Goal: Task Accomplishment & Management: Use online tool/utility

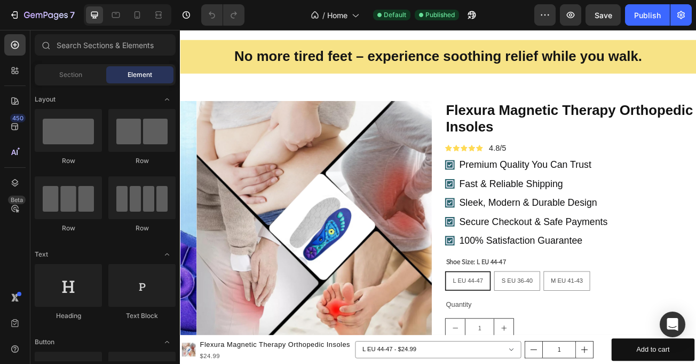
scroll to position [803, 0]
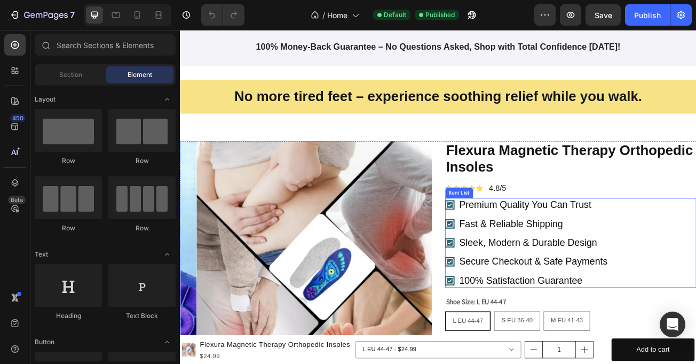
click at [696, 265] on div "Premium Quality You Can Trust Fast & Reliable Shipping Sleek, Modern & Durable …" at bounding box center [665, 293] width 312 height 111
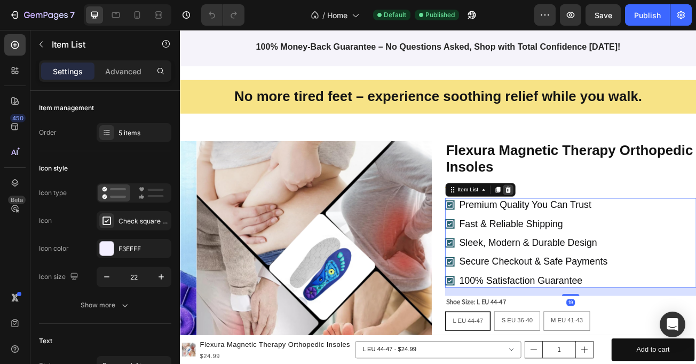
click at [583, 226] on icon at bounding box center [587, 228] width 9 height 9
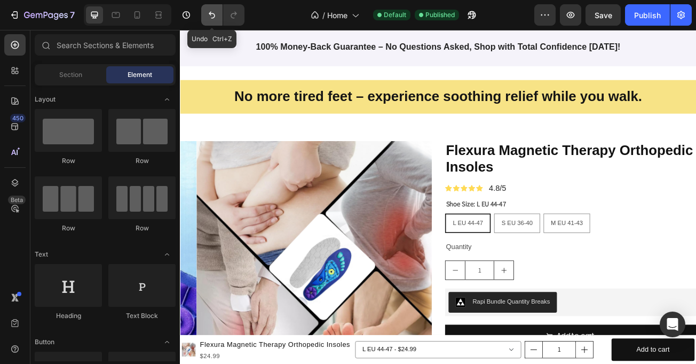
click at [207, 20] on icon "Undo/Redo" at bounding box center [212, 15] width 11 height 11
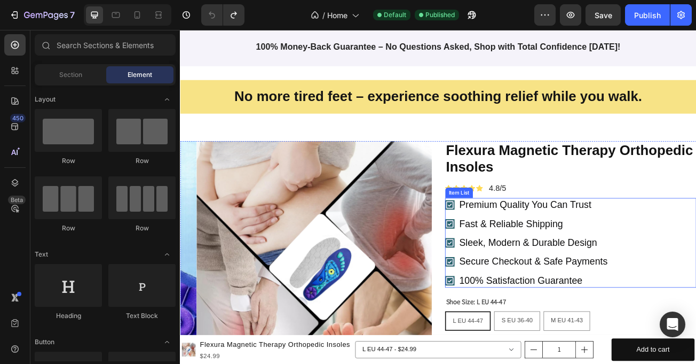
click at [696, 268] on div "Premium Quality You Can Trust Fast & Reliable Shipping Sleek, Modern & Durable …" at bounding box center [665, 293] width 312 height 111
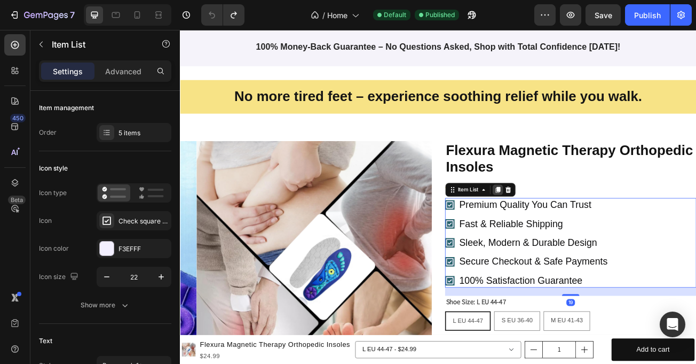
click at [571, 226] on icon at bounding box center [574, 227] width 6 height 7
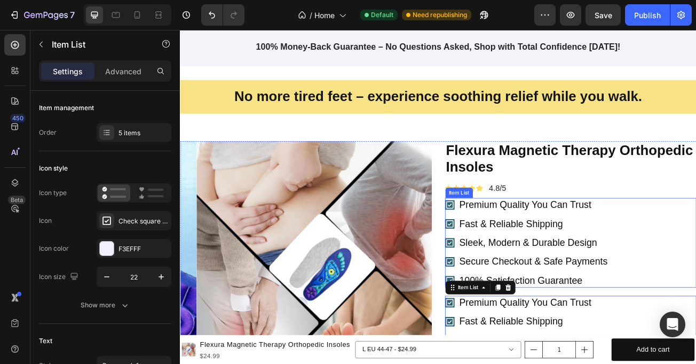
click at [613, 240] on p "Premium Quality You Can Trust" at bounding box center [618, 247] width 184 height 14
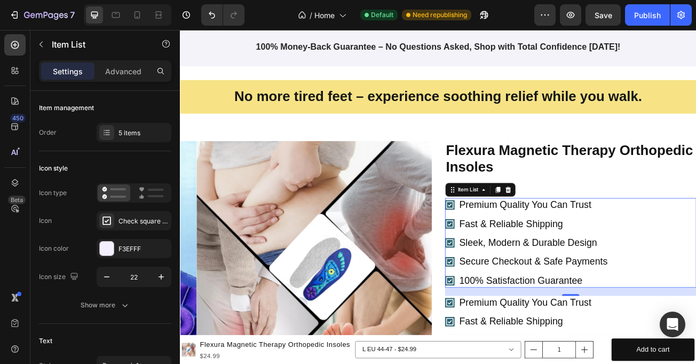
click at [587, 240] on p "Premium Quality You Can Trust" at bounding box center [618, 247] width 184 height 14
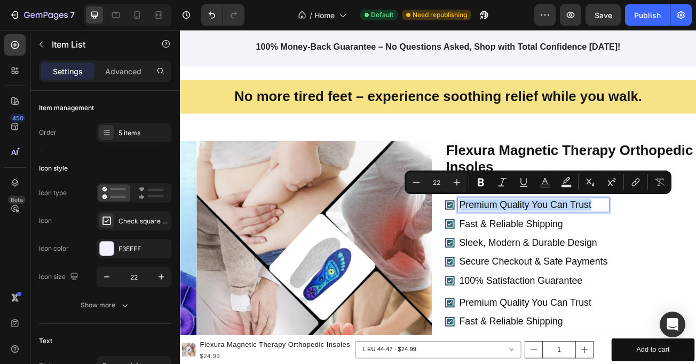
click at [588, 240] on p "Premium Quality You Can Trust" at bounding box center [618, 247] width 184 height 14
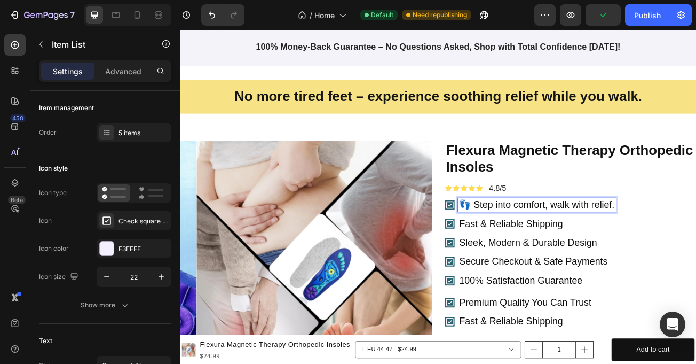
click at [552, 266] on p "Fast & Reliable Shipping" at bounding box center [622, 270] width 193 height 14
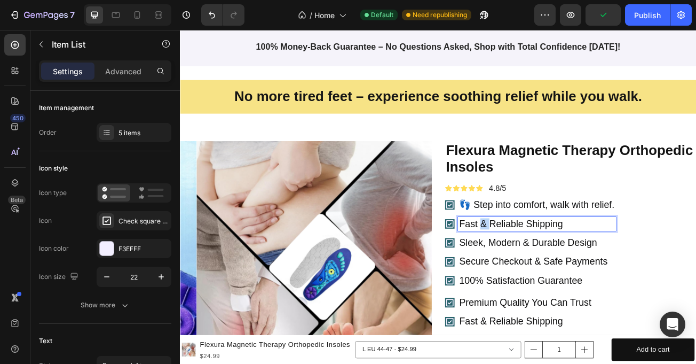
click at [552, 266] on p "Fast & Reliable Shipping" at bounding box center [622, 270] width 193 height 14
click at [548, 269] on p "🧲 “Magnetic support for every step." at bounding box center [622, 270] width 193 height 14
click at [561, 316] on p "Secure Checkout & Safe Payments" at bounding box center [622, 317] width 193 height 14
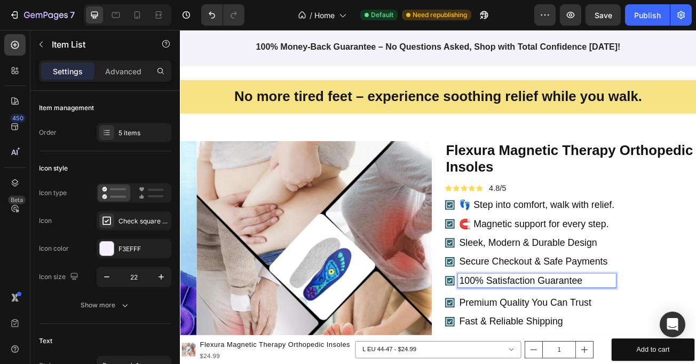
click at [571, 334] on p "100% Satisfaction Guarantee" at bounding box center [622, 341] width 193 height 14
click at [586, 279] on div "👣 Step into comfort, walk with relief. 🧲 Magnetic support for every step. Sleek…" at bounding box center [615, 293] width 212 height 111
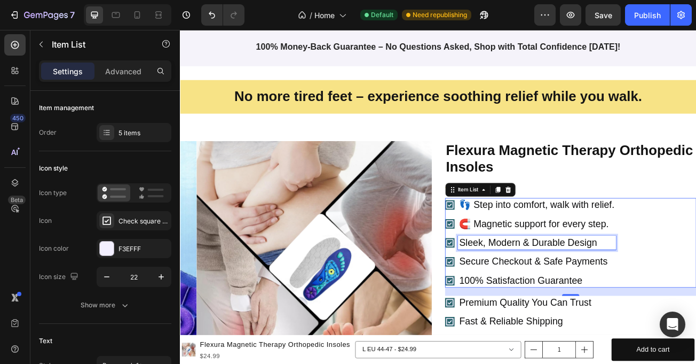
click at [585, 292] on p "Sleek, Modern & Durable Design" at bounding box center [622, 294] width 193 height 14
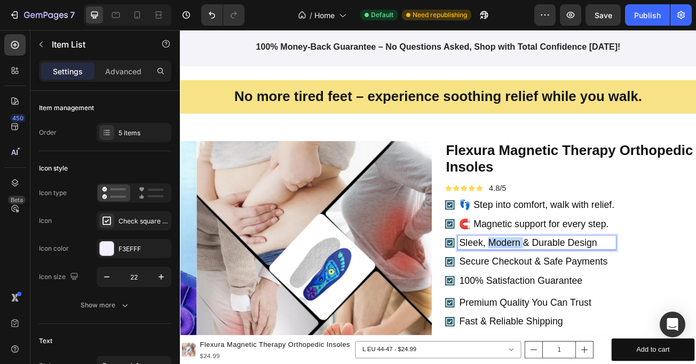
click at [585, 292] on p "Sleek, Modern & Durable Design" at bounding box center [622, 294] width 193 height 14
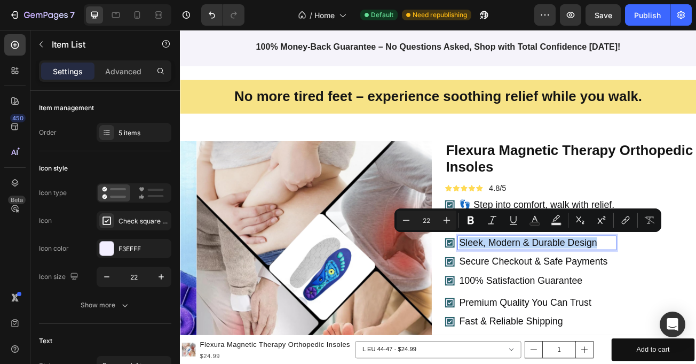
click at [585, 292] on p "Sleek, Modern & Durable Design" at bounding box center [622, 294] width 193 height 14
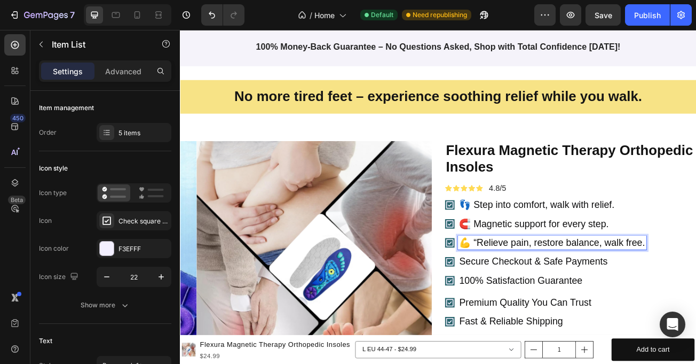
click at [546, 287] on p "💪 “Relieve pain, restore balance, walk free." at bounding box center [641, 294] width 231 height 14
click at [570, 315] on p "Secure Checkout & Safe Payments" at bounding box center [639, 317] width 226 height 14
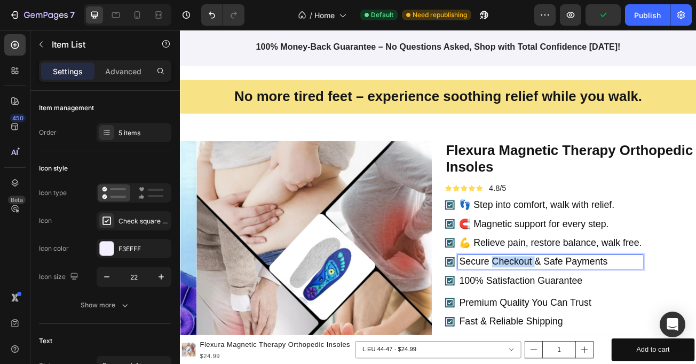
click at [570, 315] on p "Secure Checkout & Safe Payments" at bounding box center [639, 317] width 226 height 14
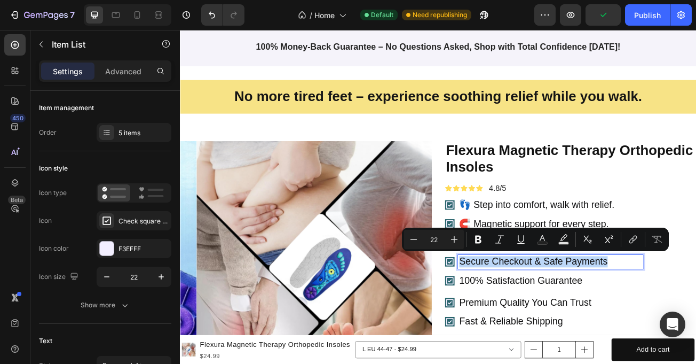
click at [570, 315] on p "Secure Checkout & Safe Payments" at bounding box center [639, 317] width 226 height 14
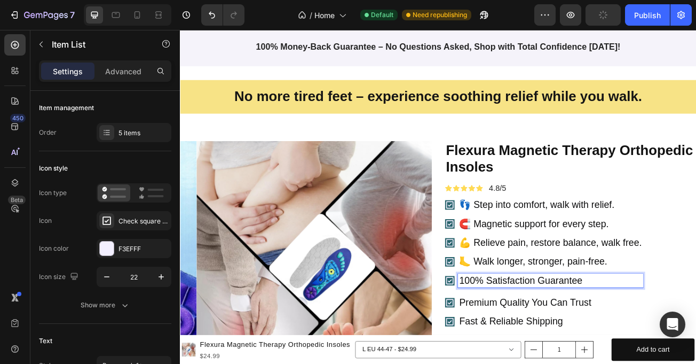
click at [565, 337] on p "100% Satisfaction Guarantee" at bounding box center [639, 341] width 226 height 14
click at [563, 337] on p "100% Satisfaction Guarantee" at bounding box center [639, 341] width 226 height 14
click at [546, 339] on p "💤 “Comfort that follows every step." at bounding box center [639, 341] width 226 height 14
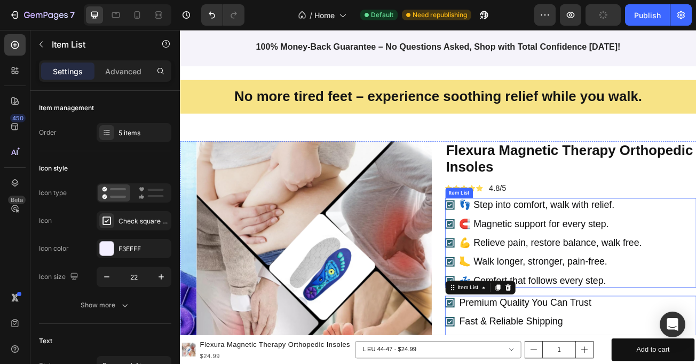
click at [696, 320] on div "👣 Step into comfort, walk with relief. 🧲 Magnetic support for every step. 💪 Rel…" at bounding box center [665, 293] width 312 height 111
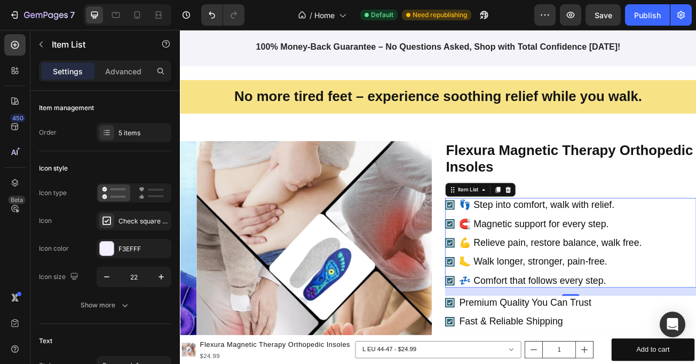
click at [514, 248] on icon at bounding box center [514, 246] width 9 height 9
click at [584, 224] on icon at bounding box center [587, 228] width 9 height 9
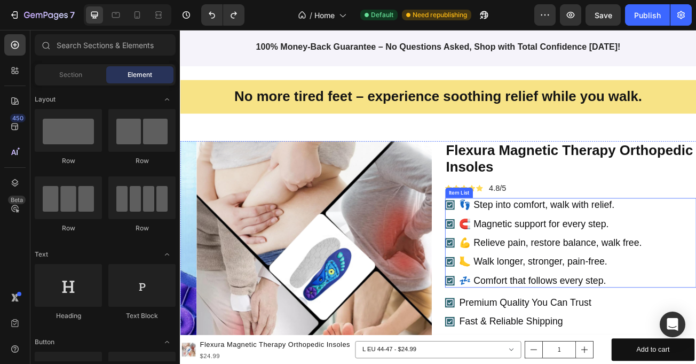
click at [511, 247] on icon at bounding box center [514, 246] width 9 height 9
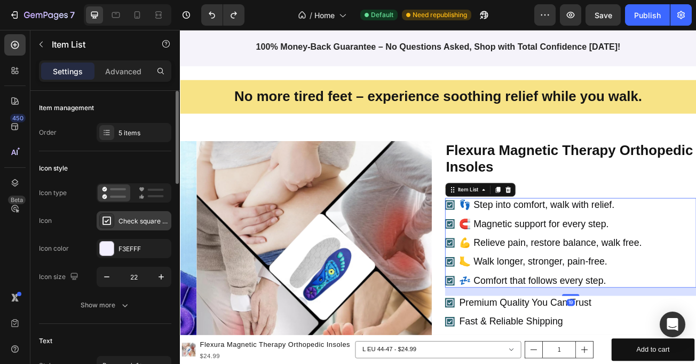
click at [145, 226] on div "Check square bold" at bounding box center [134, 220] width 75 height 19
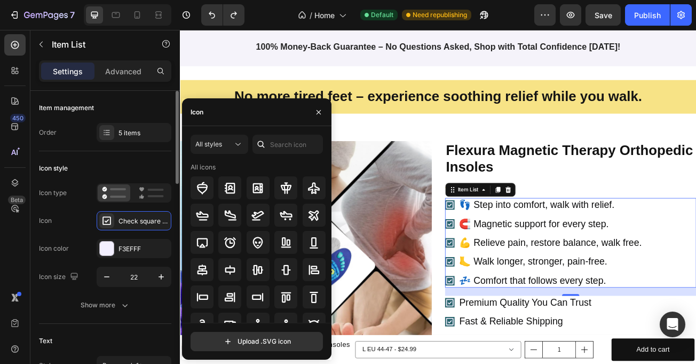
click at [73, 213] on div "Icon Check square bold" at bounding box center [105, 220] width 132 height 19
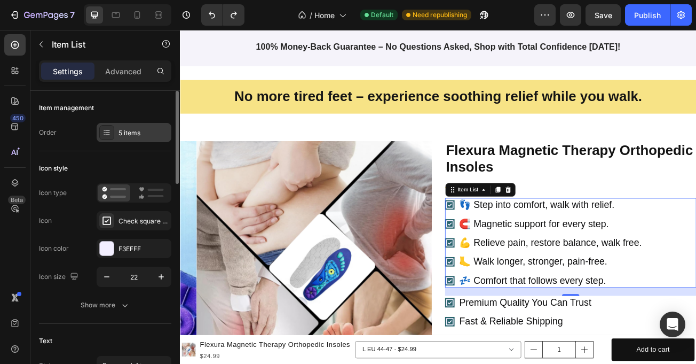
click at [140, 127] on div "5 items" at bounding box center [134, 132] width 75 height 19
click at [112, 218] on div at bounding box center [106, 220] width 15 height 15
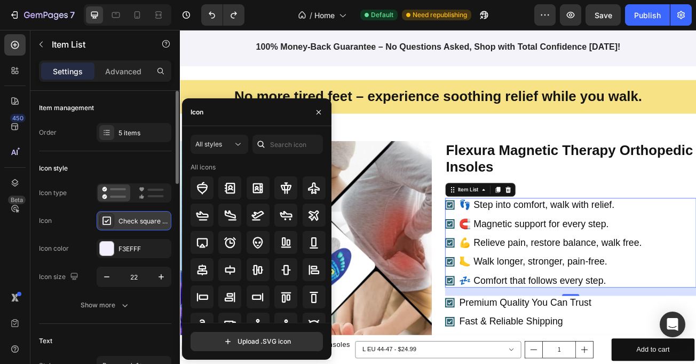
click at [150, 219] on div "Check square bold" at bounding box center [144, 221] width 50 height 10
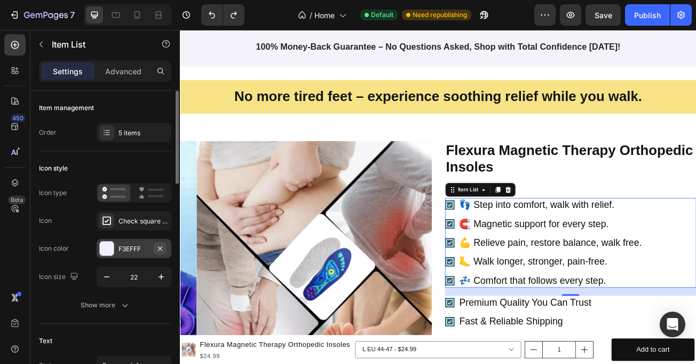
click at [160, 248] on icon "button" at bounding box center [160, 248] width 4 height 4
click at [160, 248] on div "Add..." at bounding box center [144, 249] width 50 height 10
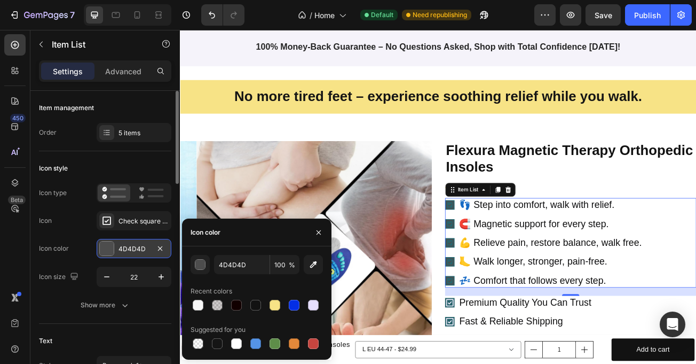
click at [1, 243] on div "450 Beta" at bounding box center [15, 197] width 30 height 334
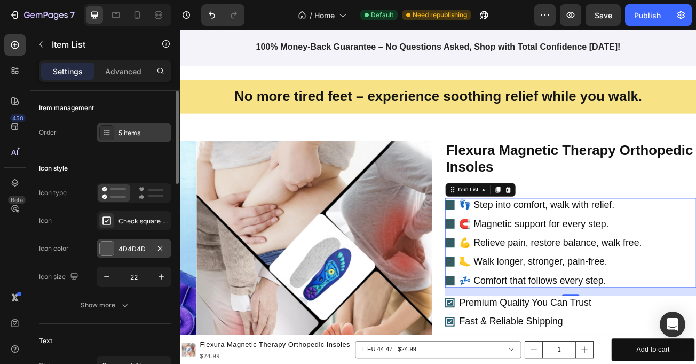
click at [145, 134] on div "5 items" at bounding box center [144, 133] width 50 height 10
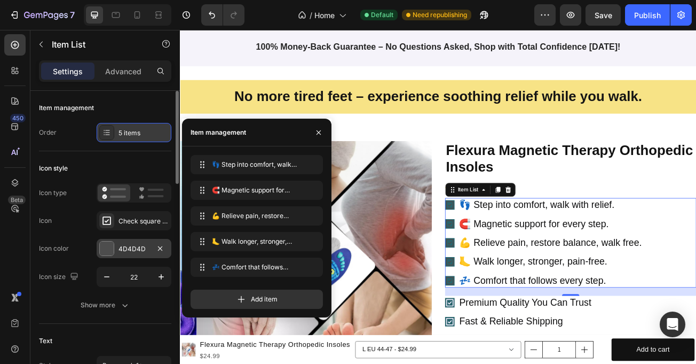
click at [142, 134] on div "5 items" at bounding box center [144, 133] width 50 height 10
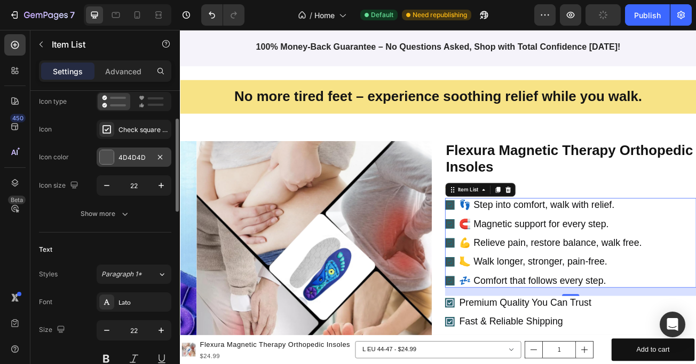
scroll to position [98, 0]
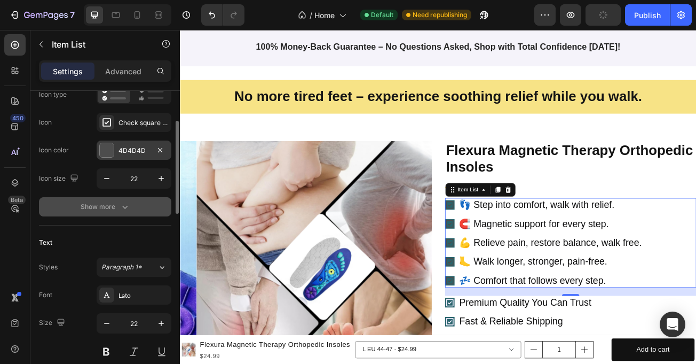
click at [109, 201] on div "Show more" at bounding box center [106, 206] width 50 height 11
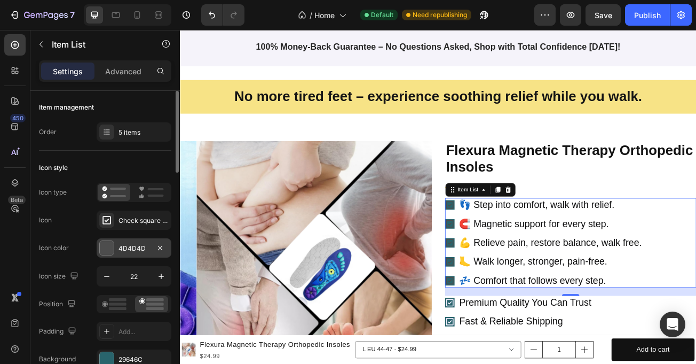
scroll to position [0, 0]
click at [128, 225] on div "Check square bold" at bounding box center [144, 221] width 50 height 10
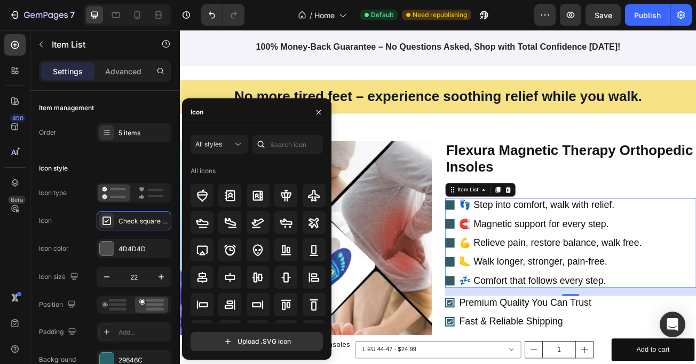
click at [84, 201] on div "Icon type" at bounding box center [105, 192] width 132 height 19
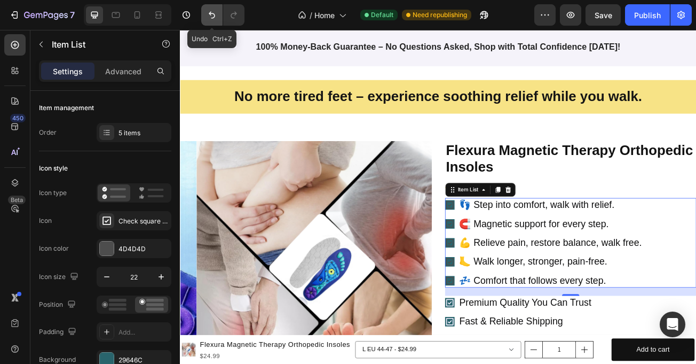
click at [210, 14] on icon "Undo/Redo" at bounding box center [212, 15] width 6 height 7
click at [210, 15] on icon "Undo/Redo" at bounding box center [212, 15] width 11 height 11
click at [566, 334] on p "💤 Comfort that follows every step." at bounding box center [639, 341] width 226 height 14
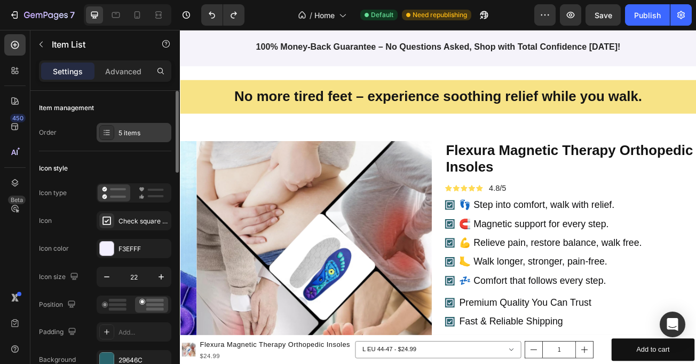
click at [120, 132] on div "5 items" at bounding box center [144, 133] width 50 height 10
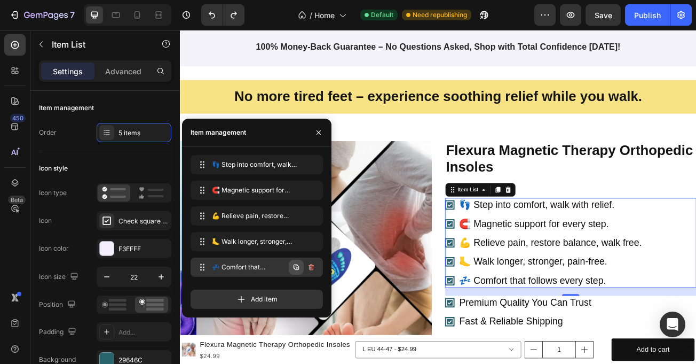
click at [300, 265] on icon "button" at bounding box center [296, 267] width 9 height 9
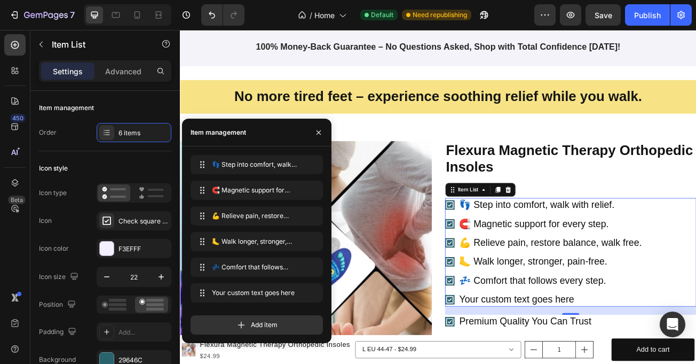
click at [571, 358] on div "Your custom text goes here" at bounding box center [640, 364] width 230 height 17
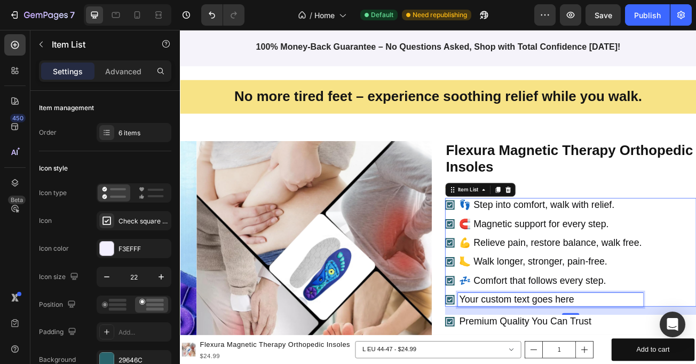
click at [572, 359] on p "Your custom text goes here" at bounding box center [639, 364] width 226 height 14
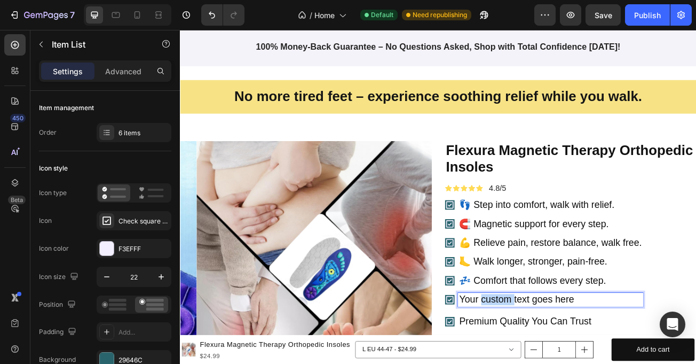
click at [572, 359] on p "Your custom text goes here" at bounding box center [639, 364] width 226 height 14
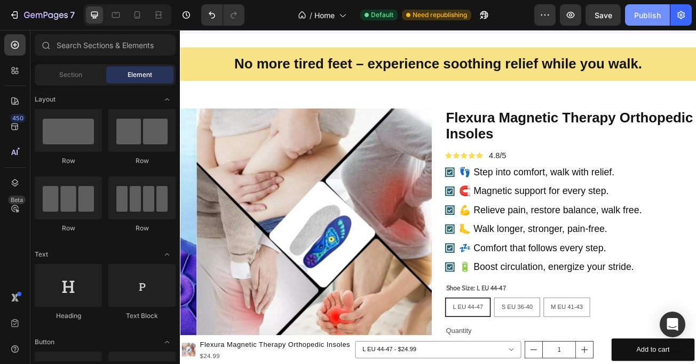
scroll to position [845, 0]
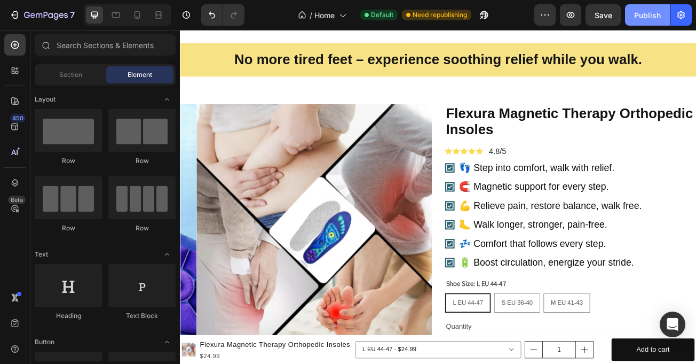
drag, startPoint x: 634, startPoint y: 9, endPoint x: 580, endPoint y: 14, distance: 53.7
click at [634, 9] on button "Publish" at bounding box center [647, 14] width 45 height 21
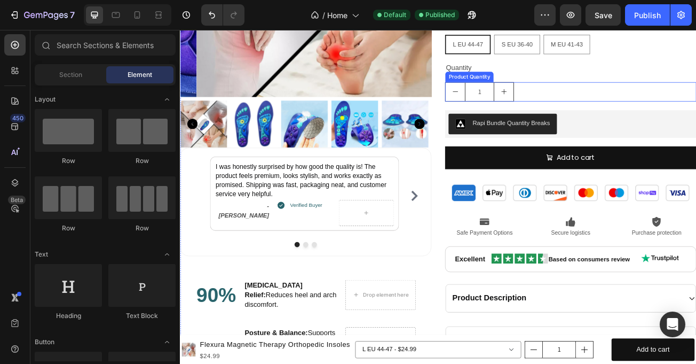
scroll to position [1137, 0]
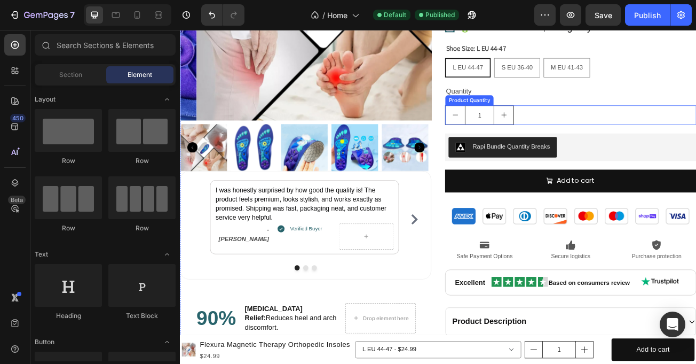
click at [621, 127] on div "1" at bounding box center [665, 135] width 312 height 24
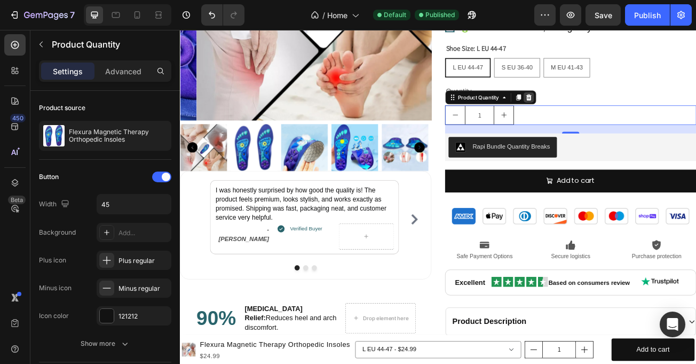
click at [609, 112] on icon at bounding box center [612, 112] width 7 height 7
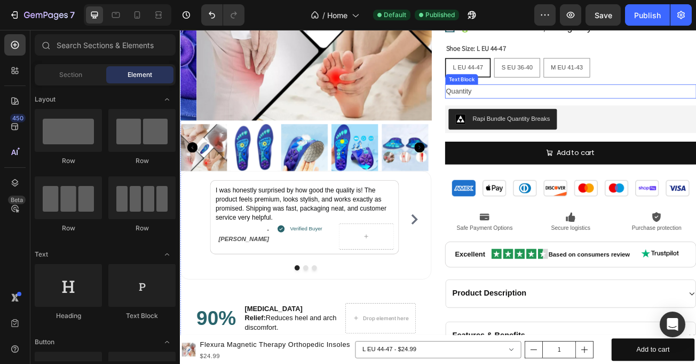
drag, startPoint x: 523, startPoint y: 109, endPoint x: 539, endPoint y: 99, distance: 18.7
click at [526, 109] on div "Quantity" at bounding box center [665, 106] width 312 height 18
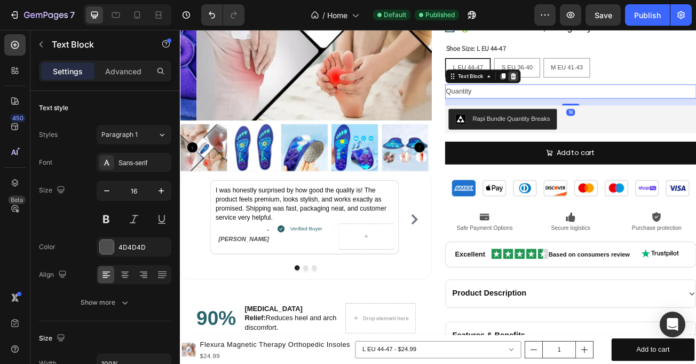
click at [590, 86] on icon at bounding box center [593, 86] width 7 height 7
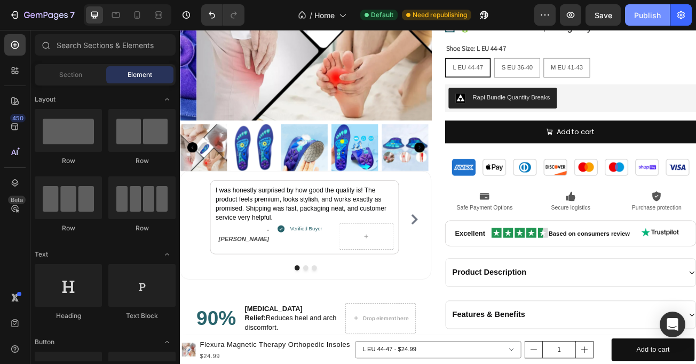
click at [643, 13] on div "Publish" at bounding box center [647, 15] width 27 height 11
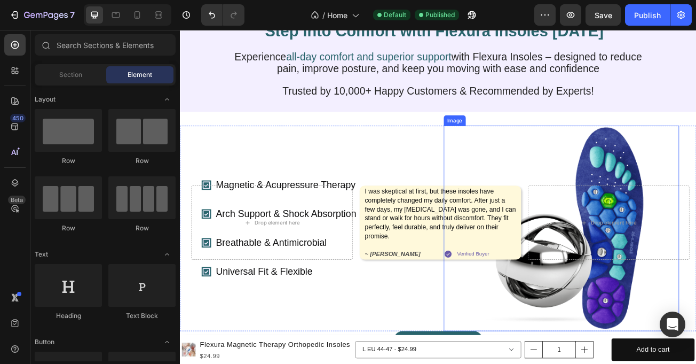
scroll to position [64, 0]
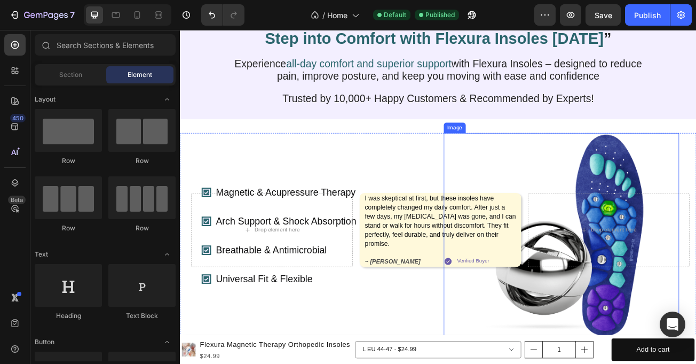
click at [537, 363] on div at bounding box center [653, 285] width 292 height 255
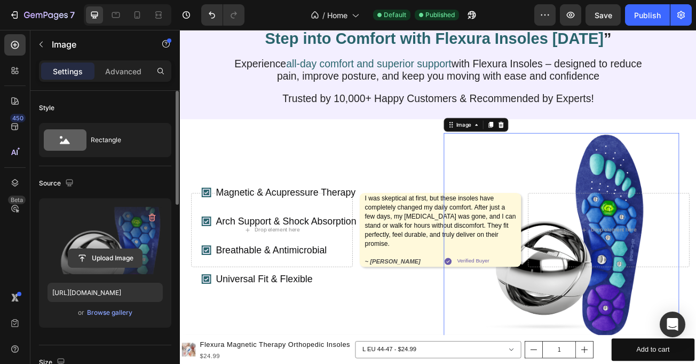
click at [86, 263] on input "file" at bounding box center [105, 258] width 74 height 18
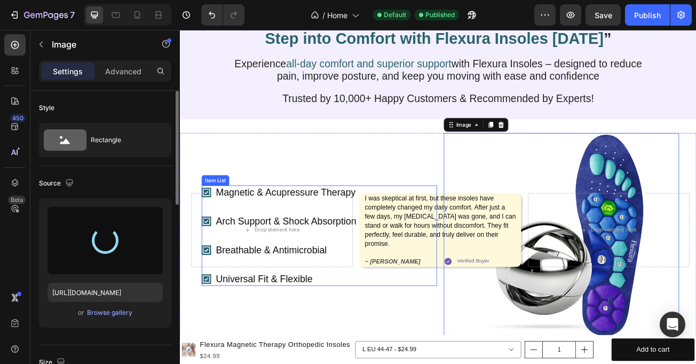
type input "https://cdn.shopify.com/s/files/1/0710/4669/3031/files/gempages_581287367915078…"
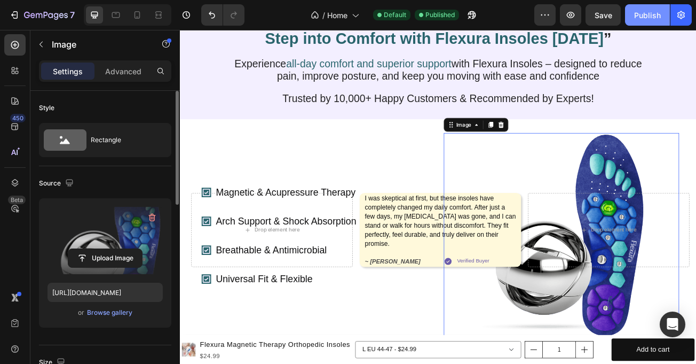
drag, startPoint x: 636, startPoint y: 17, endPoint x: 531, endPoint y: 70, distance: 118.2
click at [636, 17] on div "Publish" at bounding box center [647, 15] width 27 height 11
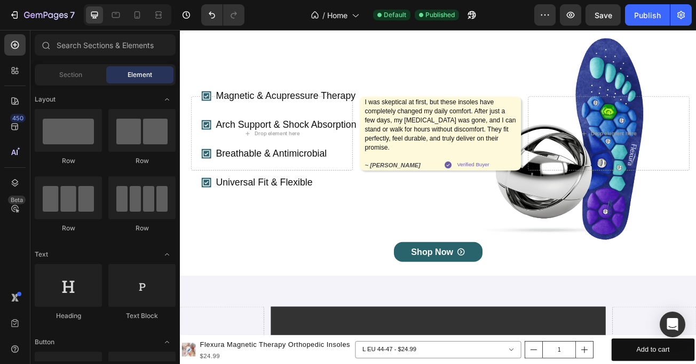
scroll to position [318, 0]
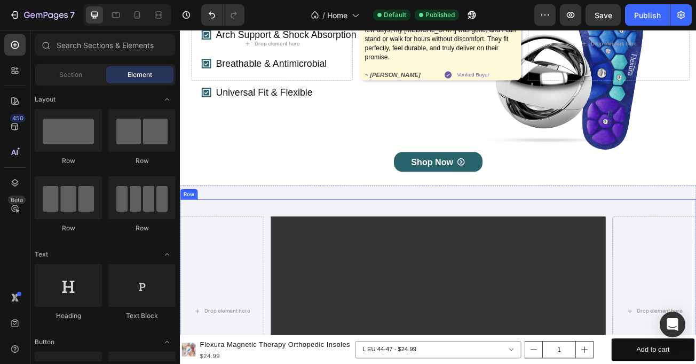
drag, startPoint x: 808, startPoint y: 251, endPoint x: 801, endPoint y: 81, distance: 170.5
click at [696, 251] on div "Drop element here Video Drop element here Row" at bounding box center [500, 367] width 641 height 255
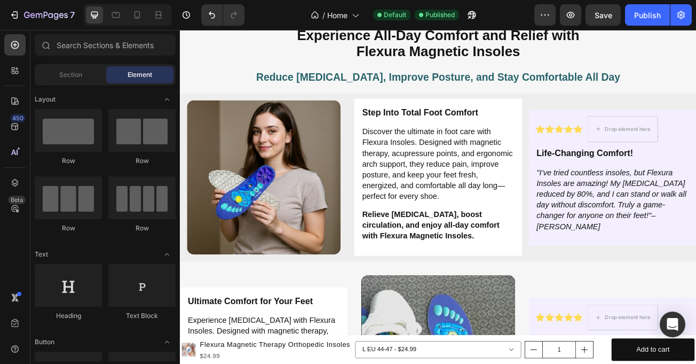
scroll to position [1528, 0]
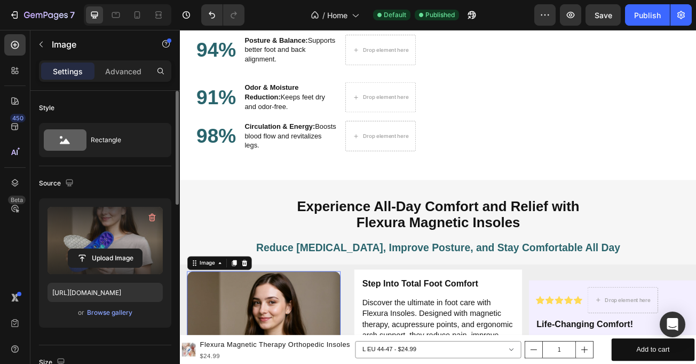
click at [107, 238] on label at bounding box center [105, 240] width 115 height 67
click at [107, 249] on input "file" at bounding box center [105, 258] width 74 height 18
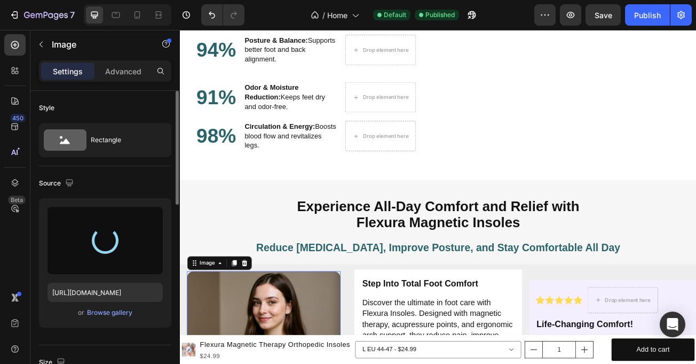
type input "https://cdn.shopify.com/s/files/1/0710/4669/3031/files/gempages_581287367915078…"
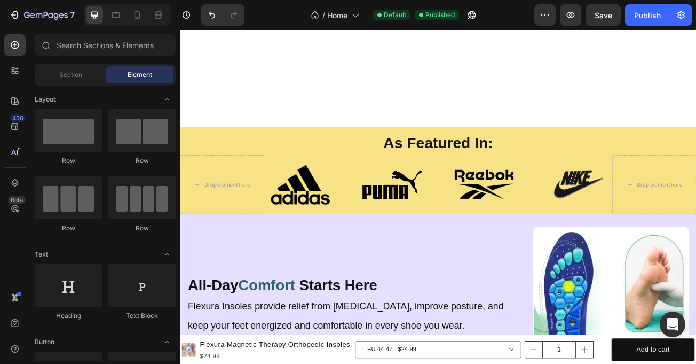
scroll to position [2885, 0]
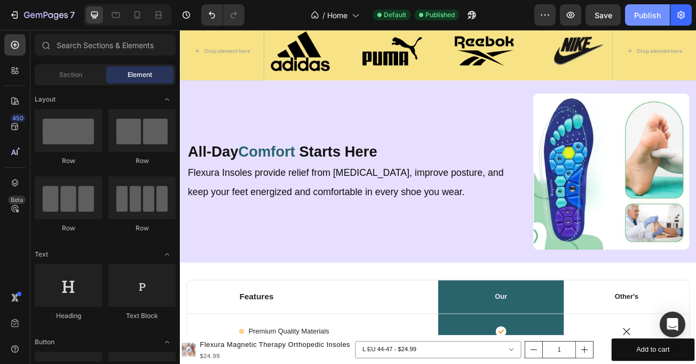
drag, startPoint x: 641, startPoint y: 11, endPoint x: 640, endPoint y: 40, distance: 28.9
click at [641, 11] on div "Publish" at bounding box center [647, 15] width 27 height 11
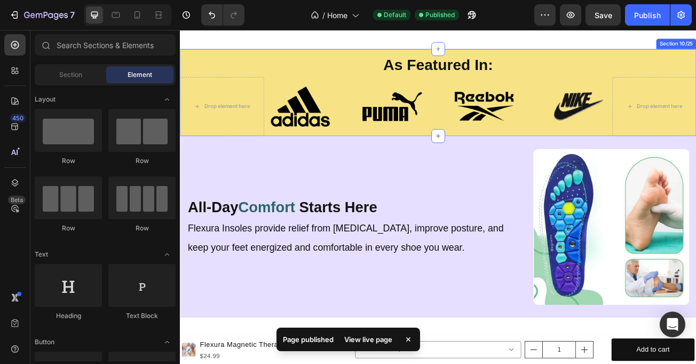
scroll to position [2728, 0]
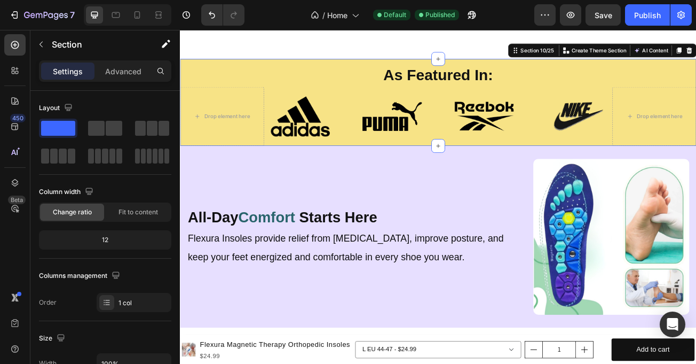
click at [340, 141] on div "As Featured In: Heading Drop element here Image Image Image Image Row Drop elem…" at bounding box center [500, 120] width 641 height 108
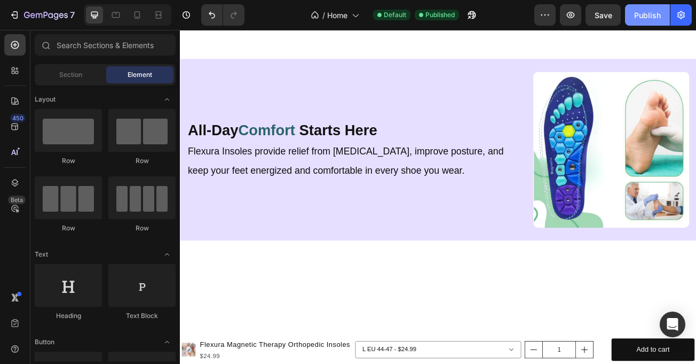
click at [640, 19] on div "Publish" at bounding box center [647, 15] width 27 height 11
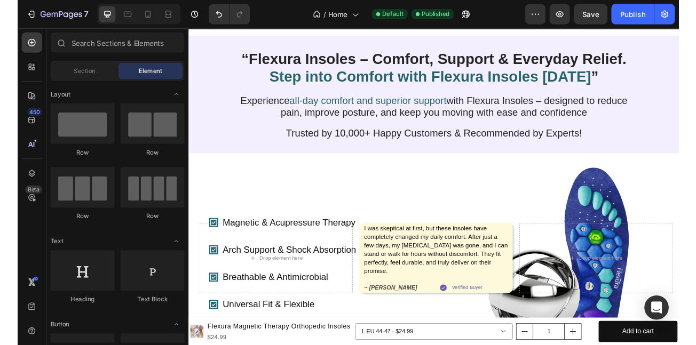
scroll to position [0, 0]
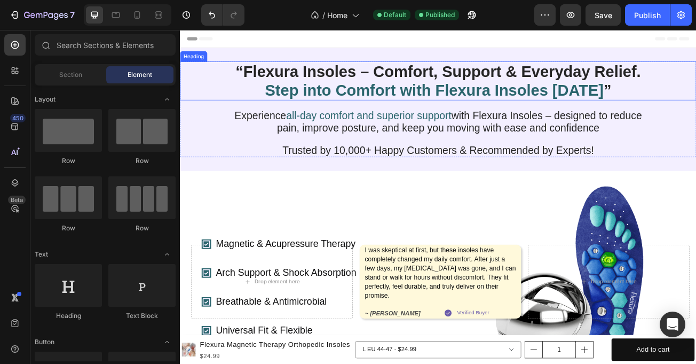
click at [406, 115] on span "Step into Comfort with Flexura Insoles [DATE]" at bounding box center [495, 104] width 420 height 22
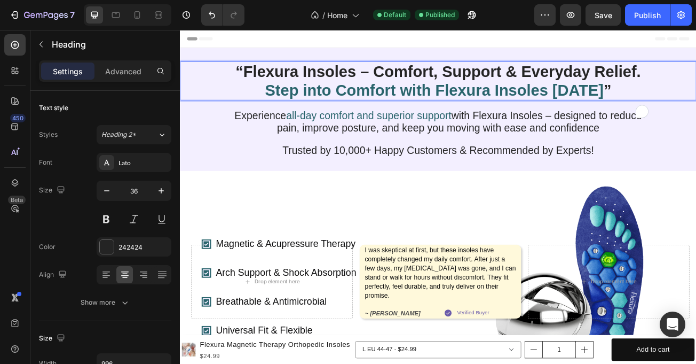
click at [412, 115] on span "Step into Comfort with Flexura Insoles [DATE]" at bounding box center [495, 104] width 420 height 22
click at [413, 115] on span "Step into Comfort with Flexura Insoles [DATE]" at bounding box center [495, 104] width 420 height 22
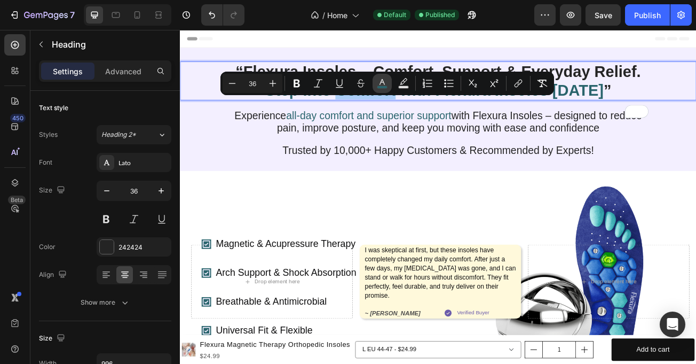
click at [389, 79] on button "color" at bounding box center [382, 83] width 19 height 19
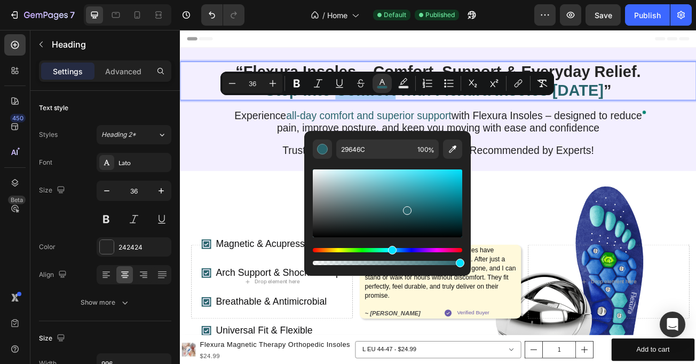
click at [392, 139] on div "29646C 100 %" at bounding box center [387, 199] width 167 height 136
click at [388, 140] on input "29646C" at bounding box center [374, 148] width 77 height 19
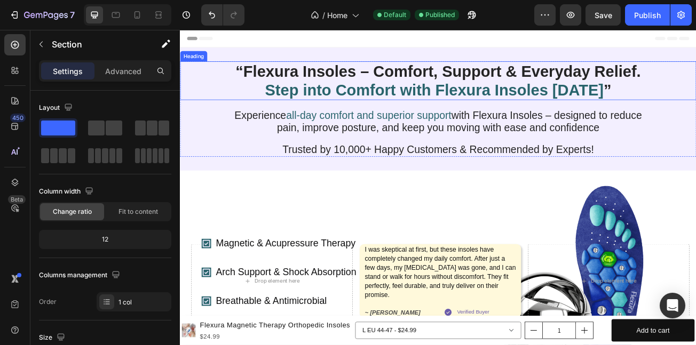
click at [484, 78] on h1 "“Flexura Insoles – Comfort, Support & Everyday Relief. Step into Comfort with F…" at bounding box center [500, 93] width 532 height 48
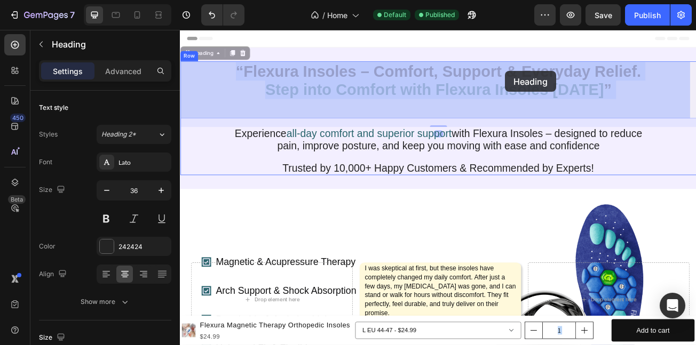
drag, startPoint x: 484, startPoint y: 78, endPoint x: 584, endPoint y: 81, distance: 99.9
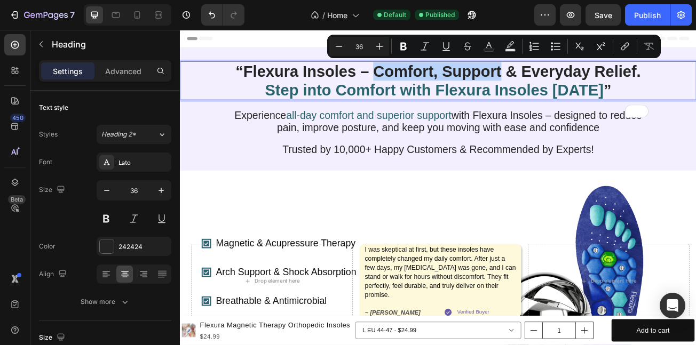
drag, startPoint x: 477, startPoint y: 78, endPoint x: 604, endPoint y: 81, distance: 126.6
click at [604, 81] on p "“Flexura Insoles – Comfort, Support & Everyday Relief. Step into Comfort with F…" at bounding box center [500, 93] width 530 height 46
click at [495, 44] on button "Text Color" at bounding box center [488, 46] width 19 height 19
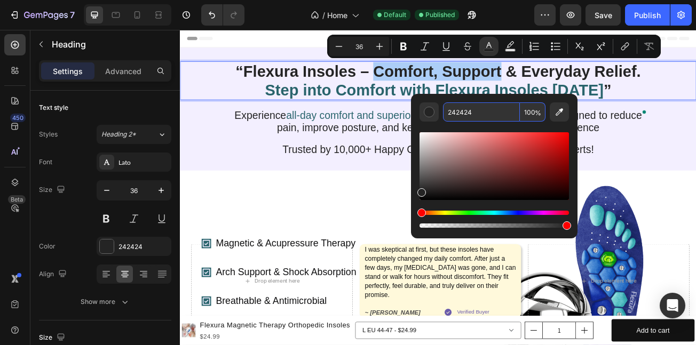
click at [477, 117] on input "242424" at bounding box center [481, 112] width 77 height 19
paste input "9646C"
type input "29646C"
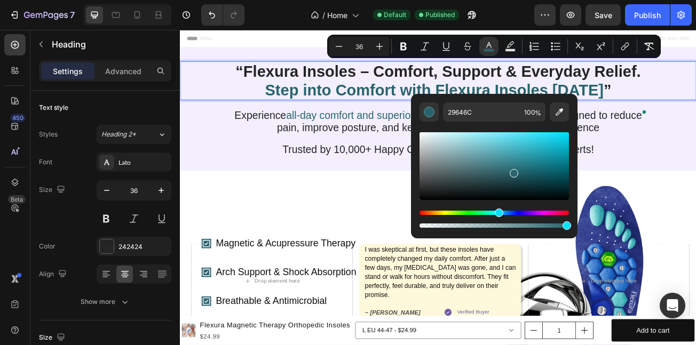
click at [696, 160] on div "Experience all-day comfort and superior support with Flexura Insoles – designed…" at bounding box center [500, 144] width 619 height 32
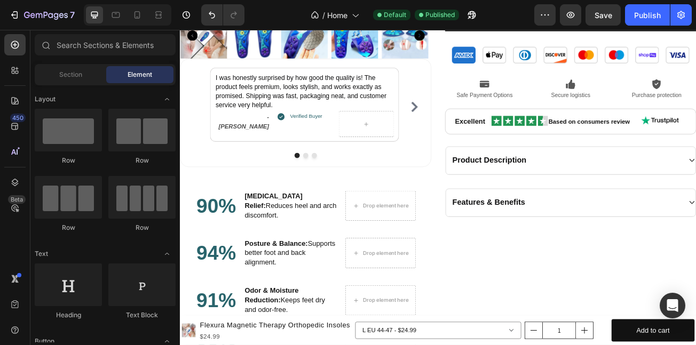
scroll to position [1465, 0]
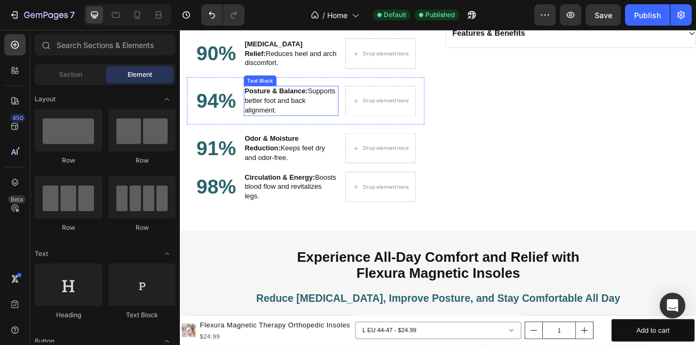
scroll to position [1465, 0]
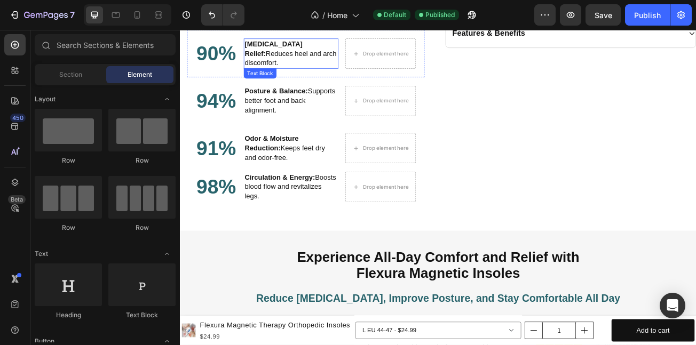
click at [290, 48] on strong "[MEDICAL_DATA] Relief:" at bounding box center [296, 53] width 72 height 21
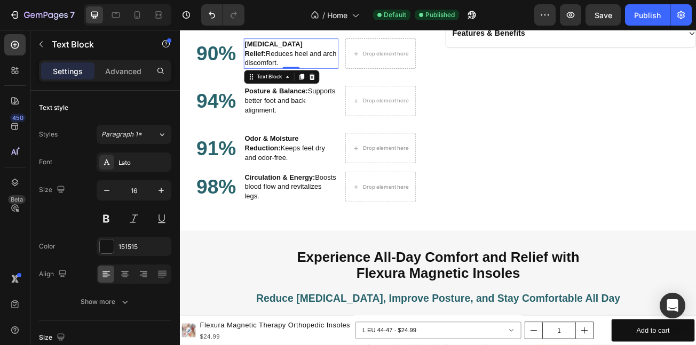
click at [290, 48] on strong "[MEDICAL_DATA] Relief:" at bounding box center [296, 53] width 72 height 21
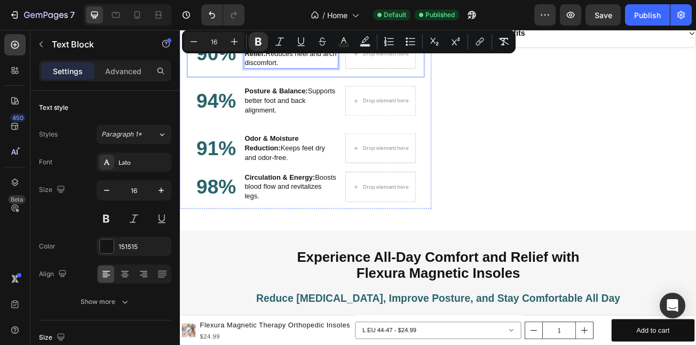
click at [291, 73] on div "90% Heading [MEDICAL_DATA] Relief: Reduces heel and arch discomfort. Text Block…" at bounding box center [335, 59] width 295 height 59
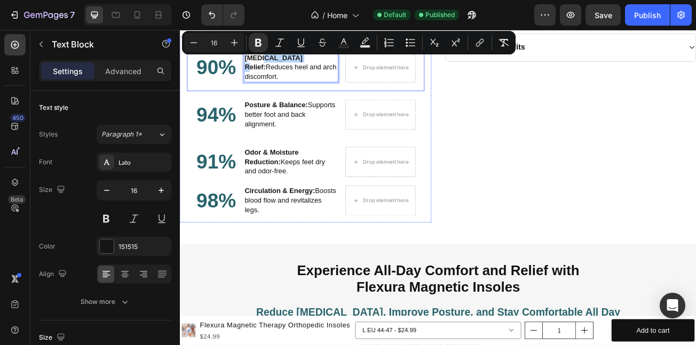
scroll to position [1443, 0]
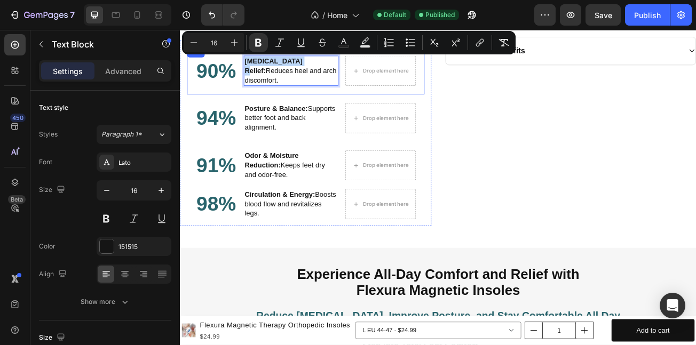
drag, startPoint x: 301, startPoint y: 44, endPoint x: 432, endPoint y: 83, distance: 137.0
click at [270, 62] on div "[MEDICAL_DATA] Relief: Reduces heel and arch discomfort. Text Block 0" at bounding box center [317, 80] width 117 height 37
click at [343, 45] on rect "Editor contextual toolbar" at bounding box center [344, 46] width 10 height 3
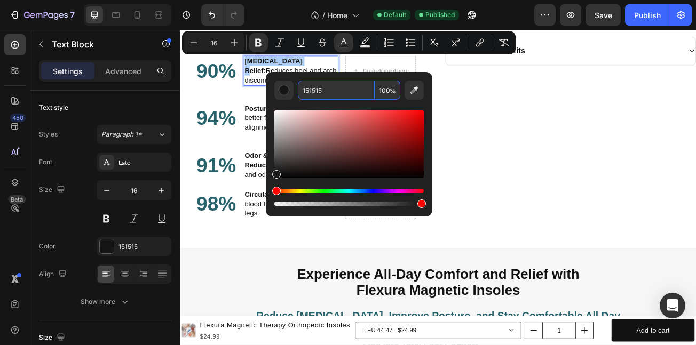
click at [335, 96] on input "151515" at bounding box center [336, 90] width 77 height 19
paste input "29646C"
type input "29646C"
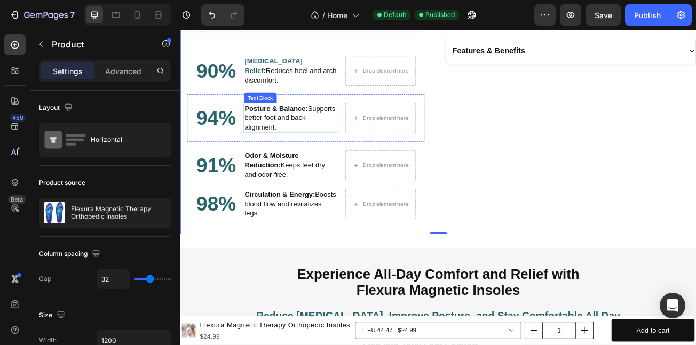
click at [336, 123] on strong "Posture & Balance:" at bounding box center [299, 127] width 78 height 9
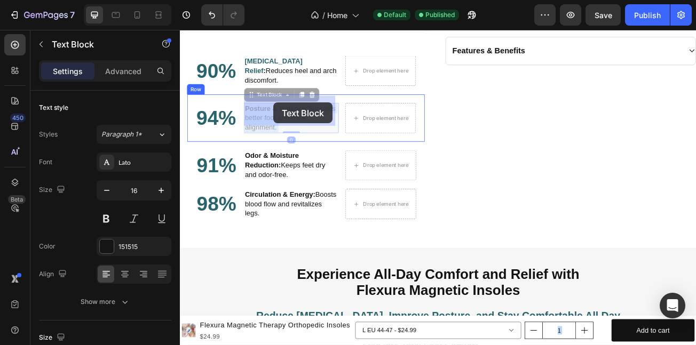
drag, startPoint x: 336, startPoint y: 119, endPoint x: 296, endPoint y: 120, distance: 40.1
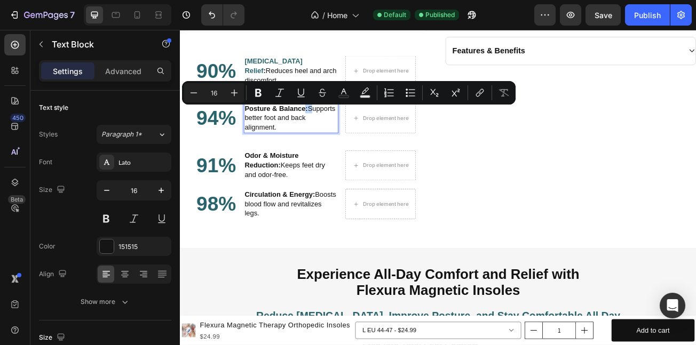
click at [337, 122] on p "Posture & Balance: Supports better foot and back alignment." at bounding box center [317, 139] width 115 height 35
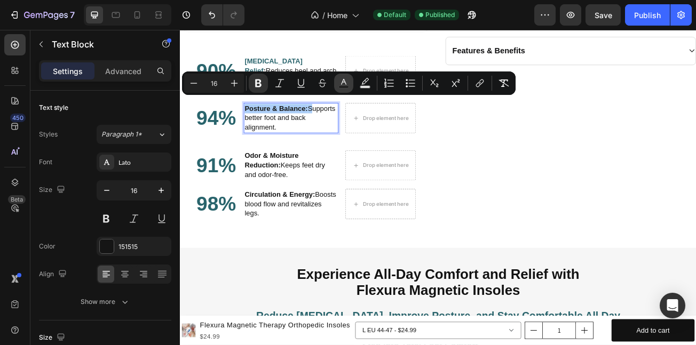
click at [344, 78] on icon "Editor contextual toolbar" at bounding box center [344, 83] width 11 height 11
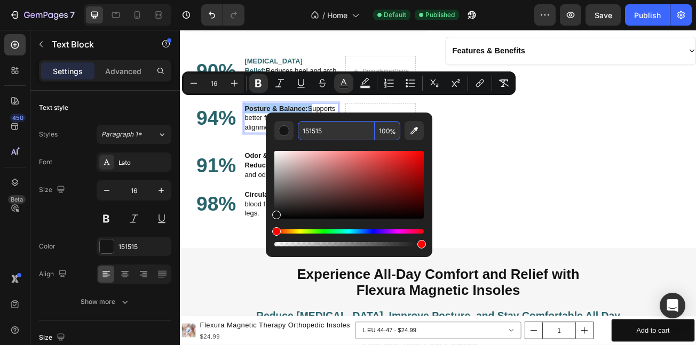
click at [369, 123] on input "151515" at bounding box center [336, 130] width 77 height 19
paste input "29646C"
type input "29646C"
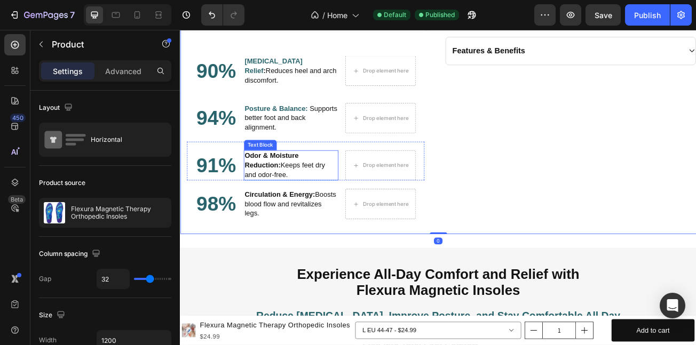
click at [289, 182] on strong "Odor & Moisture Reduction:" at bounding box center [293, 192] width 67 height 21
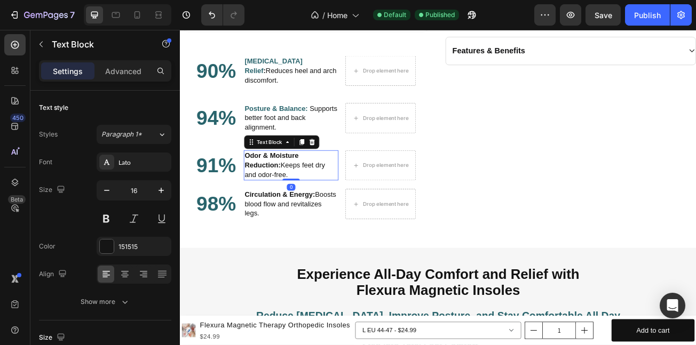
click at [289, 182] on strong "Odor & Moisture Reduction:" at bounding box center [293, 192] width 67 height 21
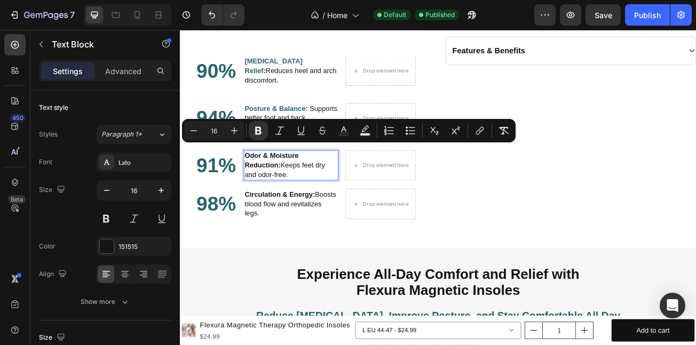
click at [334, 180] on p "Odor & Moisture Reduction: Keeps feet dry and odor-free." at bounding box center [317, 197] width 115 height 35
click at [345, 132] on icon "Editor contextual toolbar" at bounding box center [344, 130] width 11 height 11
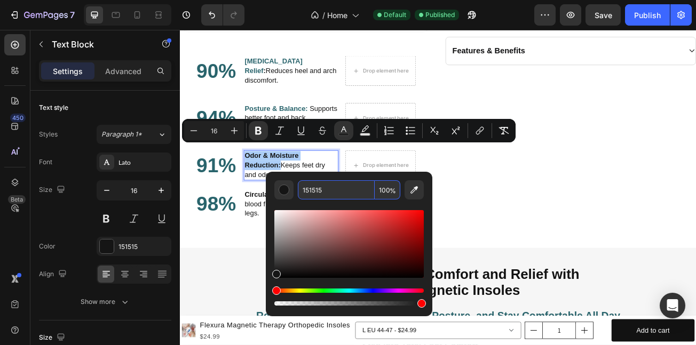
click at [379, 188] on input "100" at bounding box center [388, 189] width 26 height 19
click at [355, 199] on input "151515" at bounding box center [336, 189] width 77 height 19
paste input "29646C"
type input "29646C"
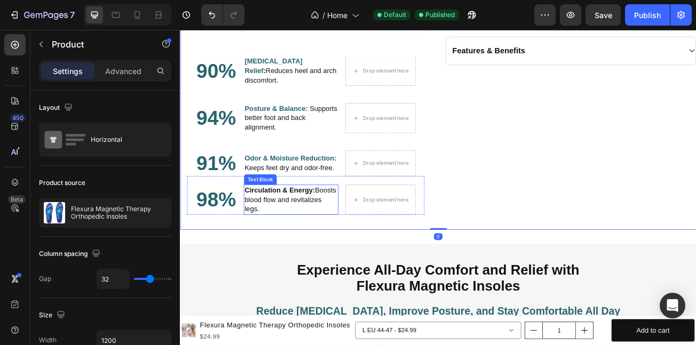
click at [309, 224] on strong "Circulation & Energy:" at bounding box center [304, 228] width 88 height 9
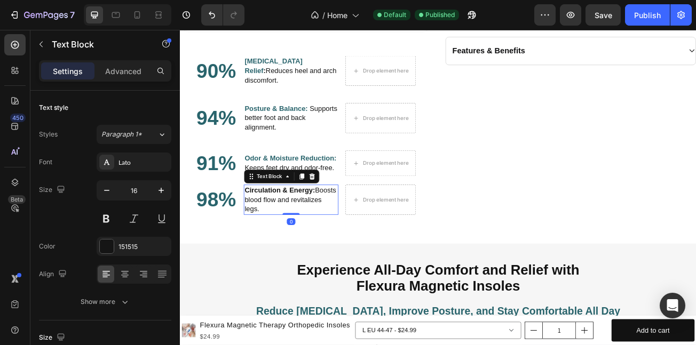
click at [351, 226] on p "Circulation & Energy: Boosts blood flow and revitalizes legs." at bounding box center [317, 240] width 115 height 35
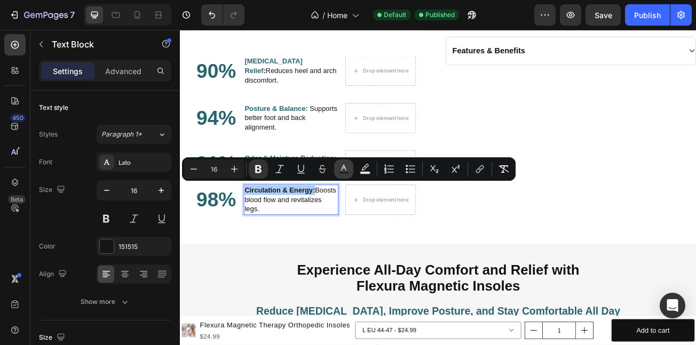
click at [343, 167] on icon "Editor contextual toolbar" at bounding box center [344, 169] width 11 height 11
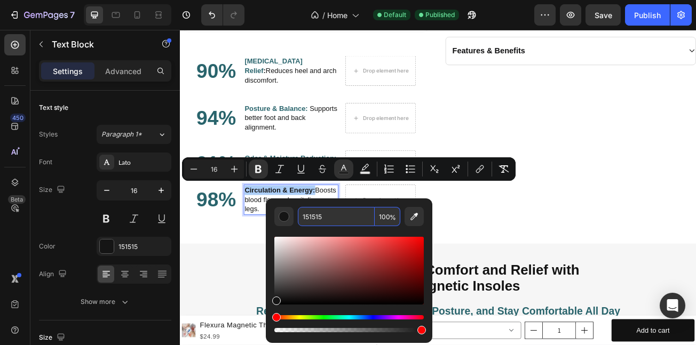
click at [361, 223] on input "151515" at bounding box center [336, 216] width 77 height 19
paste input "29646C"
type input "29646C"
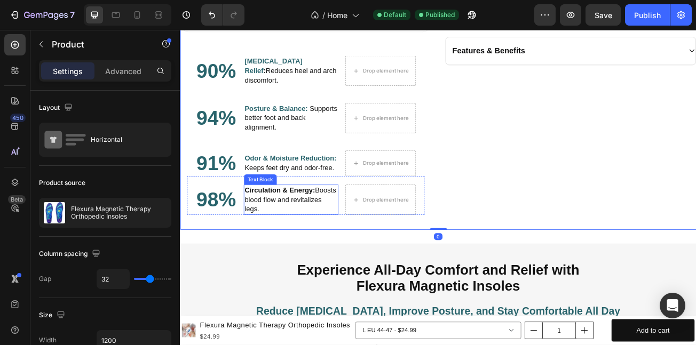
click at [313, 226] on strong "Circulation & Energy:" at bounding box center [304, 228] width 88 height 9
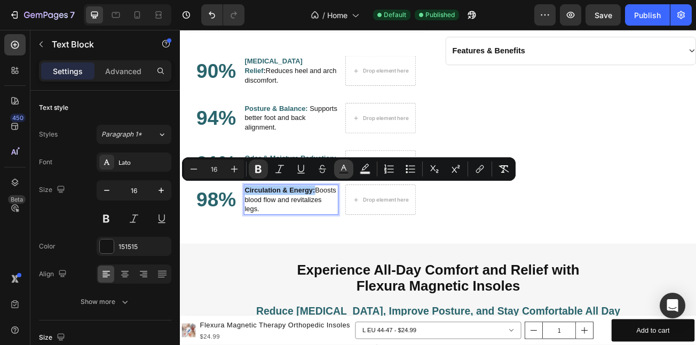
click at [347, 164] on icon "Editor contextual toolbar" at bounding box center [344, 169] width 11 height 11
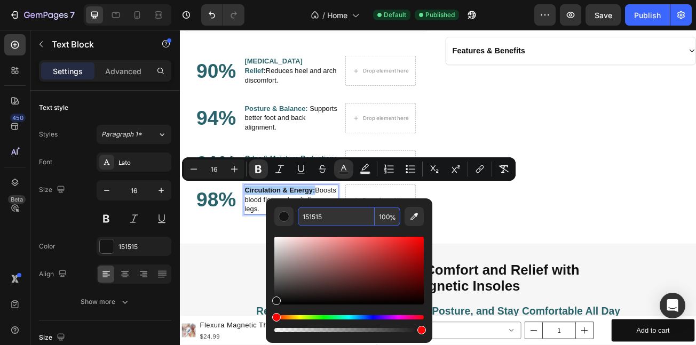
click at [353, 222] on input "151515" at bounding box center [336, 216] width 77 height 19
paste input "29646C"
type input "29646C"
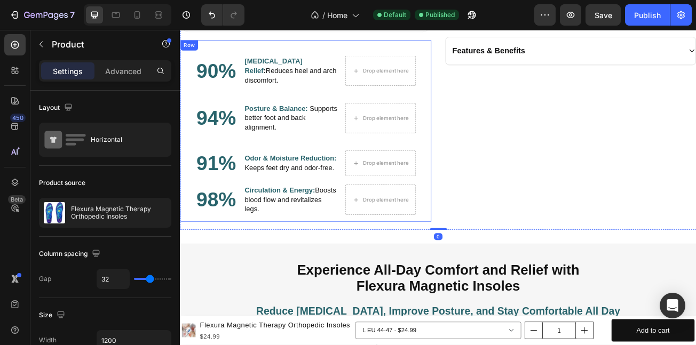
click at [270, 260] on div "90% Heading Foot Pain Relief : Reduces heel and arch discomfort. Text Block Dro…" at bounding box center [336, 155] width 312 height 225
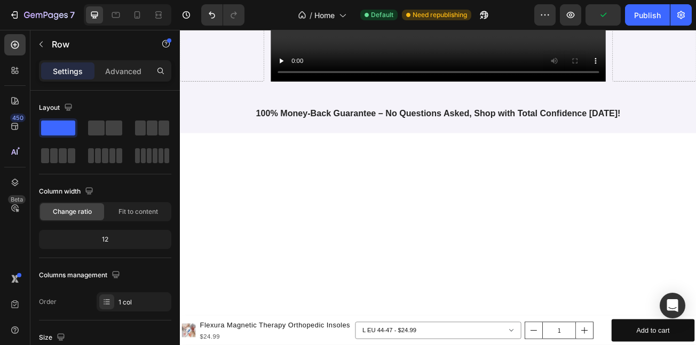
scroll to position [0, 0]
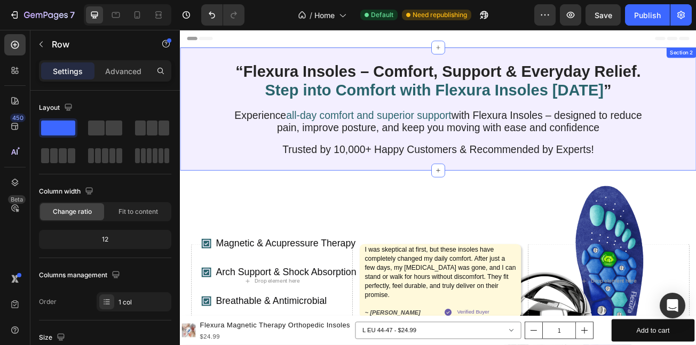
click at [242, 53] on div "“Flexura Insoles – Comfort, Support & Everyday Relief. Step into Comfort with F…" at bounding box center [500, 128] width 641 height 153
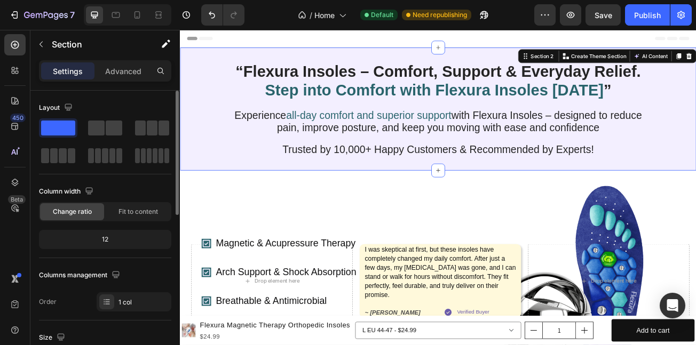
scroll to position [366, 0]
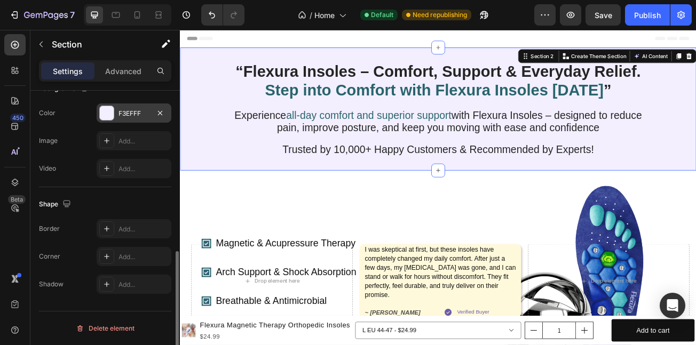
click at [120, 110] on div "F3EFFF" at bounding box center [134, 114] width 31 height 10
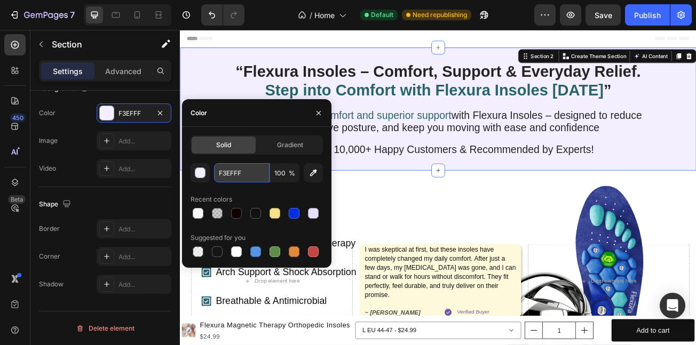
click at [252, 176] on input "F3EFFF" at bounding box center [242, 172] width 56 height 19
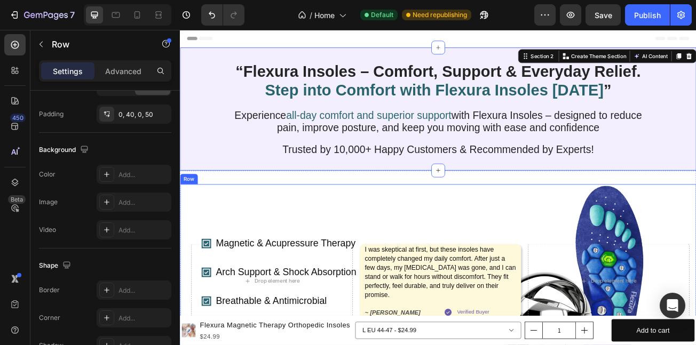
click at [431, 265] on div "Magnetic & Acupressure Therapy Arch Support & Shock Absorption Breathable & Ant…" at bounding box center [353, 349] width 292 height 255
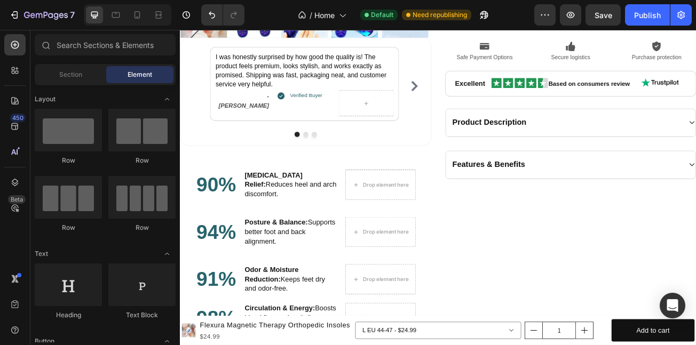
scroll to position [1290, 0]
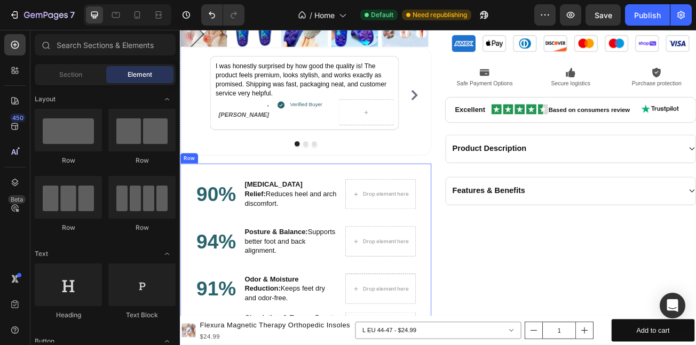
click at [182, 286] on div "90% Heading Foot Pain Relief: Reduces heel and arch discomfort. Text Block Drop…" at bounding box center [336, 311] width 312 height 231
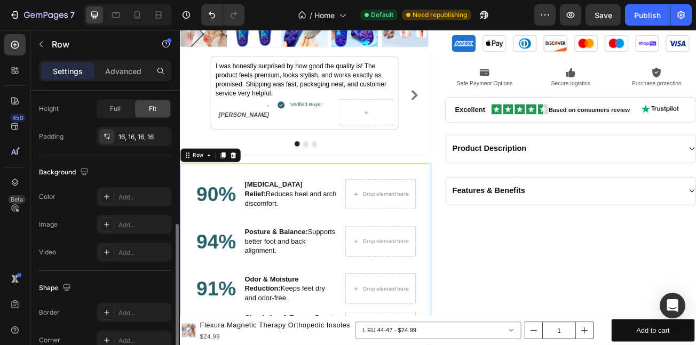
scroll to position [276, 0]
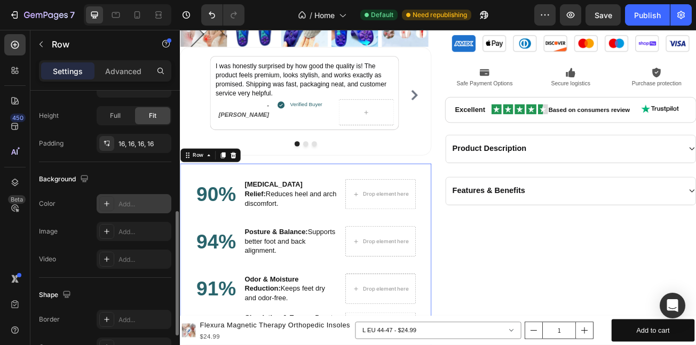
click at [118, 194] on div "Add..." at bounding box center [134, 203] width 75 height 19
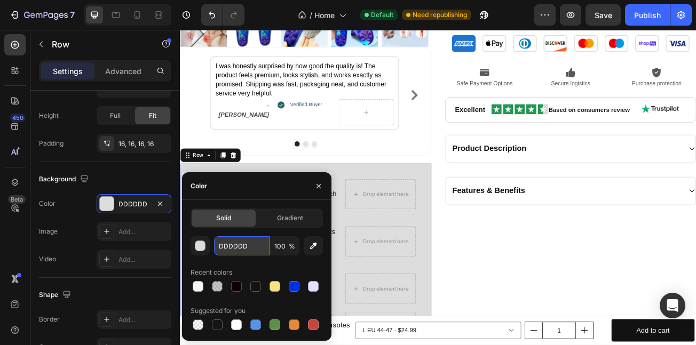
click at [247, 249] on input "DDDDDD" at bounding box center [242, 246] width 56 height 19
paste input "F3EFFF"
type input "F3EFFF"
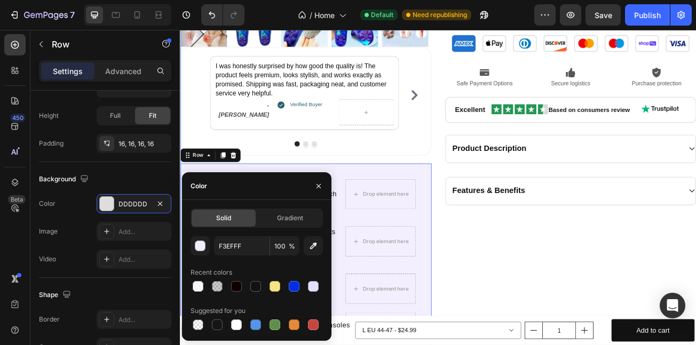
click at [553, 325] on div "Flexura Magnetic Therapy Orthopedic Insoles Product Title Icon Icon Icon Icon I…" at bounding box center [665, 57] width 312 height 760
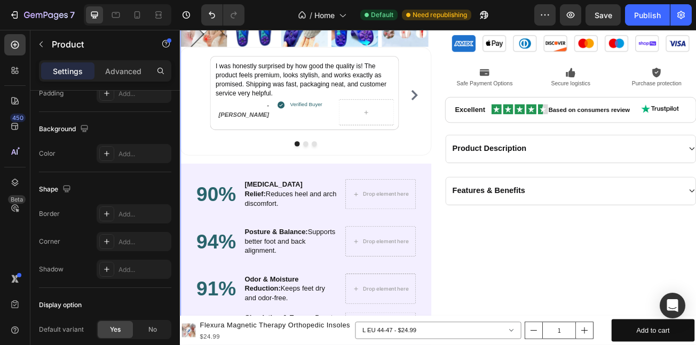
scroll to position [0, 0]
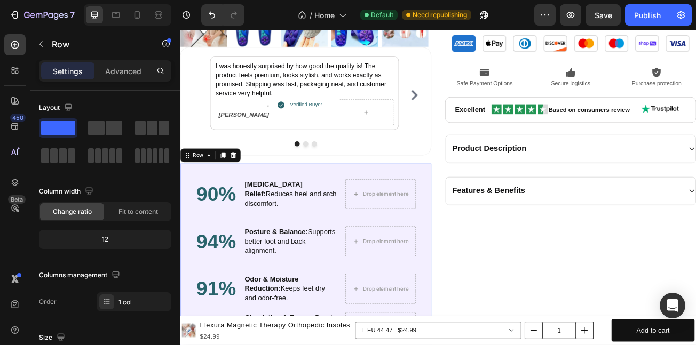
click at [186, 264] on div "90% Heading Foot Pain Relief: Reduces heel and arch discomfort. Text Block Drop…" at bounding box center [336, 311] width 312 height 231
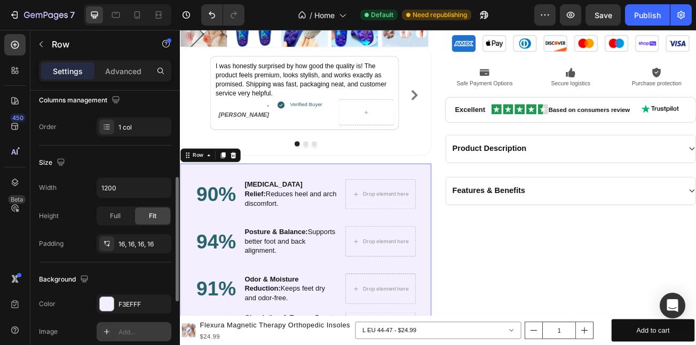
scroll to position [182, 0]
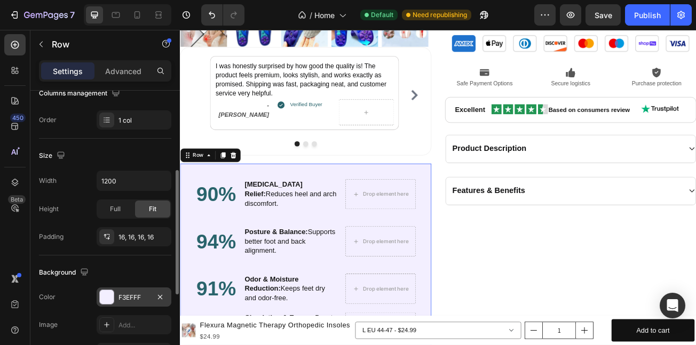
click at [128, 293] on div "F3EFFF" at bounding box center [134, 298] width 31 height 10
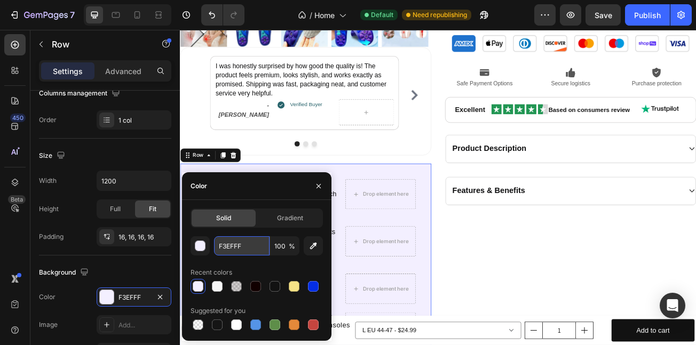
click at [253, 240] on input "F3EFFF" at bounding box center [242, 246] width 56 height 19
paste input "#FFF8FD"
type input "#FFF8FD"
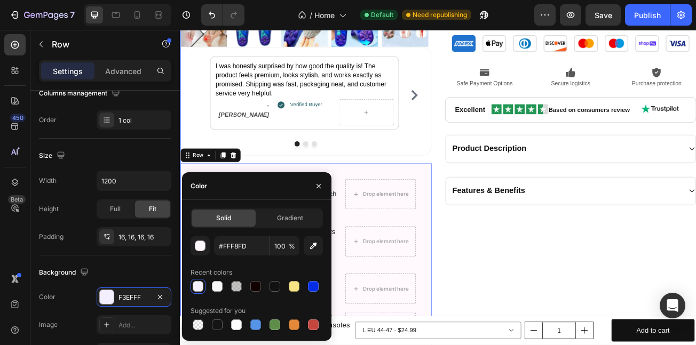
click at [593, 302] on div "Flexura Magnetic Therapy Orthopedic Insoles Product Title Icon Icon Icon Icon I…" at bounding box center [665, 57] width 312 height 760
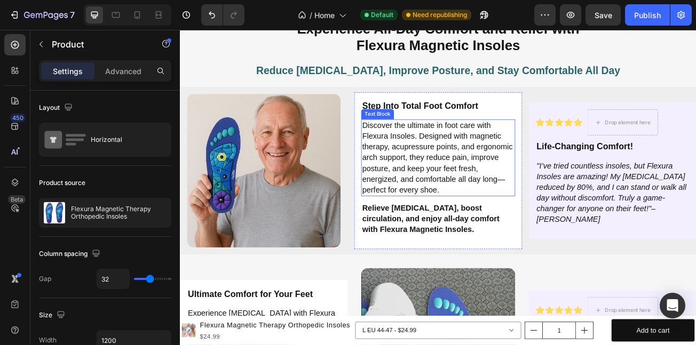
scroll to position [1712, 0]
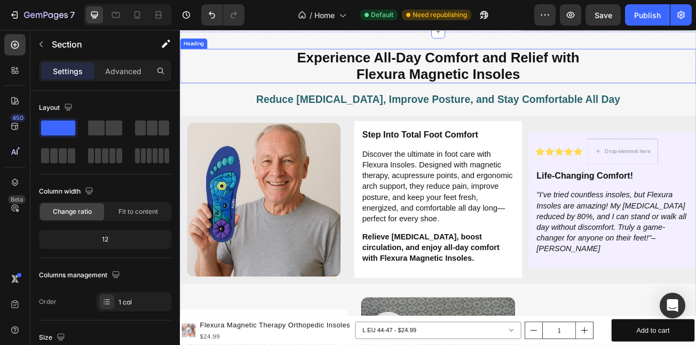
scroll to position [1653, 0]
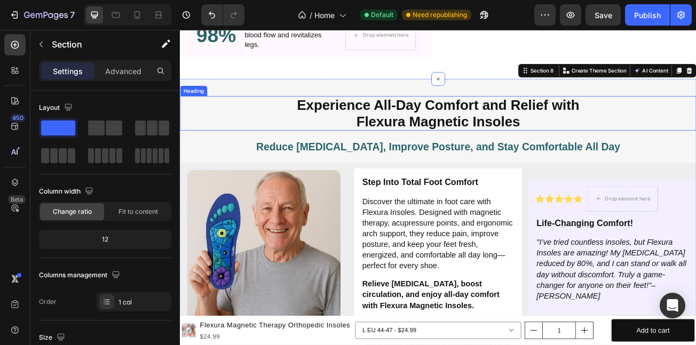
click at [407, 116] on h2 "Experience All-Day Comfort and Relief with Flexura Magnetic Insoles" at bounding box center [500, 133] width 641 height 43
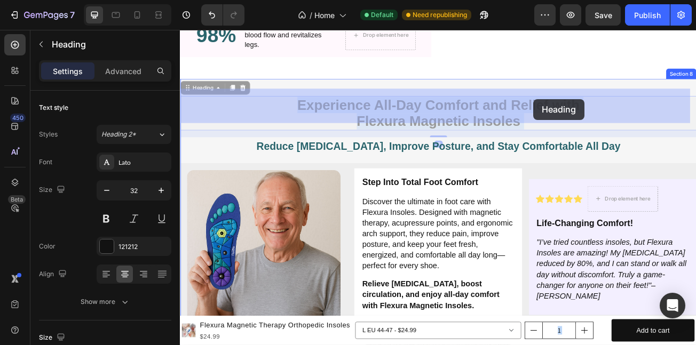
drag, startPoint x: 407, startPoint y: 116, endPoint x: 618, endPoint y: 116, distance: 210.9
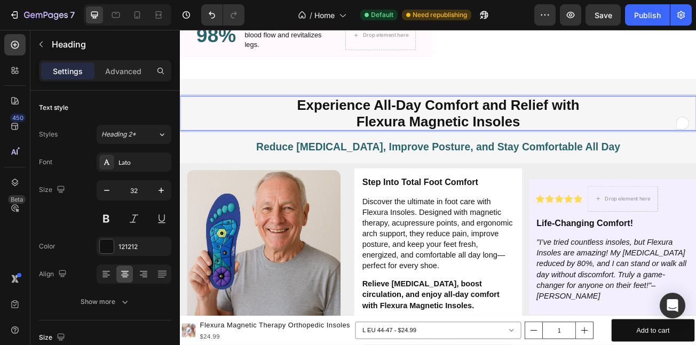
click at [651, 113] on p "Experience All-Day Comfort and Relief with Flexura Magnetic Insoles" at bounding box center [500, 133] width 639 height 41
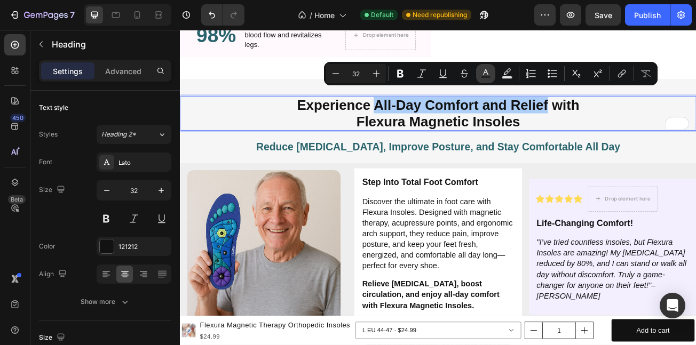
click at [487, 75] on icon "Editor contextual toolbar" at bounding box center [486, 73] width 11 height 11
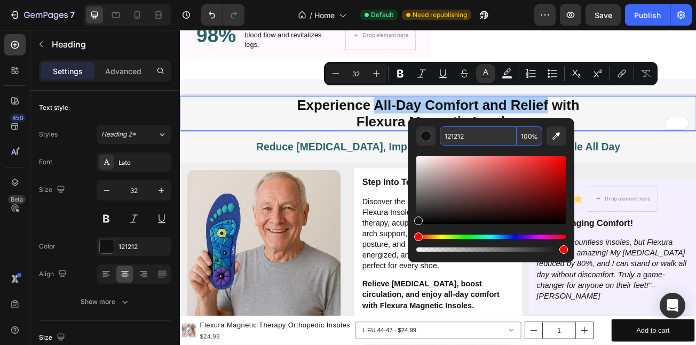
click at [474, 139] on input "121212" at bounding box center [478, 136] width 77 height 19
paste input "29646C"
type input "29646C"
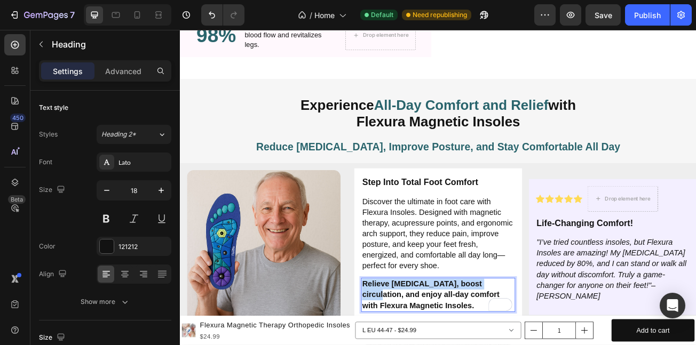
drag, startPoint x: 546, startPoint y: 334, endPoint x: 423, endPoint y: 336, distance: 123.4
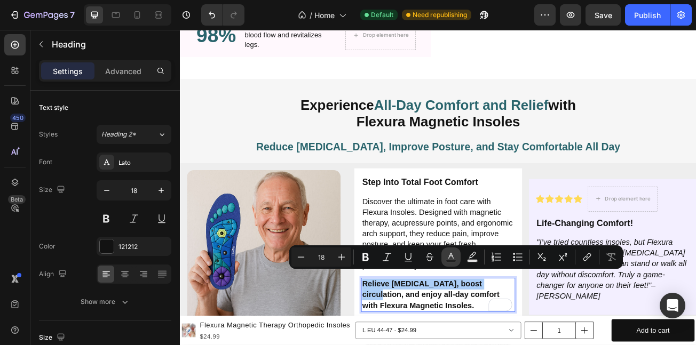
click at [449, 255] on icon "Editor contextual toolbar" at bounding box center [451, 257] width 11 height 11
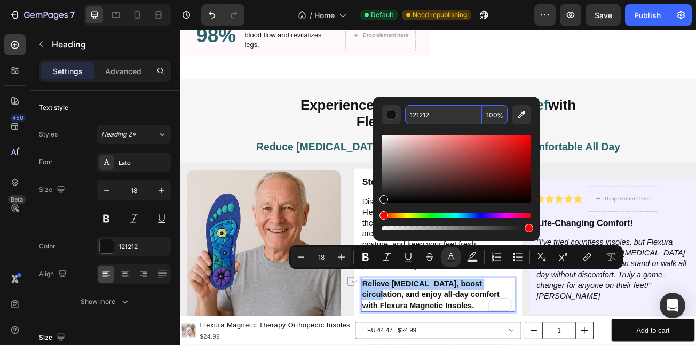
click at [447, 120] on input "121212" at bounding box center [443, 114] width 77 height 19
paste input "29646C"
type input "29646C"
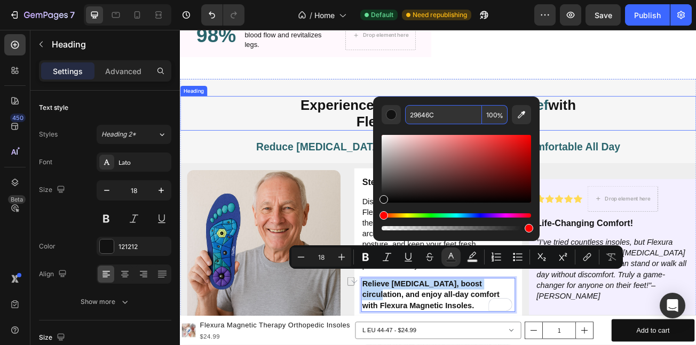
click at [696, 139] on p "Experience All-Day Comfort and Relief with Flexura Magnetic Insoles" at bounding box center [500, 133] width 639 height 41
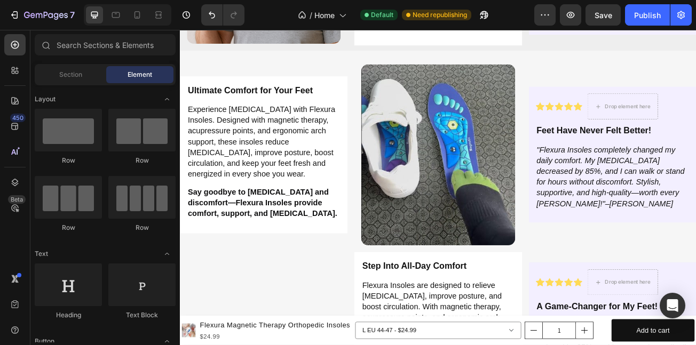
scroll to position [2016, 0]
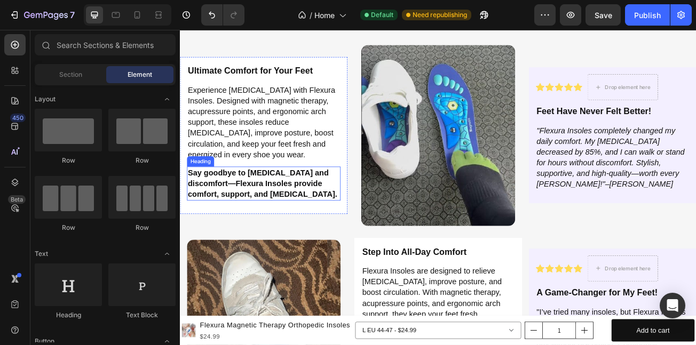
click at [246, 204] on strong "Say goodbye to foot pain and discomfort—Flexura Insoles provide comfort, suppor…" at bounding box center [282, 220] width 185 height 37
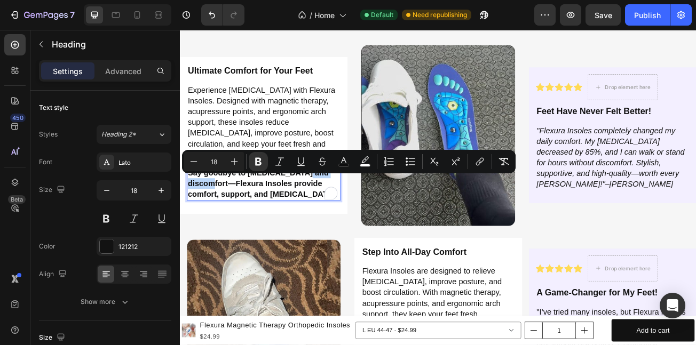
drag, startPoint x: 240, startPoint y: 215, endPoint x: 194, endPoint y: 210, distance: 46.2
click at [194, 210] on p "Say goodbye to foot pain and discomfort—Flexura Insoles provide comfort, suppor…" at bounding box center [284, 221] width 188 height 40
click at [214, 218] on strong "Say goodbye to foot pain and discomfort—Flexura Insoles provide comfort, suppor…" at bounding box center [282, 220] width 185 height 37
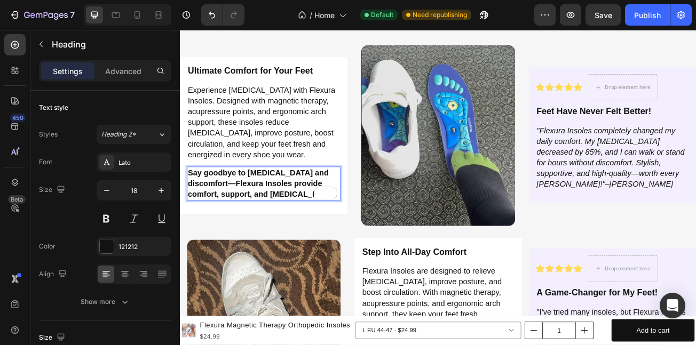
click at [198, 209] on p "Say goodbye to foot pain and discomfort—Flexura Insoles provide comfort, suppor…" at bounding box center [284, 221] width 188 height 40
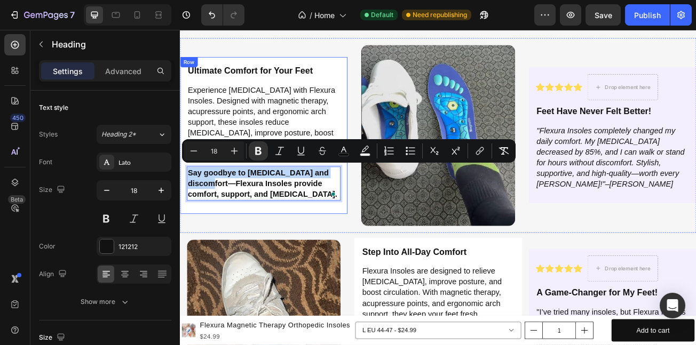
drag, startPoint x: 246, startPoint y: 213, endPoint x: 192, endPoint y: 191, distance: 58.5
click at [192, 191] on div "Ultimate Comfort for Your Feet Heading Experience all-day relief with Flexura I…" at bounding box center [283, 161] width 191 height 178
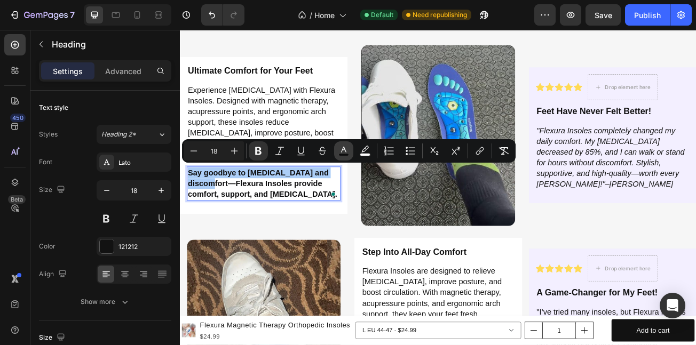
click at [337, 146] on button "color" at bounding box center [343, 150] width 19 height 19
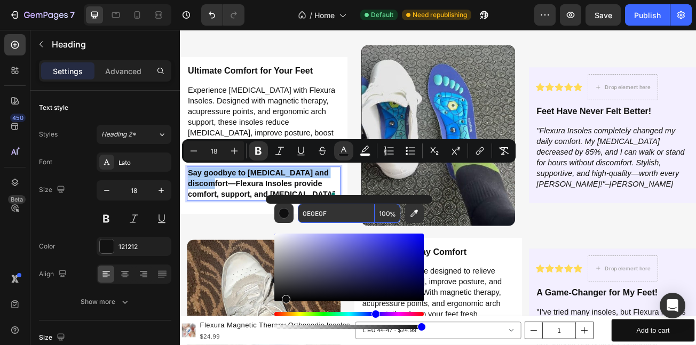
click at [349, 213] on input "0E0E0F" at bounding box center [336, 213] width 77 height 19
paste input "29646C"
type input "29646C"
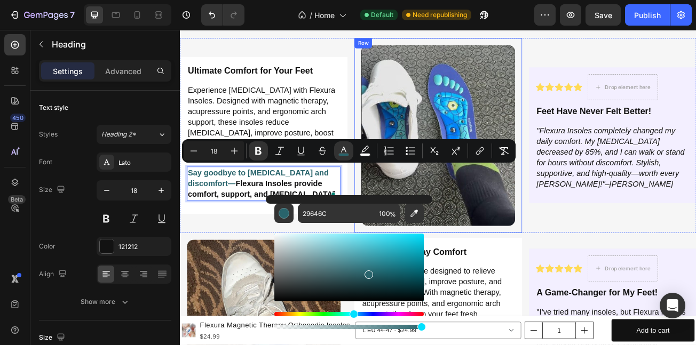
click at [584, 270] on div "Image Row" at bounding box center [500, 161] width 208 height 242
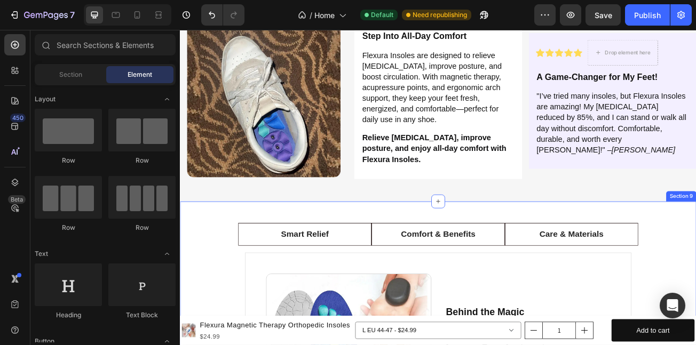
scroll to position [2254, 0]
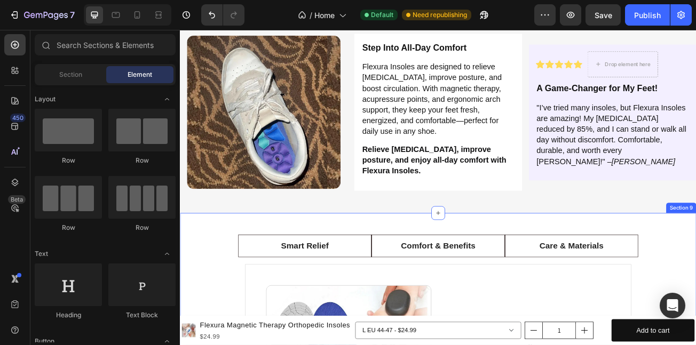
click at [467, 173] on strong "Relieve foot pain, improve posture, and enjoy all-day comfort with Flexura Inso…" at bounding box center [495, 191] width 179 height 37
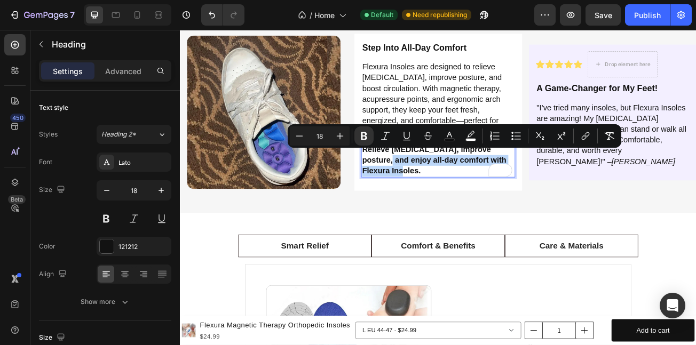
drag, startPoint x: 419, startPoint y: 183, endPoint x: 458, endPoint y: 202, distance: 43.9
click at [458, 202] on p "Relieve foot pain, improve posture, and enjoy all-day comfort with Flexura Inso…" at bounding box center [500, 192] width 188 height 40
click at [450, 136] on icon "Editor contextual toolbar" at bounding box center [449, 136] width 11 height 11
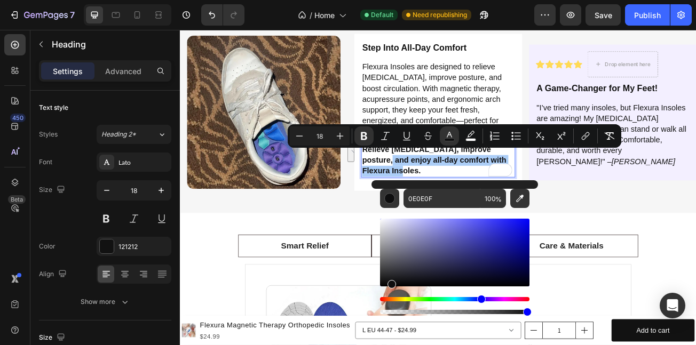
click at [457, 185] on div "0E0E0F 100 %" at bounding box center [455, 248] width 167 height 136
click at [457, 190] on input "0E0E0F" at bounding box center [442, 198] width 77 height 19
paste input "29646C"
type input "29646C"
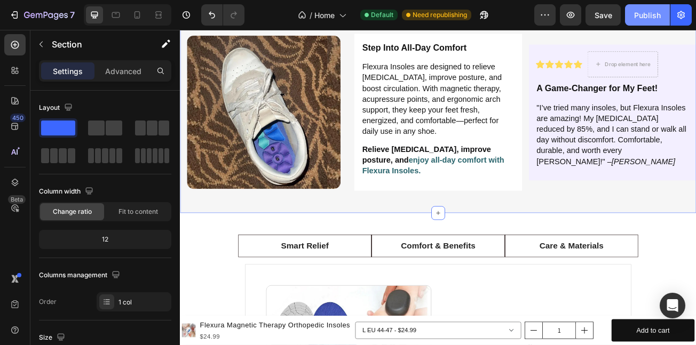
click at [636, 20] on div "Publish" at bounding box center [647, 15] width 27 height 11
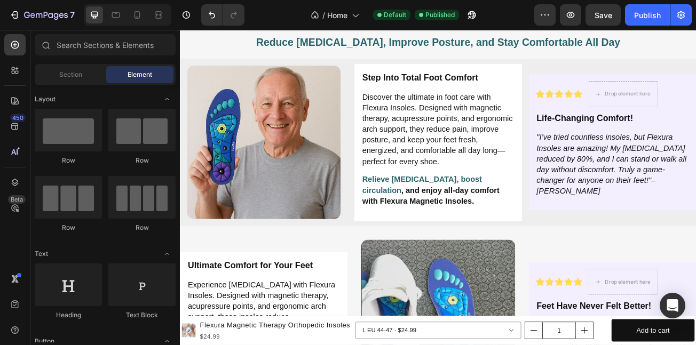
scroll to position [1735, 0]
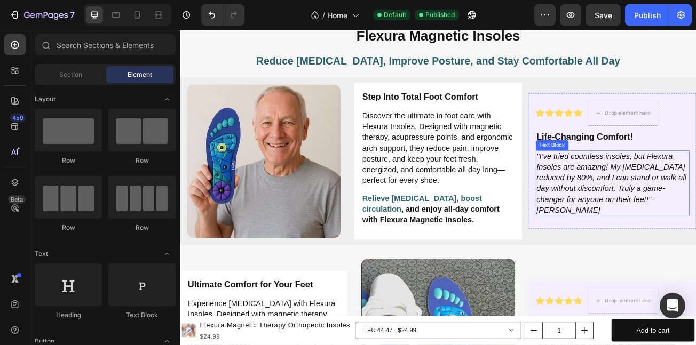
click at [696, 248] on icon "Sarah L." at bounding box center [662, 253] width 79 height 11
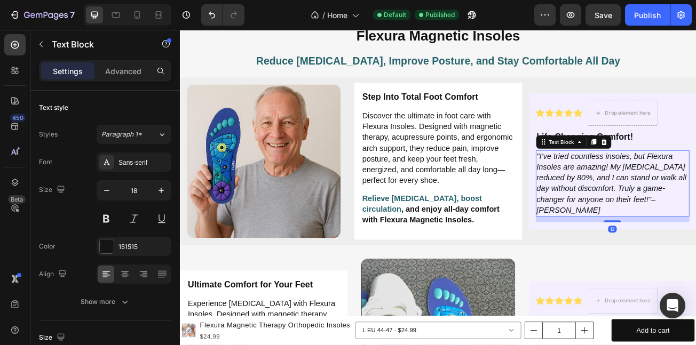
click at [696, 248] on icon "Sarah L." at bounding box center [662, 253] width 79 height 11
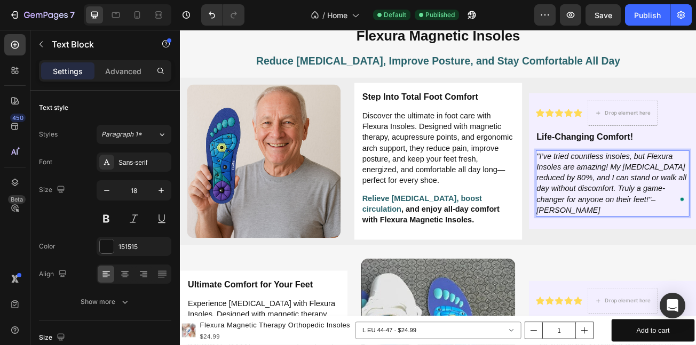
click at [696, 248] on icon "Sarah L." at bounding box center [662, 253] width 79 height 11
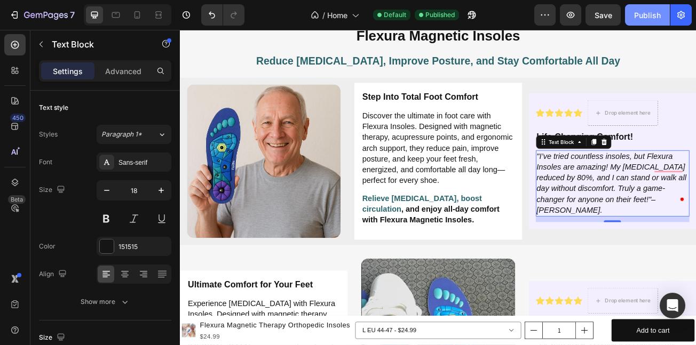
click at [638, 23] on button "Publish" at bounding box center [647, 14] width 45 height 21
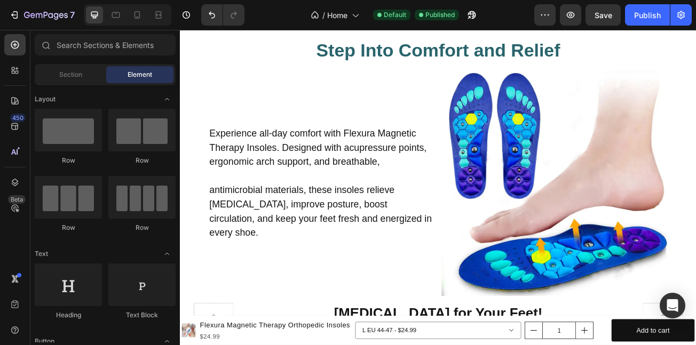
scroll to position [3788, 0]
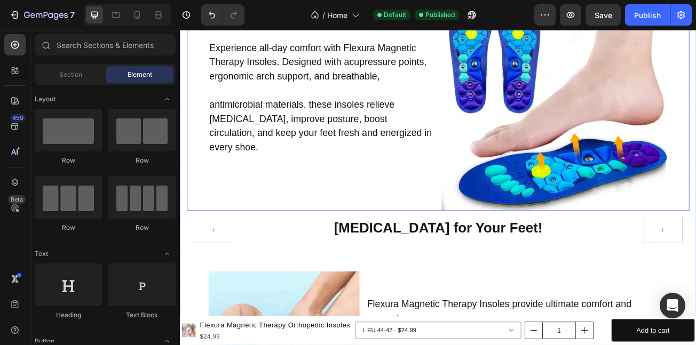
drag, startPoint x: 270, startPoint y: 120, endPoint x: 274, endPoint y: 123, distance: 5.8
click at [274, 123] on p "antimicrobial materials, these insoles relieve foot pain, improve posture, boos…" at bounding box center [355, 149] width 279 height 70
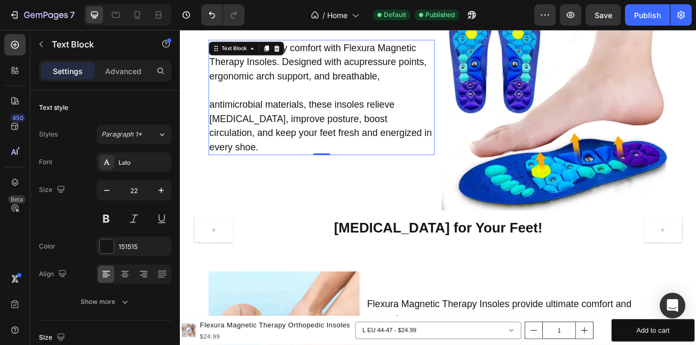
click at [425, 125] on p "antimicrobial materials, these insoles relieve foot pain, improve posture, boos…" at bounding box center [355, 149] width 279 height 70
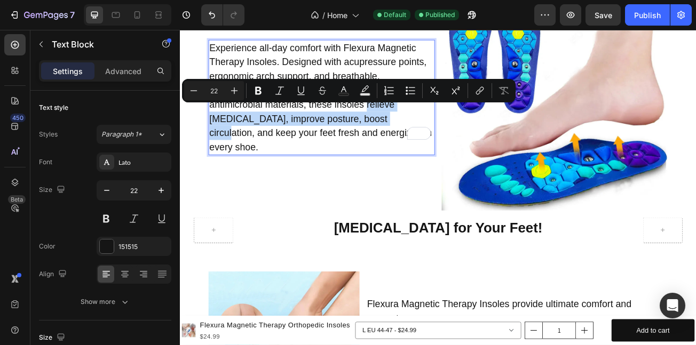
drag, startPoint x: 425, startPoint y: 125, endPoint x: 396, endPoint y: 144, distance: 34.8
click at [396, 147] on p "antimicrobial materials, these insoles relieve foot pain, improve posture, boos…" at bounding box center [355, 149] width 279 height 70
click at [349, 88] on button "Text Color" at bounding box center [343, 90] width 19 height 19
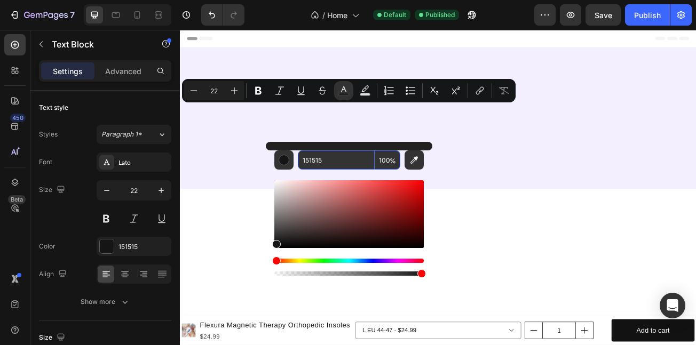
type input "Sergio Martín"
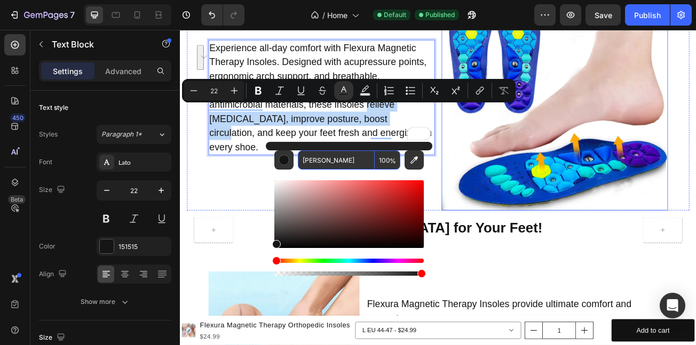
click at [531, 216] on img at bounding box center [645, 113] width 281 height 281
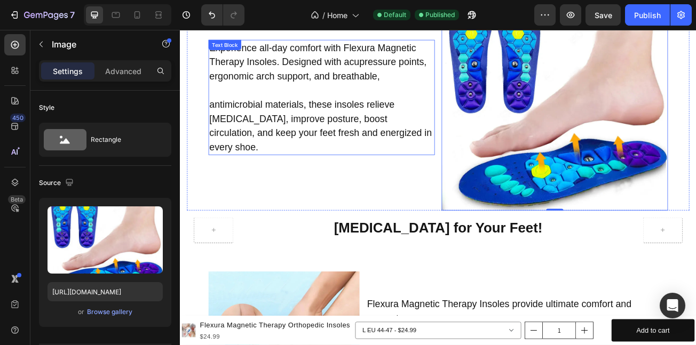
click at [414, 125] on p "antimicrobial materials, these insoles relieve [MEDICAL_DATA], improve posture,…" at bounding box center [355, 149] width 279 height 70
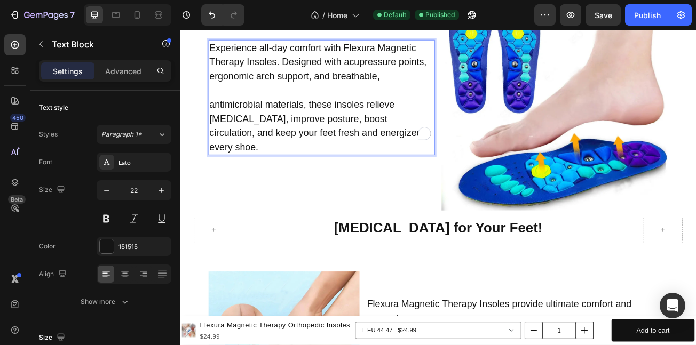
drag, startPoint x: 414, startPoint y: 125, endPoint x: 381, endPoint y: 150, distance: 41.5
click at [408, 128] on p "antimicrobial materials, these insoles relieve [MEDICAL_DATA], improve posture,…" at bounding box center [355, 149] width 279 height 70
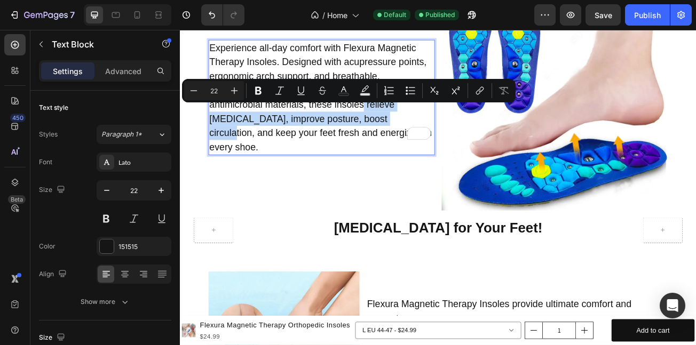
drag, startPoint x: 408, startPoint y: 128, endPoint x: 420, endPoint y: 144, distance: 19.6
click at [420, 144] on p "antimicrobial materials, these insoles relieve [MEDICAL_DATA], improve posture,…" at bounding box center [355, 149] width 279 height 70
click at [350, 92] on button "Text Color" at bounding box center [343, 90] width 19 height 19
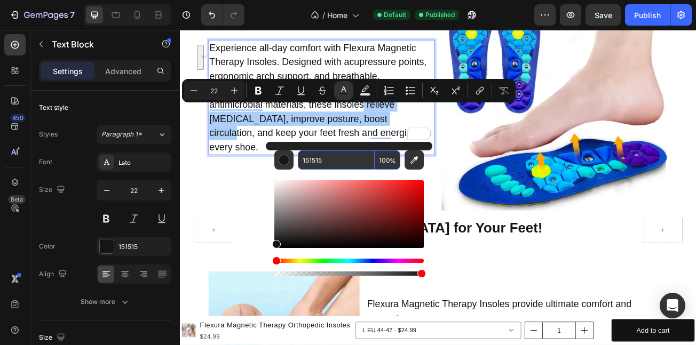
click at [346, 152] on input "151515" at bounding box center [336, 160] width 77 height 19
paste input "29646C"
type input "29646C"
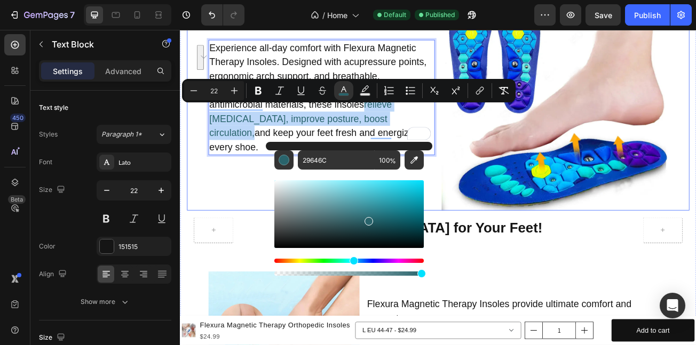
click at [497, 183] on div "Experience all-day comfort with Flexura Magnetic Therapy Insoles. Designed with…" at bounding box center [500, 113] width 624 height 281
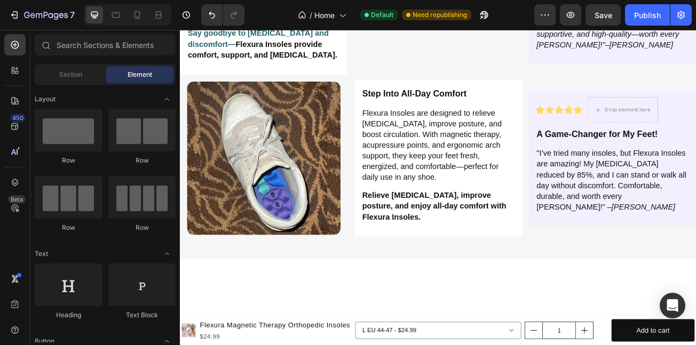
scroll to position [2019, 0]
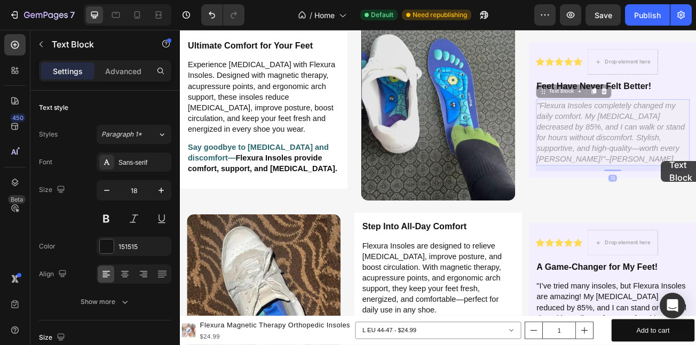
scroll to position [1984, 0]
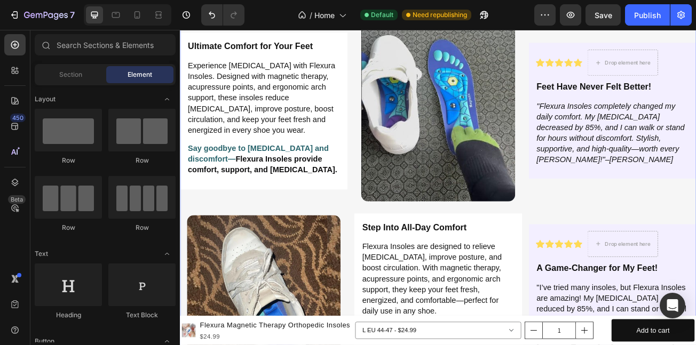
scroll to position [2216, 0]
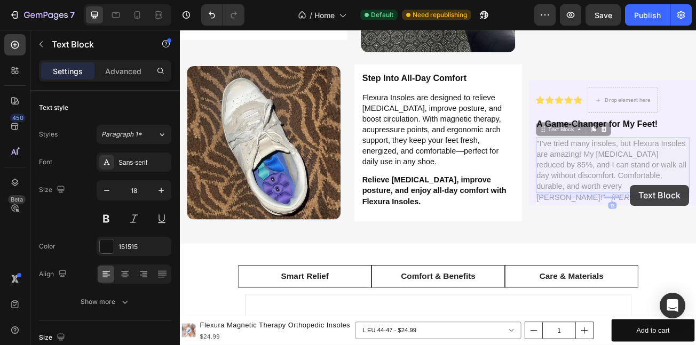
scroll to position [2191, 0]
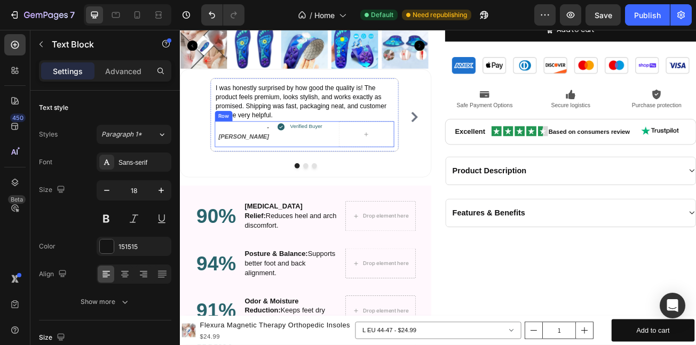
scroll to position [1248, 0]
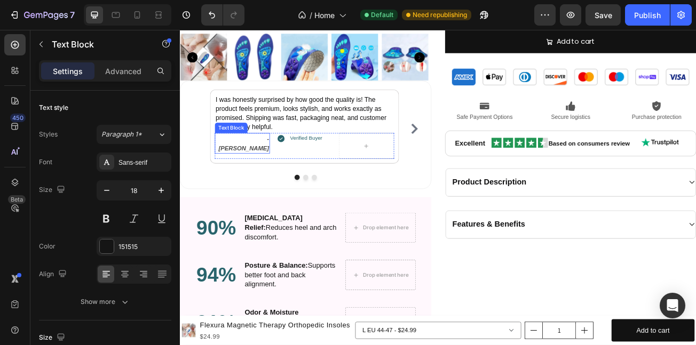
click at [265, 163] on p "- [PERSON_NAME]" at bounding box center [257, 170] width 66 height 23
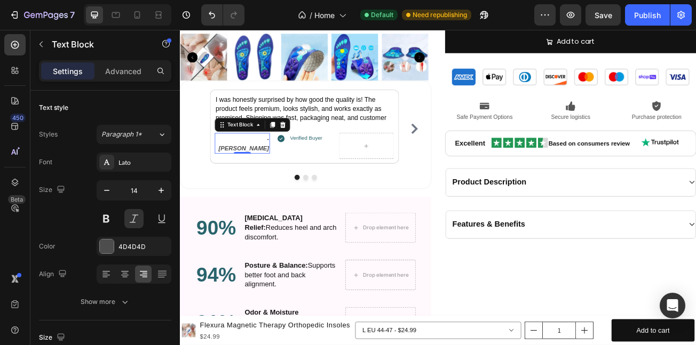
click at [267, 164] on p "- [PERSON_NAME]" at bounding box center [257, 170] width 66 height 23
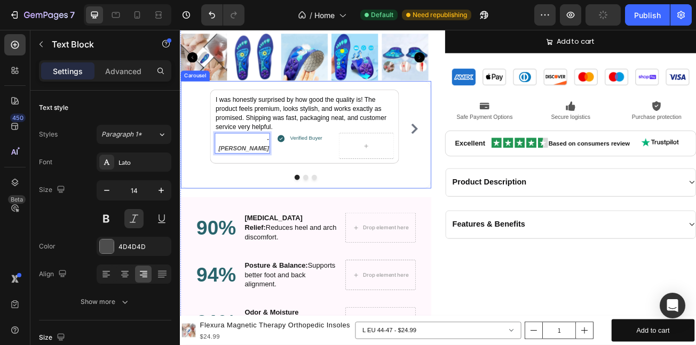
drag, startPoint x: 250, startPoint y: 204, endPoint x: 262, endPoint y: 223, distance: 22.1
click at [256, 207] on div "I was honestly surprised by how good the quality is! The product feels premium,…" at bounding box center [336, 160] width 312 height 135
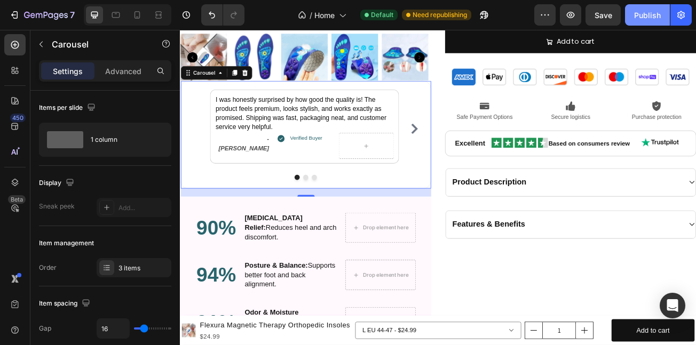
click at [646, 10] on div "Publish" at bounding box center [647, 15] width 27 height 11
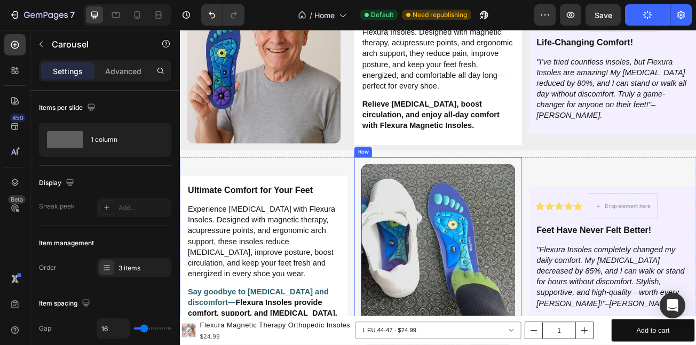
scroll to position [1875, 0]
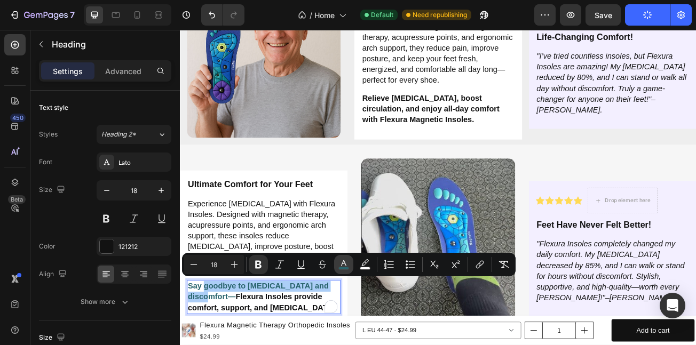
click at [345, 264] on icon "Editor contextual toolbar" at bounding box center [343, 264] width 5 height 6
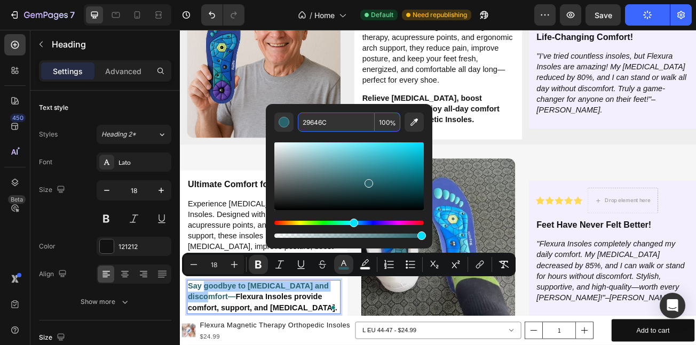
click at [347, 122] on input "29646C" at bounding box center [336, 122] width 77 height 19
click at [568, 155] on div "Step Into Total Foot Comfort Heading Discover the ultimate in foot care with Fl…" at bounding box center [500, 69] width 191 height 178
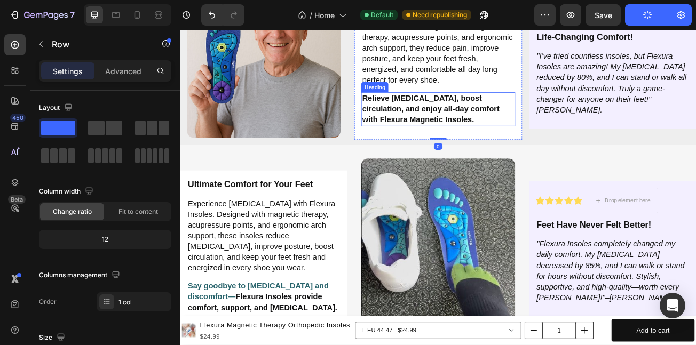
click at [490, 113] on h2 "Relieve [MEDICAL_DATA], boost circulation, and enjoy all-day comfort with Flexu…" at bounding box center [500, 128] width 191 height 42
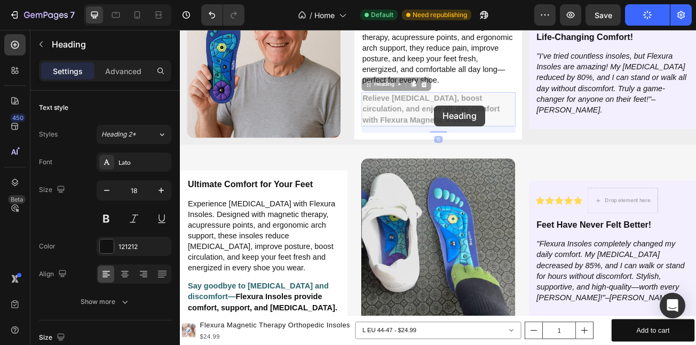
scroll to position [1850, 0]
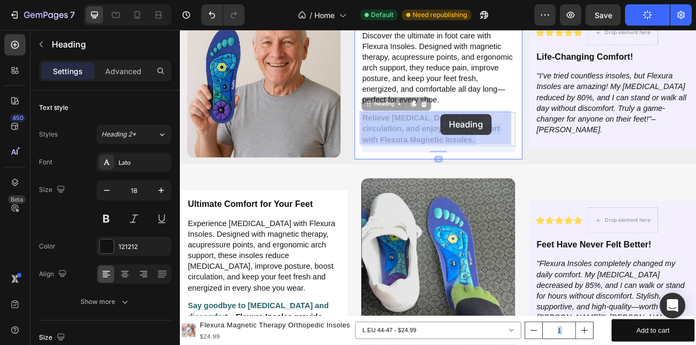
drag, startPoint x: 490, startPoint y: 113, endPoint x: 512, endPoint y: 133, distance: 29.9
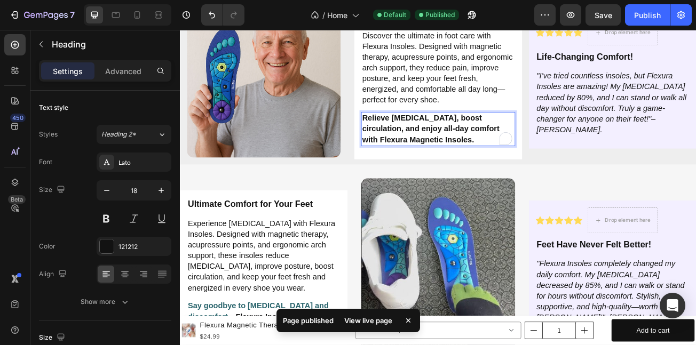
click at [499, 152] on p "Relieve [MEDICAL_DATA], boost circulation, and enjoy all-day comfort with Flexu…" at bounding box center [500, 153] width 188 height 40
click at [486, 140] on p "Relieve [MEDICAL_DATA], boost circulation, and enjoy all-day comfort with Flexu…" at bounding box center [500, 153] width 188 height 40
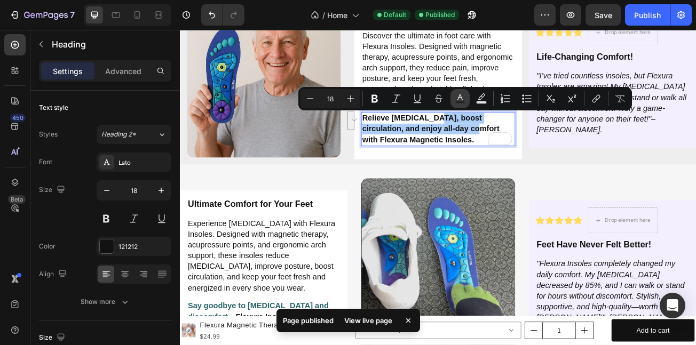
click at [460, 103] on rect "Editor contextual toolbar" at bounding box center [460, 102] width 10 height 3
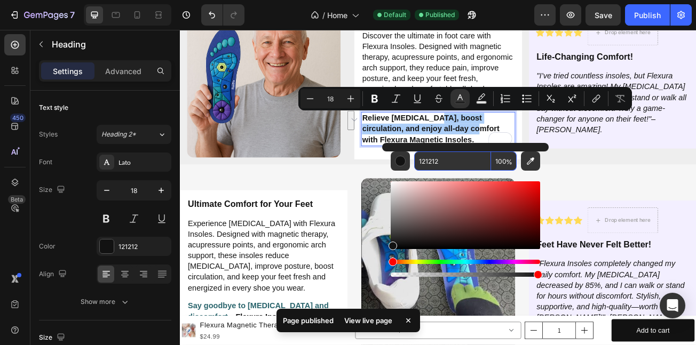
click at [466, 161] on input "121212" at bounding box center [452, 161] width 77 height 19
paste input "29646C"
type input "29646C"
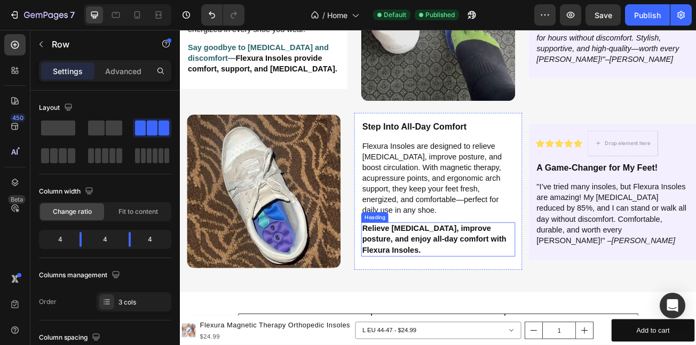
scroll to position [2178, 0]
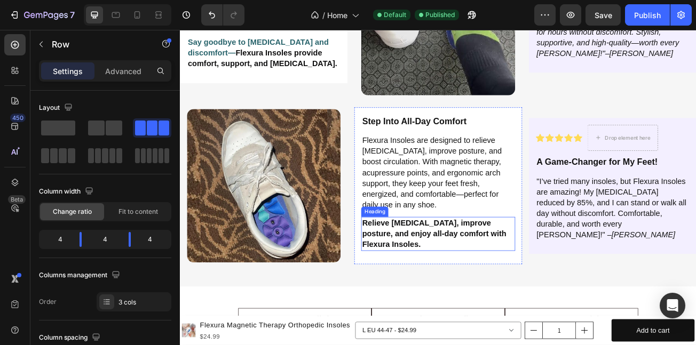
click at [477, 278] on strong "Relieve foot pain, improve posture, and enjoy all-day comfort with Flexura Inso…" at bounding box center [495, 282] width 179 height 37
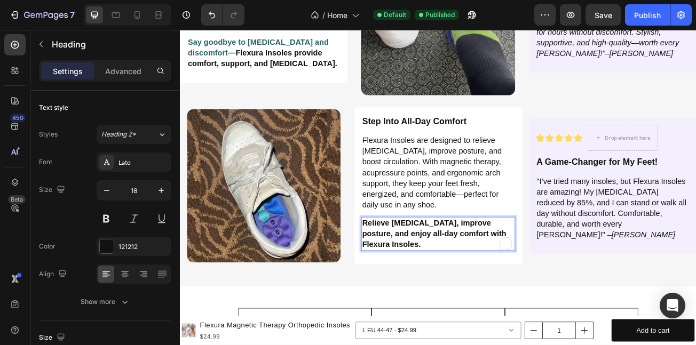
click at [406, 275] on strong "Relieve foot pain, improve posture, and enjoy all-day comfort with Flexura Inso…" at bounding box center [495, 282] width 179 height 37
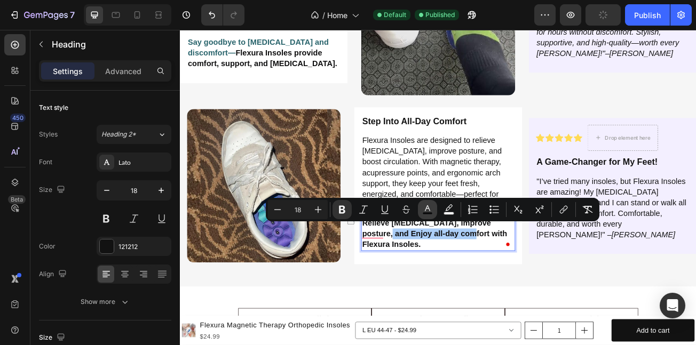
click at [426, 210] on icon "Editor contextual toolbar" at bounding box center [427, 209] width 5 height 6
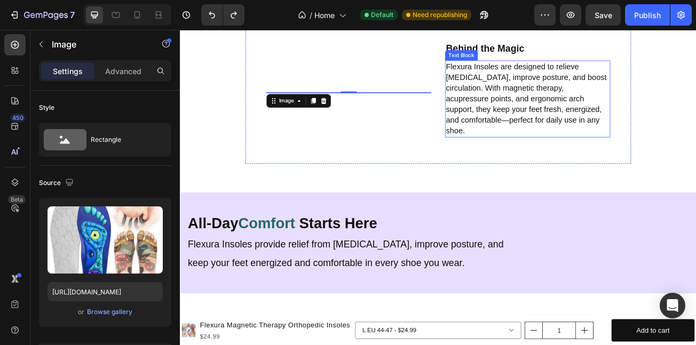
scroll to position [2562, 0]
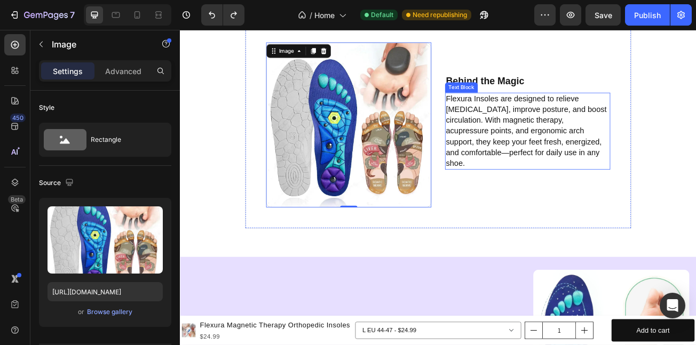
click at [620, 135] on p "Flexura Insoles are designed to relieve [MEDICAL_DATA], improve posture, and bo…" at bounding box center [611, 155] width 203 height 93
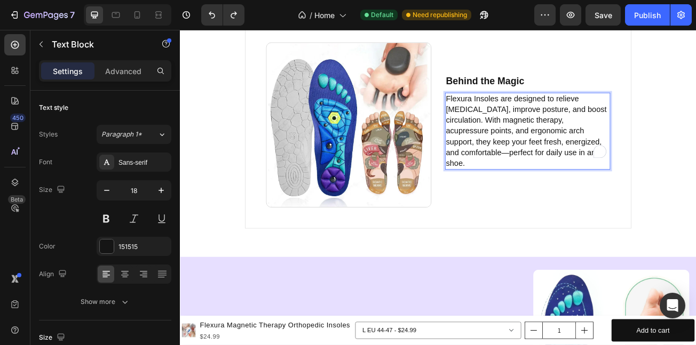
click at [621, 131] on p "Flexura Insoles are designed to relieve [MEDICAL_DATA], improve posture, and bo…" at bounding box center [611, 155] width 203 height 93
click at [601, 147] on p "Flexura Insoles are designed to relieve [MEDICAL_DATA], improve posture, and bo…" at bounding box center [611, 155] width 203 height 93
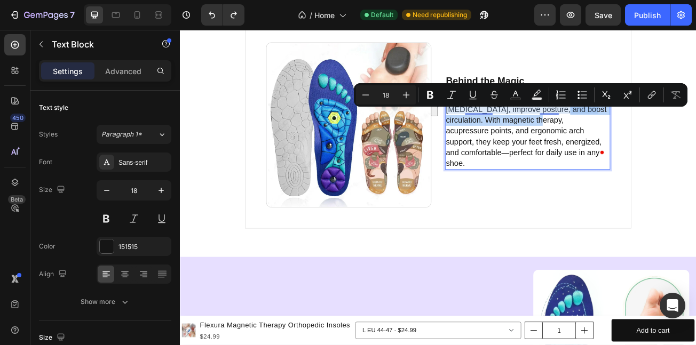
click at [514, 135] on p "Flexura Insoles are designed to relieve [MEDICAL_DATA], improve posture, and bo…" at bounding box center [611, 155] width 203 height 93
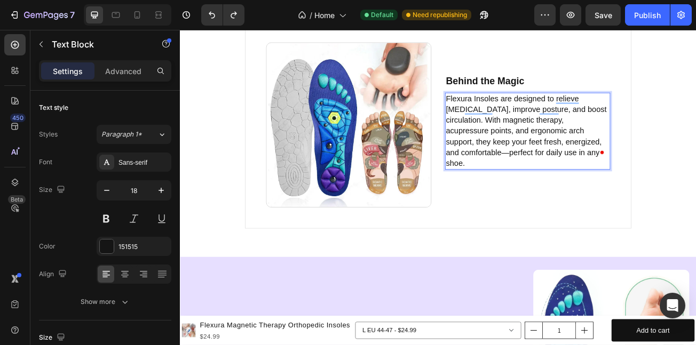
click at [510, 135] on p "Flexura Insoles are designed to relieve [MEDICAL_DATA], improve posture, and bo…" at bounding box center [611, 155] width 203 height 93
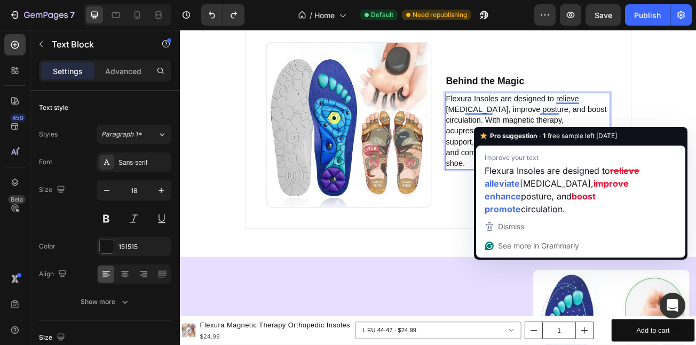
click at [674, 120] on p "Flexura Insoles are designed to relieve [MEDICAL_DATA], improve posture, and bo…" at bounding box center [611, 155] width 203 height 93
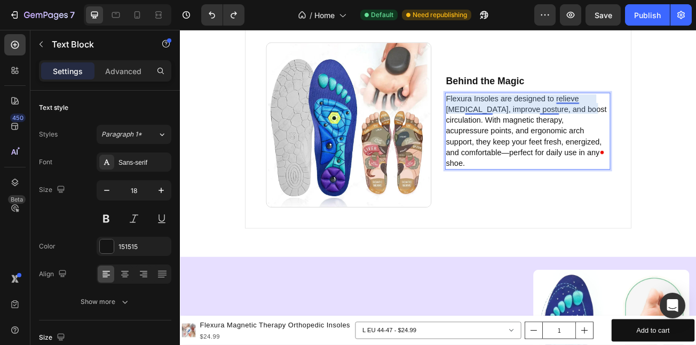
click at [531, 132] on p "Flexura Insoles are designed to relieve [MEDICAL_DATA], improve posture, and bo…" at bounding box center [611, 155] width 203 height 93
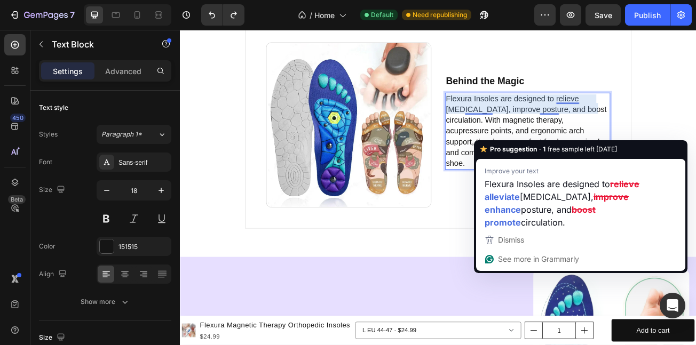
click at [528, 132] on p "Flexura Insoles are designed to relieve [MEDICAL_DATA], improve posture, and bo…" at bounding box center [611, 155] width 203 height 93
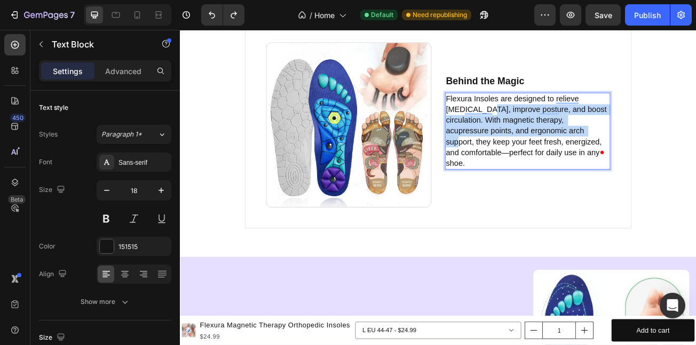
click at [627, 162] on p "Flexura Insoles are designed to relieve [MEDICAL_DATA], improve posture, and bo…" at bounding box center [611, 155] width 203 height 93
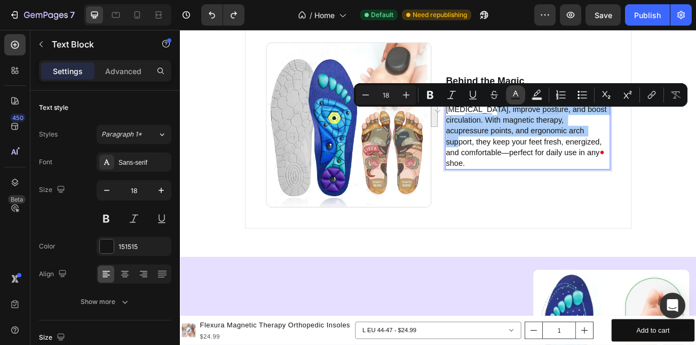
click at [518, 92] on icon "Editor contextual toolbar" at bounding box center [515, 95] width 11 height 11
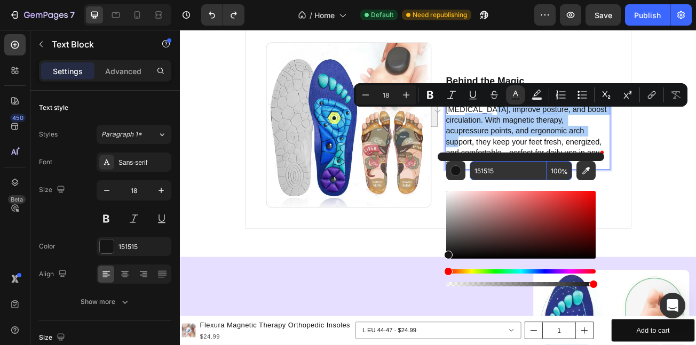
click at [520, 169] on input "151515" at bounding box center [508, 170] width 77 height 19
paste input "29646C"
type input "29646C"
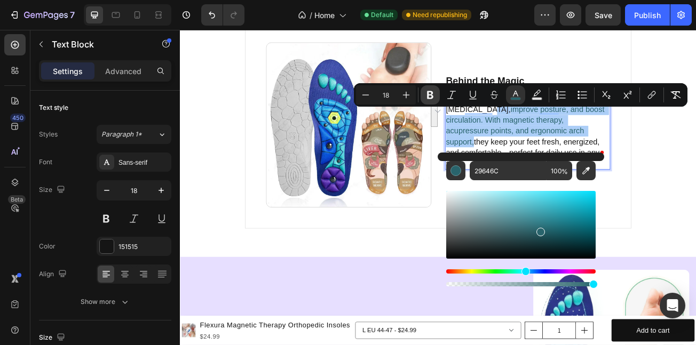
click at [430, 91] on icon "Editor contextual toolbar" at bounding box center [430, 95] width 11 height 11
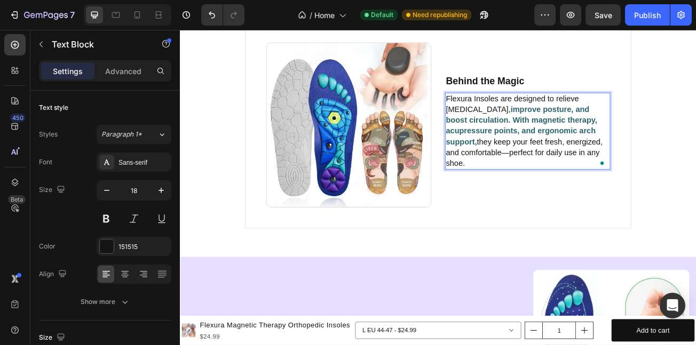
click at [593, 147] on p "Flexura Insoles are designed to relieve foot pain, improve posture, and boost c…" at bounding box center [611, 155] width 203 height 93
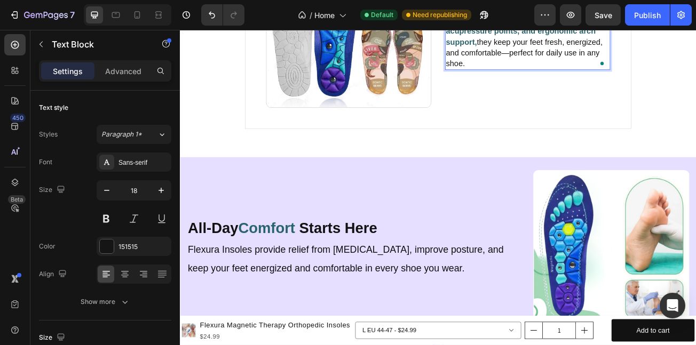
scroll to position [2826, 0]
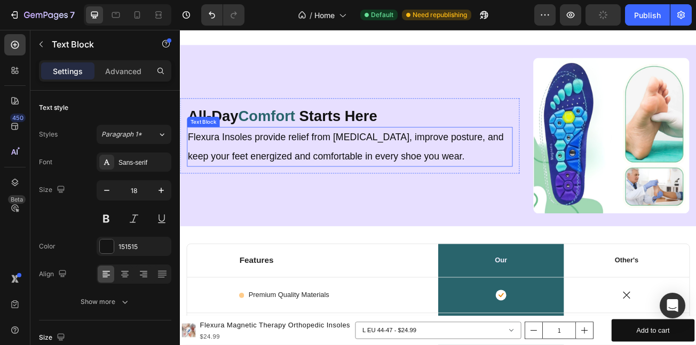
click at [419, 162] on p "Flexura Insoles provide relief from [MEDICAL_DATA], improve posture, and keep y…" at bounding box center [391, 175] width 402 height 47
click at [285, 162] on p "Flexura Insoles provide relief from [MEDICAL_DATA], improve posture, and keep y…" at bounding box center [391, 175] width 402 height 47
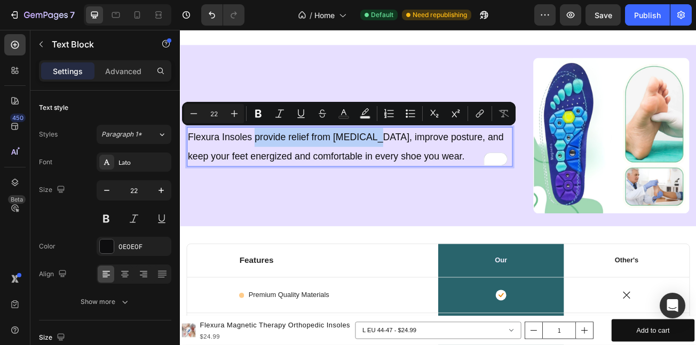
drag, startPoint x: 285, startPoint y: 162, endPoint x: 400, endPoint y: 153, distance: 115.7
click at [400, 153] on p "Flexura Insoles provide relief from [MEDICAL_DATA], improve posture, and keep y…" at bounding box center [391, 175] width 402 height 47
click at [338, 111] on button "Text Color" at bounding box center [343, 113] width 19 height 19
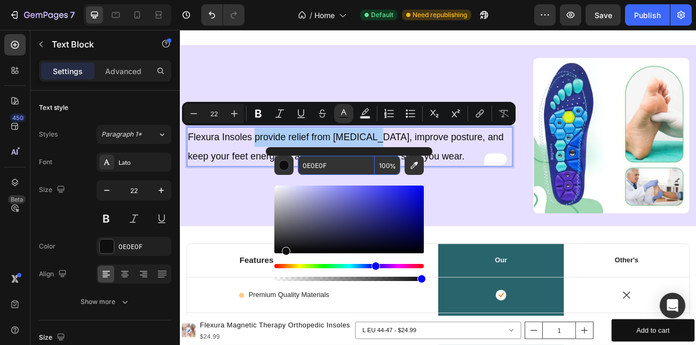
click at [340, 170] on input "0E0E0F" at bounding box center [336, 165] width 77 height 19
paste input "29646C"
type input "29646C"
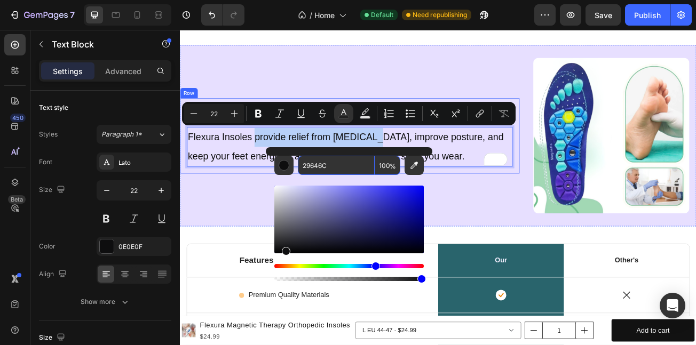
click at [498, 202] on div "All-Day Comfort Starts Here Heading Flexura Insoles provide relief from foot pa…" at bounding box center [390, 161] width 421 height 93
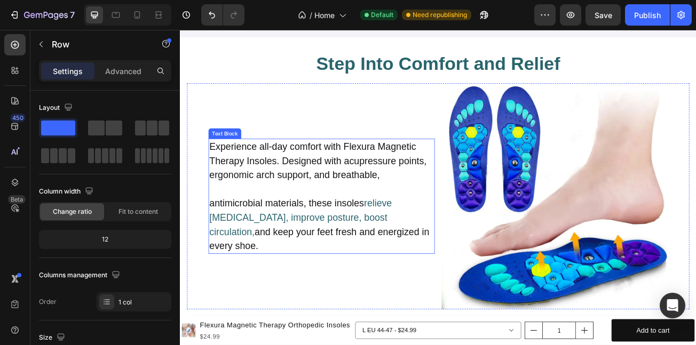
scroll to position [3644, 0]
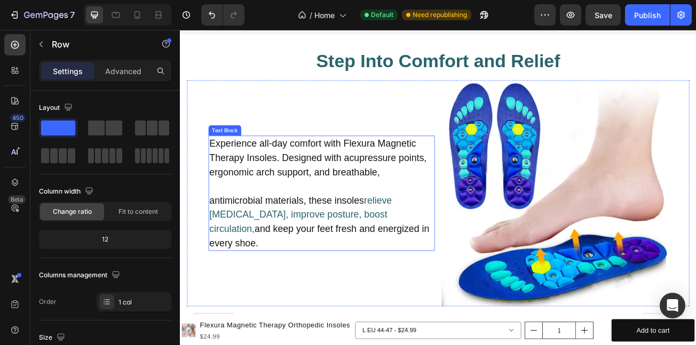
click at [315, 215] on p "Experience all-day comfort with Flexura Magnetic Therapy Insoles. Designed with…" at bounding box center [355, 188] width 279 height 53
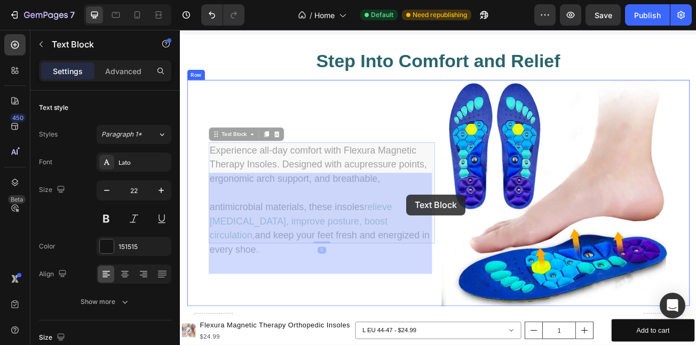
scroll to position [3582, 0]
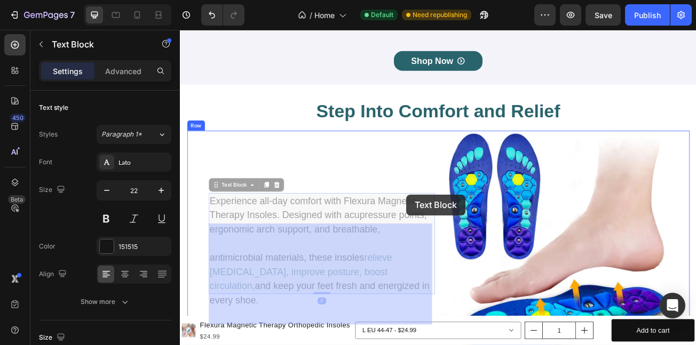
drag, startPoint x: 318, startPoint y: 234, endPoint x: 461, endPoint y: 234, distance: 142.6
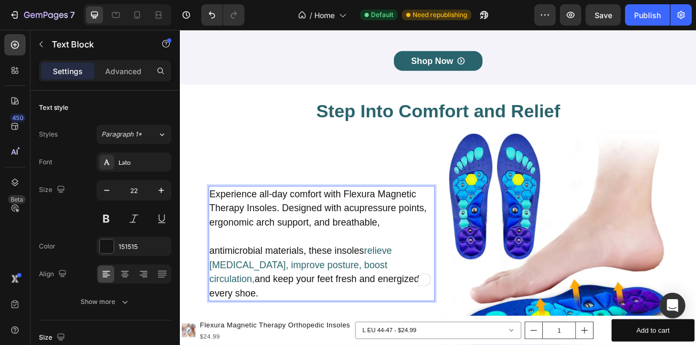
drag, startPoint x: 313, startPoint y: 300, endPoint x: 301, endPoint y: 303, distance: 12.6
click at [313, 278] on p "Experience all-day comfort with Flexura Magnetic Therapy Insoles. Designed with…" at bounding box center [355, 251] width 279 height 53
click at [304, 278] on p "Experience all-day comfort with Flexura Magnetic Therapy Insoles. Designed with…" at bounding box center [355, 251] width 279 height 53
click at [307, 278] on p "Experience all-day comfort with Flexura Magnetic Therapy Insoles. Designed with…" at bounding box center [355, 251] width 279 height 53
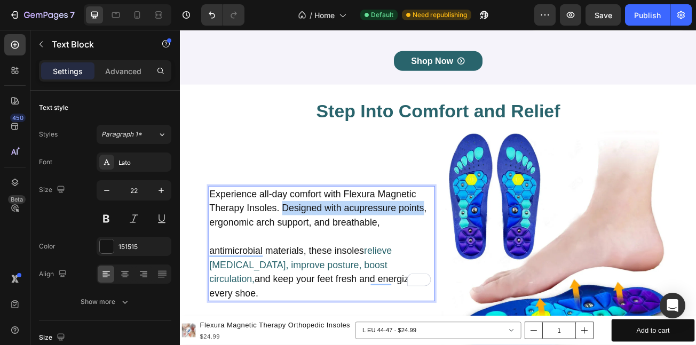
click at [481, 278] on p "Experience all-day comfort with Flexura Magnetic Therapy Insoles. Designed with…" at bounding box center [355, 251] width 279 height 53
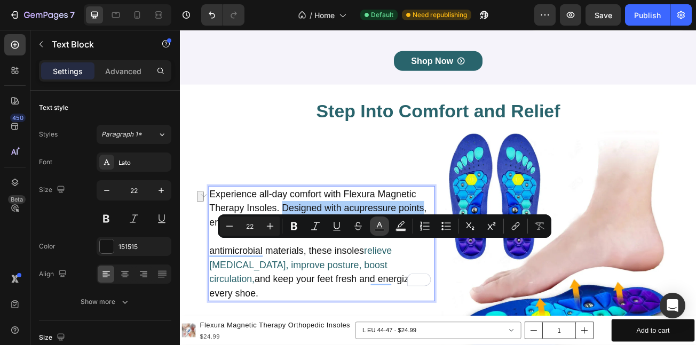
click at [374, 227] on button "Text Color" at bounding box center [379, 226] width 19 height 19
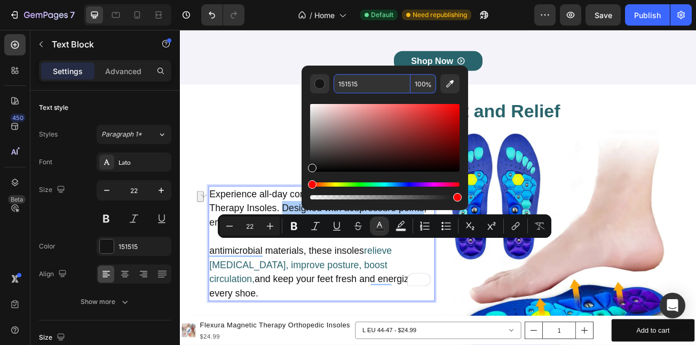
click at [376, 91] on input "151515" at bounding box center [372, 83] width 77 height 19
paste input "29646C"
type input "29646C"
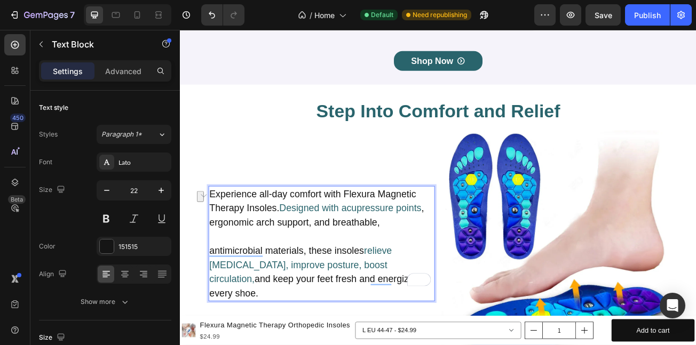
click at [423, 278] on p "Experience all-day comfort with Flexura Magnetic Therapy Insoles. Designed with…" at bounding box center [355, 251] width 279 height 53
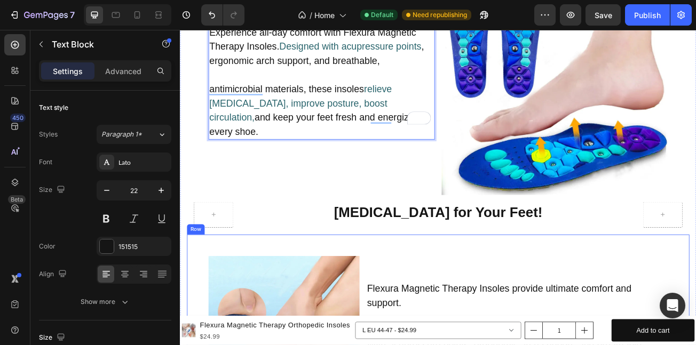
scroll to position [3831, 0]
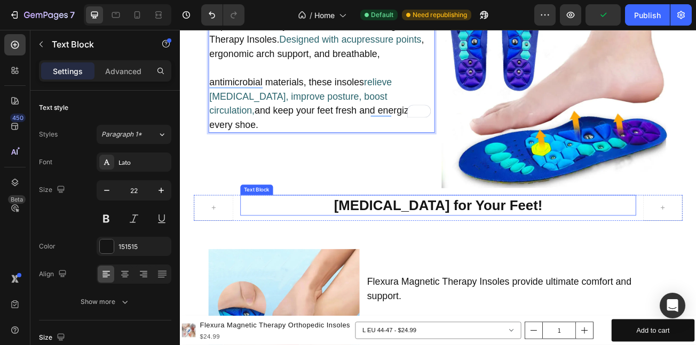
click at [457, 243] on strong "[MEDICAL_DATA] for Your Feet!" at bounding box center [500, 247] width 259 height 19
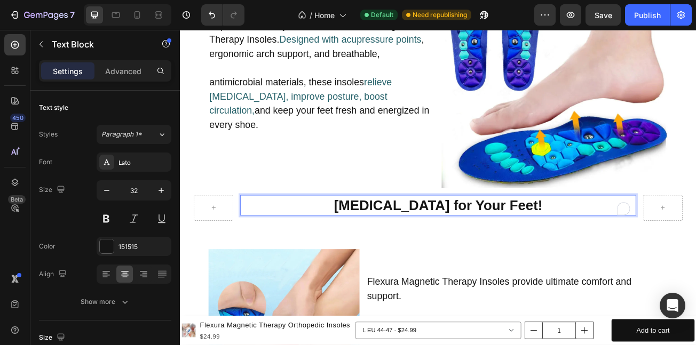
click at [450, 238] on strong "[MEDICAL_DATA] for Your Feet!" at bounding box center [500, 247] width 259 height 19
click at [613, 246] on p "[MEDICAL_DATA] for Your Feet!" at bounding box center [500, 247] width 489 height 23
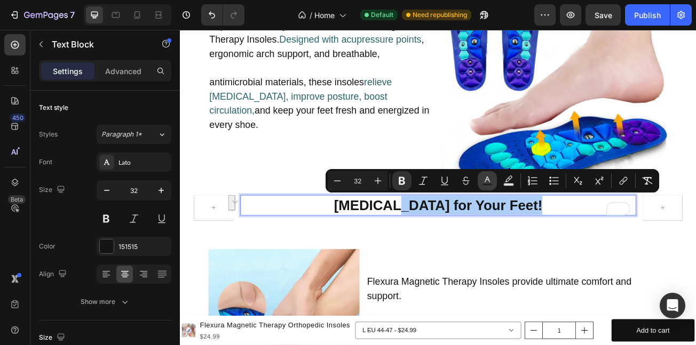
click at [487, 179] on icon "Editor contextual toolbar" at bounding box center [487, 181] width 11 height 11
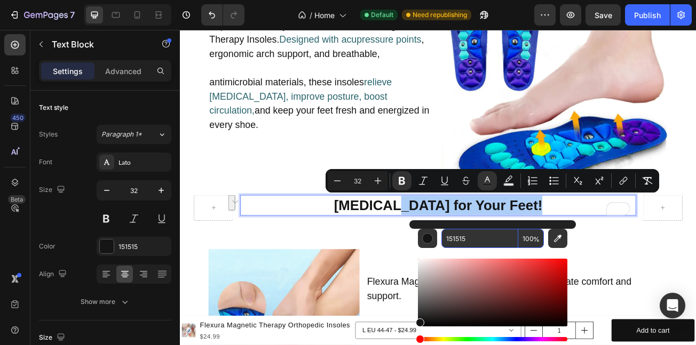
click at [473, 238] on input "151515" at bounding box center [480, 238] width 77 height 19
paste input "29646C"
type input "29646C"
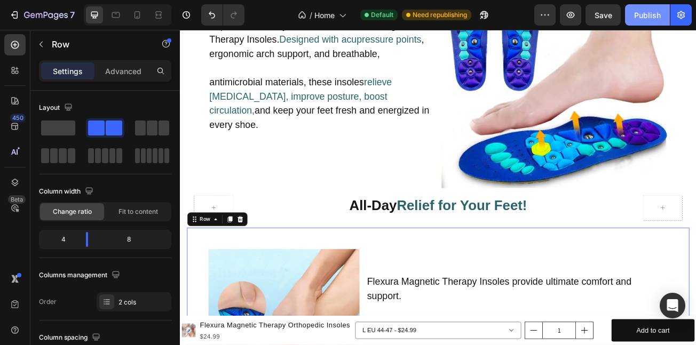
drag, startPoint x: 652, startPoint y: 17, endPoint x: 620, endPoint y: 28, distance: 34.1
click at [652, 14] on div "Publish" at bounding box center [647, 15] width 27 height 11
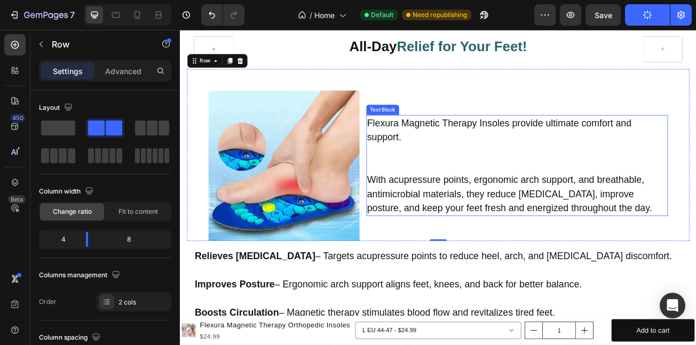
scroll to position [4030, 0]
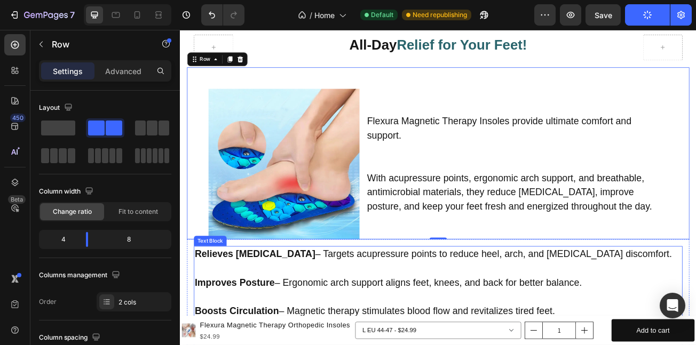
click at [302, 303] on p "Relieves Foot Pain – Targets acupressure points to reduce heel, arch, and sciat…" at bounding box center [500, 309] width 604 height 18
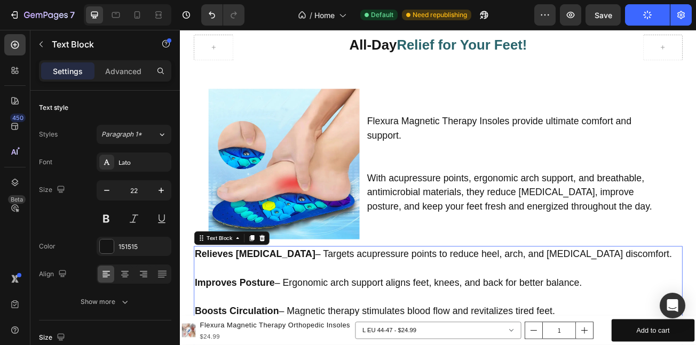
click at [305, 306] on p "Relieves Foot Pain – Targets acupressure points to reduce heel, arch, and sciat…" at bounding box center [500, 309] width 604 height 18
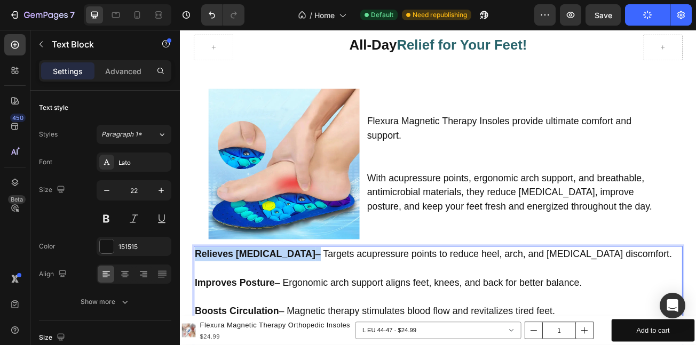
click at [200, 302] on strong "Relieves [MEDICAL_DATA]" at bounding box center [273, 308] width 150 height 13
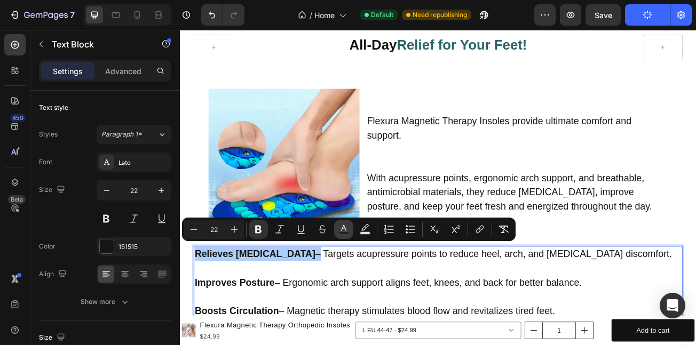
click at [342, 228] on icon "Editor contextual toolbar" at bounding box center [344, 229] width 11 height 11
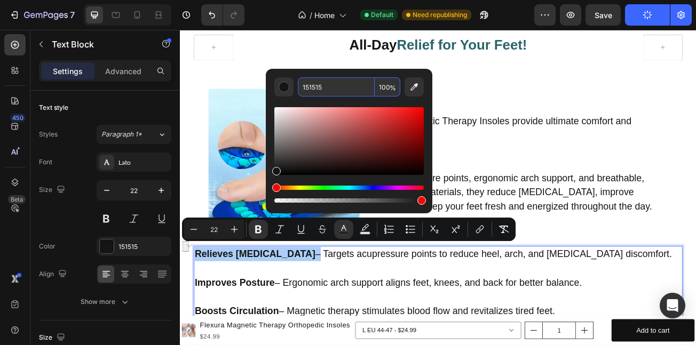
click at [343, 89] on input "151515" at bounding box center [336, 86] width 77 height 19
paste input "29646C"
type input "29646C"
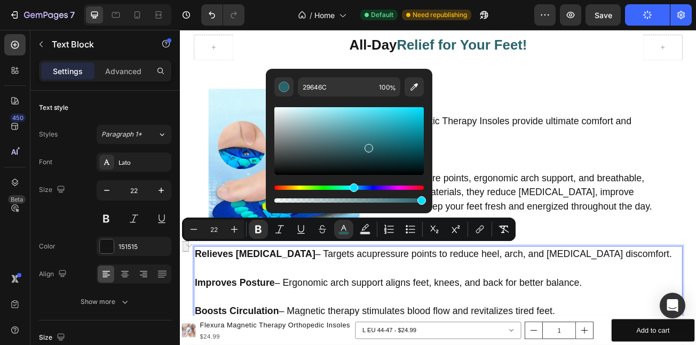
click at [248, 317] on p "To enrich screen reader interactions, please activate Accessibility in Grammarl…" at bounding box center [500, 326] width 604 height 18
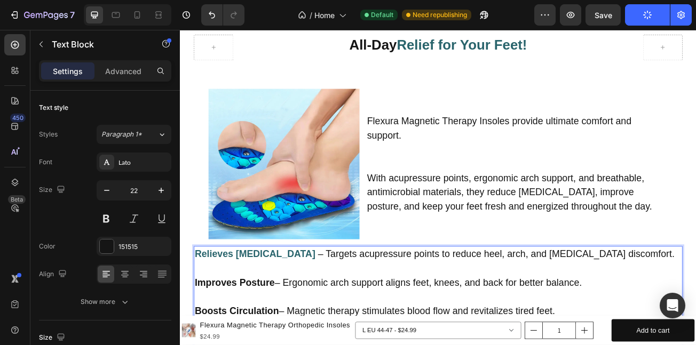
click at [296, 339] on strong "Improves Posture" at bounding box center [247, 343] width 99 height 13
click at [200, 337] on strong "Improves Posture" at bounding box center [247, 343] width 99 height 13
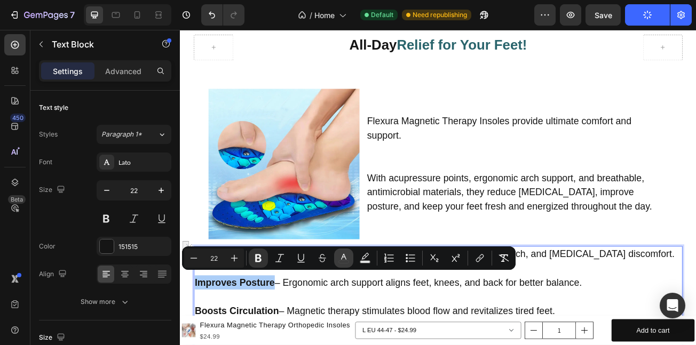
click at [348, 256] on icon "Editor contextual toolbar" at bounding box center [344, 258] width 11 height 11
type input "151515"
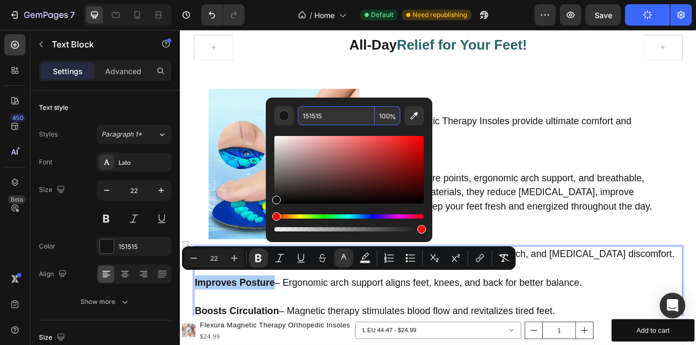
click at [357, 115] on input "151515" at bounding box center [336, 115] width 77 height 19
paste input "29646C"
type input "29646C"
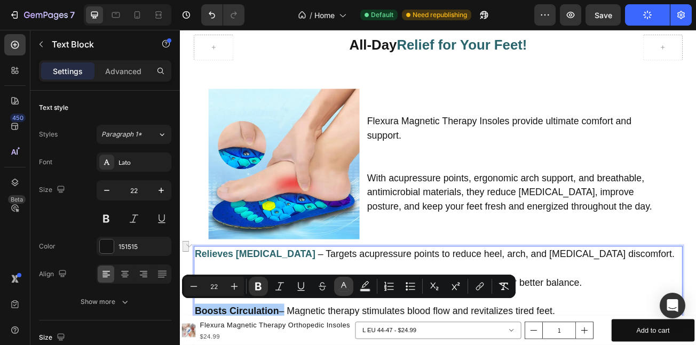
click at [348, 285] on icon "Editor contextual toolbar" at bounding box center [344, 286] width 11 height 11
type input "151515"
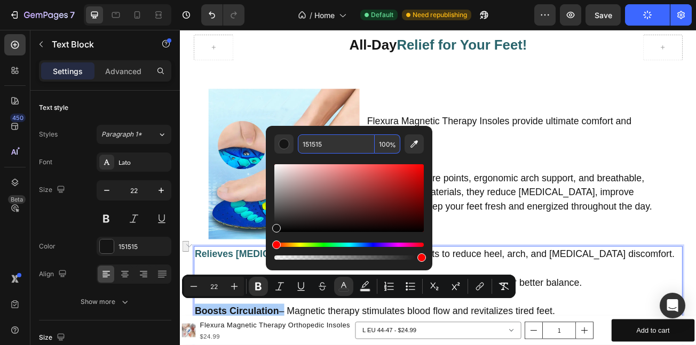
click at [345, 144] on input "151515" at bounding box center [336, 144] width 77 height 19
paste input "29646C"
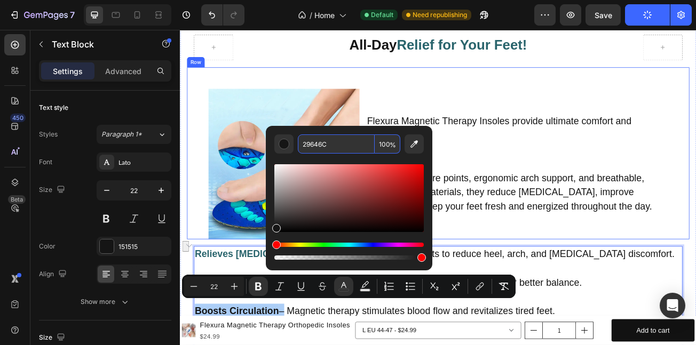
type input "29646C"
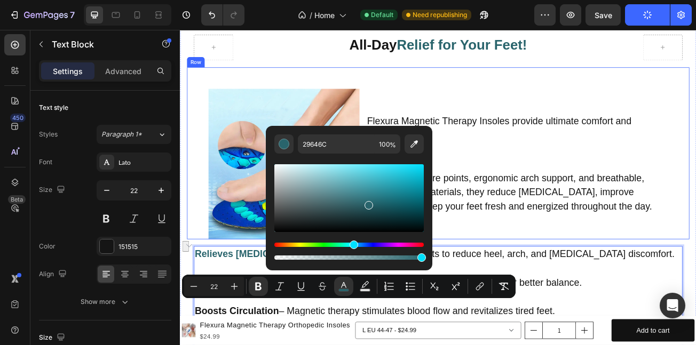
click at [577, 272] on div "Flexura Magnetic Therapy Insoles provide ultimate comfort and support. With acu…" at bounding box center [598, 196] width 374 height 187
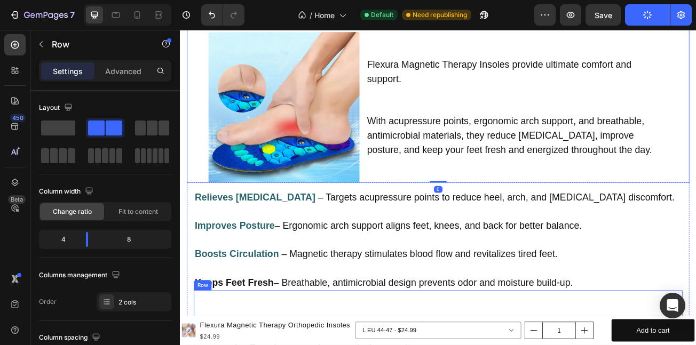
scroll to position [4102, 0]
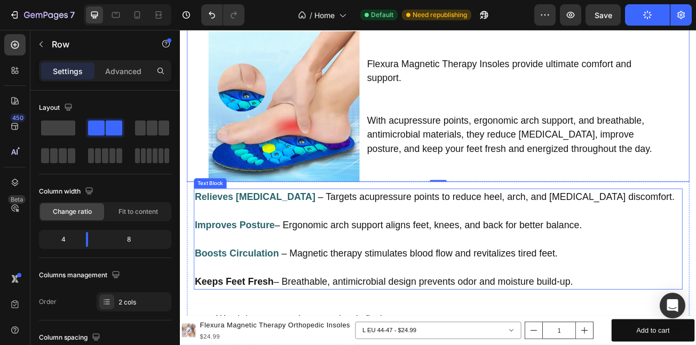
click at [296, 336] on p "Keeps Feet Fresh – Breathable, antimicrobial design prevents odor and moisture …" at bounding box center [500, 343] width 604 height 18
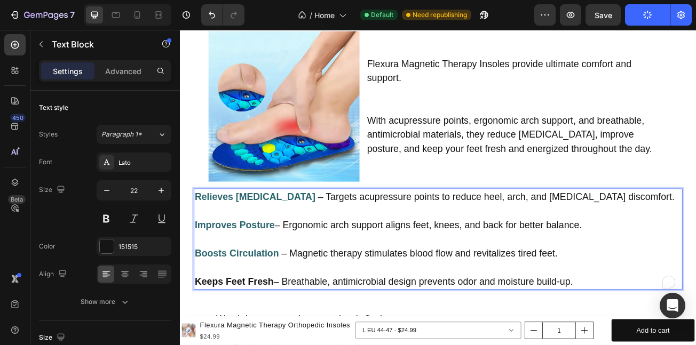
click at [294, 336] on strong "Keeps Feet Fresh" at bounding box center [247, 342] width 98 height 13
click at [200, 336] on strong "Keeps Feet Fresh" at bounding box center [247, 342] width 98 height 13
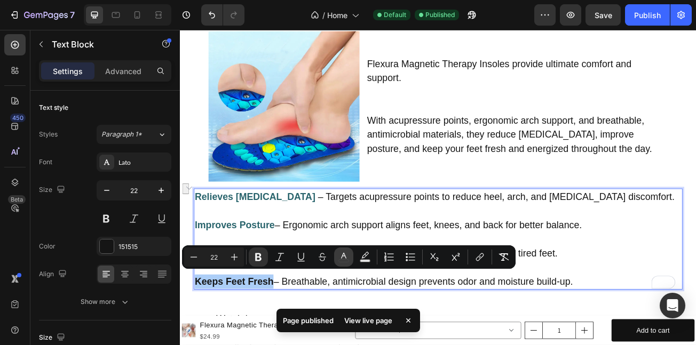
click at [340, 253] on icon "Editor contextual toolbar" at bounding box center [344, 257] width 11 height 11
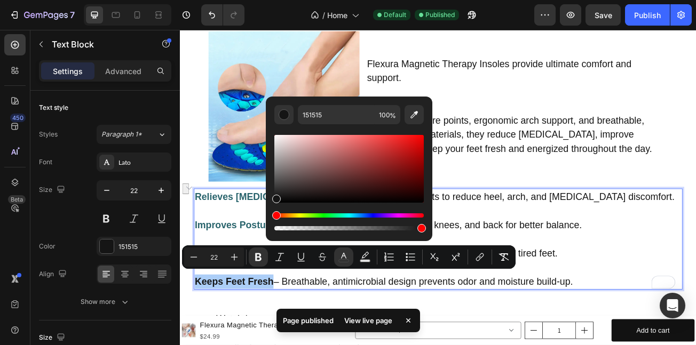
click at [331, 125] on div "Editor contextual toolbar" at bounding box center [349, 178] width 150 height 108
click at [330, 114] on input "151515" at bounding box center [336, 114] width 77 height 19
paste input "29646C"
type input "29646C"
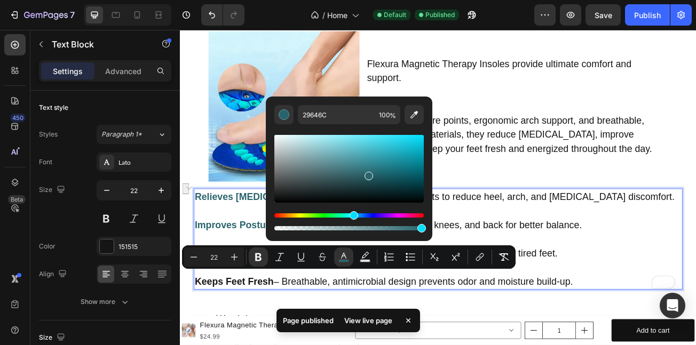
click at [615, 281] on p "Rich Text Editor. Editing area: main" at bounding box center [500, 290] width 604 height 18
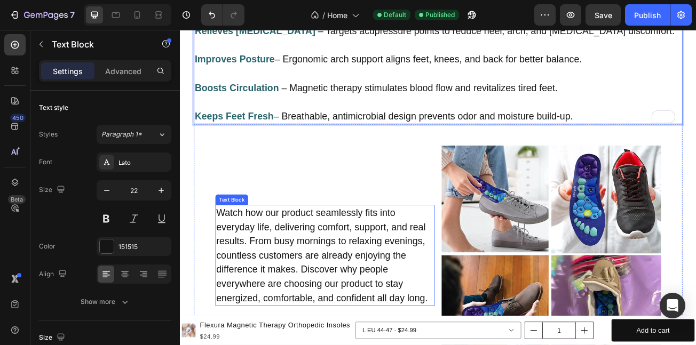
scroll to position [4301, 0]
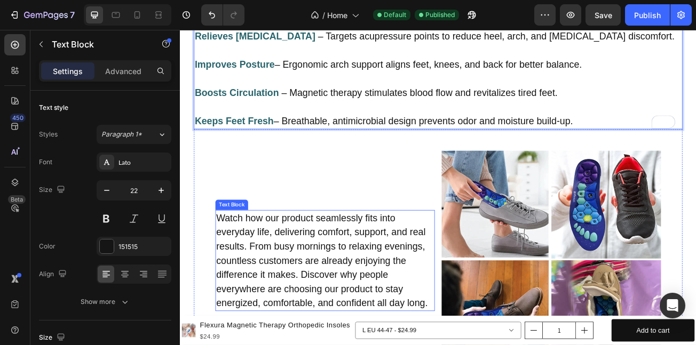
click at [375, 301] on p "Watch how our product seamlessly fits into everyday life, delivering comfort, s…" at bounding box center [360, 316] width 270 height 123
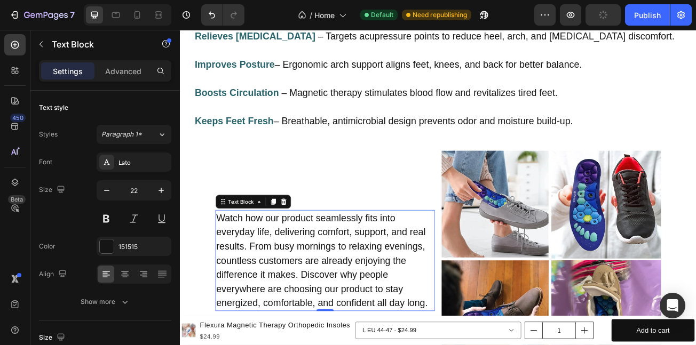
click at [297, 273] on p "Watch how our product seamlessly fits into everyday life, delivering comfort, s…" at bounding box center [360, 316] width 270 height 123
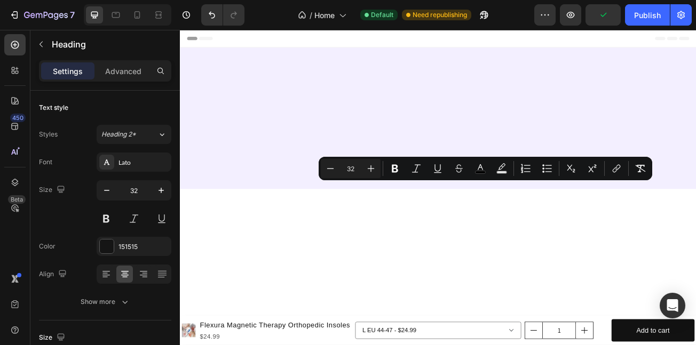
scroll to position [4920, 0]
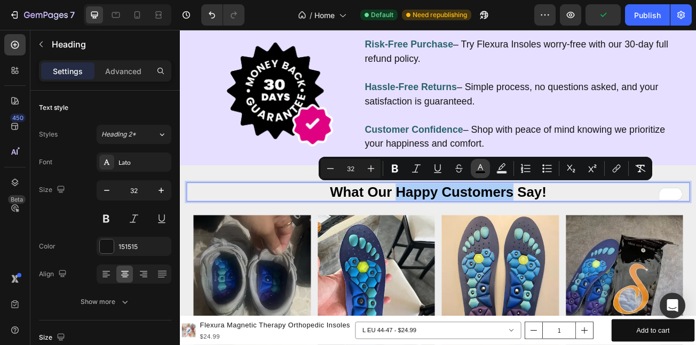
click at [477, 164] on icon "Editor contextual toolbar" at bounding box center [480, 168] width 11 height 11
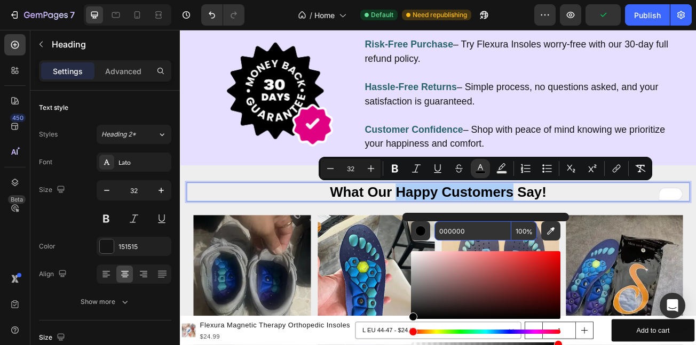
click at [483, 228] on input "000000" at bounding box center [473, 231] width 77 height 19
paste input "29646C"
type input "29646C"
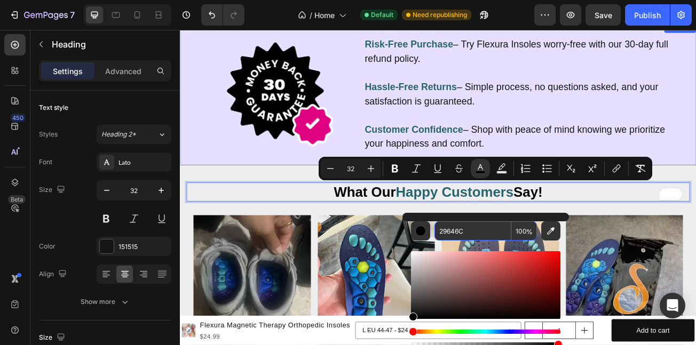
click at [261, 177] on div "Image" at bounding box center [303, 109] width 193 height 143
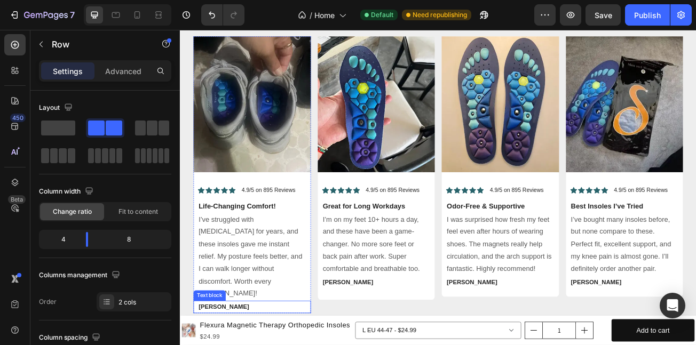
scroll to position [5148, 0]
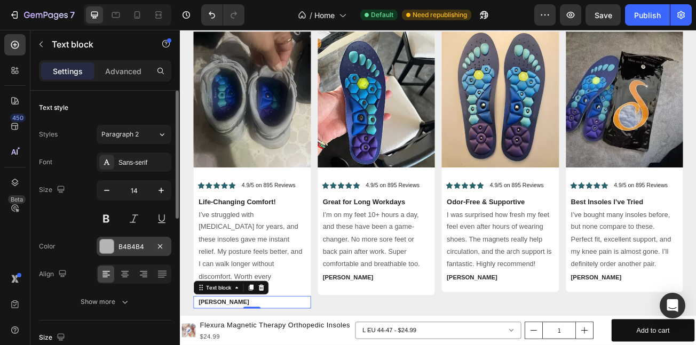
click at [99, 246] on div at bounding box center [106, 246] width 15 height 15
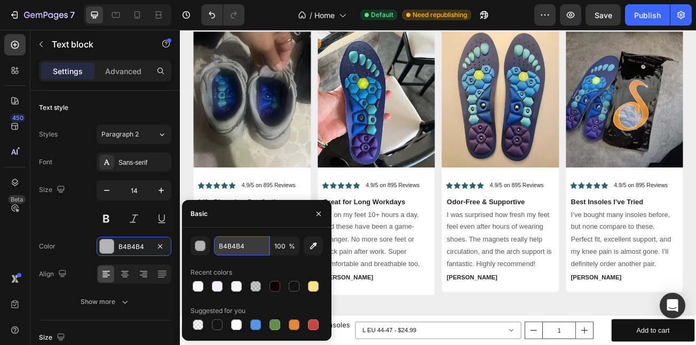
click at [259, 244] on input "B4B4B4" at bounding box center [242, 246] width 56 height 19
paste input "29646C"
type input "29646C"
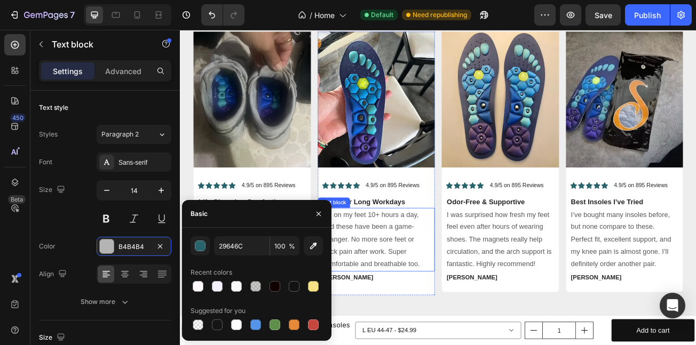
click at [396, 320] on p "I’m on my feet 10+ hours a day, and these have been a game-changer. No more sor…" at bounding box center [423, 290] width 133 height 77
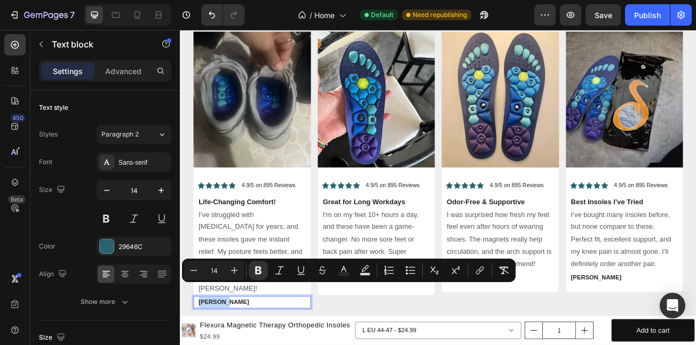
click at [342, 271] on icon "Editor contextual toolbar" at bounding box center [344, 270] width 11 height 11
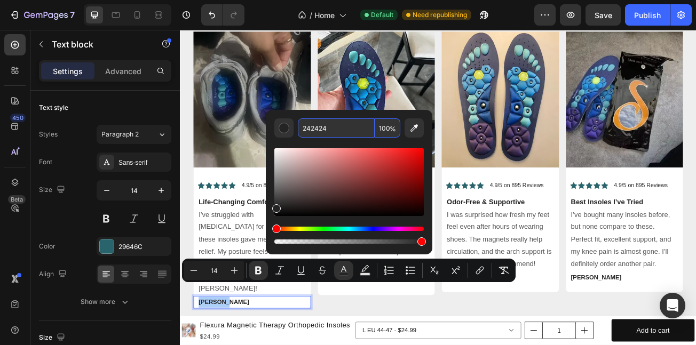
click at [348, 131] on input "242424" at bounding box center [336, 128] width 77 height 19
paste input "9646C"
type input "29646C"
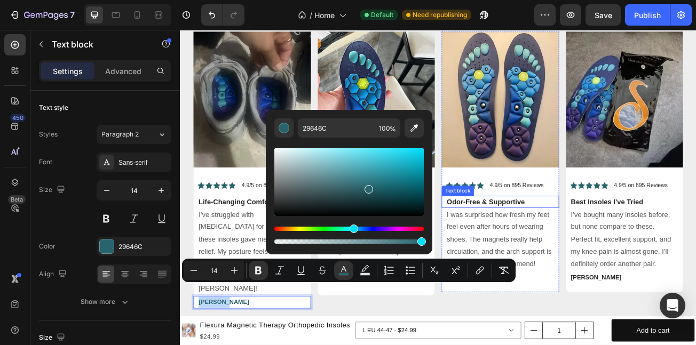
click at [585, 237] on p "Odor-Free & Supportive" at bounding box center [577, 243] width 133 height 13
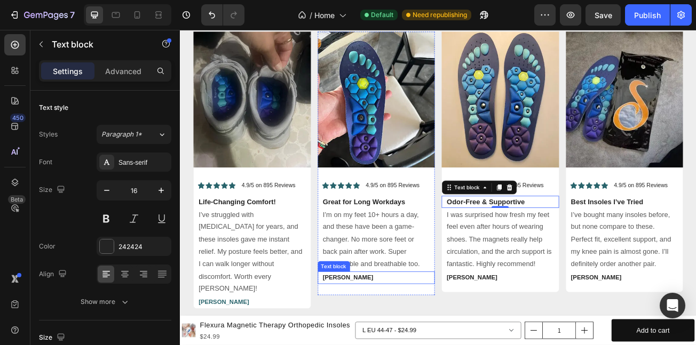
click at [385, 334] on strong "[PERSON_NAME]" at bounding box center [388, 337] width 62 height 9
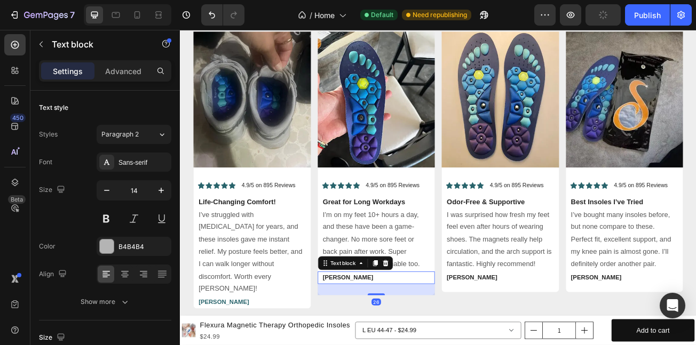
click at [376, 337] on strong "[PERSON_NAME]" at bounding box center [388, 337] width 62 height 9
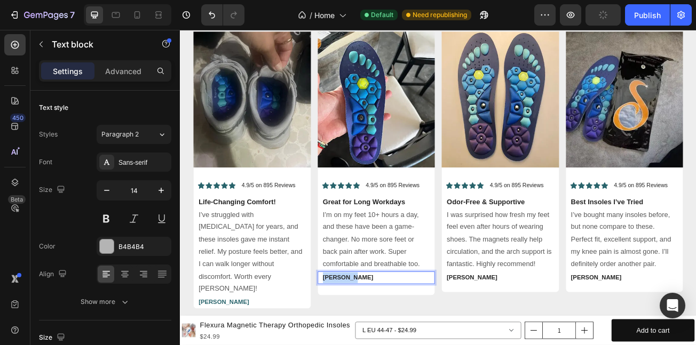
click at [376, 337] on strong "[PERSON_NAME]" at bounding box center [388, 337] width 62 height 9
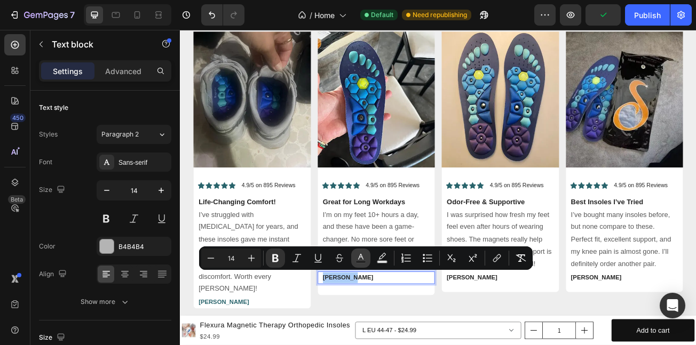
click at [357, 261] on icon "Editor contextual toolbar" at bounding box center [361, 258] width 11 height 11
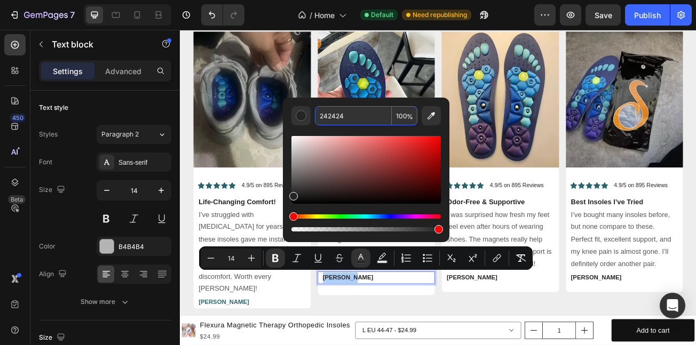
click at [349, 119] on input "242424" at bounding box center [353, 115] width 77 height 19
paste input "9646C"
click at [619, 228] on div "Image Icon Icon Icon Icon Icon Icon List 4.9/5 on 895 Reviews Text Block Row Od…" at bounding box center [578, 194] width 146 height 324
type input "242424"
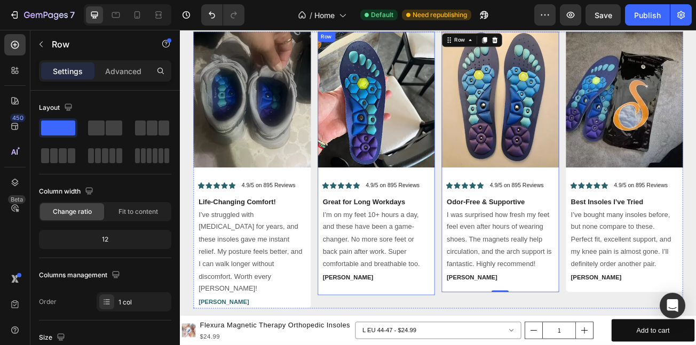
click at [379, 339] on strong "[PERSON_NAME]" at bounding box center [388, 337] width 62 height 9
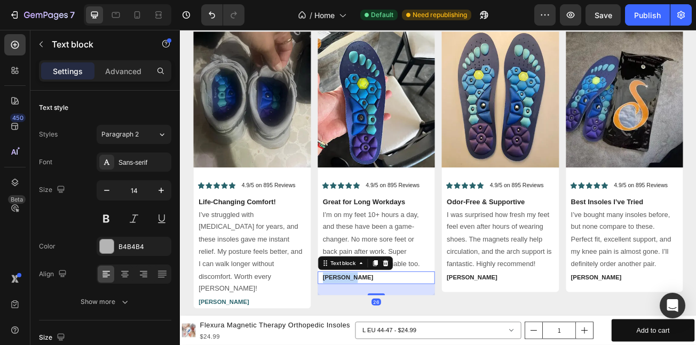
click at [379, 339] on strong "[PERSON_NAME]" at bounding box center [388, 337] width 62 height 9
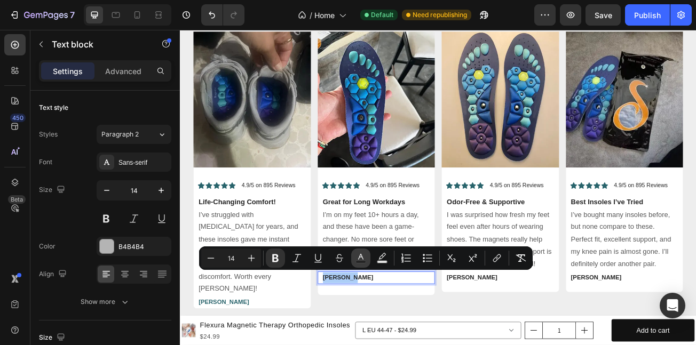
click at [365, 262] on rect "Editor contextual toolbar" at bounding box center [361, 262] width 10 height 3
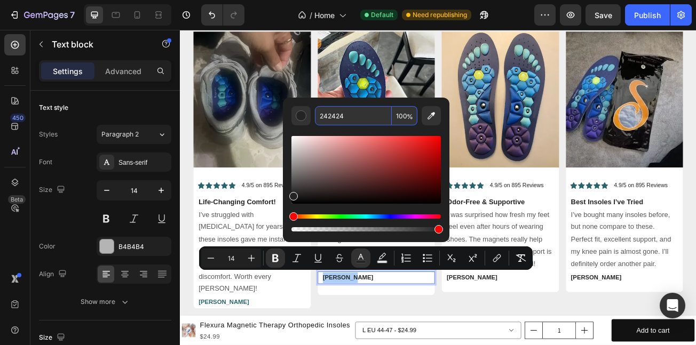
click at [365, 120] on input "242424" at bounding box center [353, 115] width 77 height 19
paste input "9646C"
type input "29646C"
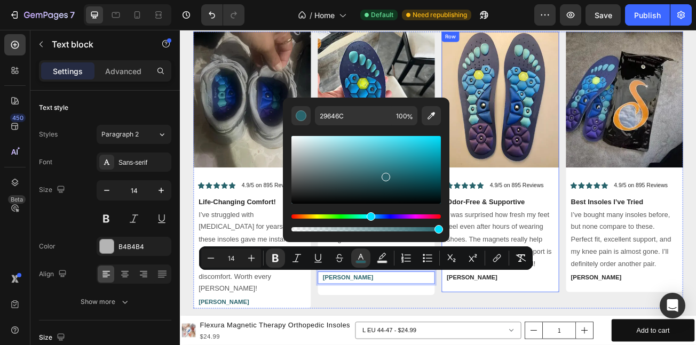
click at [537, 209] on div "Image Icon Icon Icon Icon Icon Icon List 4.9/5 on 895 Reviews Text Block Row Od…" at bounding box center [578, 194] width 146 height 324
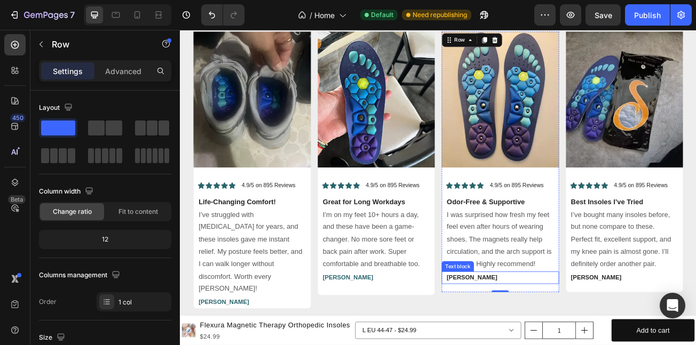
click at [525, 340] on p "[PERSON_NAME]" at bounding box center [577, 337] width 133 height 13
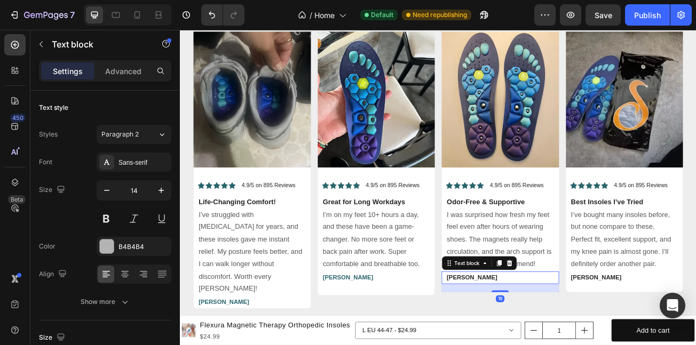
click at [525, 340] on p "[PERSON_NAME]" at bounding box center [577, 337] width 133 height 13
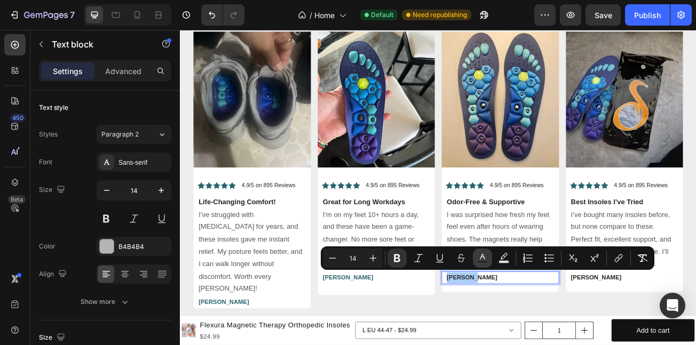
click at [484, 255] on icon "Editor contextual toolbar" at bounding box center [482, 258] width 11 height 11
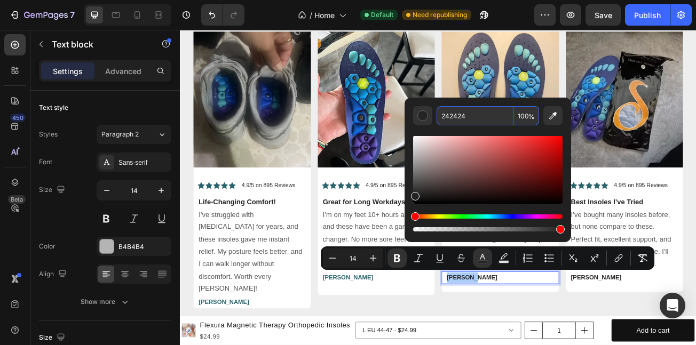
click at [472, 123] on input "242424" at bounding box center [475, 115] width 77 height 19
paste input "9646C"
type input "29646C"
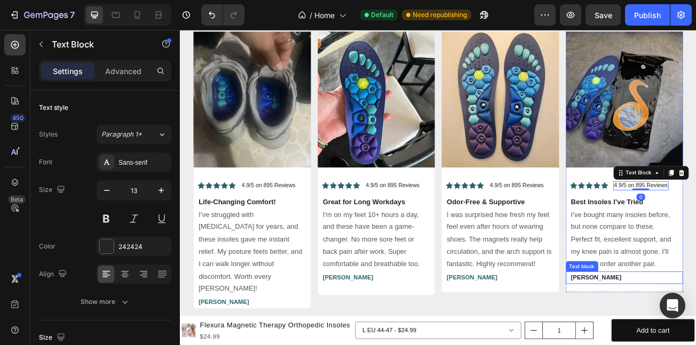
click at [682, 333] on strong "[PERSON_NAME]" at bounding box center [696, 337] width 62 height 9
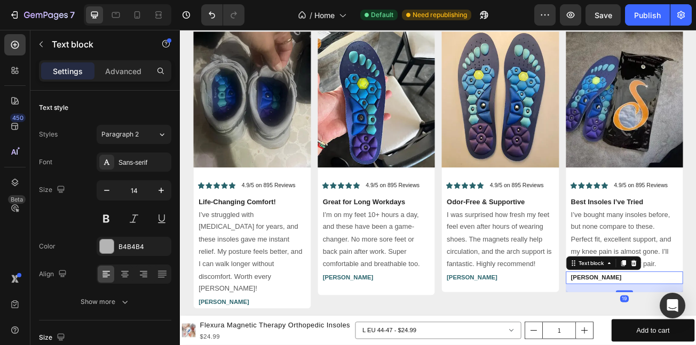
click at [687, 337] on strong "[PERSON_NAME]" at bounding box center [696, 337] width 62 height 9
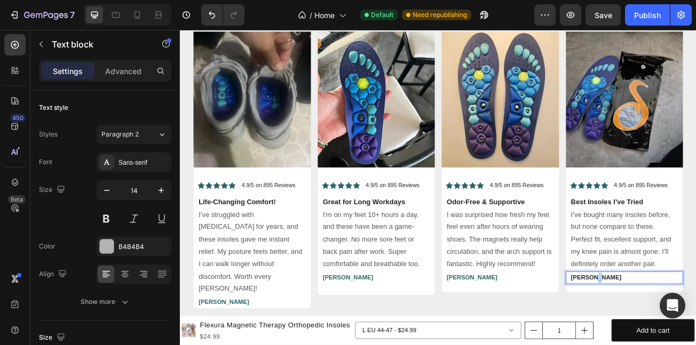
click at [687, 337] on strong "[PERSON_NAME]" at bounding box center [696, 337] width 62 height 9
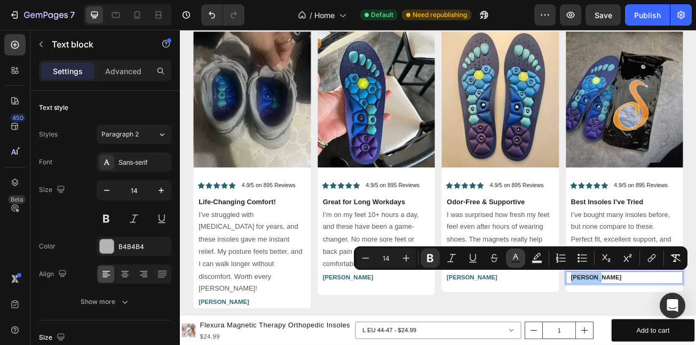
click at [517, 261] on rect "Editor contextual toolbar" at bounding box center [516, 262] width 10 height 3
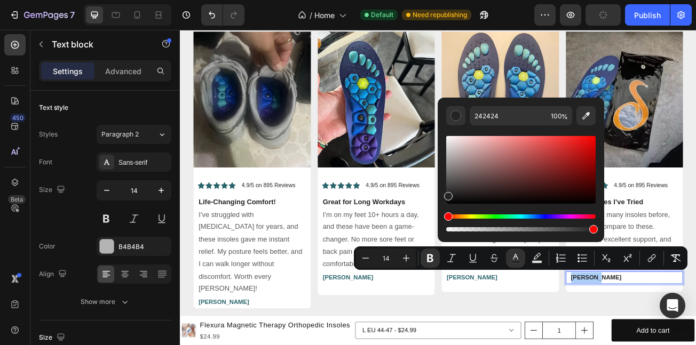
click at [517, 128] on div "Editor contextual toolbar" at bounding box center [521, 179] width 150 height 108
click at [513, 118] on input "242424" at bounding box center [508, 115] width 77 height 19
paste input "9646C"
type input "29646C"
click at [303, 293] on p "I’ve struggled with [MEDICAL_DATA] for years, and these insoles gave me instant…" at bounding box center [269, 306] width 133 height 108
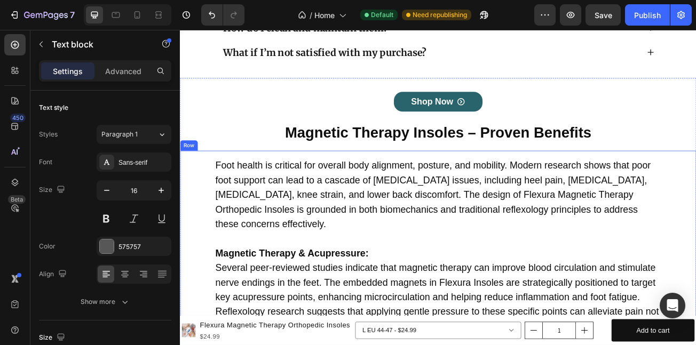
scroll to position [5871, 0]
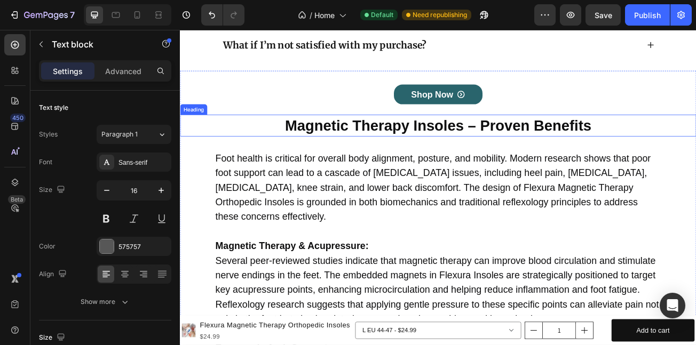
click at [406, 147] on h2 "Magnetic Therapy Insoles – Proven Benefits" at bounding box center [500, 148] width 641 height 27
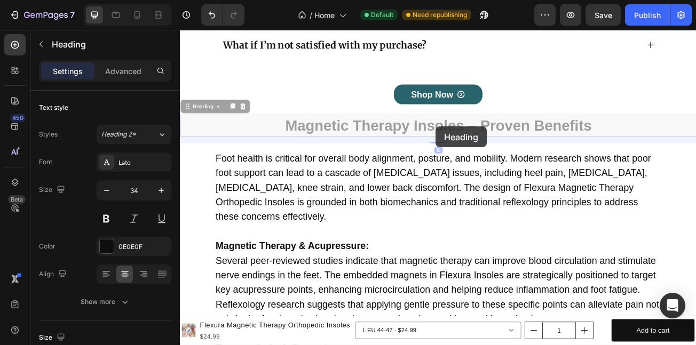
drag, startPoint x: 406, startPoint y: 147, endPoint x: 461, endPoint y: 150, distance: 55.1
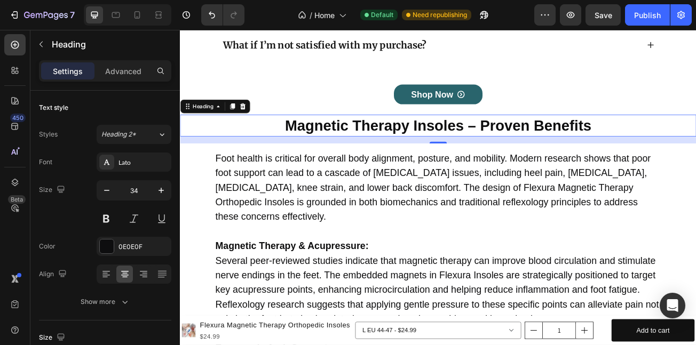
click at [385, 147] on p "Magnetic Therapy Insoles – Proven Benefits" at bounding box center [500, 148] width 639 height 25
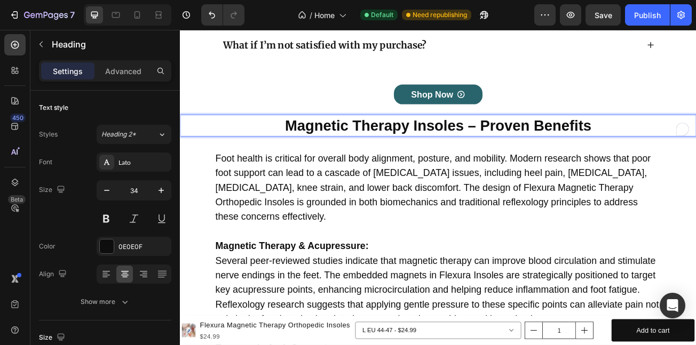
click at [377, 150] on p "Magnetic Therapy Insoles – Proven Benefits" at bounding box center [500, 148] width 639 height 25
click at [538, 148] on p "Magnetic Therapy Insoles – Proven Benefits" at bounding box center [500, 148] width 639 height 25
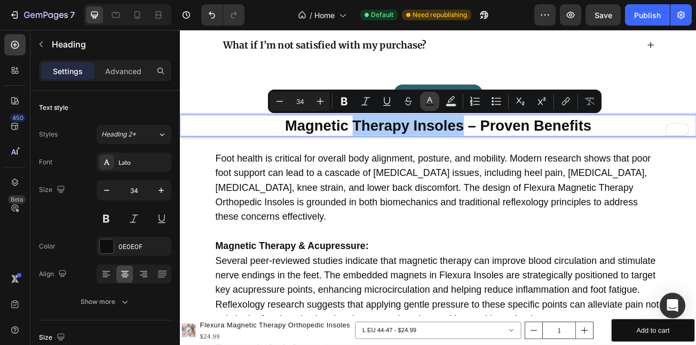
click at [429, 98] on icon "Editor contextual toolbar" at bounding box center [429, 100] width 5 height 6
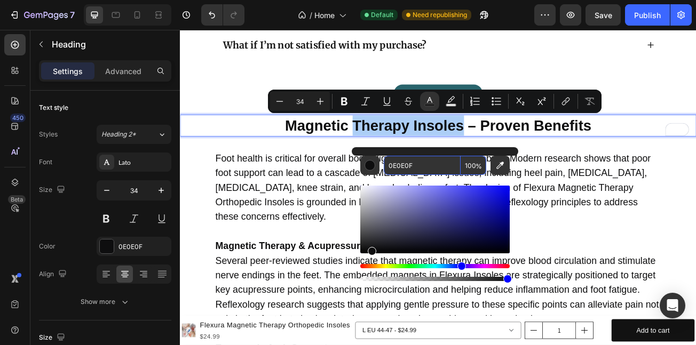
click at [424, 171] on input "0E0E0F" at bounding box center [422, 165] width 77 height 19
paste input "29646C"
type input "29646C"
click at [648, 245] on p "Foot health is critical for overall body alignment, posture, and mobility. Mode…" at bounding box center [500, 225] width 553 height 91
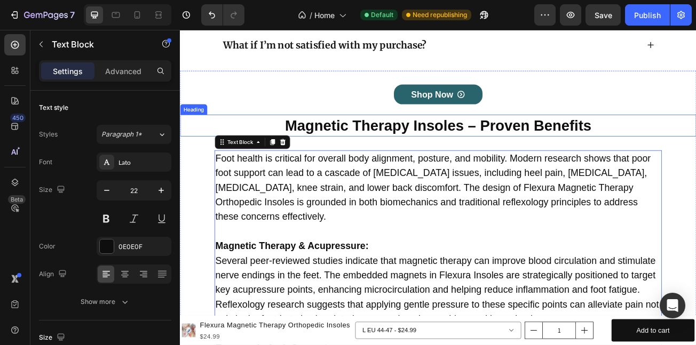
click at [377, 146] on p "Magnetic Therapy Insoles – Proven Benefits" at bounding box center [500, 148] width 639 height 25
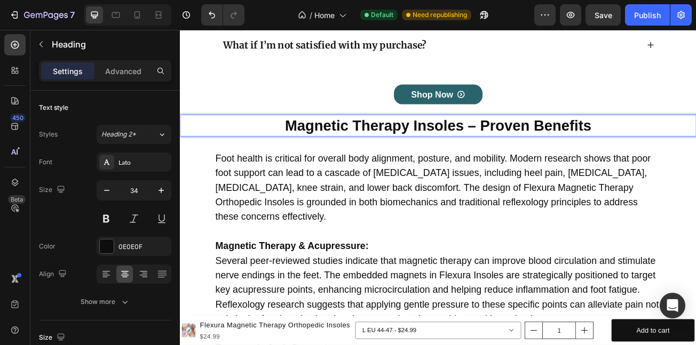
click at [541, 147] on p "Magnetic Therapy Insoles – Proven Benefits" at bounding box center [500, 148] width 639 height 25
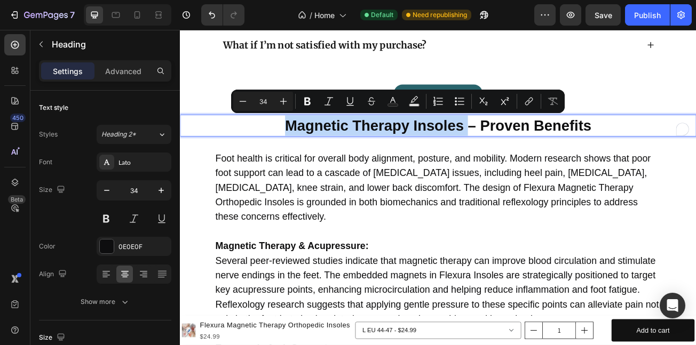
click at [374, 142] on p "Magnetic Therapy Insoles – Proven Benefits" at bounding box center [500, 148] width 639 height 25
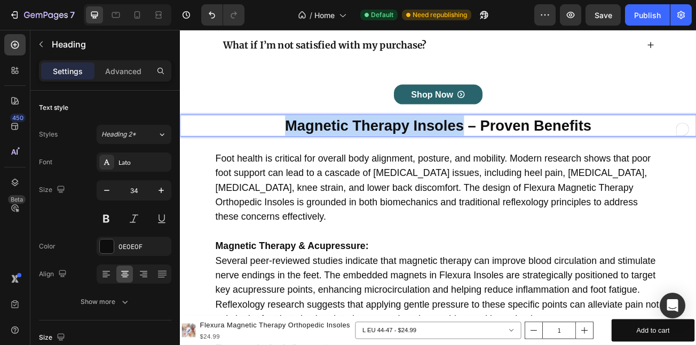
drag, startPoint x: 537, startPoint y: 156, endPoint x: 277, endPoint y: 151, distance: 260.1
click at [277, 151] on p "Magnetic Therapy Insoles – Proven Benefits" at bounding box center [500, 148] width 639 height 25
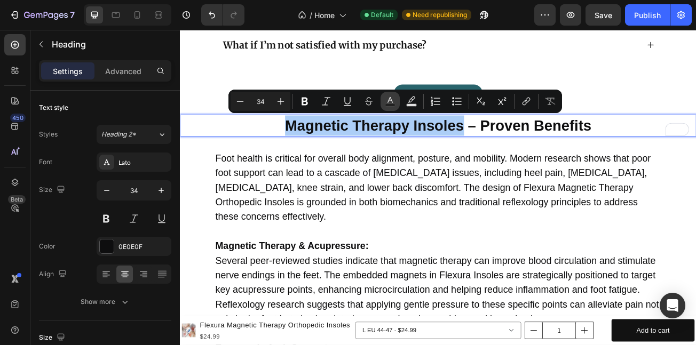
click at [395, 103] on icon "Editor contextual toolbar" at bounding box center [390, 101] width 11 height 11
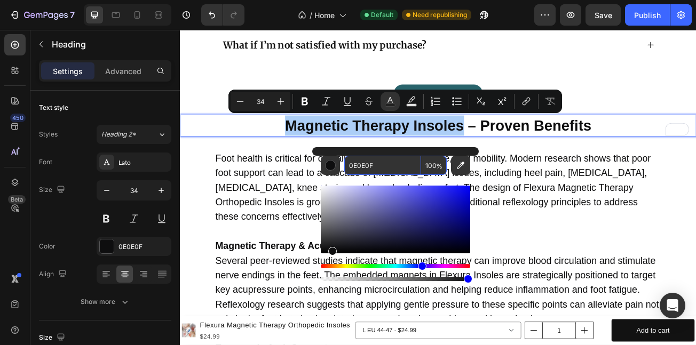
click at [407, 162] on input "0E0E0F" at bounding box center [382, 165] width 77 height 19
paste input "29646C"
type input "29646C"
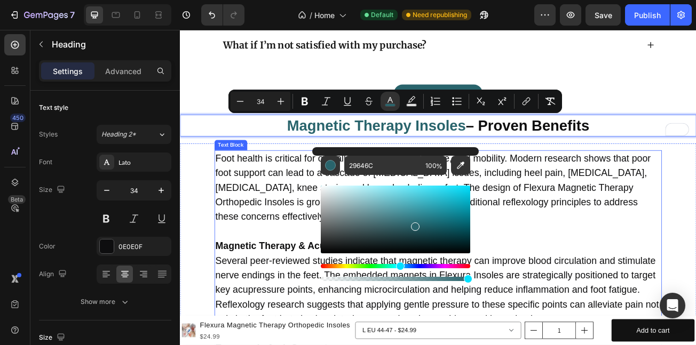
click at [580, 218] on p "Foot health is critical for overall body alignment, posture, and mobility. Mode…" at bounding box center [500, 225] width 553 height 91
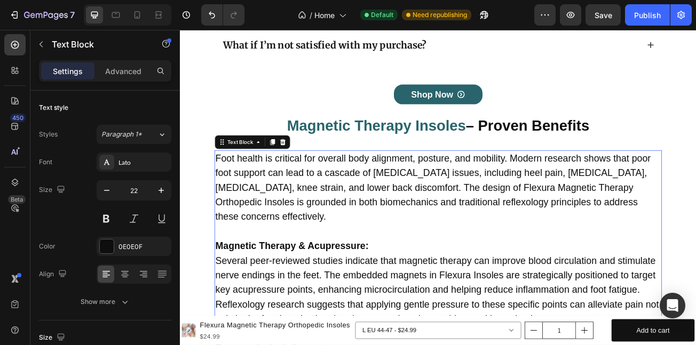
click at [327, 297] on strong "Magnetic Therapy & Acupressure:" at bounding box center [319, 298] width 190 height 13
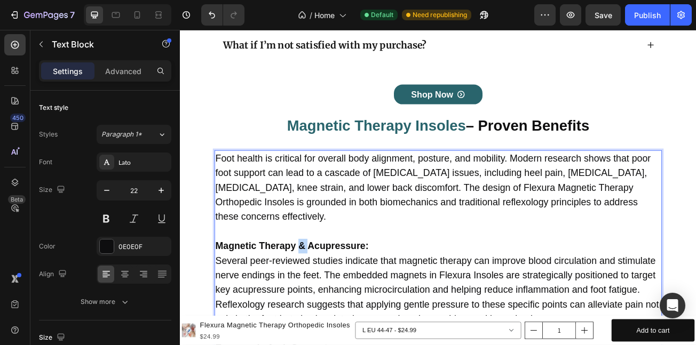
click at [327, 297] on strong "Magnetic Therapy & Acupressure:" at bounding box center [319, 298] width 190 height 13
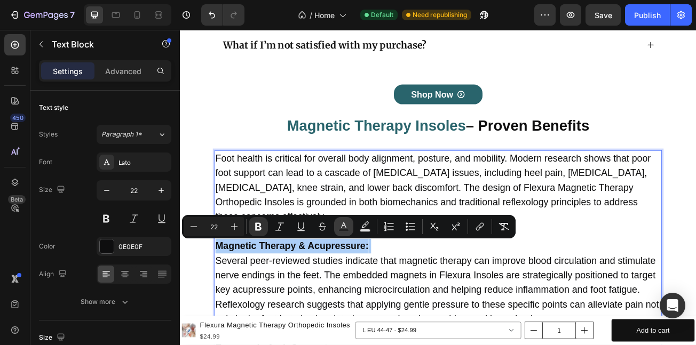
click at [349, 229] on button "Text Color" at bounding box center [343, 226] width 19 height 19
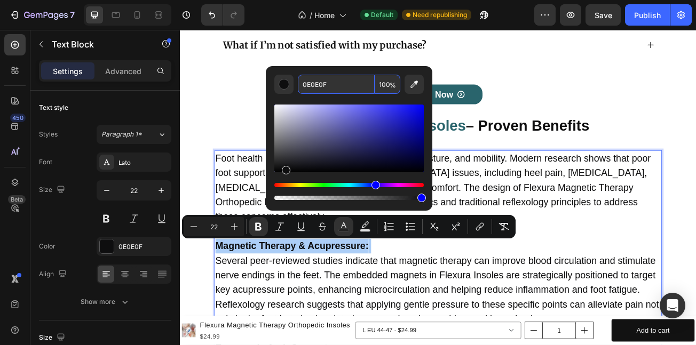
click at [347, 79] on input "0E0E0F" at bounding box center [336, 84] width 77 height 19
paste input "29646C"
type input "29646C"
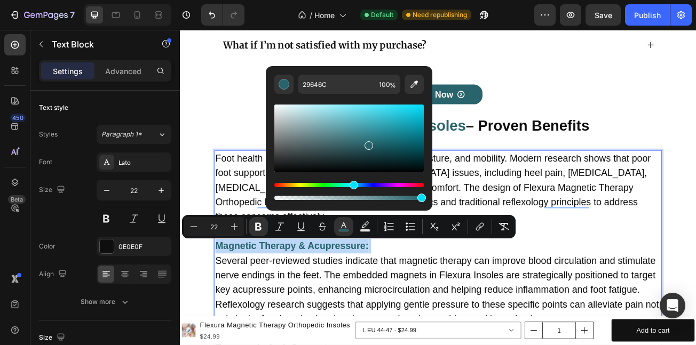
click at [633, 268] on p "Foot health is critical for overall body alignment, posture, and mobility. Mode…" at bounding box center [500, 225] width 553 height 91
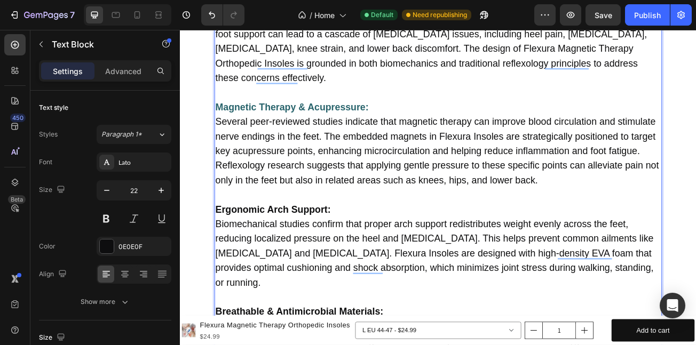
scroll to position [6063, 0]
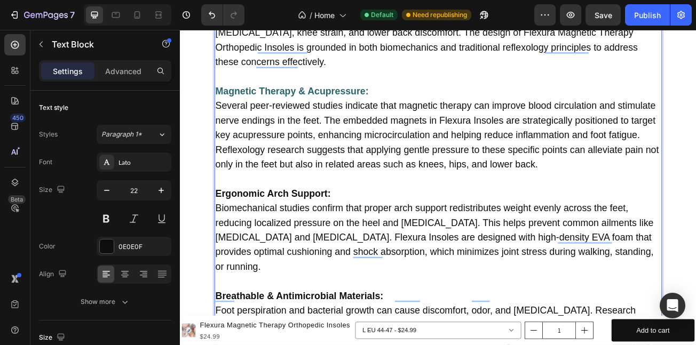
click at [309, 230] on strong "Ergonomic Arch Support:" at bounding box center [295, 232] width 143 height 13
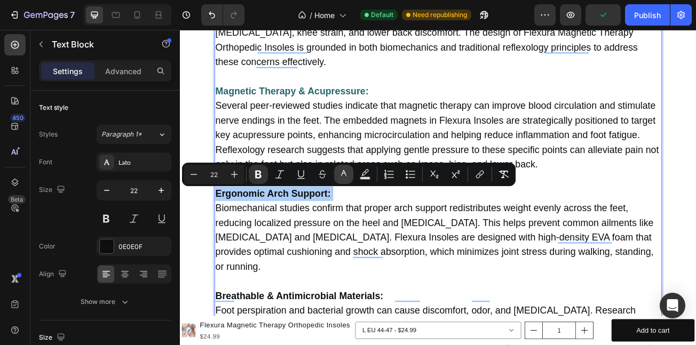
click at [344, 175] on icon "Editor contextual toolbar" at bounding box center [344, 174] width 11 height 11
type input "0E0E0F"
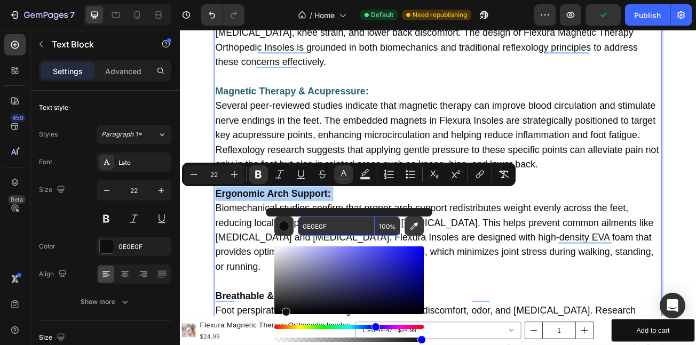
paste input "29646C"
type input "29646C"
click at [638, 288] on p "Ergonomic Arch Support: Biomechanical studies confirm that proper arch support …" at bounding box center [500, 278] width 553 height 109
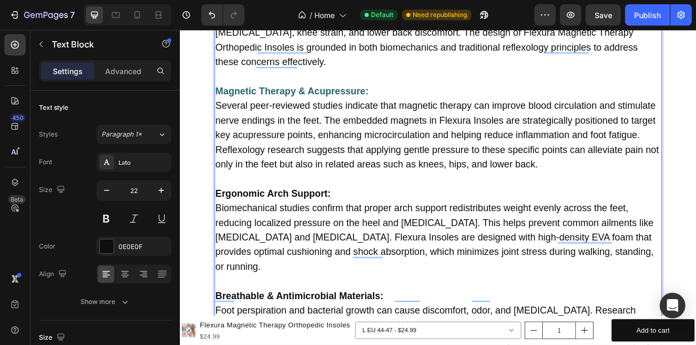
click at [325, 219] on p "Rich Text Editor. Editing area: main" at bounding box center [500, 215] width 553 height 18
click at [327, 226] on p "Ergonomic Arch Support: Biomechanical studies confirm that proper arch support …" at bounding box center [500, 278] width 553 height 109
click at [327, 228] on strong "Ergonomic Arch Support:" at bounding box center [295, 232] width 143 height 13
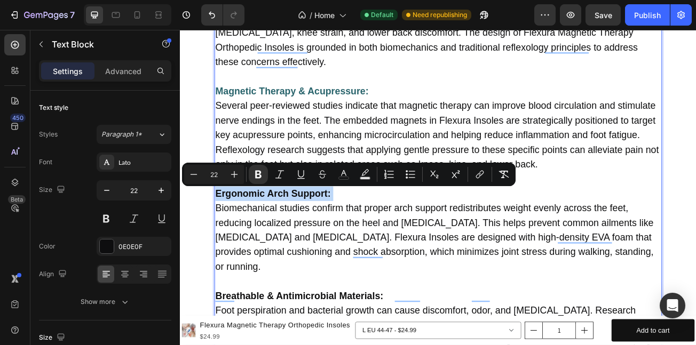
click at [327, 227] on strong "Ergonomic Arch Support:" at bounding box center [295, 232] width 143 height 13
click at [339, 171] on icon "Editor contextual toolbar" at bounding box center [344, 174] width 11 height 11
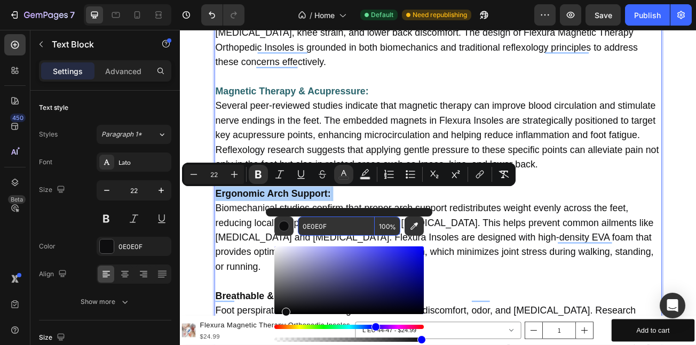
click at [343, 229] on input "0E0E0F" at bounding box center [336, 226] width 77 height 19
paste input "29646C"
type input "29646C"
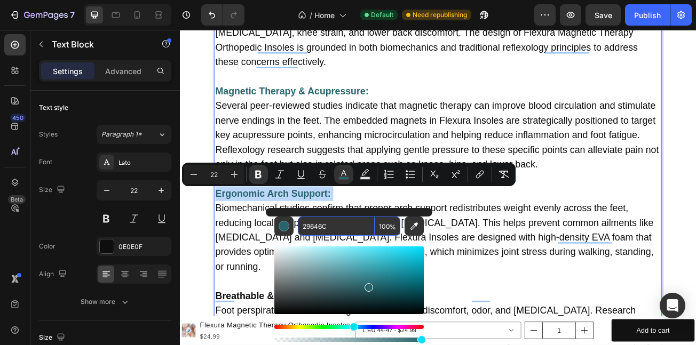
click at [550, 267] on p "Ergonomic Arch Support: Biomechanical studies confirm that proper arch support …" at bounding box center [500, 278] width 553 height 109
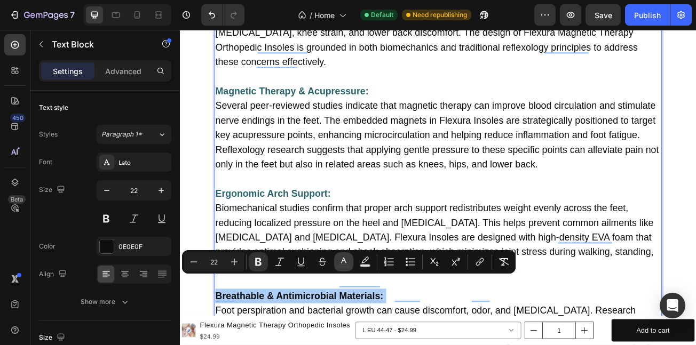
click at [344, 261] on icon "Editor contextual toolbar" at bounding box center [343, 261] width 5 height 6
type input "0E0E0F"
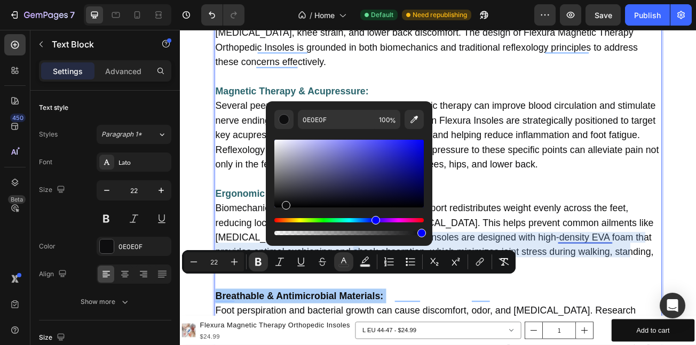
click at [359, 132] on div "Editor contextual toolbar" at bounding box center [349, 183] width 150 height 108
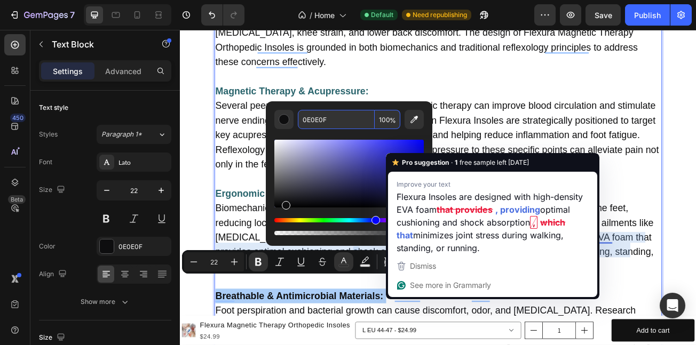
click at [353, 125] on input "0E0E0F" at bounding box center [336, 119] width 77 height 19
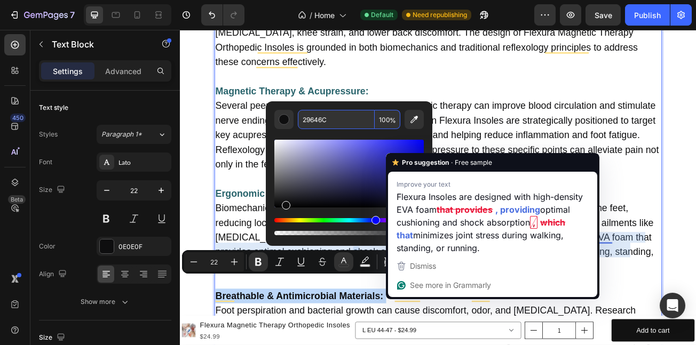
click at [571, 163] on p "Magnetic Therapy & Acupressure: Several peer-reviewed studies indicate that mag…" at bounding box center [500, 151] width 553 height 109
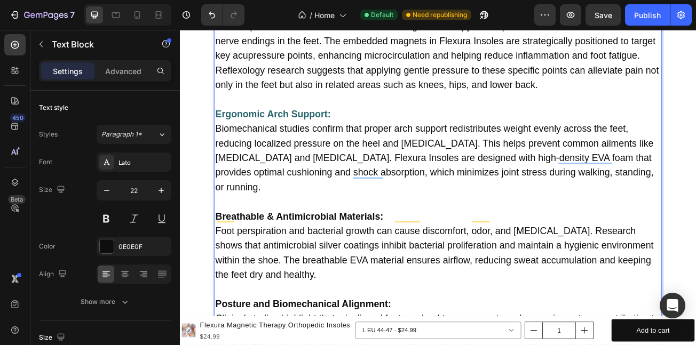
scroll to position [6162, 0]
click at [340, 252] on p "Breathable & Antimicrobial Materials: Foot perspiration and bacterial growth ca…" at bounding box center [500, 297] width 553 height 91
click at [337, 254] on strong "Breathable & Antimicrobial Materials:" at bounding box center [328, 260] width 208 height 13
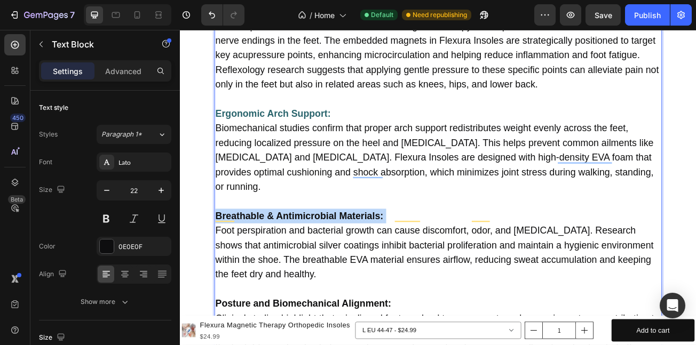
click at [337, 254] on strong "Breathable & Antimicrobial Materials:" at bounding box center [328, 260] width 208 height 13
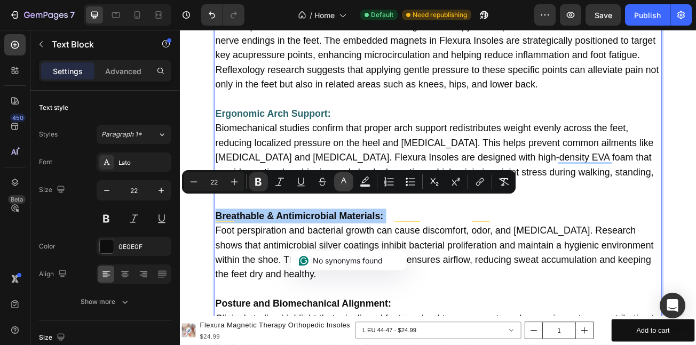
click at [343, 181] on icon "Editor contextual toolbar" at bounding box center [343, 181] width 5 height 6
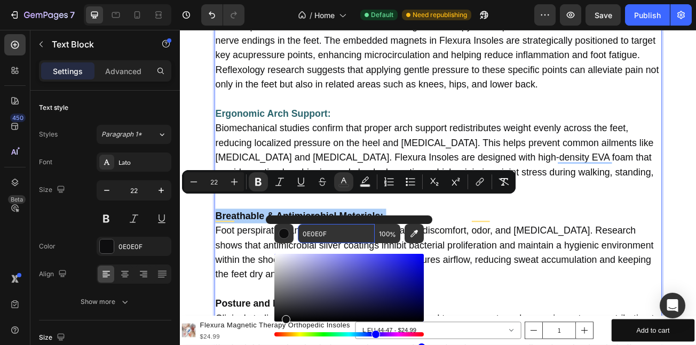
click at [356, 226] on input "0E0E0F" at bounding box center [336, 233] width 77 height 19
paste input "29646C"
type input "29646C"
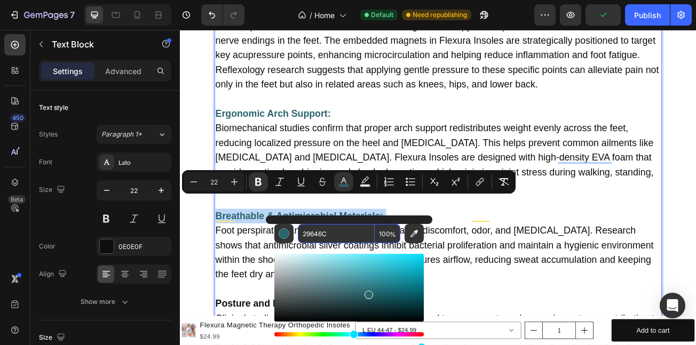
click at [544, 273] on p "Breathable & Antimicrobial Materials: Foot perspiration and bacterial growth ca…" at bounding box center [500, 297] width 553 height 91
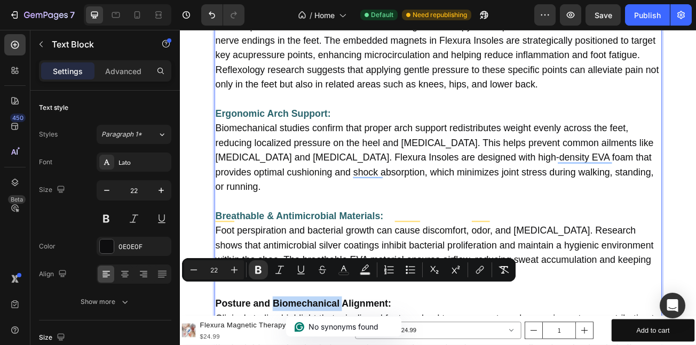
click at [292, 281] on div "Minus 22 Plus Bold Italic Underline Strikethrough color Text Background Color N…" at bounding box center [349, 269] width 334 height 23
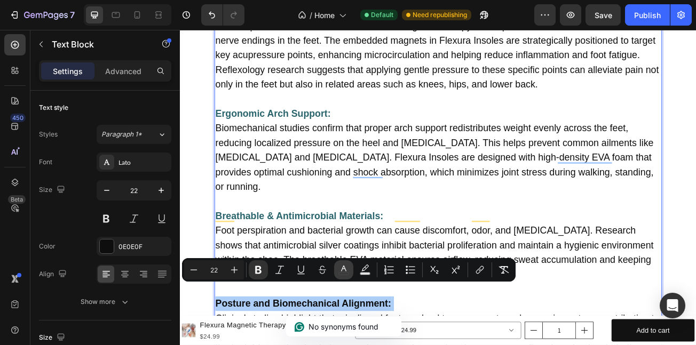
click at [341, 273] on rect "Editor contextual toolbar" at bounding box center [344, 274] width 10 height 3
type input "0E0E0F"
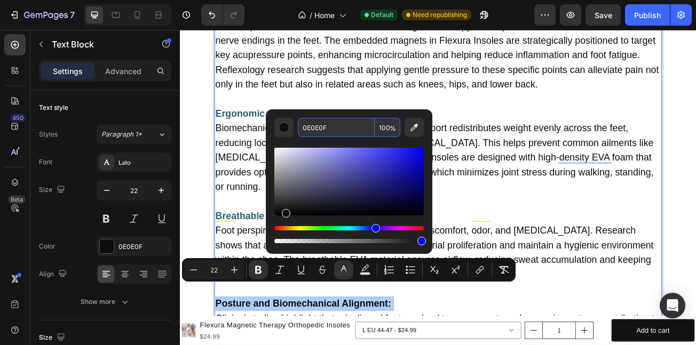
click at [351, 128] on input "0E0E0F" at bounding box center [336, 127] width 77 height 19
paste input "29646C"
type input "29646C"
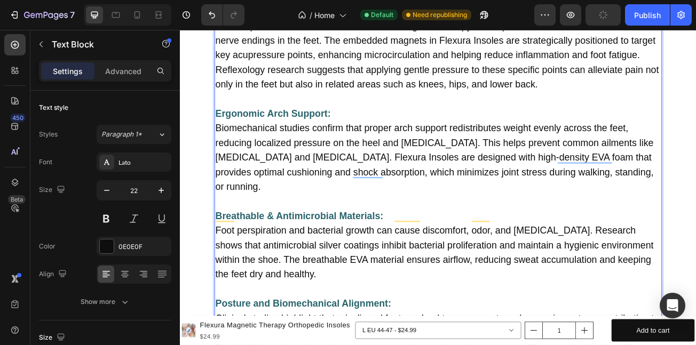
scroll to position [6456, 0]
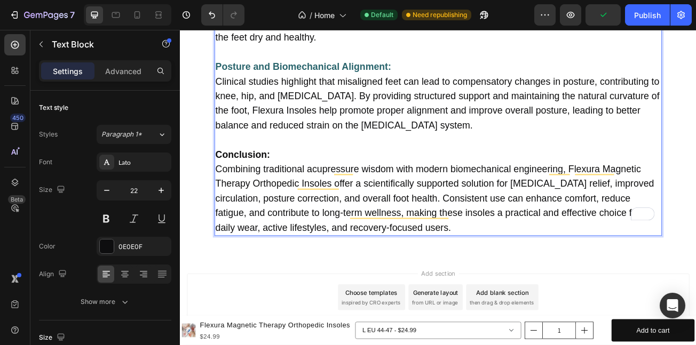
click at [262, 176] on p "Conclusion: Combining traditional acupressure wisdom with modern biomechanical …" at bounding box center [500, 230] width 553 height 109
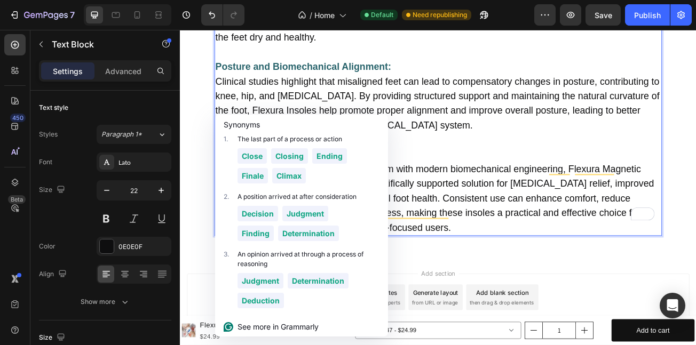
click at [408, 73] on p "Posture and Biomechanical Alignment: Clinical studies highlight that misaligned…" at bounding box center [500, 112] width 553 height 91
click at [276, 116] on div "Synonyms" at bounding box center [301, 125] width 173 height 20
click at [511, 176] on p "Conclusion: Combining traditional acupressure wisdom with modern biomechanical …" at bounding box center [500, 230] width 553 height 109
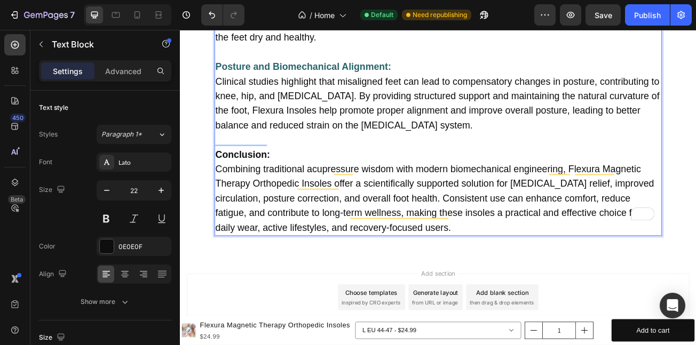
click at [467, 203] on p "Conclusion: Combining traditional acupressure wisdom with modern biomechanical …" at bounding box center [500, 230] width 553 height 109
click at [280, 178] on strong "Conclusion:" at bounding box center [258, 184] width 68 height 13
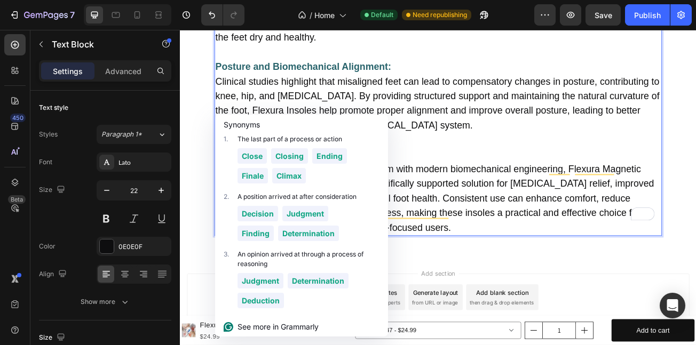
drag, startPoint x: 472, startPoint y: 147, endPoint x: 533, endPoint y: 174, distance: 66.5
click at [472, 158] on p "Rich Text Editor. Editing area: main" at bounding box center [500, 167] width 553 height 18
click at [510, 209] on p "Conclusion: Combining traditional acupressure wisdom with modern biomechanical …" at bounding box center [500, 230] width 553 height 109
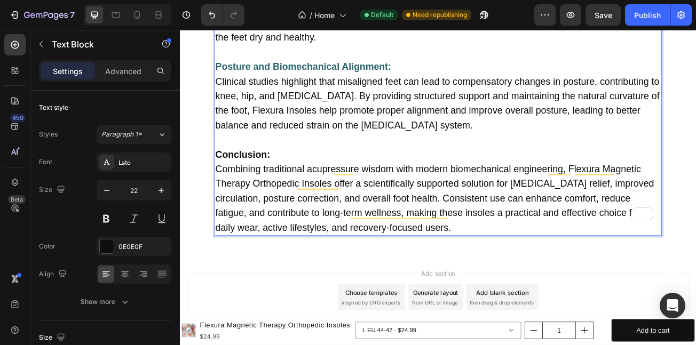
click at [331, 176] on p "Conclusion: Combining traditional acupressure wisdom with modern biomechanical …" at bounding box center [500, 230] width 553 height 109
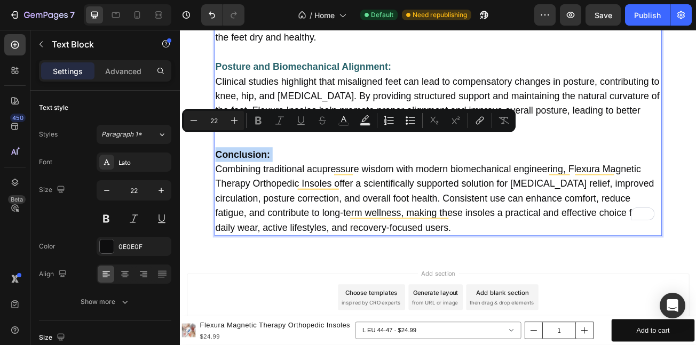
click at [331, 176] on p "Conclusion: Combining traditional acupressure wisdom with modern biomechanical …" at bounding box center [500, 230] width 553 height 109
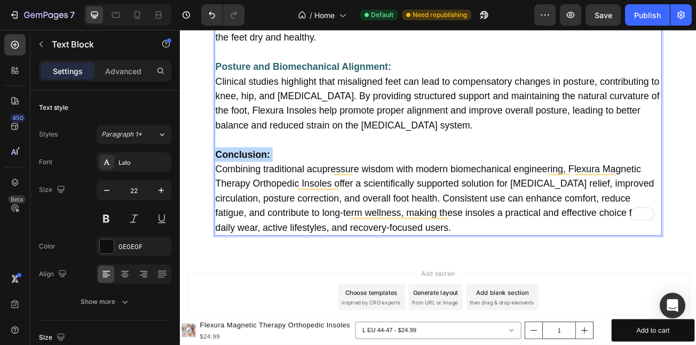
click at [331, 176] on p "Conclusion: Combining traditional acupressure wisdom with modern biomechanical …" at bounding box center [500, 230] width 553 height 109
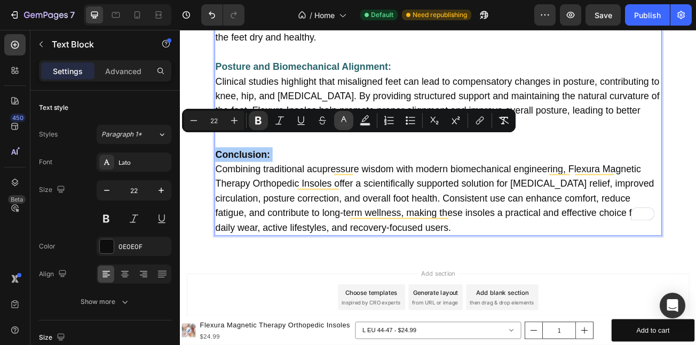
click at [341, 124] on icon "Editor contextual toolbar" at bounding box center [344, 120] width 11 height 11
type input "0E0E0F"
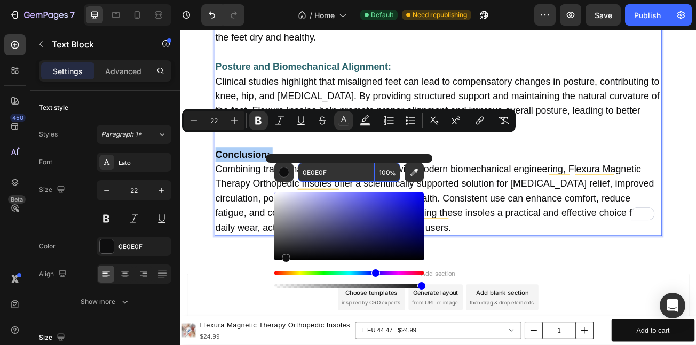
click at [347, 175] on input "0E0E0F" at bounding box center [336, 172] width 77 height 19
paste input "29646C"
type input "29646C"
click at [563, 212] on p "Conclusion: Combining traditional acupressure wisdom with modern biomechanical …" at bounding box center [500, 230] width 553 height 109
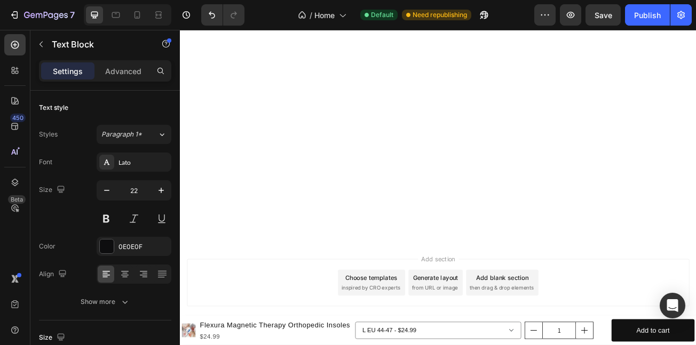
scroll to position [4748, 0]
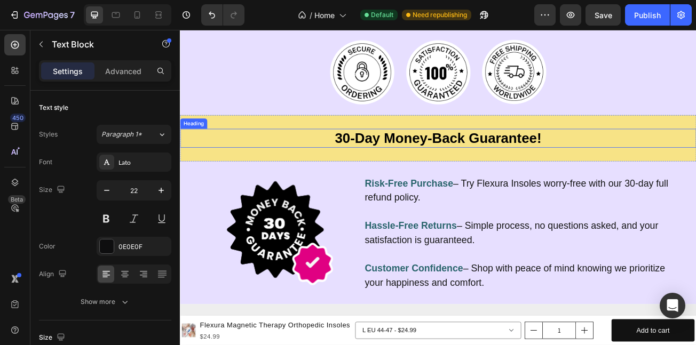
click at [372, 163] on span "30-Day Money-Back Guarantee!" at bounding box center [500, 164] width 256 height 19
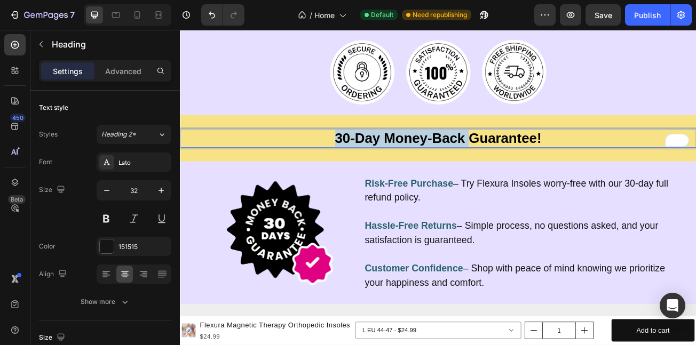
click at [536, 163] on span "30-Day Money-Back Guarantee!" at bounding box center [500, 164] width 256 height 19
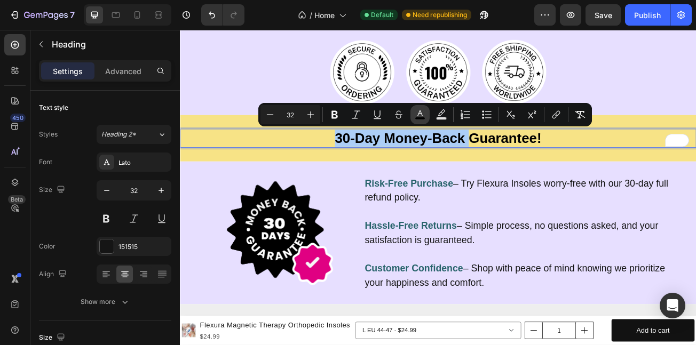
click at [417, 111] on icon "Editor contextual toolbar" at bounding box center [420, 114] width 11 height 11
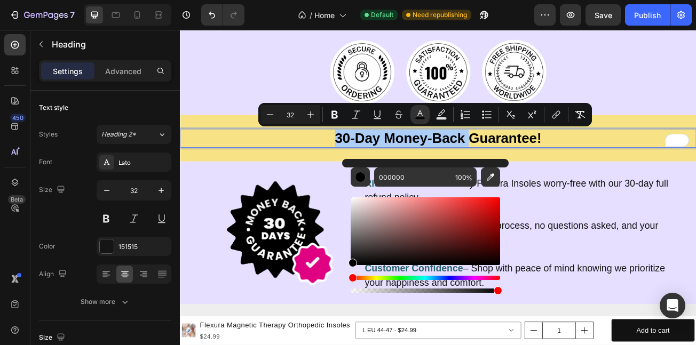
click at [437, 189] on div "Editor contextual toolbar" at bounding box center [426, 241] width 150 height 108
click at [431, 180] on input "000000" at bounding box center [412, 177] width 77 height 19
paste input "29646C"
type input "29646C"
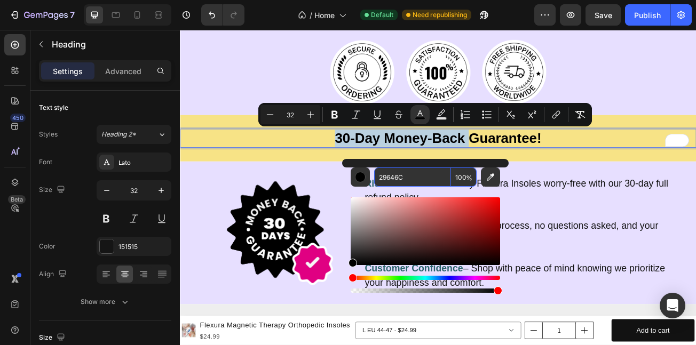
click at [637, 224] on p "Risk-Free Purchase – Try Flexura Insoles worry-free with our 30-day full refund…" at bounding box center [601, 228] width 384 height 35
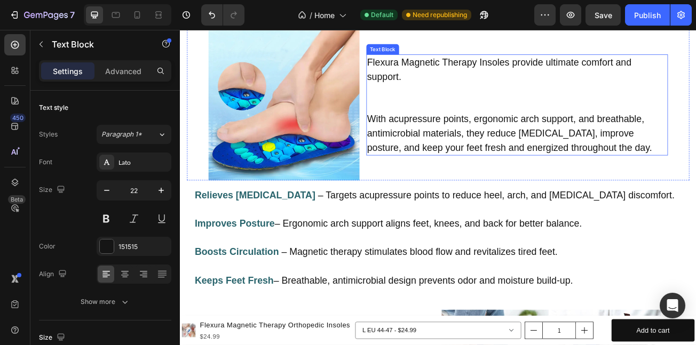
scroll to position [3951, 0]
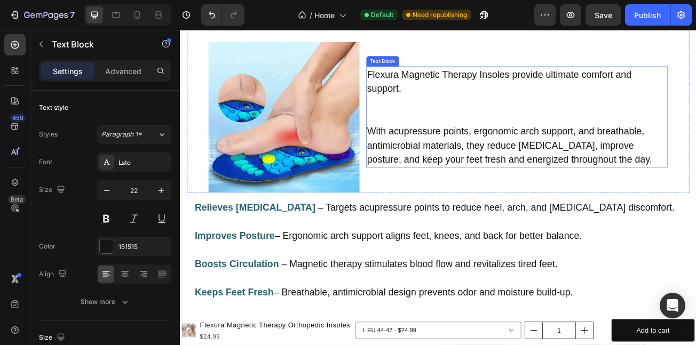
click at [550, 200] on p "With acupressure points, ergonomic arch support, and breathable, antimicrobial …" at bounding box center [598, 173] width 372 height 53
click at [541, 200] on p "With acupressure points, ergonomic arch support, and breathable, antimicrobial …" at bounding box center [598, 173] width 372 height 53
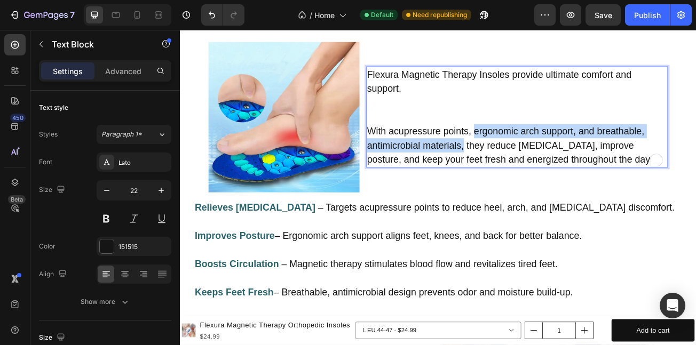
click at [530, 200] on p "With acupressure points, ergonomic arch support, and breathable, antimicrobial …" at bounding box center [598, 173] width 372 height 53
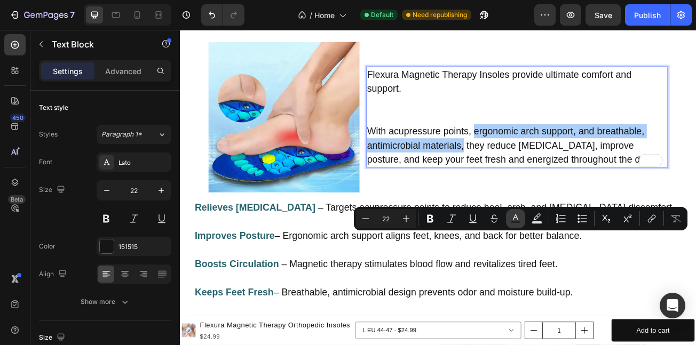
click at [514, 219] on icon "Editor contextual toolbar" at bounding box center [515, 218] width 5 height 6
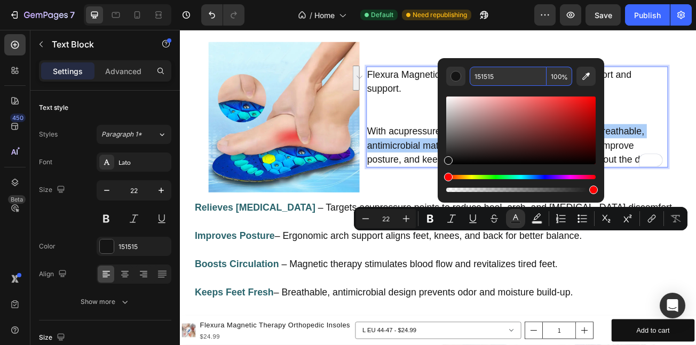
click at [513, 82] on input "151515" at bounding box center [508, 76] width 77 height 19
paste input "29646C"
type input "29646C"
click at [624, 200] on p "With acupressure points, ergonomic arch support, and breathable, antimicrobial …" at bounding box center [598, 173] width 372 height 53
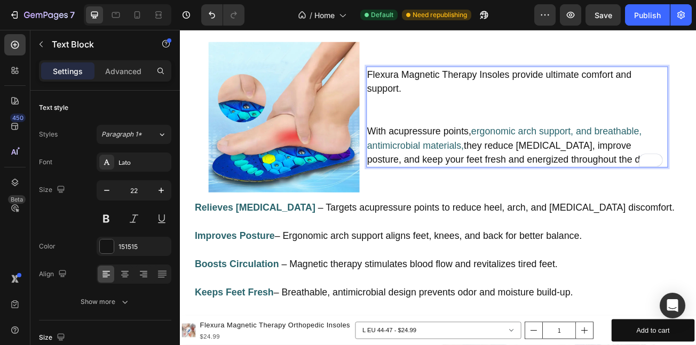
click at [415, 112] on p "Flexura Magnetic Therapy Insoles provide ultimate comfort and support." at bounding box center [598, 93] width 372 height 35
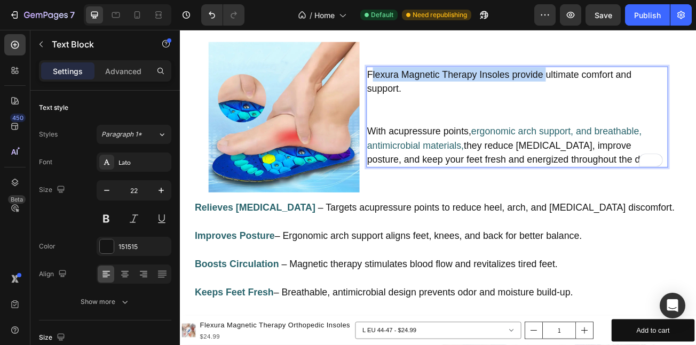
click at [632, 112] on p "Flexura Magnetic Therapy Insoles provide ultimate comfort and support." at bounding box center [598, 93] width 372 height 35
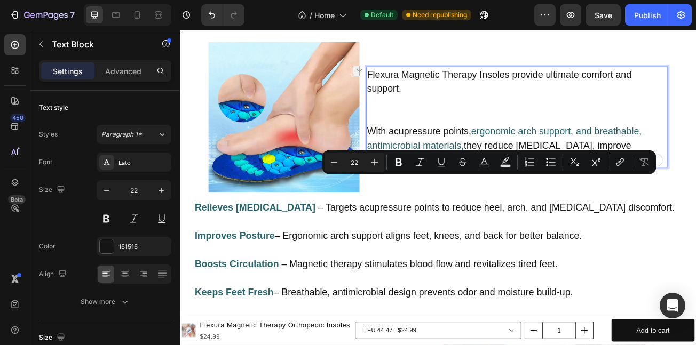
click at [412, 112] on p "Flexura Magnetic Therapy Insoles provide ultimate comfort and support." at bounding box center [598, 93] width 372 height 35
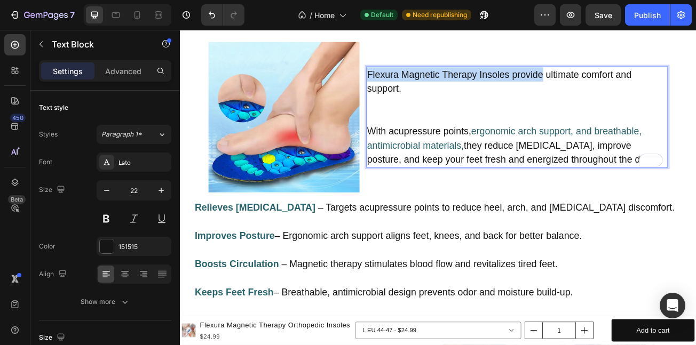
click at [627, 112] on p "Flexura Magnetic Therapy Insoles provide ultimate comfort and support." at bounding box center [598, 93] width 372 height 35
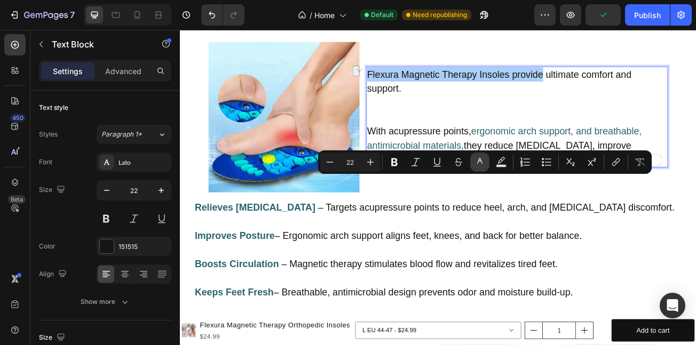
click at [475, 167] on icon "Editor contextual toolbar" at bounding box center [480, 162] width 11 height 11
type input "151515"
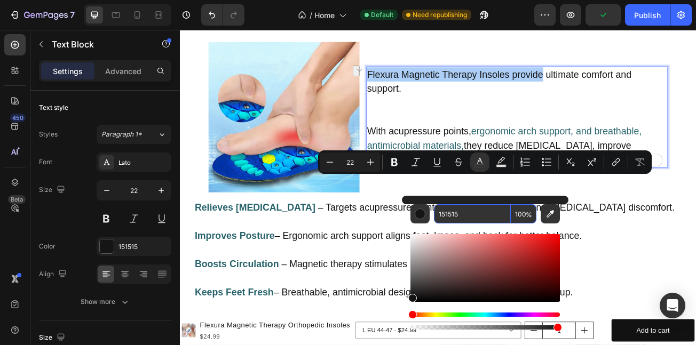
click at [478, 211] on input "151515" at bounding box center [472, 213] width 77 height 19
paste input "29646C"
type input "29646C"
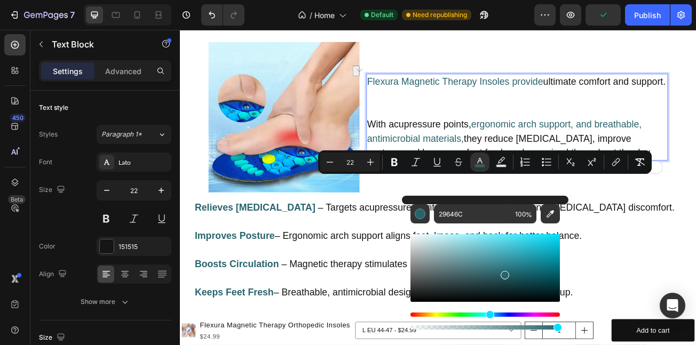
click at [696, 121] on p "Rich Text Editor. Editing area: main" at bounding box center [598, 112] width 372 height 18
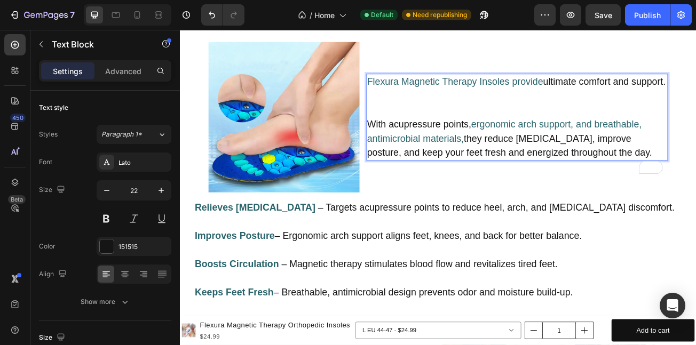
scroll to position [4805, 0]
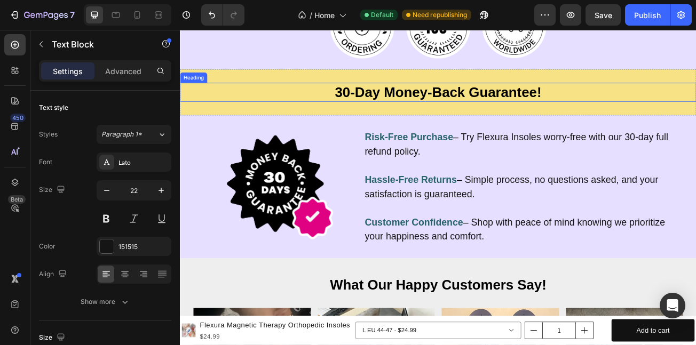
click at [454, 112] on span "30-Day Money-Back Guarantee!" at bounding box center [500, 107] width 256 height 19
click at [514, 106] on span "30-Day Money-Back Guarantee!" at bounding box center [500, 107] width 256 height 19
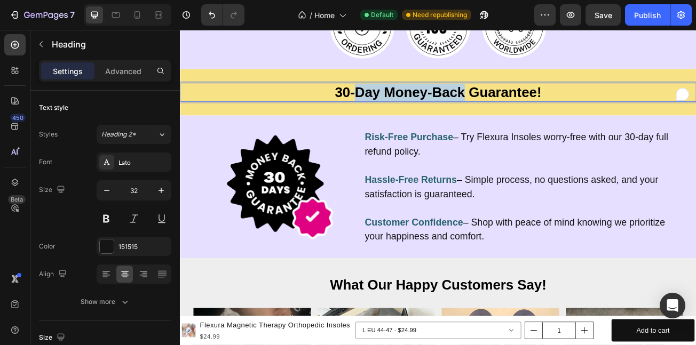
drag, startPoint x: 514, startPoint y: 106, endPoint x: 383, endPoint y: 113, distance: 131.0
click at [383, 113] on span "30-Day Money-Back Guarantee!" at bounding box center [500, 107] width 256 height 19
click at [347, 113] on p "30-Day Money-Back Guarantee!" at bounding box center [500, 107] width 639 height 21
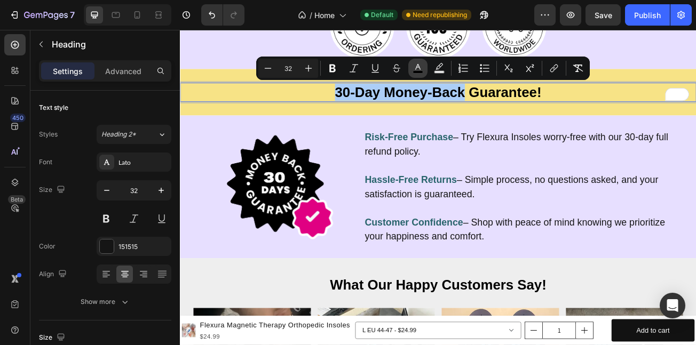
click at [415, 65] on icon "Editor contextual toolbar" at bounding box center [418, 68] width 11 height 11
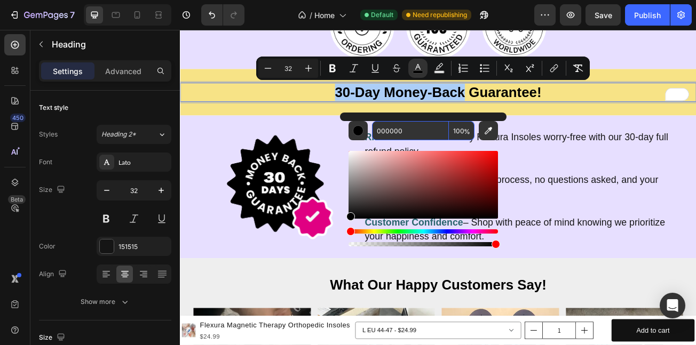
click at [424, 135] on input "000000" at bounding box center [410, 130] width 77 height 19
paste input "29646C"
type input "29646C"
click at [696, 193] on p at bounding box center [601, 199] width 384 height 18
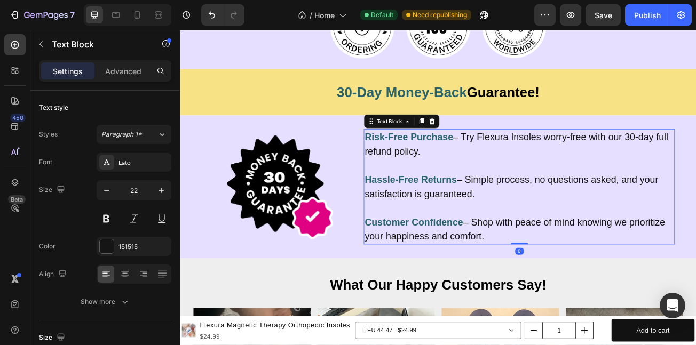
drag, startPoint x: 823, startPoint y: 57, endPoint x: 749, endPoint y: 36, distance: 77.1
click at [649, 8] on button "Publish" at bounding box center [647, 14] width 45 height 21
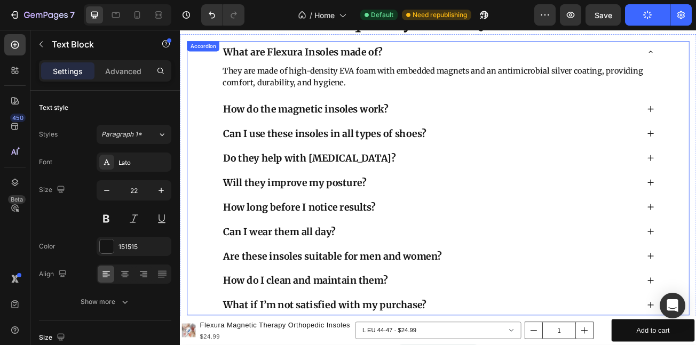
scroll to position [5536, 0]
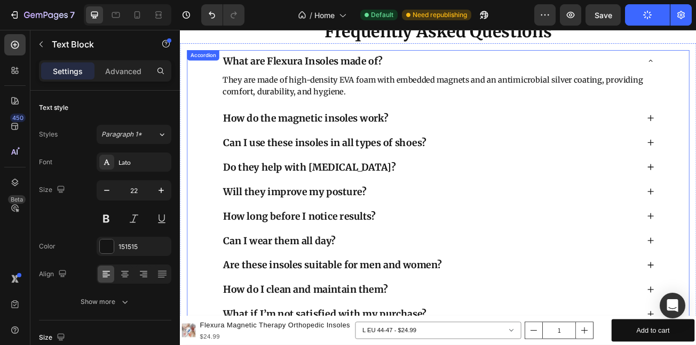
click at [462, 46] on h2 "Frequently Asked Questions" at bounding box center [500, 31] width 641 height 29
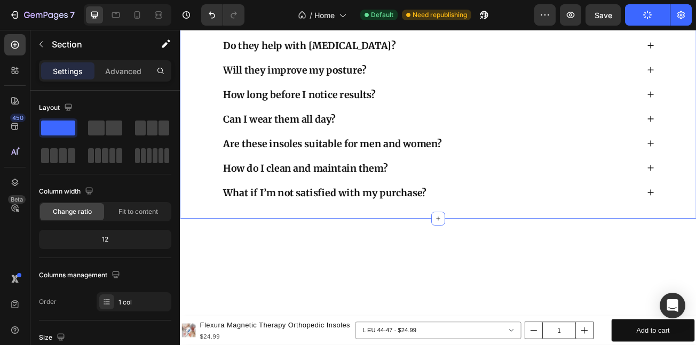
click at [457, 77] on div "Frequently Asked Questions Heading What are Flexura Insoles made of? They are m…" at bounding box center [500, 56] width 641 height 415
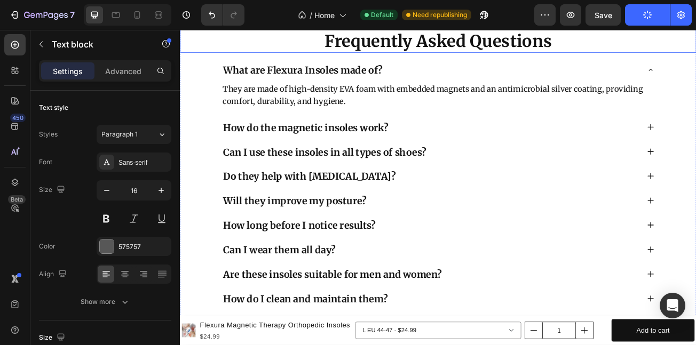
click at [442, 58] on h2 "Frequently Asked Questions" at bounding box center [500, 43] width 641 height 29
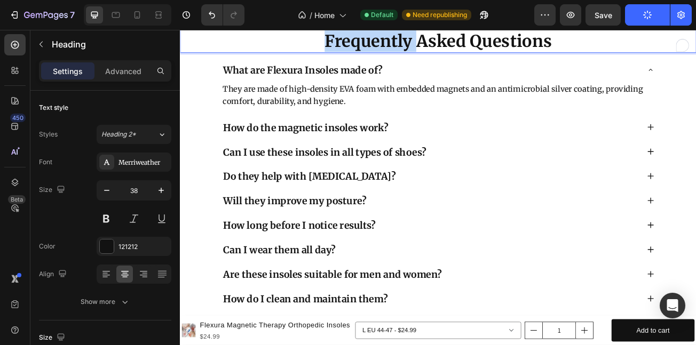
click at [442, 57] on p "Frequently Asked Questions" at bounding box center [500, 43] width 639 height 27
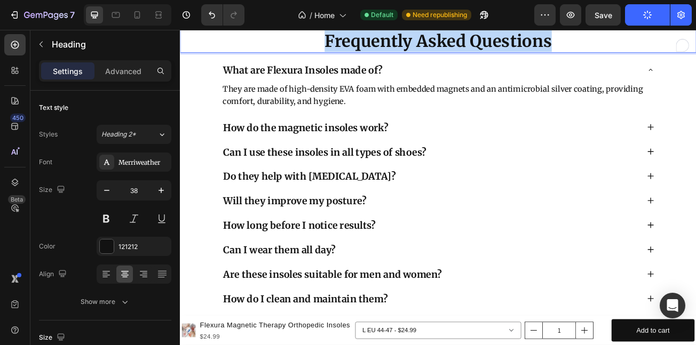
click at [442, 57] on p "Frequently Asked Questions" at bounding box center [500, 43] width 639 height 27
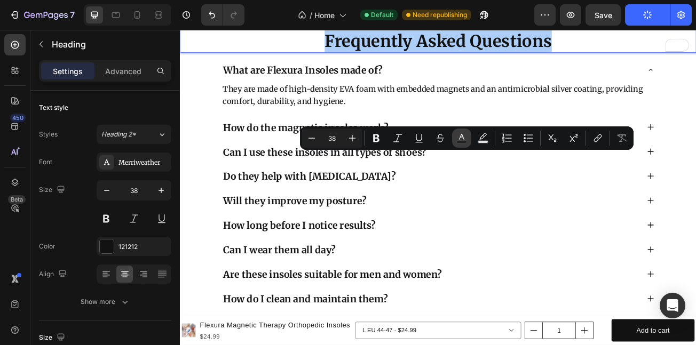
click at [467, 136] on icon "Editor contextual toolbar" at bounding box center [462, 138] width 11 height 11
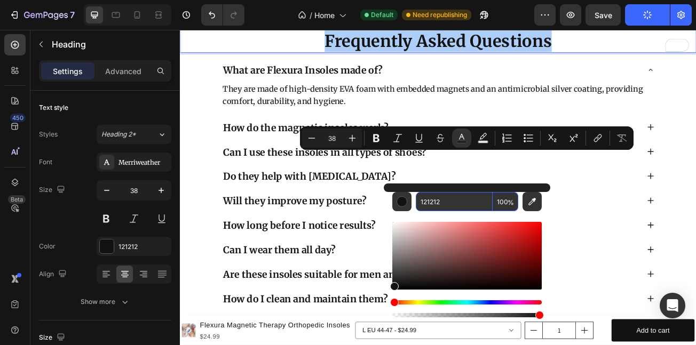
click at [440, 205] on input "121212" at bounding box center [454, 201] width 77 height 19
paste input "29646C"
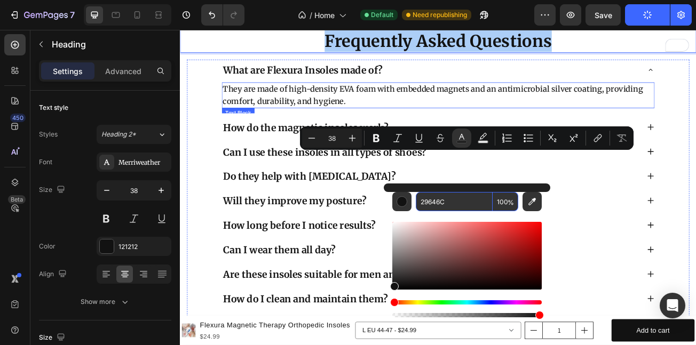
type input "29646C"
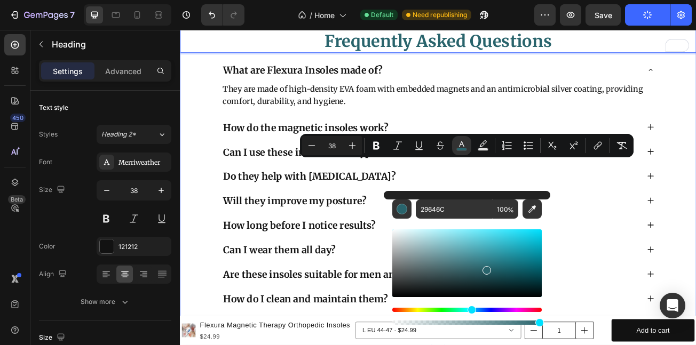
scroll to position [5339, 0]
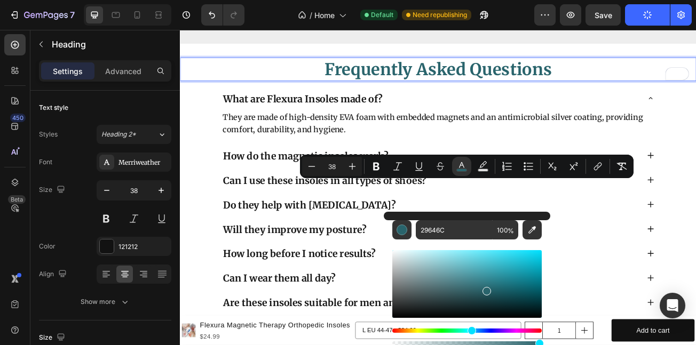
click at [611, 159] on div "Minus 38 Plus Bold Italic Underline Strikethrough color Text Background Color N…" at bounding box center [466, 166] width 329 height 19
click at [695, 92] on p "Frequently Asked Questions" at bounding box center [500, 78] width 639 height 27
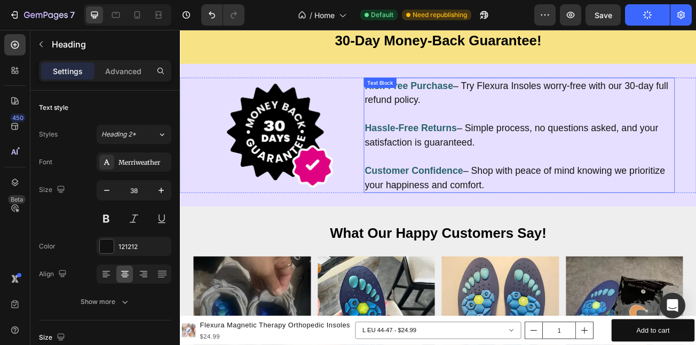
scroll to position [4861, 0]
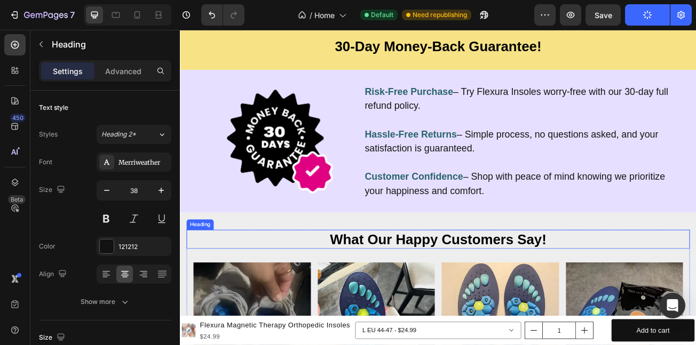
click at [445, 296] on span "What Our Happy Customers Say!" at bounding box center [500, 289] width 269 height 19
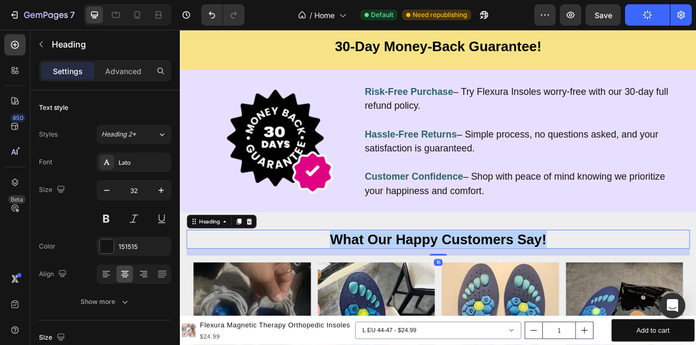
click at [445, 296] on span "What Our Happy Customers Say!" at bounding box center [500, 289] width 269 height 19
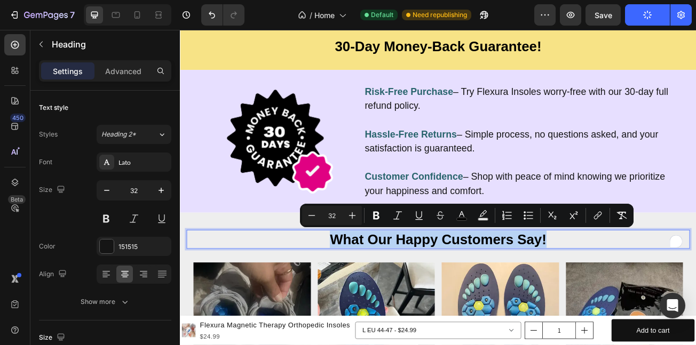
click at [414, 294] on span "What Our Happy Customers Say!" at bounding box center [500, 289] width 269 height 19
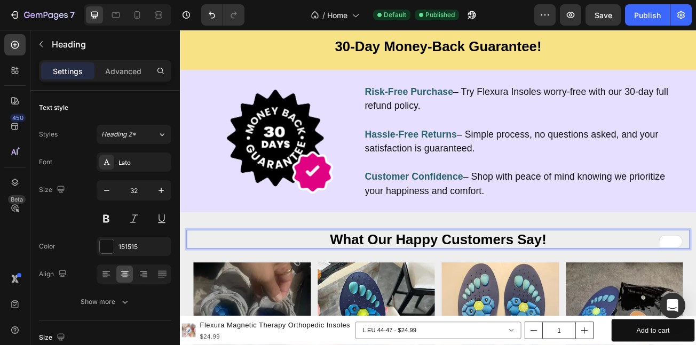
click at [439, 284] on span "What Our Happy Customers Say!" at bounding box center [500, 289] width 269 height 19
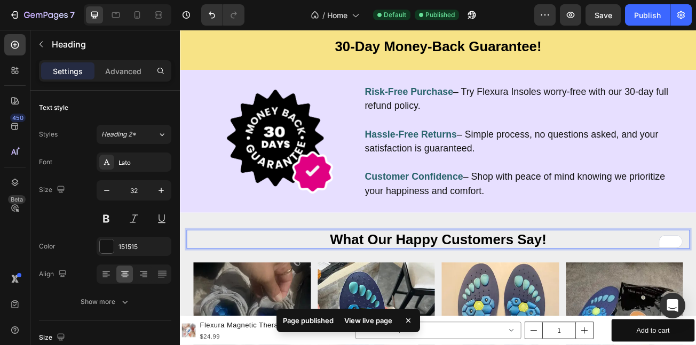
click at [403, 287] on span "What Our Happy Customers Say!" at bounding box center [500, 289] width 269 height 19
drag, startPoint x: 403, startPoint y: 287, endPoint x: 560, endPoint y: 280, distance: 156.6
click at [560, 280] on span "What Our Happy Customers Say!" at bounding box center [500, 289] width 269 height 19
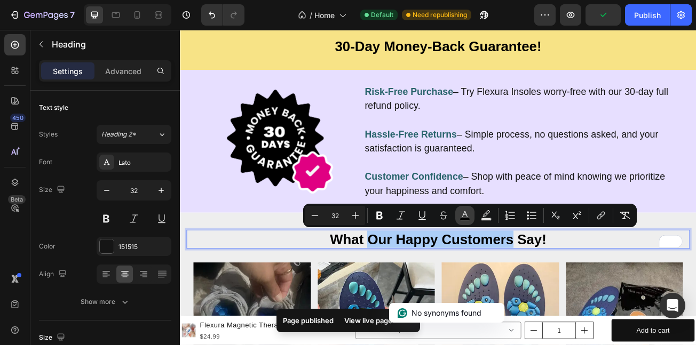
click at [467, 221] on rect "Editor contextual toolbar" at bounding box center [465, 219] width 10 height 3
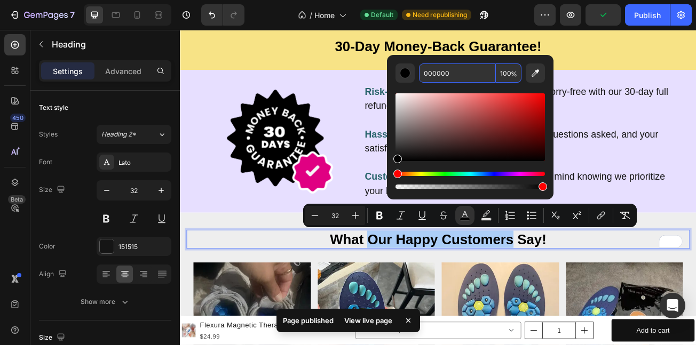
click at [455, 80] on input "000000" at bounding box center [457, 73] width 77 height 19
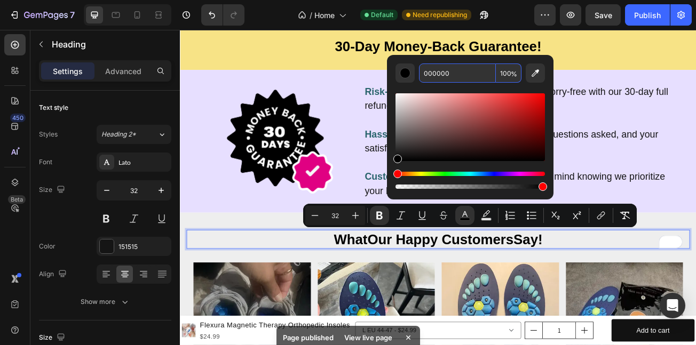
type input "16"
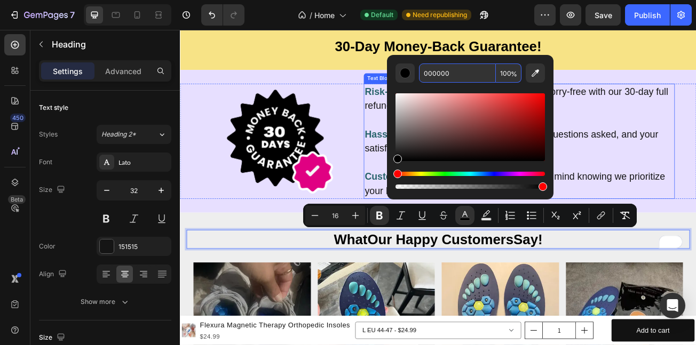
paste input "29646C"
type input "29646C"
click at [415, 155] on strong "Hassle-Free Returns" at bounding box center [466, 159] width 114 height 13
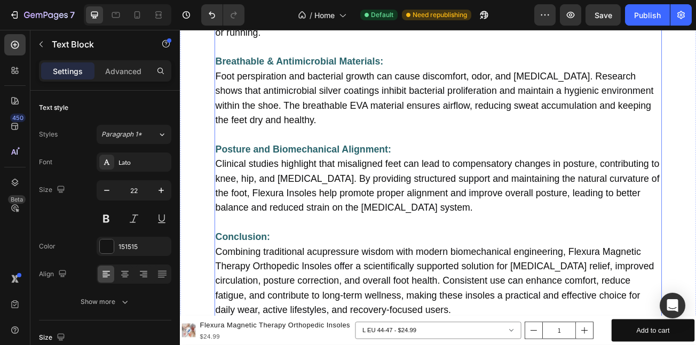
scroll to position [6457, 0]
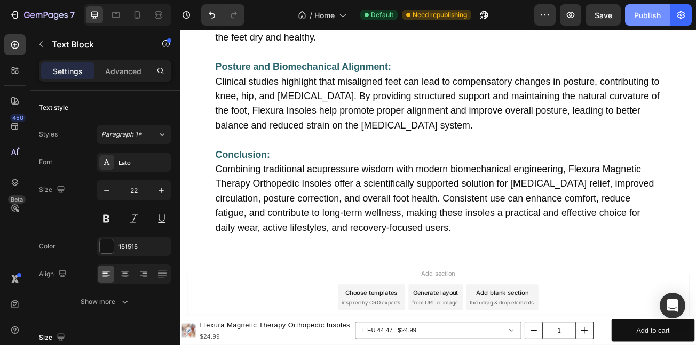
click at [650, 12] on div "Publish" at bounding box center [647, 15] width 27 height 11
click at [639, 7] on button "Publish" at bounding box center [647, 14] width 45 height 21
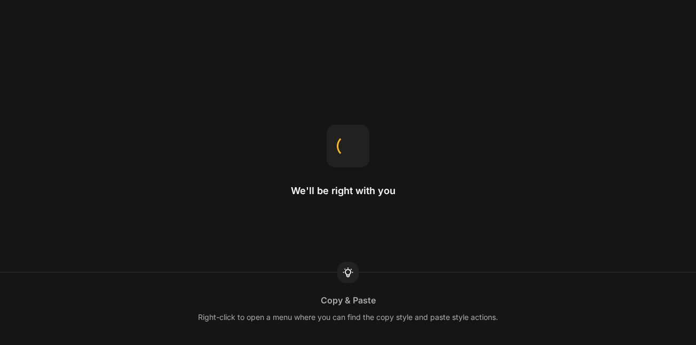
click at [337, 304] on div "Copy & Paste" at bounding box center [348, 300] width 55 height 13
click at [337, 305] on div "Copy & Paste" at bounding box center [348, 300] width 55 height 13
click at [343, 187] on h2 "We'll be right with you" at bounding box center [348, 191] width 114 height 13
click at [343, 186] on h2 "We'll be right with you" at bounding box center [348, 191] width 114 height 13
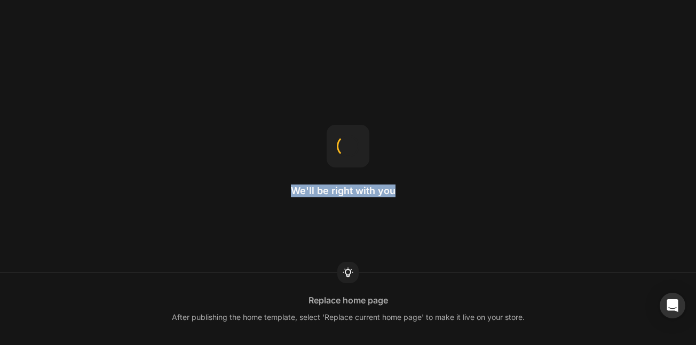
click at [343, 186] on h2 "We'll be right with you" at bounding box center [348, 191] width 114 height 13
click at [324, 184] on div "We'll be right with you" at bounding box center [348, 173] width 114 height 96
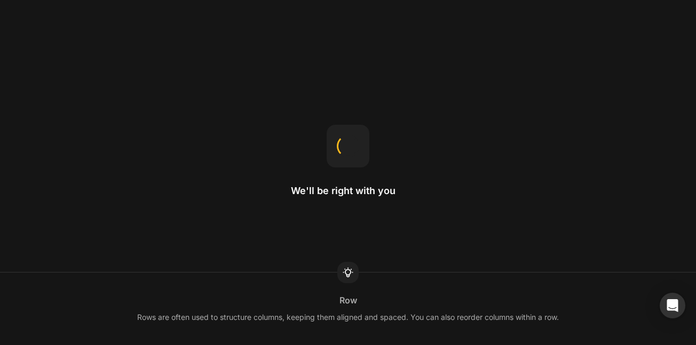
click at [322, 186] on h2 "We'll be right with you" at bounding box center [348, 191] width 114 height 13
click at [321, 188] on h2 "We'll be right with you" at bounding box center [348, 191] width 114 height 13
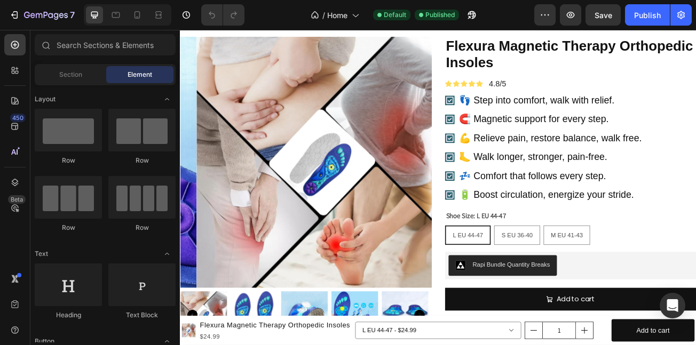
scroll to position [981, 0]
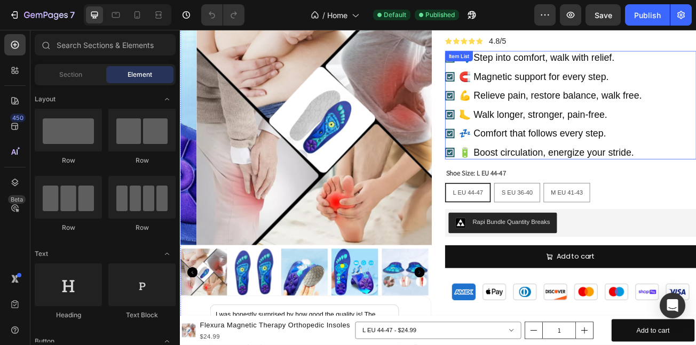
click at [696, 68] on div "👣 Step into comfort, walk with relief. 🧲 Magnetic support for every step. 💪 Rel…" at bounding box center [665, 123] width 312 height 135
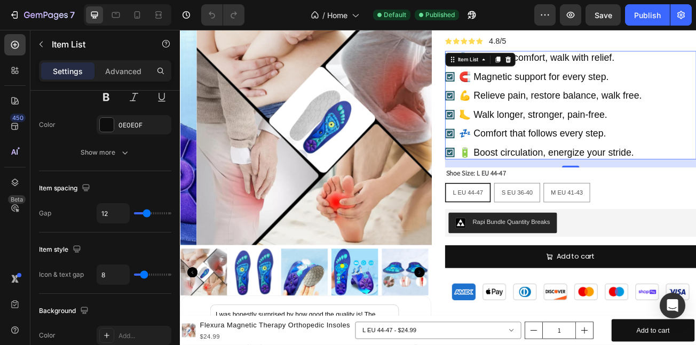
scroll to position [61, 0]
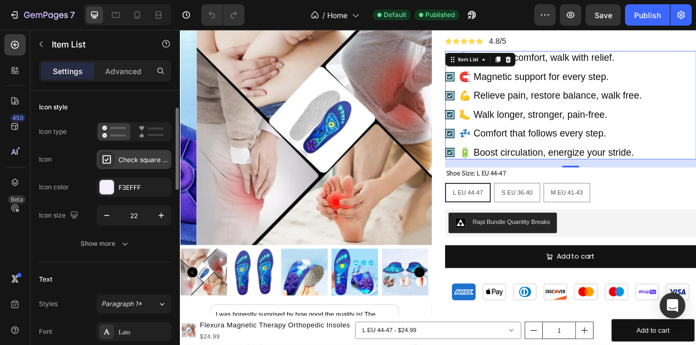
click at [148, 156] on div "Check square bold" at bounding box center [144, 160] width 50 height 10
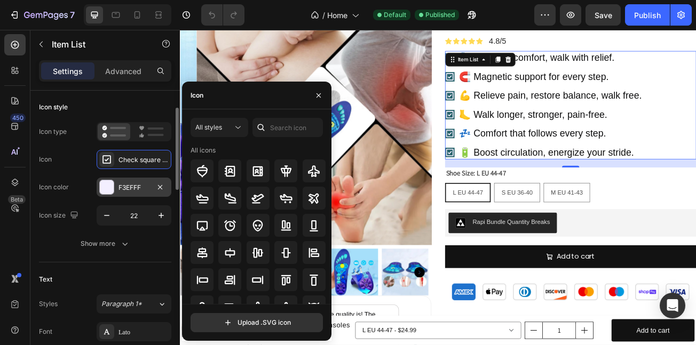
drag, startPoint x: 148, startPoint y: 176, endPoint x: 141, endPoint y: 191, distance: 16.5
click at [146, 180] on div "Icon type Icon Check square bold Icon color F3EFFF Icon size 22" at bounding box center [105, 174] width 132 height 104
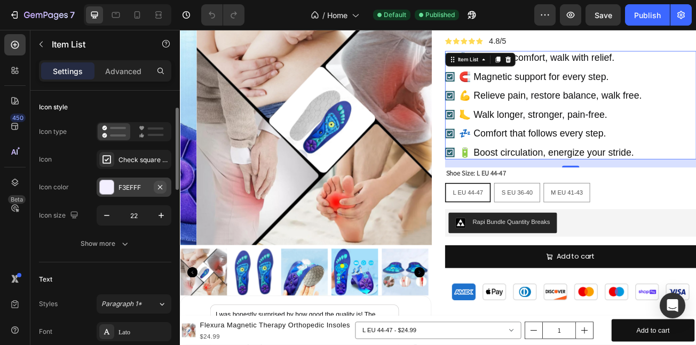
click at [155, 185] on button "button" at bounding box center [160, 187] width 13 height 13
click at [142, 187] on div "Add..." at bounding box center [144, 188] width 50 height 10
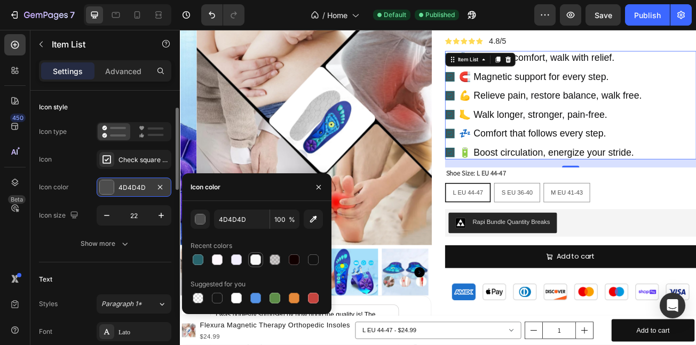
click at [257, 258] on div at bounding box center [255, 260] width 11 height 11
type input "F8F8F8"
click at [79, 169] on div "Icon type Icon Check square bold Icon color F8F8F8 Icon size 22" at bounding box center [105, 174] width 132 height 104
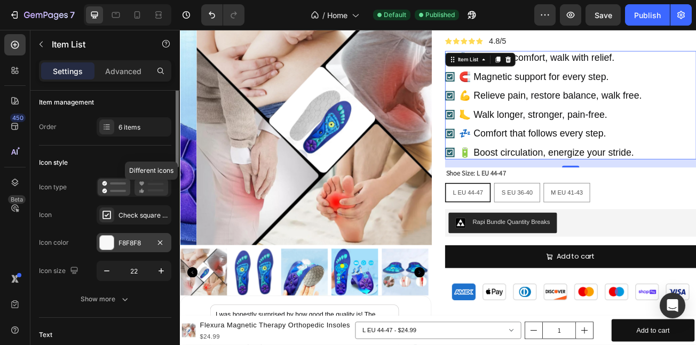
scroll to position [0, 0]
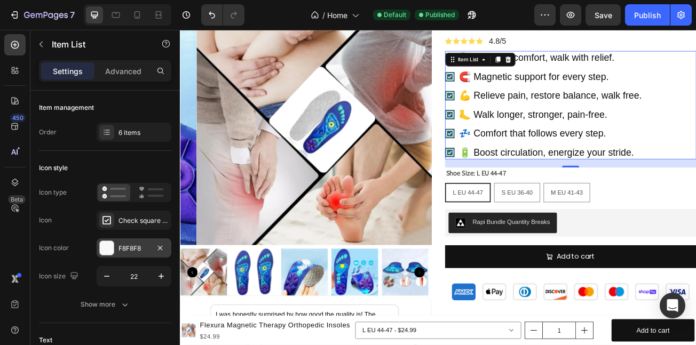
click at [689, 69] on p "👣 Step into comfort, walk with relief." at bounding box center [639, 65] width 226 height 14
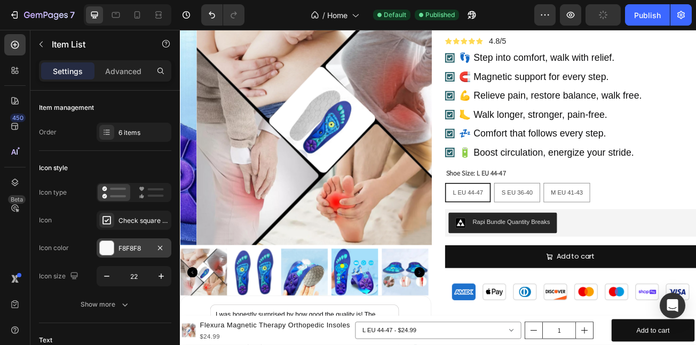
click at [509, 65] on div "👣 Step into comfort, walk with relief. 🧲 Magnetic support for every step. 💪 Rel…" at bounding box center [665, 123] width 312 height 135
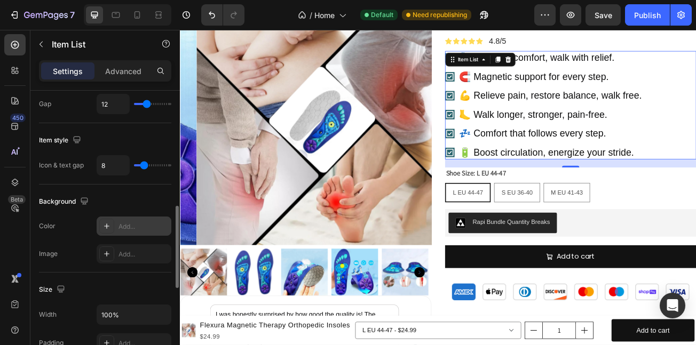
scroll to position [427, 0]
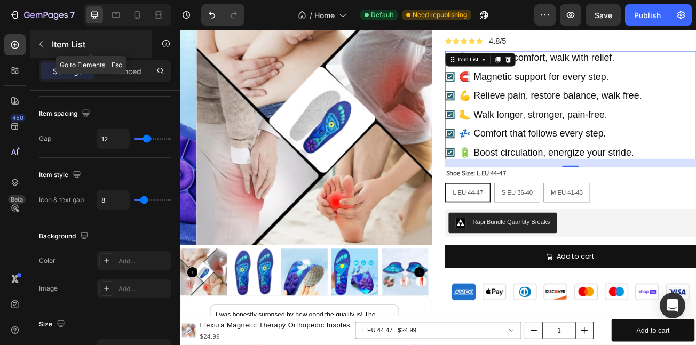
click at [40, 48] on icon "button" at bounding box center [41, 44] width 9 height 9
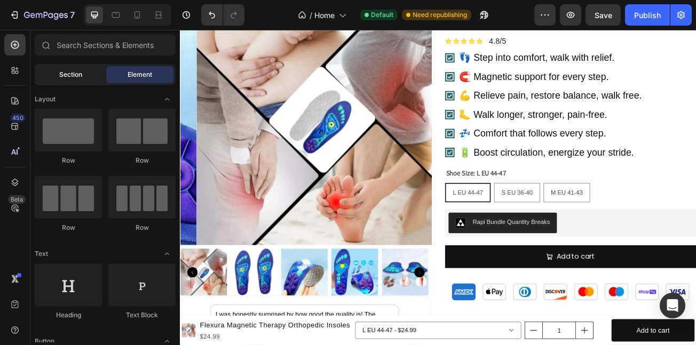
click at [82, 77] on div "Section" at bounding box center [70, 74] width 67 height 17
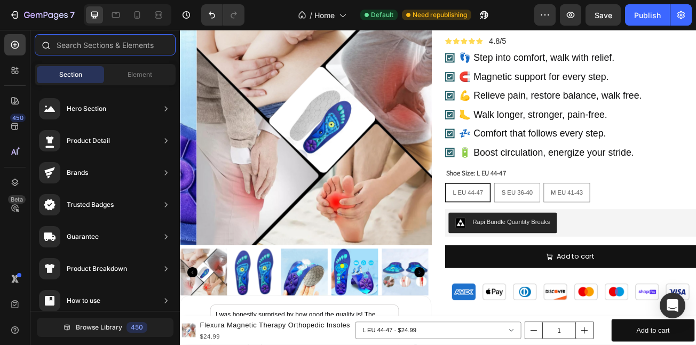
click at [113, 55] on input "text" at bounding box center [105, 44] width 141 height 21
click at [143, 74] on span "Element" at bounding box center [140, 75] width 25 height 10
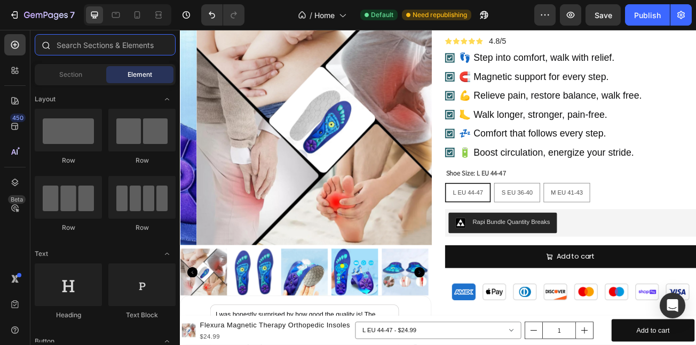
click at [116, 43] on input "text" at bounding box center [105, 44] width 141 height 21
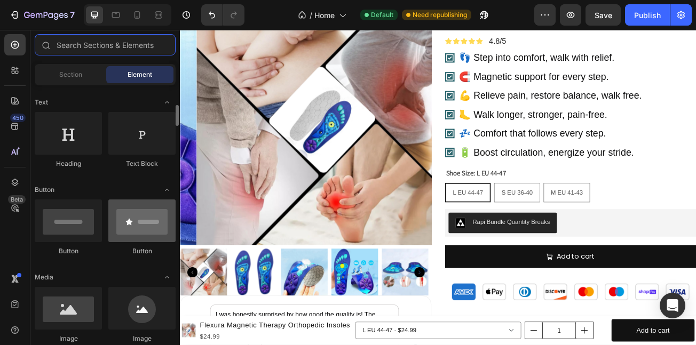
scroll to position [138, 0]
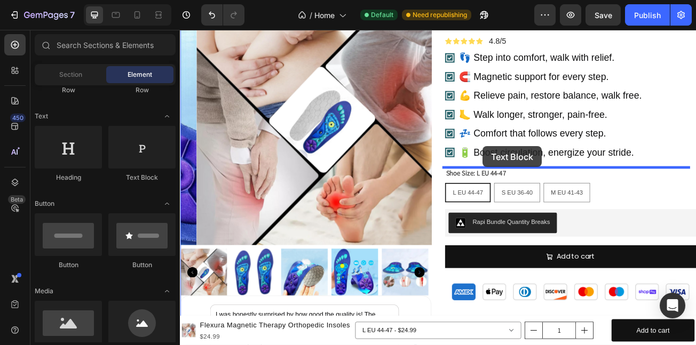
drag, startPoint x: 306, startPoint y: 182, endPoint x: 555, endPoint y: 175, distance: 248.9
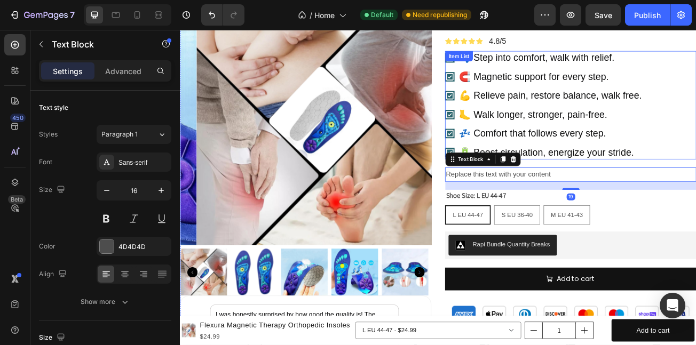
click at [613, 182] on p "🔋 Boost circulation, energize your stride." at bounding box center [639, 182] width 226 height 14
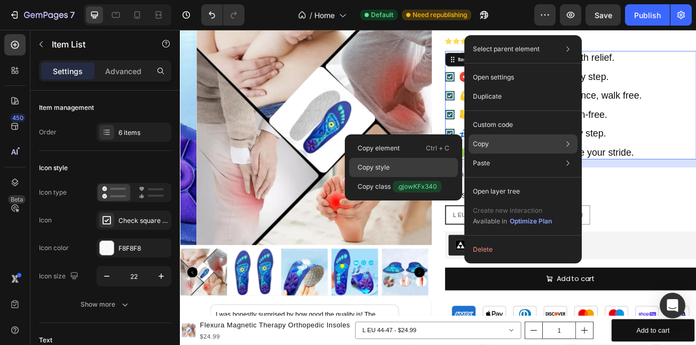
click at [378, 177] on div "Copy style" at bounding box center [403, 186] width 109 height 19
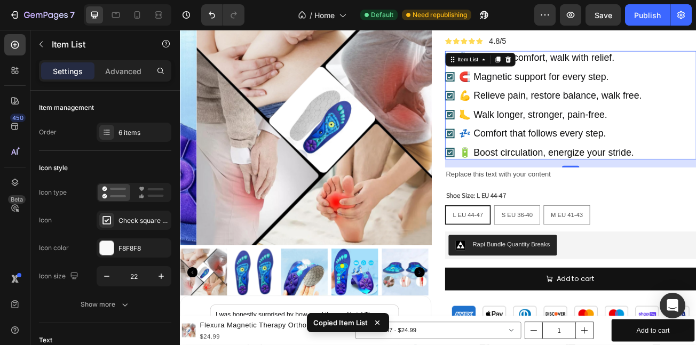
click at [544, 210] on div "Replace this text with your content" at bounding box center [665, 210] width 312 height 18
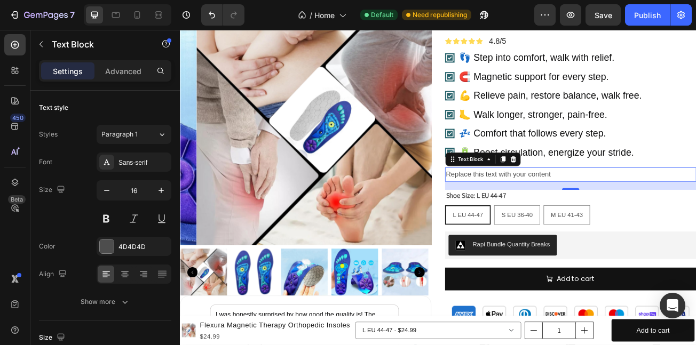
click at [641, 208] on div "Replace this text with your content" at bounding box center [665, 210] width 312 height 18
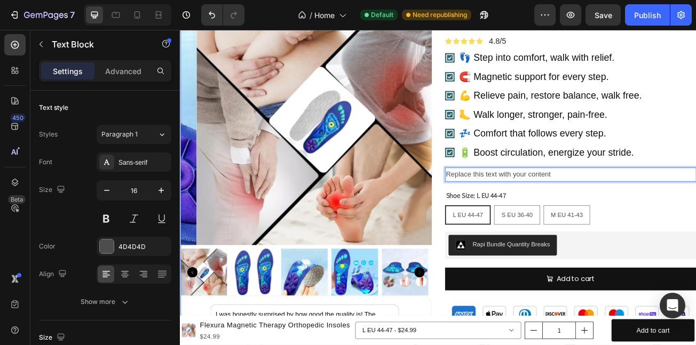
click at [624, 183] on p "🔋 Boost circulation, energize your stride." at bounding box center [639, 182] width 226 height 14
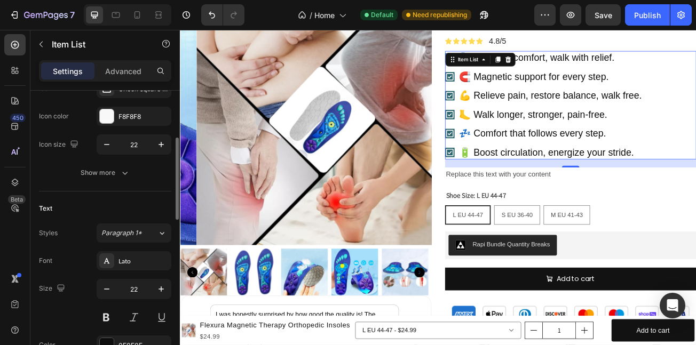
scroll to position [139, 0]
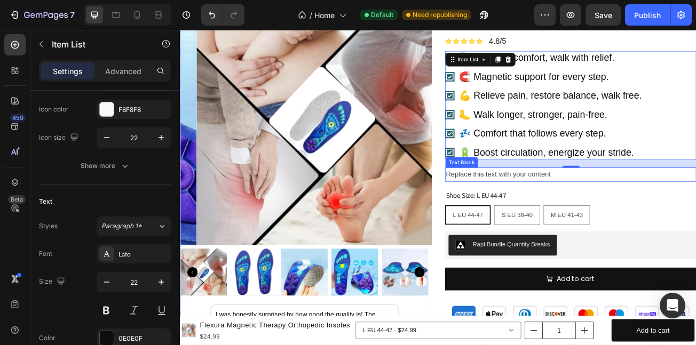
click at [560, 208] on p "Replace this text with your content" at bounding box center [665, 209] width 310 height 15
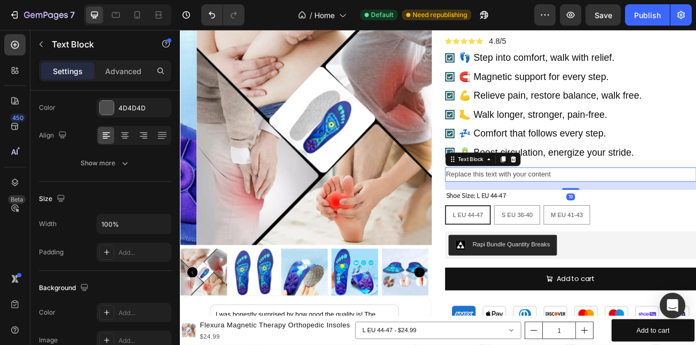
scroll to position [0, 0]
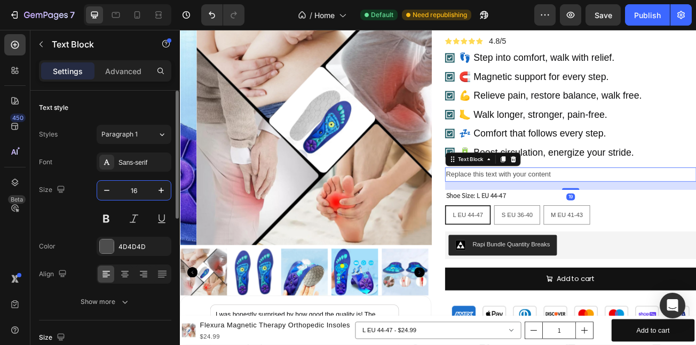
click at [150, 187] on input "16" at bounding box center [133, 190] width 35 height 19
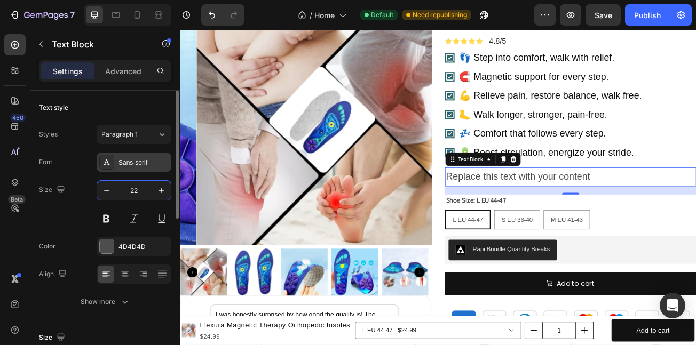
type input "22"
click at [133, 167] on div "Sans-serif" at bounding box center [144, 163] width 50 height 10
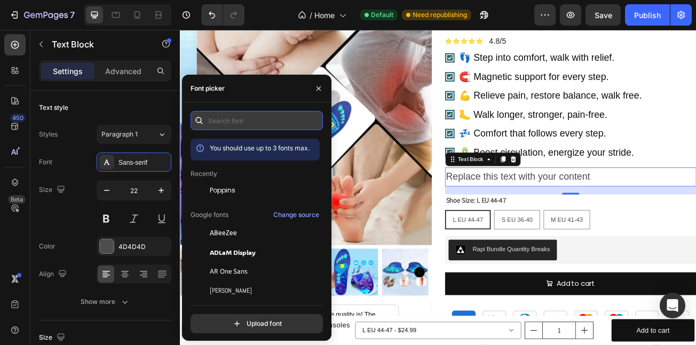
click at [247, 120] on input "text" at bounding box center [257, 120] width 132 height 19
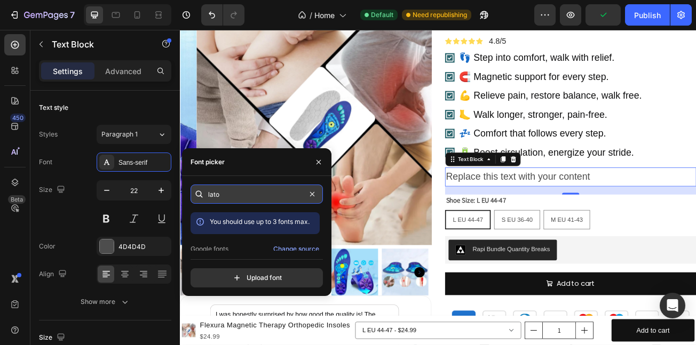
type input "lat"
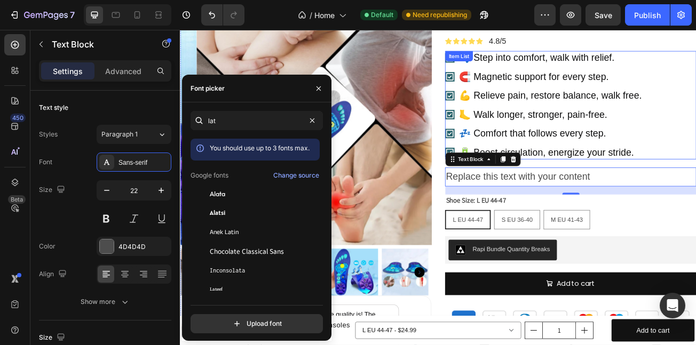
click at [621, 187] on p "🔋 Boost circulation, energize your stride." at bounding box center [639, 182] width 226 height 14
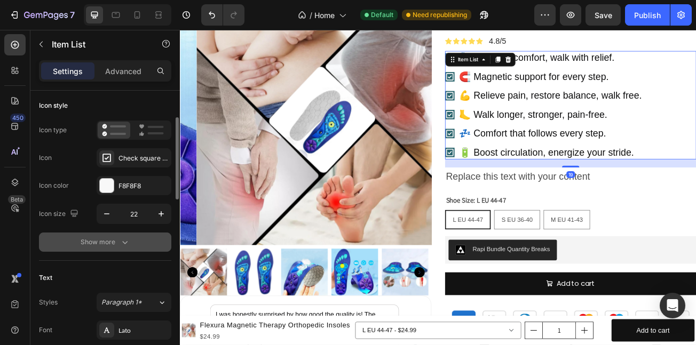
scroll to position [76, 0]
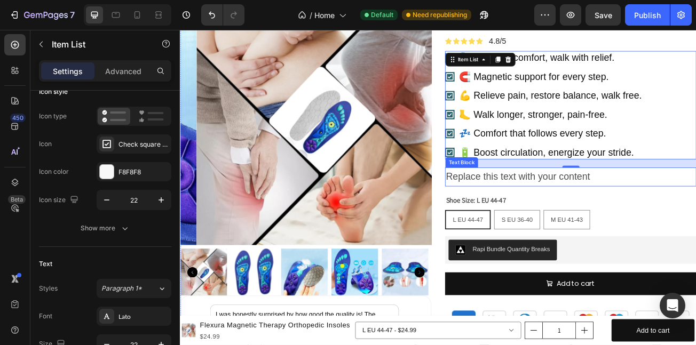
drag, startPoint x: 604, startPoint y: 215, endPoint x: 501, endPoint y: 240, distance: 106.6
click at [602, 215] on p "Replace this text with your content" at bounding box center [665, 212] width 310 height 21
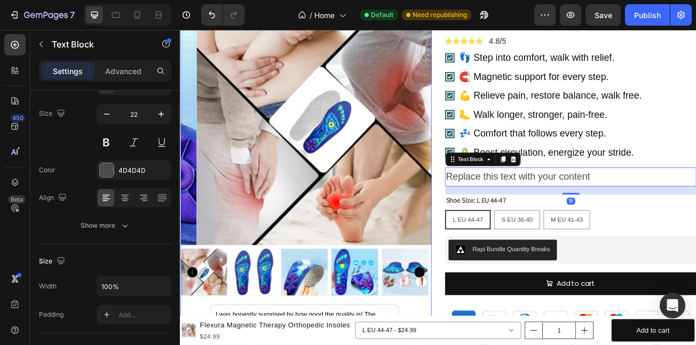
scroll to position [0, 0]
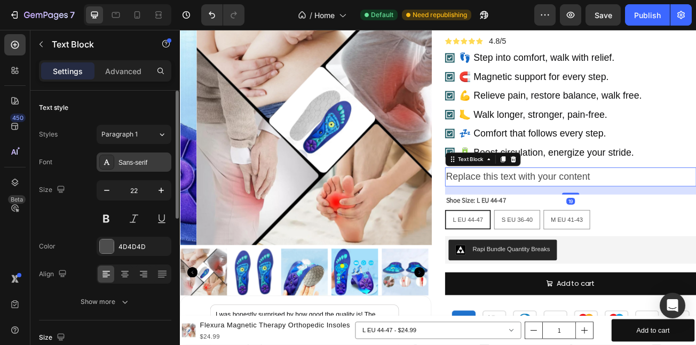
click at [144, 161] on div "Sans-serif" at bounding box center [144, 163] width 50 height 10
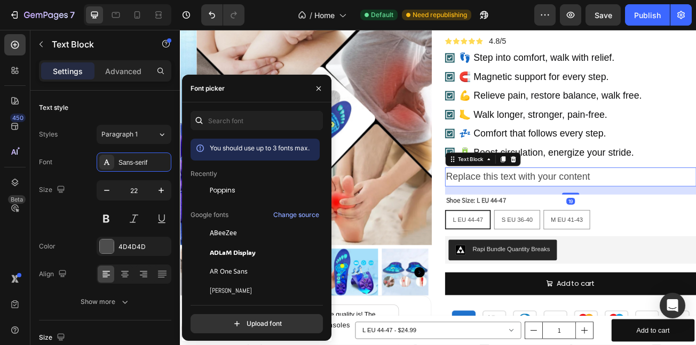
click at [280, 110] on div "You should use up to 3 fonts max. Recently Poppins Google fonts Change source A…" at bounding box center [257, 222] width 150 height 239
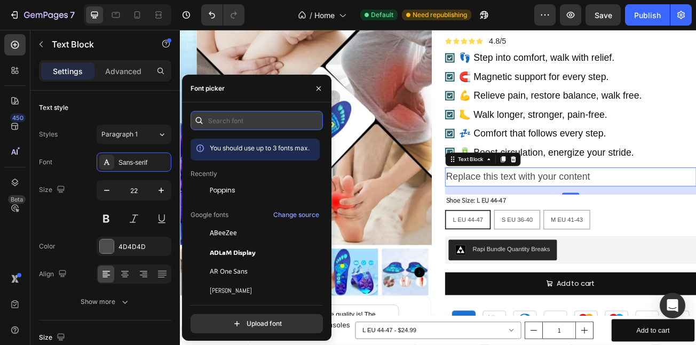
click at [278, 122] on input "text" at bounding box center [257, 120] width 132 height 19
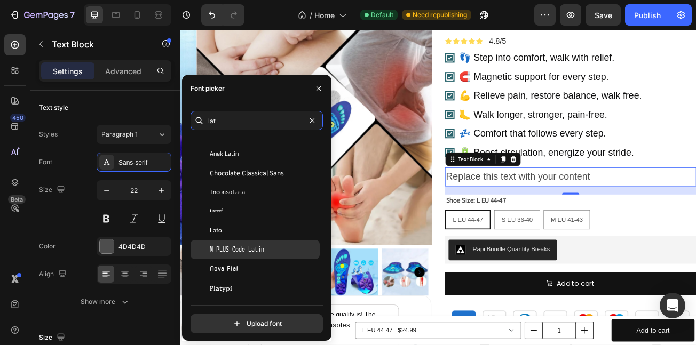
scroll to position [79, 0]
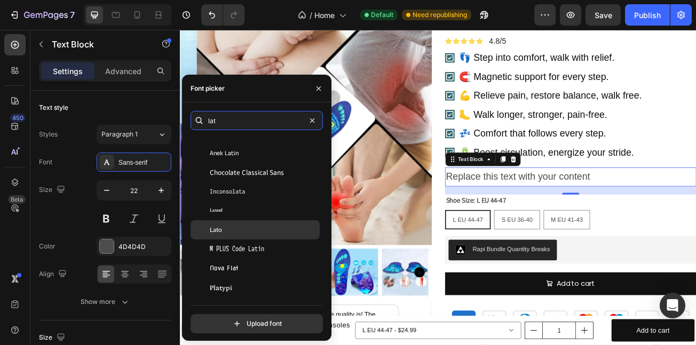
type input "lat"
drag, startPoint x: 230, startPoint y: 224, endPoint x: 419, endPoint y: 204, distance: 189.6
click at [230, 224] on div "Lato" at bounding box center [255, 230] width 129 height 19
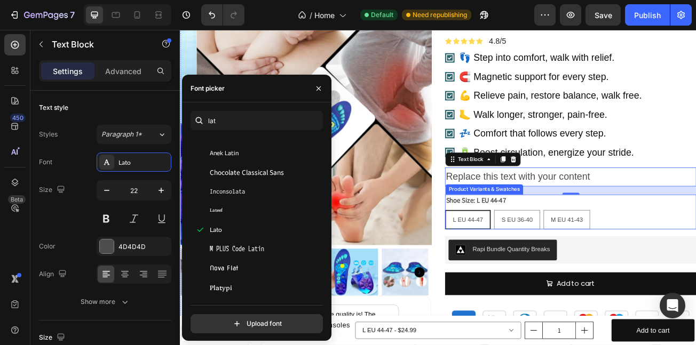
click at [643, 240] on p "M EU 41-43" at bounding box center [660, 242] width 34 height 10
click at [631, 253] on input "M EU 41-43 M EU 41-43 M EU 41-43" at bounding box center [631, 253] width 1 height 1
radio input "true"
select select "581287377780474494"
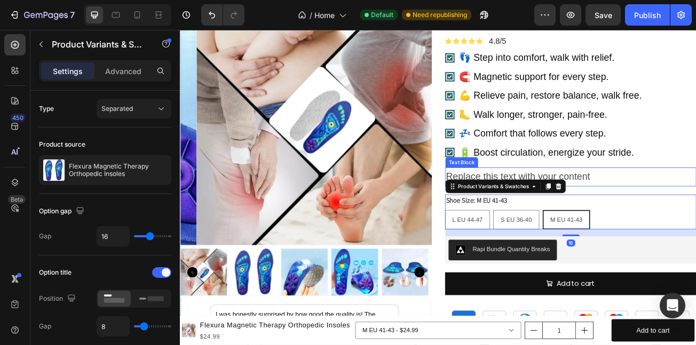
click at [640, 204] on p "Replace this text with your content" at bounding box center [665, 212] width 310 height 21
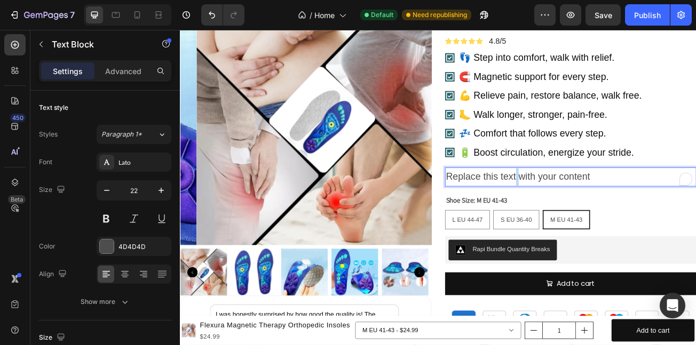
click at [596, 216] on p "Replace this text with your content" at bounding box center [665, 212] width 310 height 21
click at [597, 218] on p "Replace this text with your content" at bounding box center [665, 212] width 310 height 21
click at [605, 210] on p "Replace this text with your content" at bounding box center [665, 212] width 310 height 21
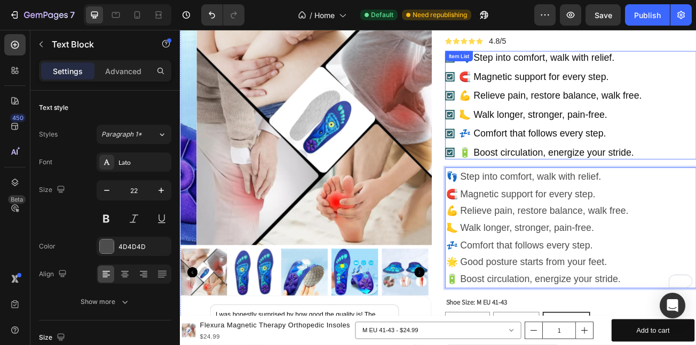
click at [696, 166] on div "👣 Step into comfort, walk with relief. 🧲 Magnetic support for every step. 💪 Rel…" at bounding box center [665, 123] width 312 height 135
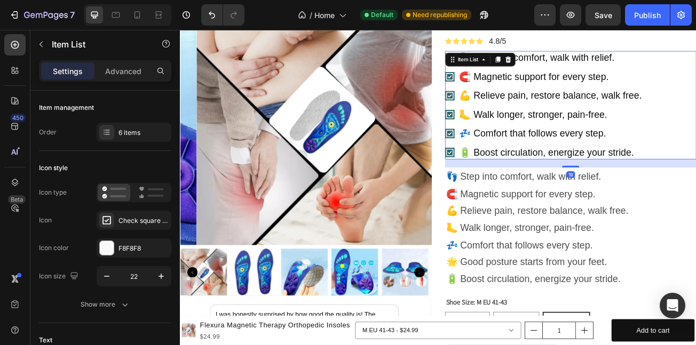
drag, startPoint x: 583, startPoint y: 64, endPoint x: 586, endPoint y: 70, distance: 6.9
click at [584, 65] on icon at bounding box center [587, 66] width 7 height 7
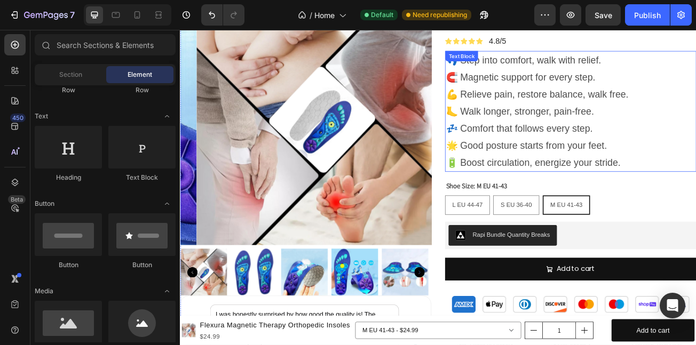
click at [510, 174] on p "👣 Step into comfort, walk with relief. 🧲 Magnetic support for every step. 💪 Rel…" at bounding box center [665, 131] width 310 height 148
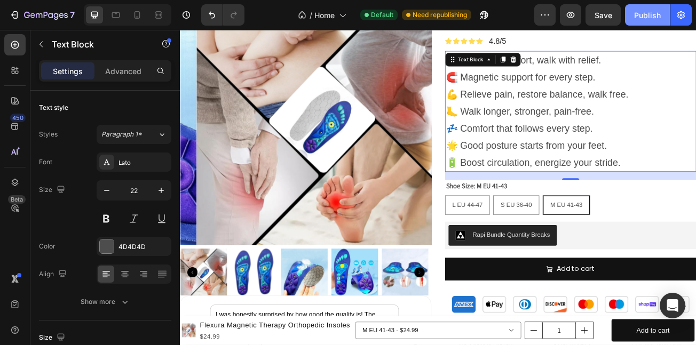
click at [642, 6] on button "Publish" at bounding box center [647, 14] width 45 height 21
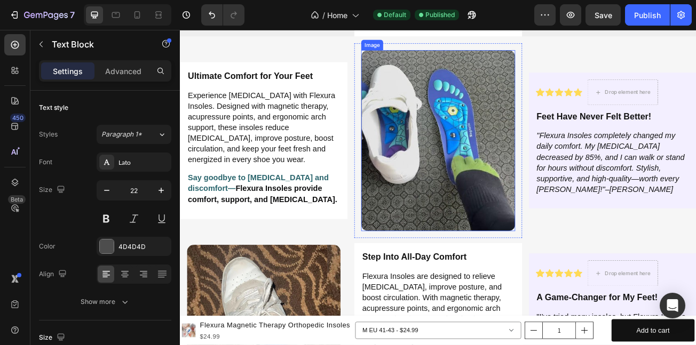
scroll to position [2007, 0]
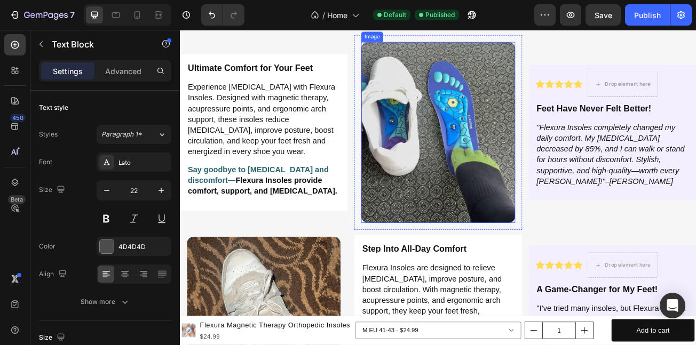
click at [487, 193] on img at bounding box center [500, 157] width 191 height 225
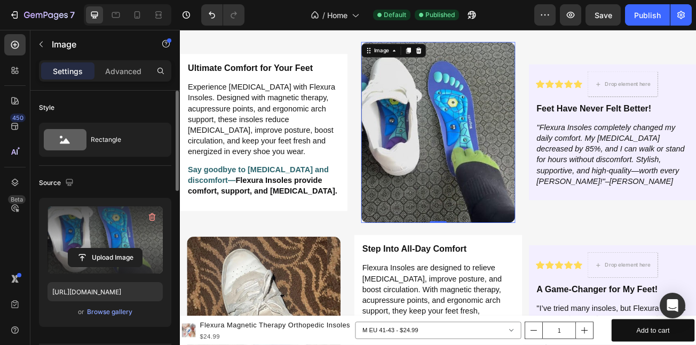
click at [92, 245] on label at bounding box center [105, 240] width 115 height 67
click at [92, 249] on input "file" at bounding box center [105, 258] width 74 height 18
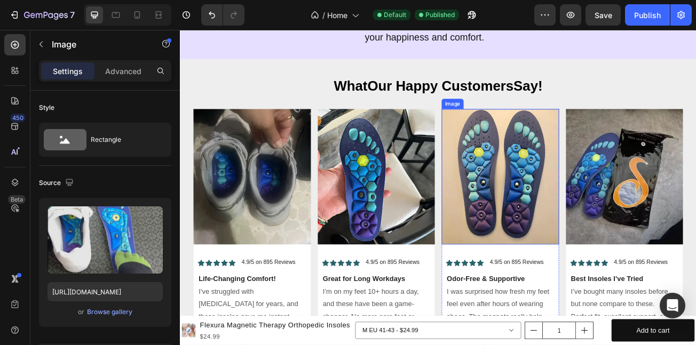
scroll to position [4755, 0]
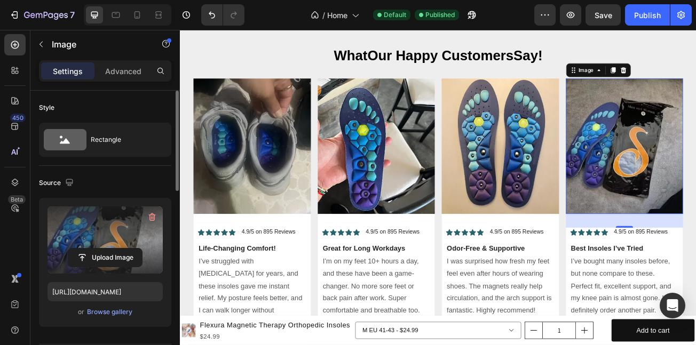
click at [100, 217] on label at bounding box center [105, 240] width 115 height 67
click at [100, 249] on input "file" at bounding box center [105, 258] width 74 height 18
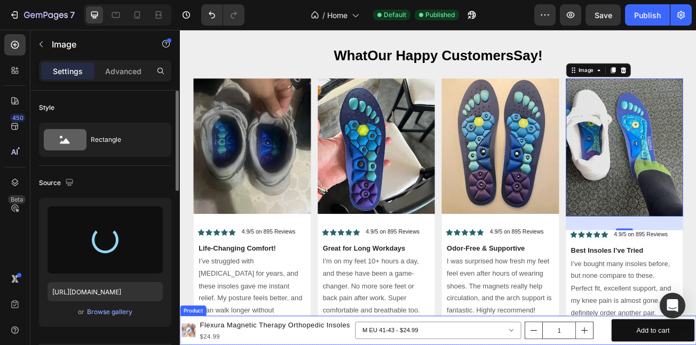
type input "[URL][DOMAIN_NAME]"
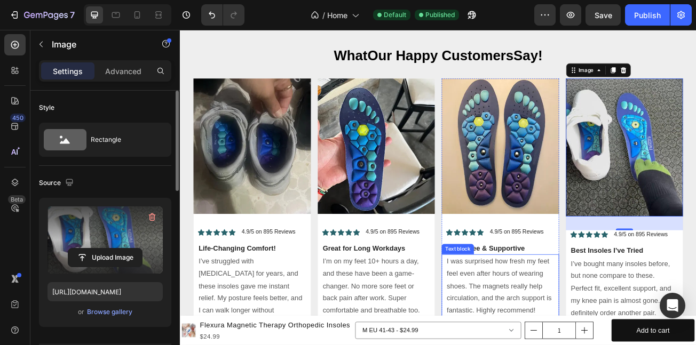
click at [549, 345] on p "I was surprised how fresh my feet feel even after hours of wearing shoes. The m…" at bounding box center [577, 348] width 133 height 77
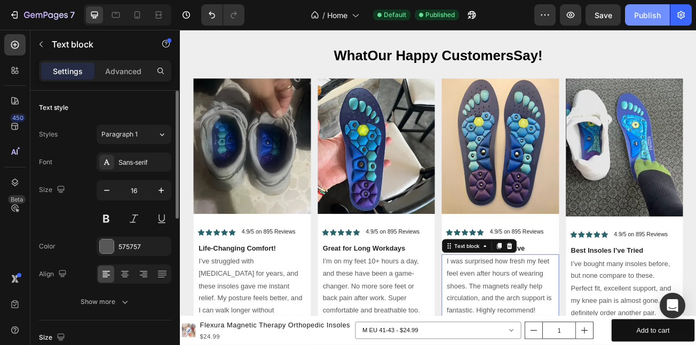
click at [648, 14] on div "Publish" at bounding box center [647, 15] width 27 height 11
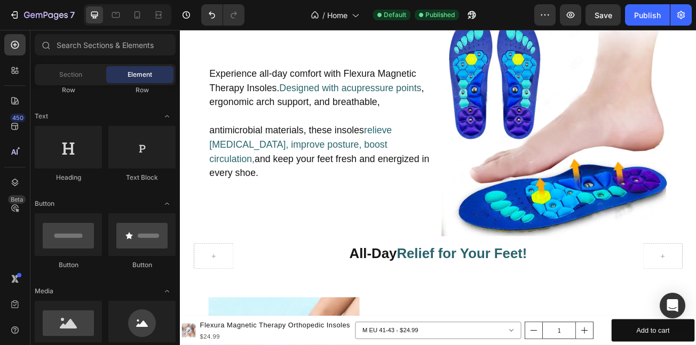
scroll to position [3602, 0]
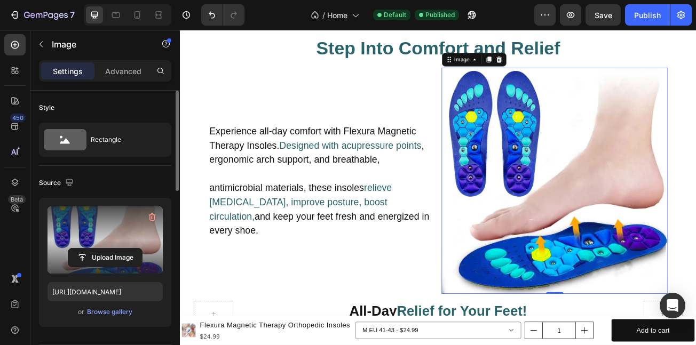
click at [98, 247] on label at bounding box center [105, 240] width 115 height 67
click at [98, 249] on input "file" at bounding box center [105, 258] width 74 height 18
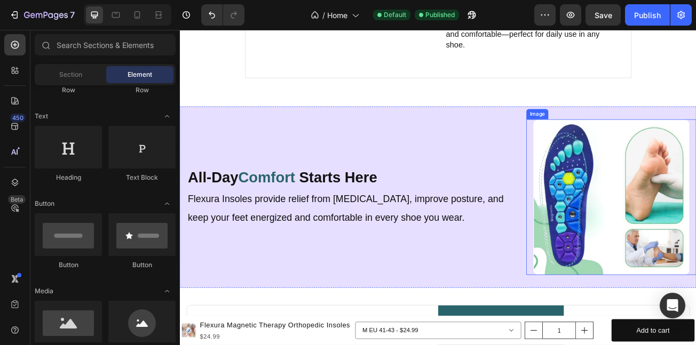
scroll to position [2718, 0]
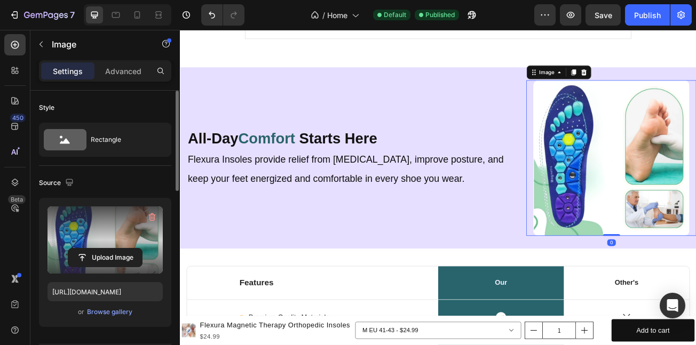
click at [85, 237] on label at bounding box center [105, 240] width 115 height 67
click at [85, 249] on input "file" at bounding box center [105, 258] width 74 height 18
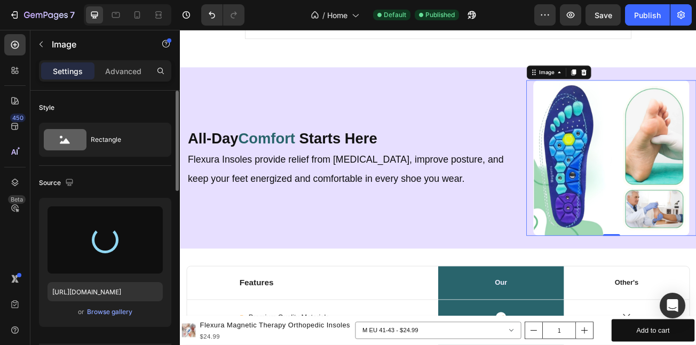
type input "[URL][DOMAIN_NAME]"
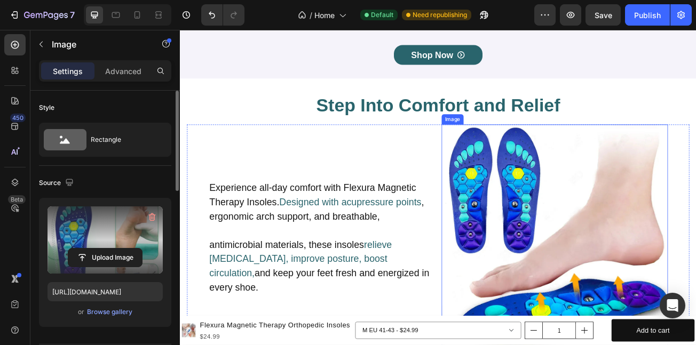
scroll to position [3600, 0]
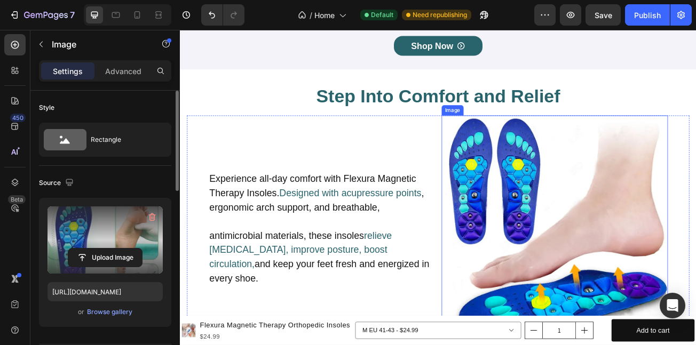
click at [668, 282] on img at bounding box center [645, 276] width 281 height 281
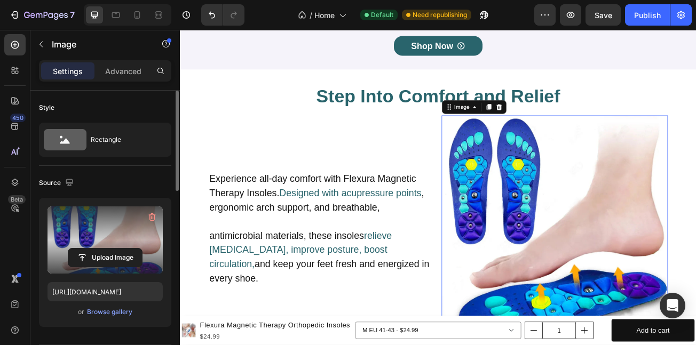
click at [81, 245] on label at bounding box center [105, 240] width 115 height 67
click at [81, 249] on input "file" at bounding box center [105, 258] width 74 height 18
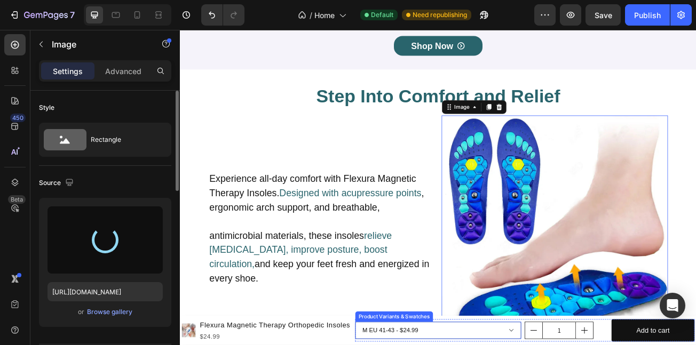
type input "[URL][DOMAIN_NAME]"
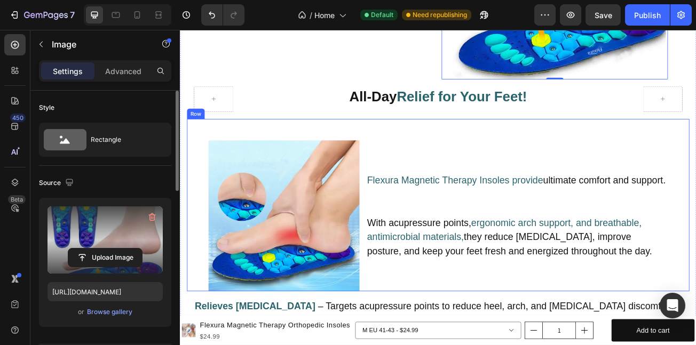
scroll to position [3978, 0]
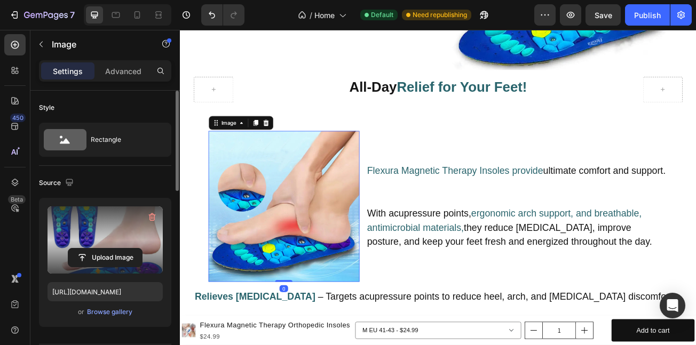
click at [287, 218] on img at bounding box center [308, 248] width 187 height 187
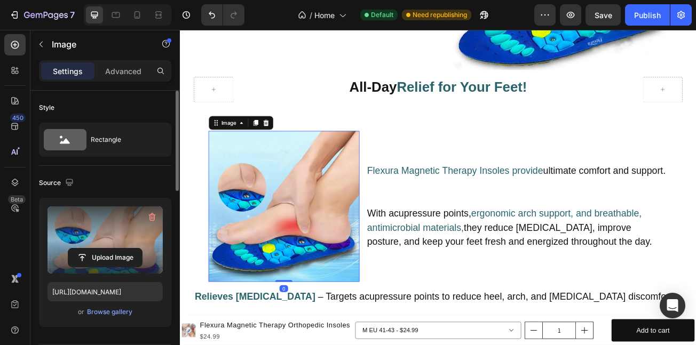
click at [113, 241] on label at bounding box center [105, 240] width 115 height 67
click at [113, 249] on input "file" at bounding box center [105, 258] width 74 height 18
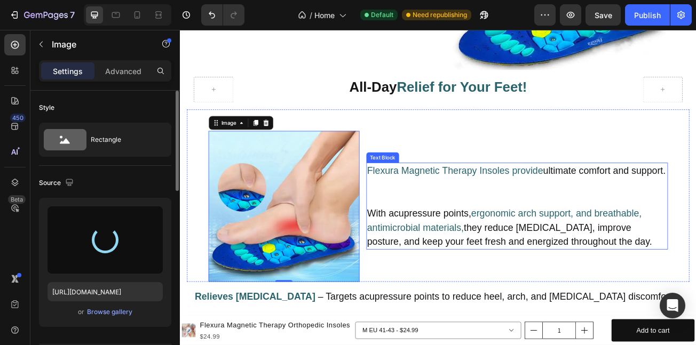
type input "[URL][DOMAIN_NAME]"
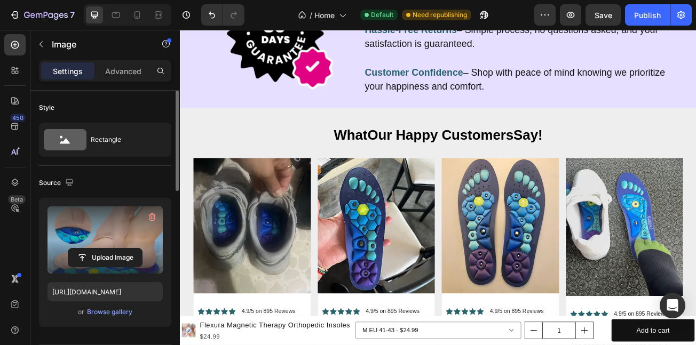
scroll to position [4804, 0]
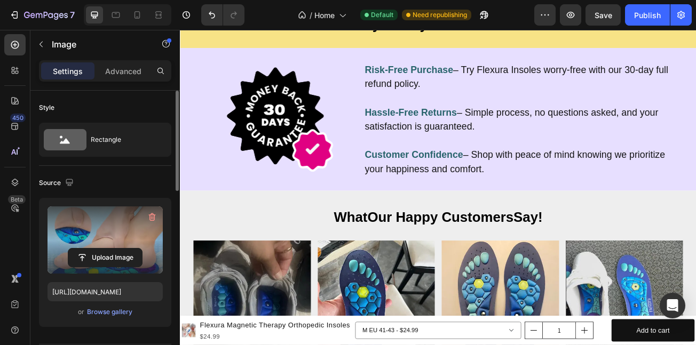
click at [118, 247] on label at bounding box center [105, 240] width 115 height 67
click at [118, 249] on input "file" at bounding box center [105, 258] width 74 height 18
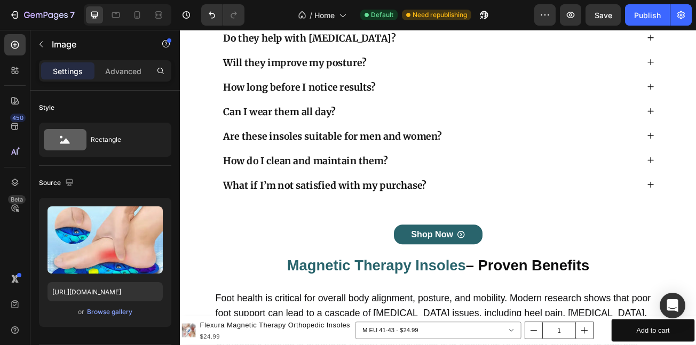
scroll to position [5699, 0]
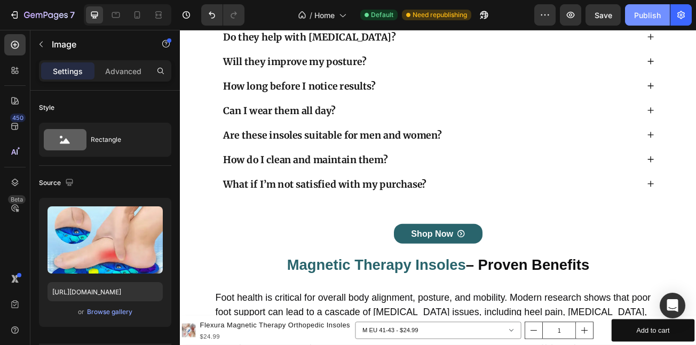
click at [655, 10] on div "Publish" at bounding box center [647, 15] width 27 height 11
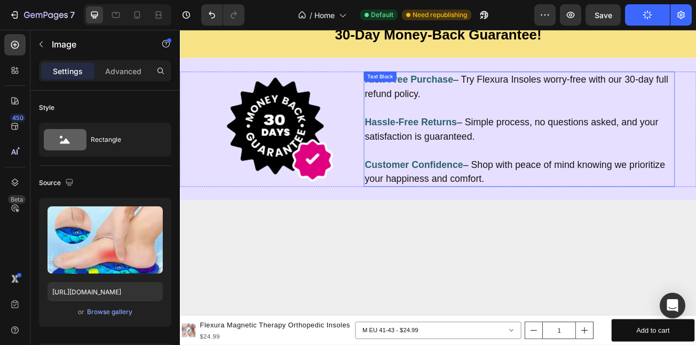
scroll to position [4569, 0]
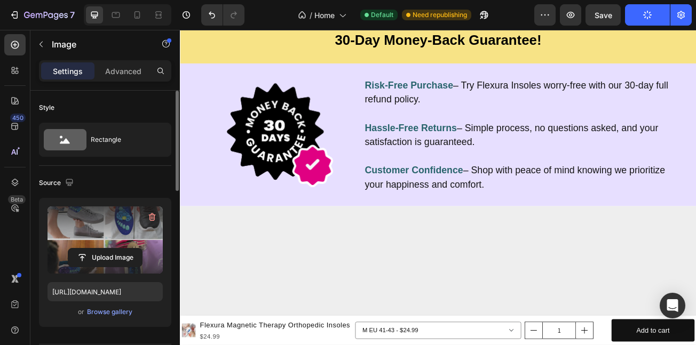
click at [94, 247] on label at bounding box center [105, 240] width 115 height 67
click at [94, 249] on input "file" at bounding box center [105, 258] width 74 height 18
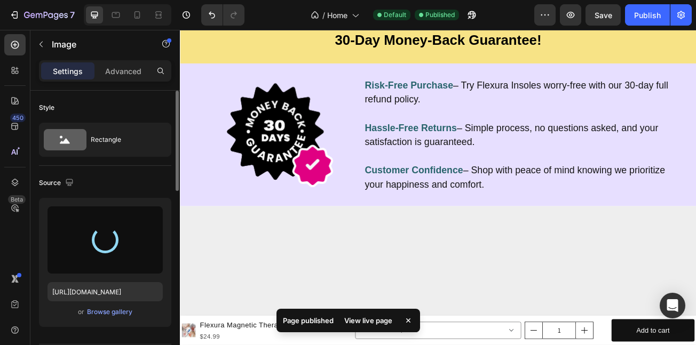
type input "https://cdn.shopify.com/s/files/1/0710/4669/3031/files/gempages_581287367915078…"
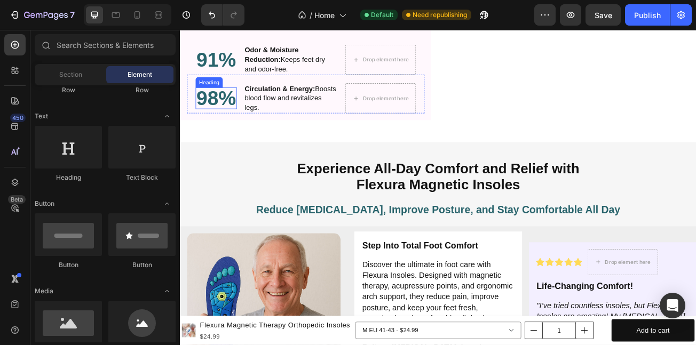
scroll to position [1574, 0]
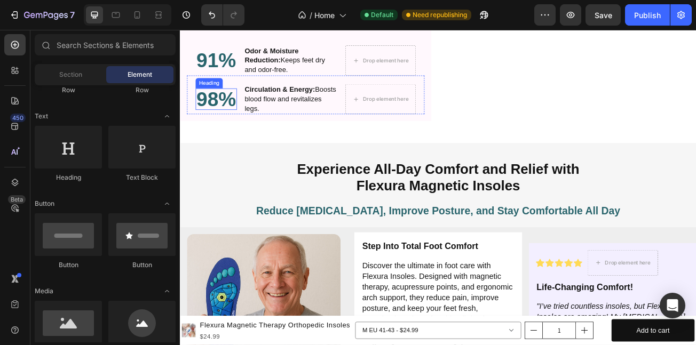
click at [230, 105] on h2 "98%" at bounding box center [224, 116] width 51 height 27
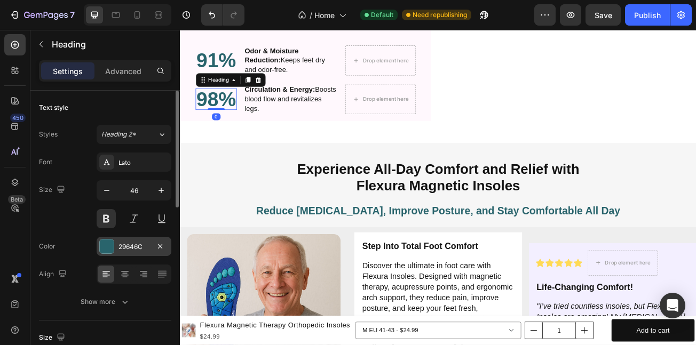
click at [113, 243] on div at bounding box center [107, 247] width 14 height 14
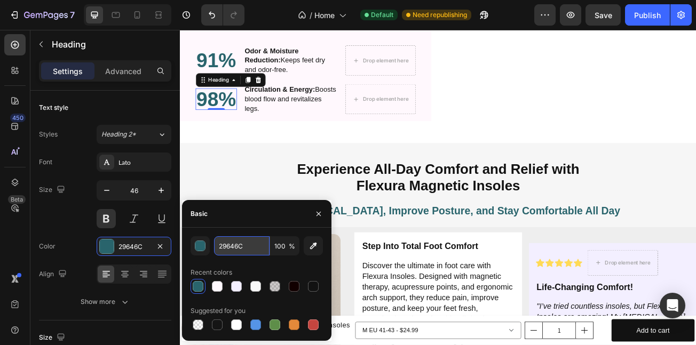
click at [251, 241] on input "29646C" at bounding box center [242, 246] width 56 height 19
click at [320, 99] on strong "Circulation & Energy:" at bounding box center [304, 103] width 88 height 9
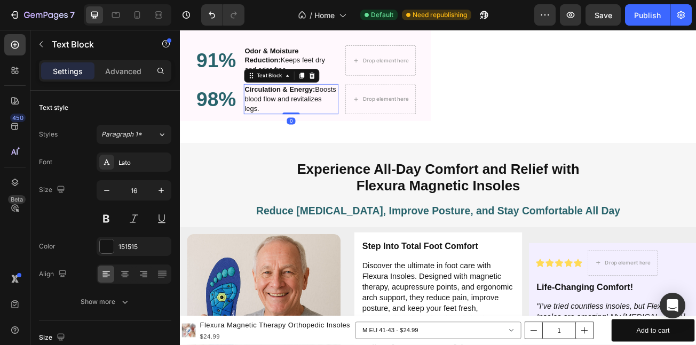
click at [320, 99] on strong "Circulation & Energy:" at bounding box center [304, 103] width 88 height 9
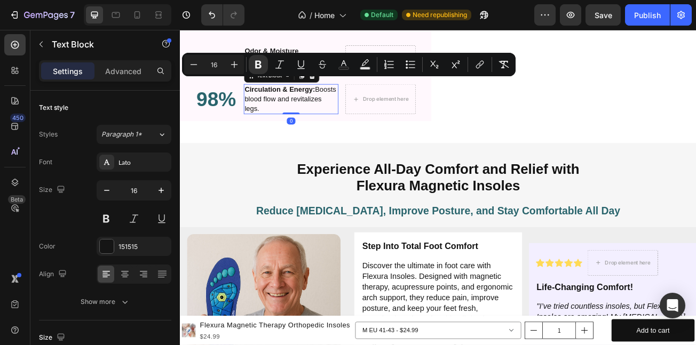
click at [320, 99] on strong "Circulation & Energy:" at bounding box center [304, 103] width 88 height 9
click at [290, 99] on strong "Circulation & Energy:" at bounding box center [304, 103] width 88 height 9
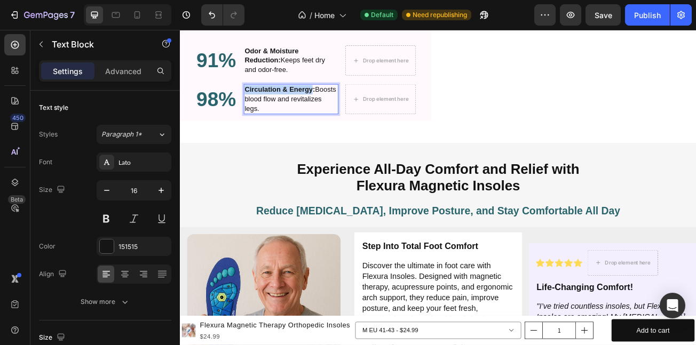
drag, startPoint x: 290, startPoint y: 93, endPoint x: 340, endPoint y: 95, distance: 49.7
click at [340, 99] on strong "Circulation & Energy:" at bounding box center [304, 103] width 88 height 9
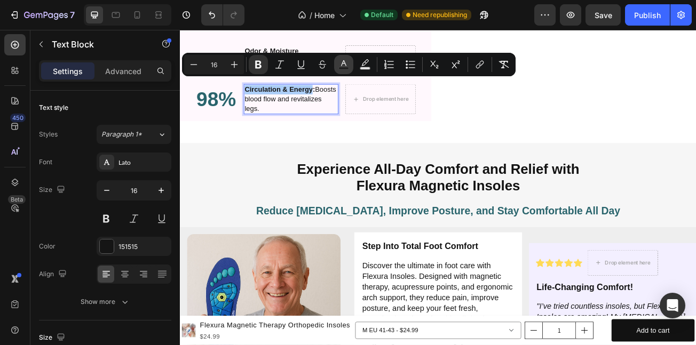
click at [340, 64] on icon "Editor contextual toolbar" at bounding box center [344, 64] width 11 height 11
type input "151515"
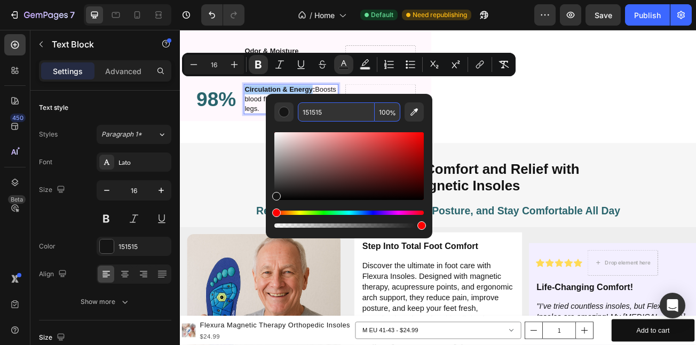
click at [331, 113] on input "151515" at bounding box center [336, 112] width 77 height 19
paste input "29646C"
type input "29646C"
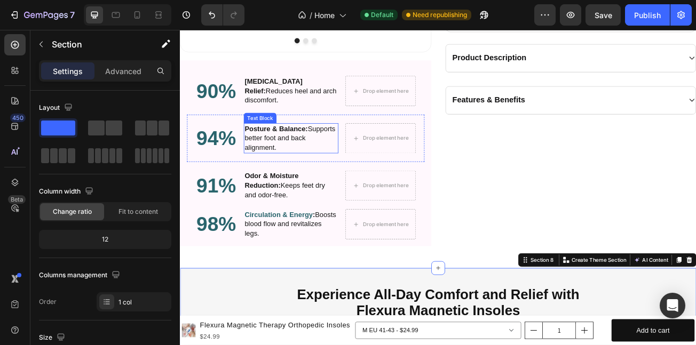
scroll to position [1410, 0]
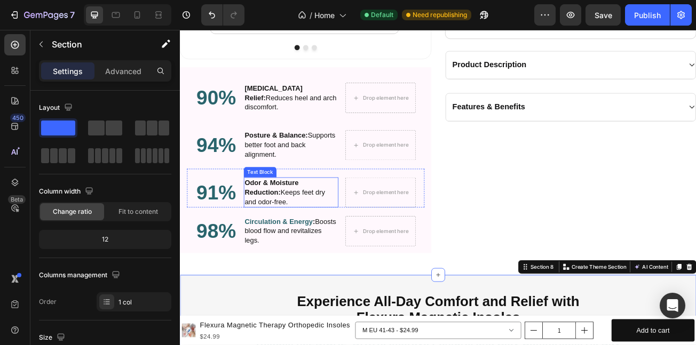
click at [260, 215] on strong "Odor & Moisture Reduction:" at bounding box center [293, 225] width 67 height 21
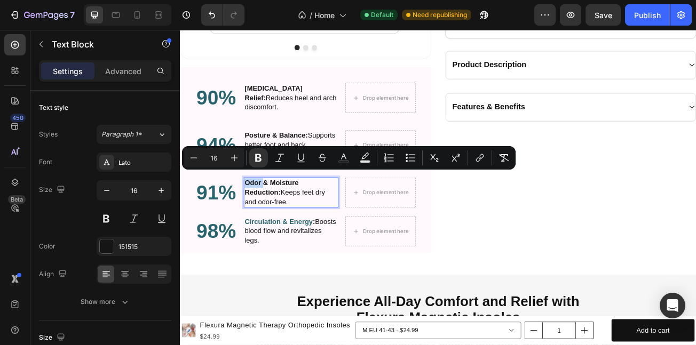
click at [305, 223] on strong "Odor & Moisture Reduction:" at bounding box center [293, 225] width 67 height 21
click at [343, 156] on icon "Editor contextual toolbar" at bounding box center [344, 158] width 11 height 11
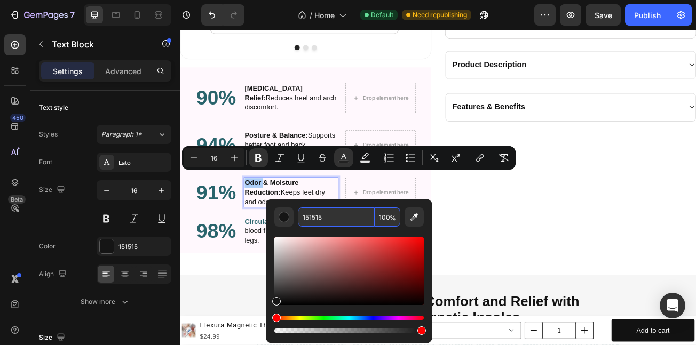
click at [349, 213] on input "151515" at bounding box center [336, 217] width 77 height 19
paste input "29646C"
type input "29646C"
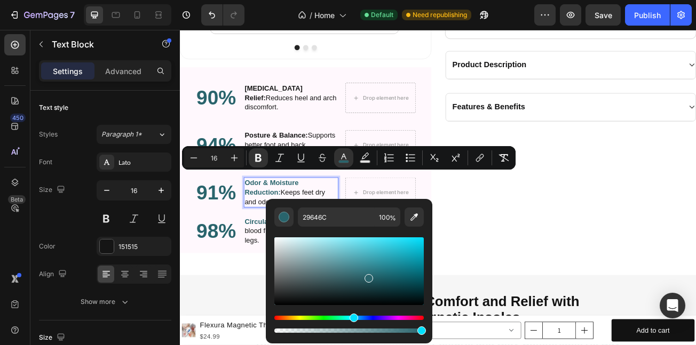
click at [357, 155] on p "Posture & Balance: Supports better foot and back alignment." at bounding box center [317, 172] width 115 height 35
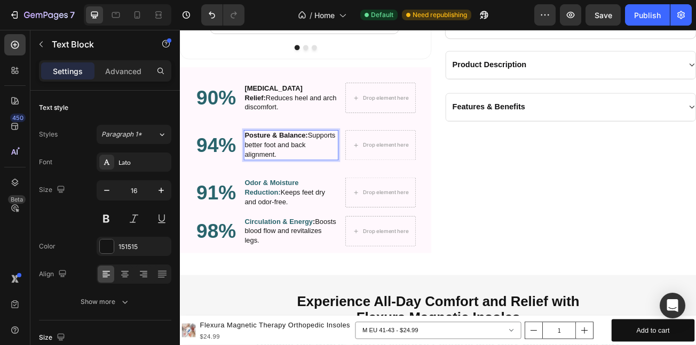
click at [297, 162] on p "Posture & Balance: Supports better foot and back alignment." at bounding box center [317, 172] width 115 height 35
click at [341, 155] on p "Posture & Balance: Supports better foot and back alignment." at bounding box center [317, 172] width 115 height 35
click at [261, 156] on strong "Posture & Balance:" at bounding box center [299, 160] width 78 height 9
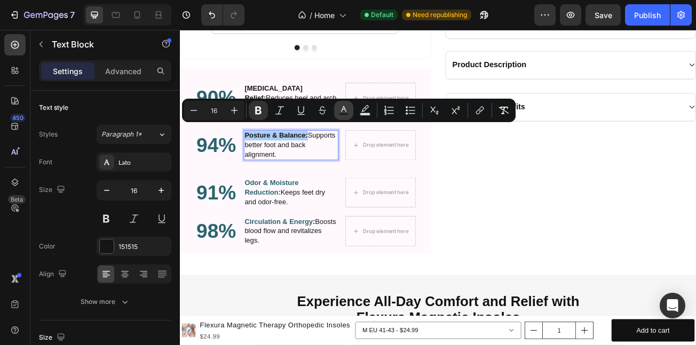
click at [341, 113] on icon "Editor contextual toolbar" at bounding box center [344, 110] width 11 height 11
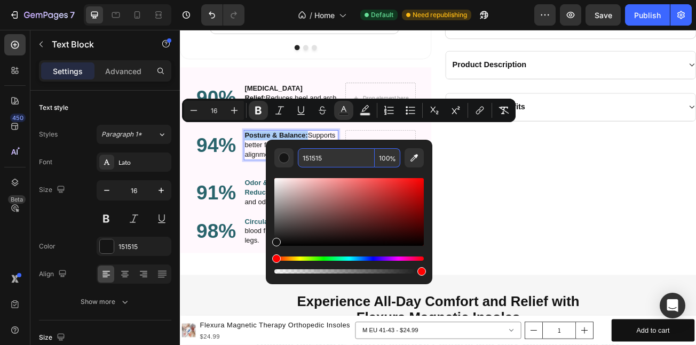
click at [329, 159] on input "151515" at bounding box center [336, 157] width 77 height 19
paste input "29646C"
type input "29646C"
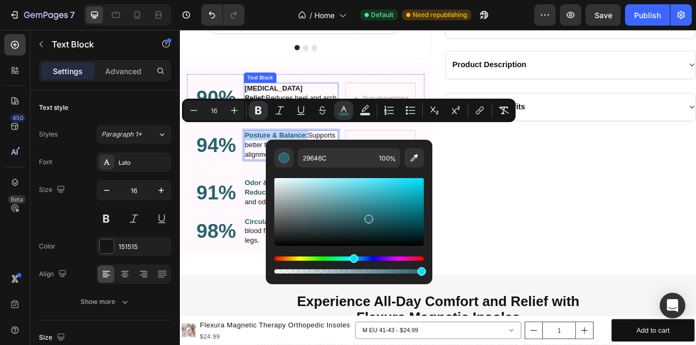
click at [337, 107] on p "Foot Pain Relief: Reduces heel and arch discomfort." at bounding box center [317, 114] width 115 height 35
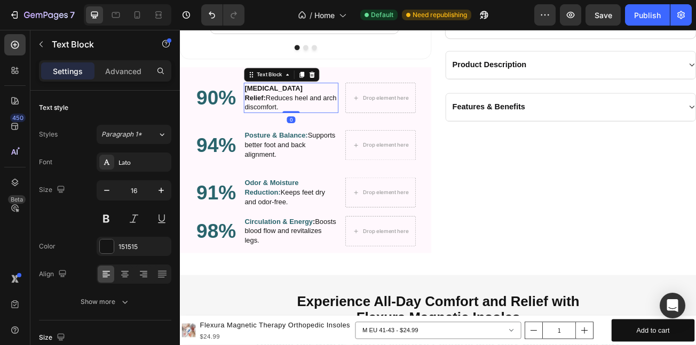
click at [329, 103] on p "Foot Pain Relief: Reduces heel and arch discomfort." at bounding box center [317, 114] width 115 height 35
click at [263, 103] on strong "[MEDICAL_DATA] Relief:" at bounding box center [296, 108] width 72 height 21
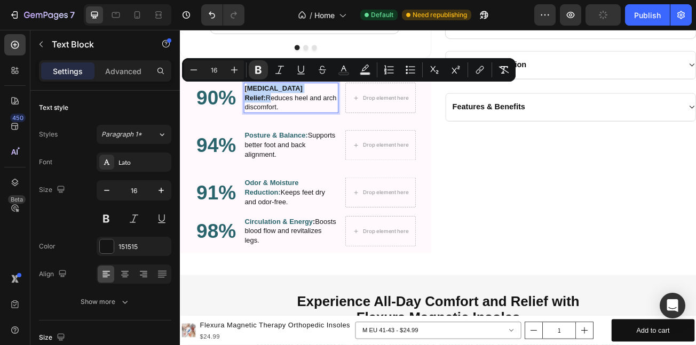
click at [263, 100] on strong "[MEDICAL_DATA] Relief:" at bounding box center [296, 108] width 72 height 21
click at [261, 100] on strong "[MEDICAL_DATA] Relief:" at bounding box center [296, 108] width 72 height 21
click at [340, 70] on icon "Editor contextual toolbar" at bounding box center [344, 70] width 11 height 11
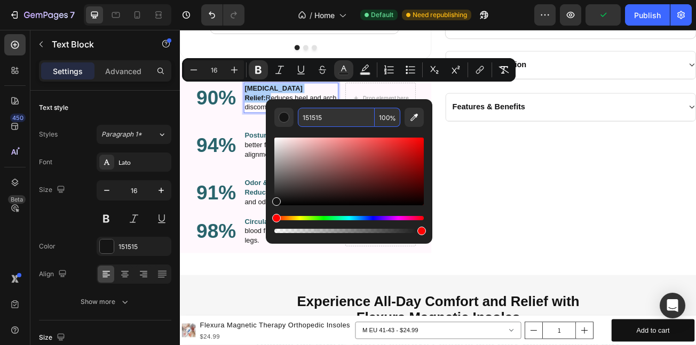
click at [331, 113] on input "151515" at bounding box center [336, 117] width 77 height 19
paste input "29646C"
type input "29646C"
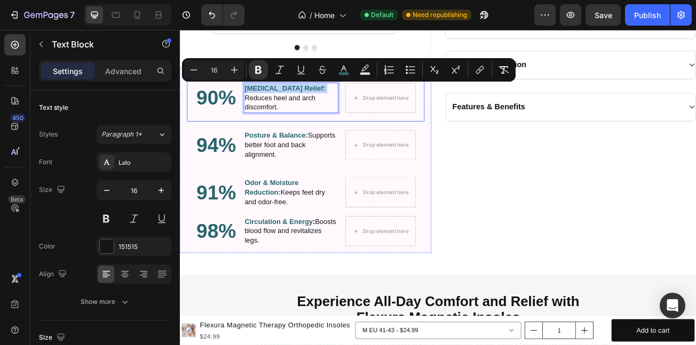
click at [338, 130] on div "90% Heading Foot Pain Relief: Reduces heel and arch discomfort. Text Block 0 Dr…" at bounding box center [335, 114] width 295 height 59
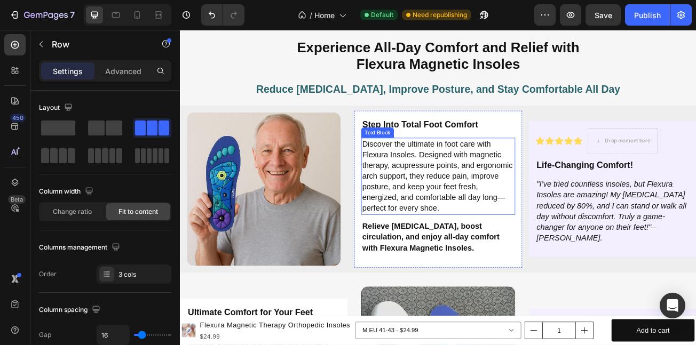
scroll to position [1703, 0]
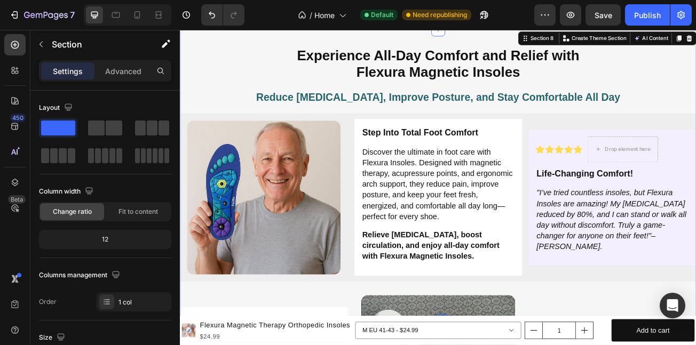
scroll to position [1669, 0]
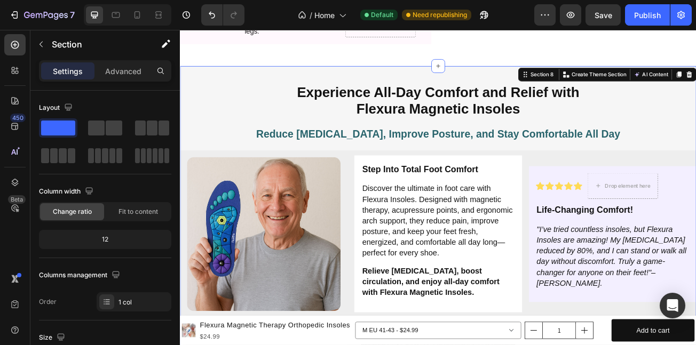
click at [401, 96] on h2 "Experience All-Day Comfort and Relief with Flexura Magnetic Insoles" at bounding box center [500, 117] width 641 height 43
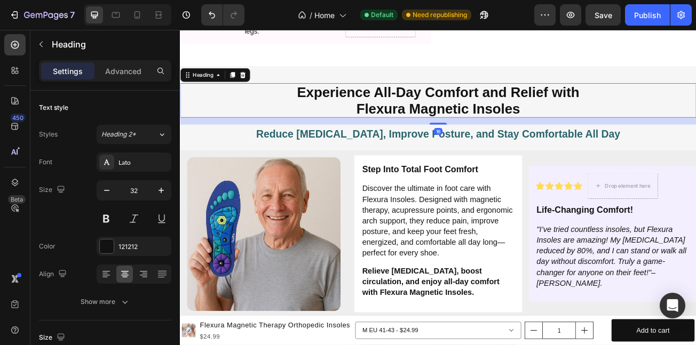
click at [405, 107] on h2 "Experience All-Day Comfort and Relief with Flexura Magnetic Insoles" at bounding box center [500, 117] width 641 height 43
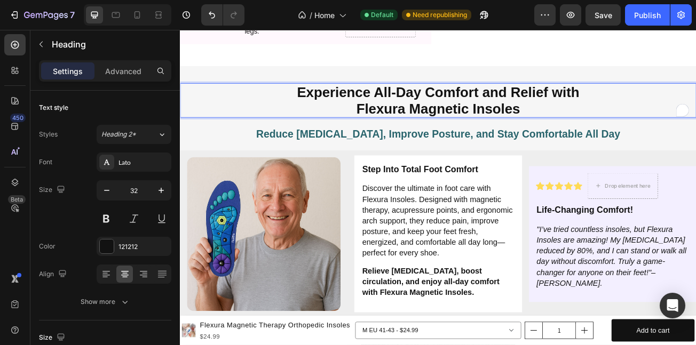
click at [406, 97] on p "Experience All-Day Comfort and Relief with Flexura Magnetic Insoles" at bounding box center [500, 117] width 639 height 41
click at [657, 97] on p "Experience All-Day Comfort and Relief with Flexura Magnetic Insoles" at bounding box center [500, 117] width 639 height 41
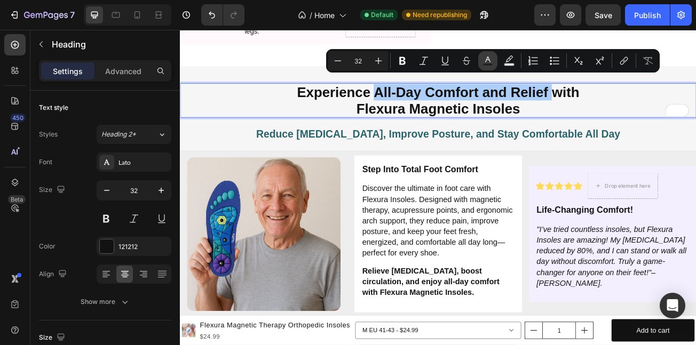
click at [487, 60] on icon "Editor contextual toolbar" at bounding box center [488, 61] width 11 height 11
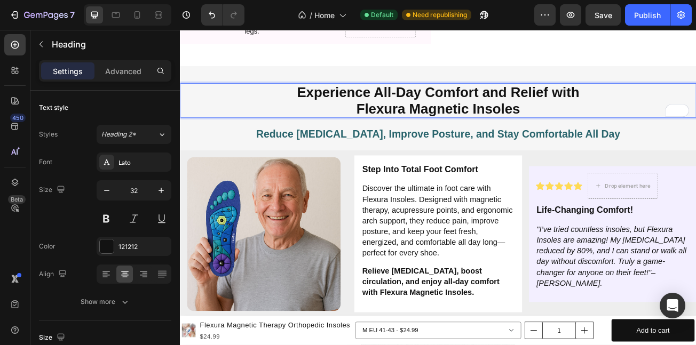
drag, startPoint x: 553, startPoint y: 124, endPoint x: 560, endPoint y: 128, distance: 7.2
click at [557, 125] on p "Experience All-Day Comfort and Relief with Flexura Magnetic Insoles" at bounding box center [500, 117] width 639 height 41
drag, startPoint x: 398, startPoint y: 95, endPoint x: 405, endPoint y: 95, distance: 6.9
click at [400, 97] on p "Experience All-Day Comfort and Relief with Flexura Magnetic Insoles" at bounding box center [500, 117] width 639 height 41
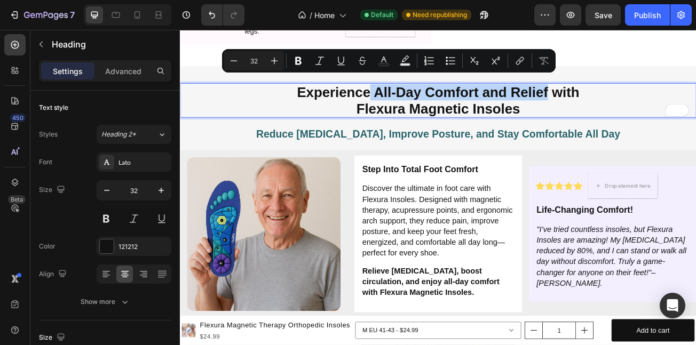
click at [648, 97] on p "Experience All-Day Comfort and Relief with Flexura Magnetic Insoles" at bounding box center [500, 117] width 639 height 41
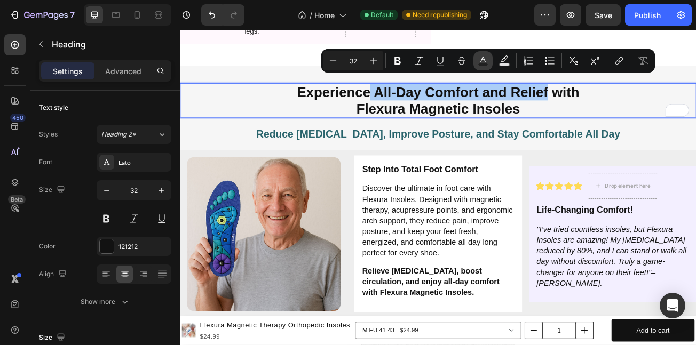
click at [475, 62] on button "Text Color" at bounding box center [483, 60] width 19 height 19
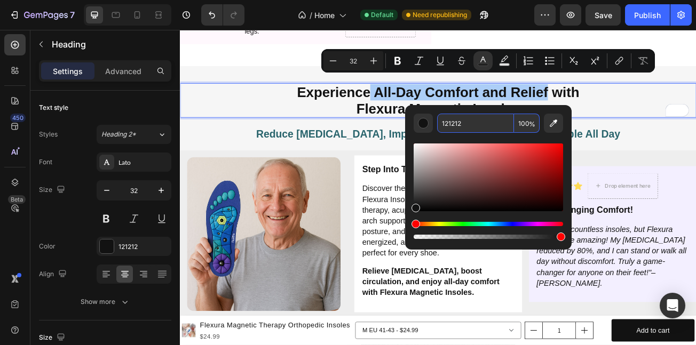
click at [480, 124] on input "121212" at bounding box center [475, 123] width 77 height 19
paste input "29646C"
type input "29646C"
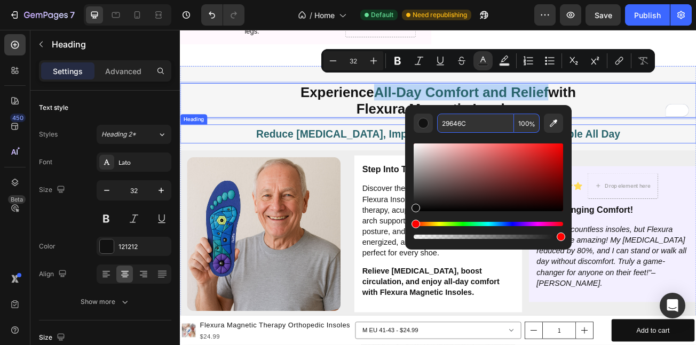
click at [696, 125] on h2 "Experience All-Day Comfort and Relief with Flexura Magnetic Insoles" at bounding box center [500, 117] width 641 height 43
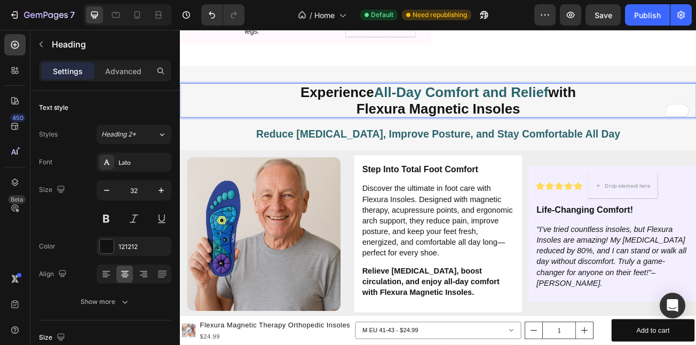
click at [636, 28] on div "7 / Home Default Need republishing Preview Save Publish" at bounding box center [348, 15] width 696 height 30
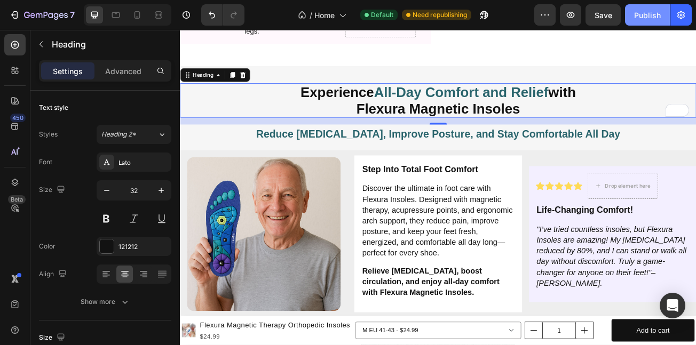
click at [643, 18] on div "Publish" at bounding box center [647, 15] width 27 height 11
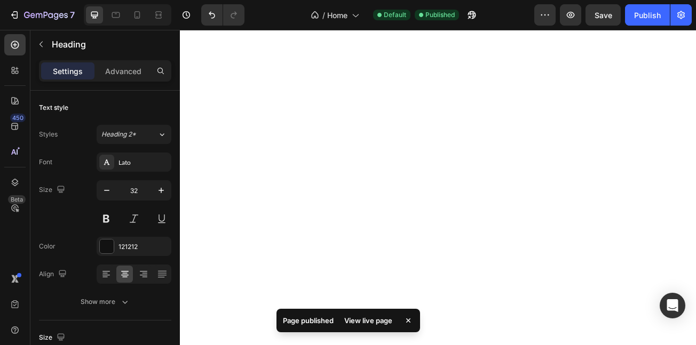
select select "581287377780474494"
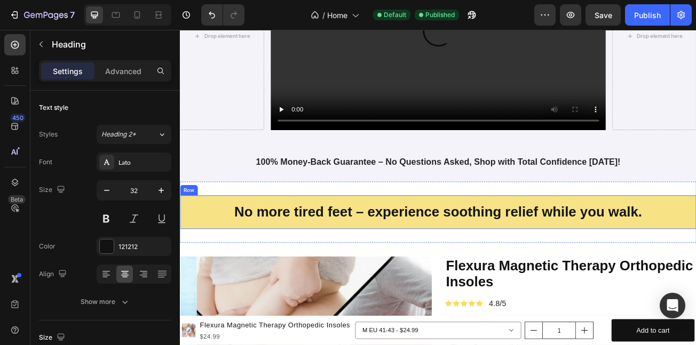
scroll to position [651, 0]
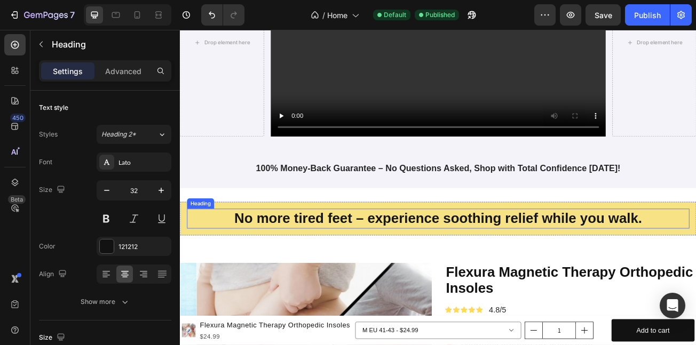
click at [204, 264] on h2 "No more tired feet – experience soothing relief while you walk." at bounding box center [500, 264] width 624 height 25
click at [404, 259] on h2 "No more tired feet – experience soothing relief while you walk." at bounding box center [500, 264] width 624 height 25
click at [390, 268] on p "No more tired feet – Experience soothing relief while you walk." at bounding box center [501, 264] width 622 height 22
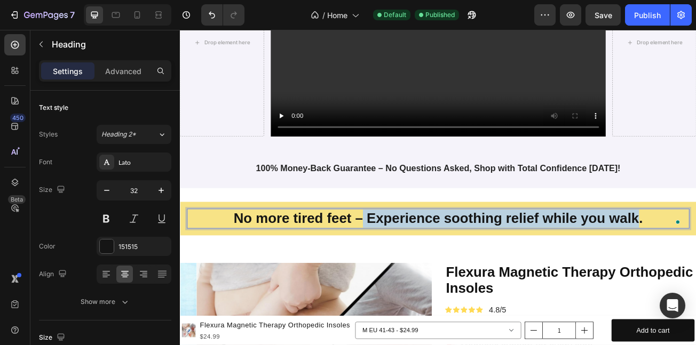
click at [696, 257] on p "No more tired feet – Experience soothing relief while you walk." at bounding box center [501, 264] width 622 height 22
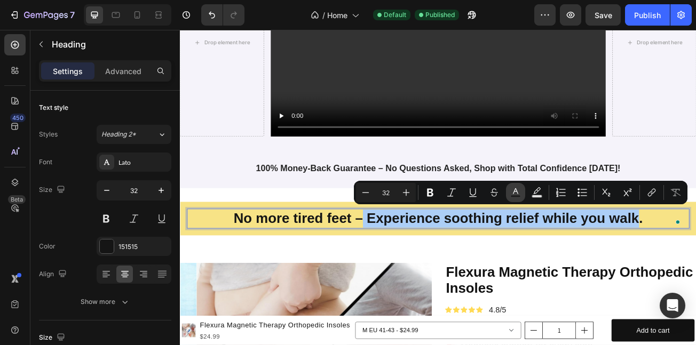
click at [518, 196] on rect "Editor contextual toolbar" at bounding box center [516, 196] width 10 height 3
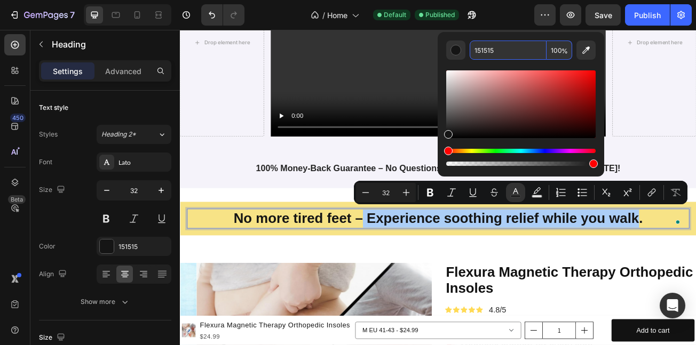
click at [507, 55] on input "151515" at bounding box center [508, 50] width 77 height 19
paste input "29646C"
type input "29646C"
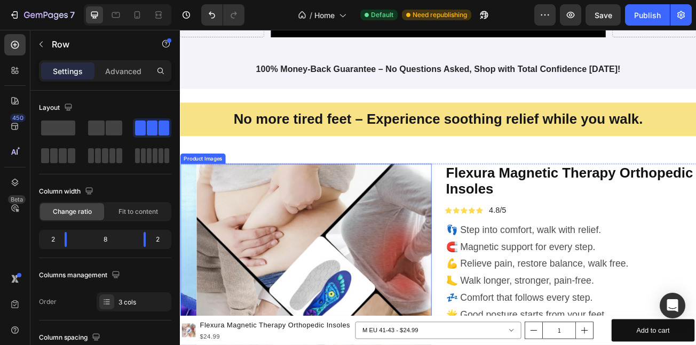
scroll to position [741, 0]
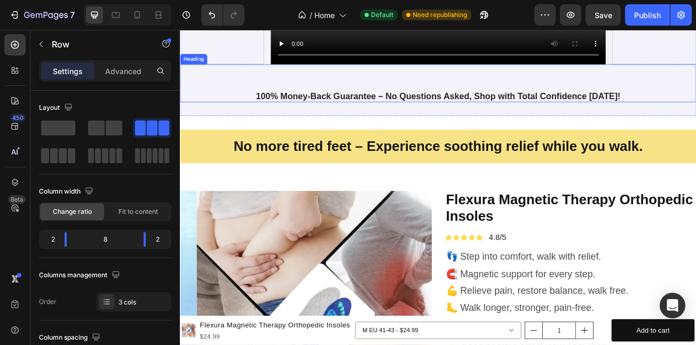
click at [430, 105] on h1 "100% Money-Back Guarantee – No Questions Asked, Shop with Total Confidence Toda…" at bounding box center [500, 112] width 532 height 15
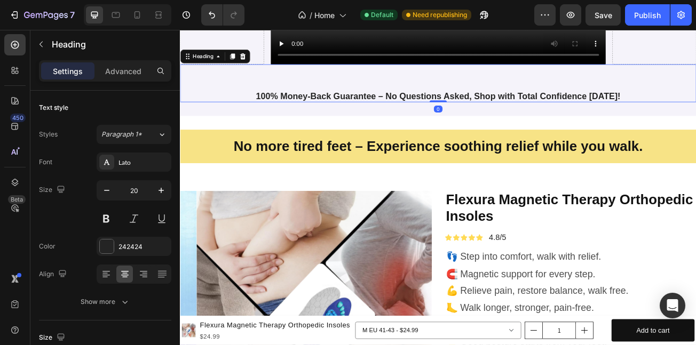
click at [431, 108] on h1 "100% Money-Back Guarantee – No Questions Asked, Shop with Total Confidence Toda…" at bounding box center [500, 112] width 532 height 15
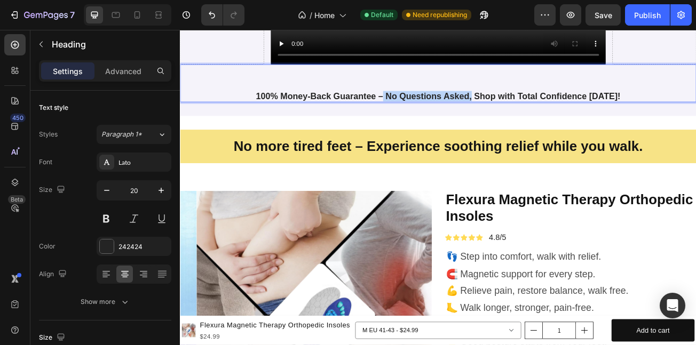
click at [540, 108] on p "100% Money-Back Guarantee – No Questions Asked, Shop with Total Confidence Toda…" at bounding box center [500, 112] width 530 height 13
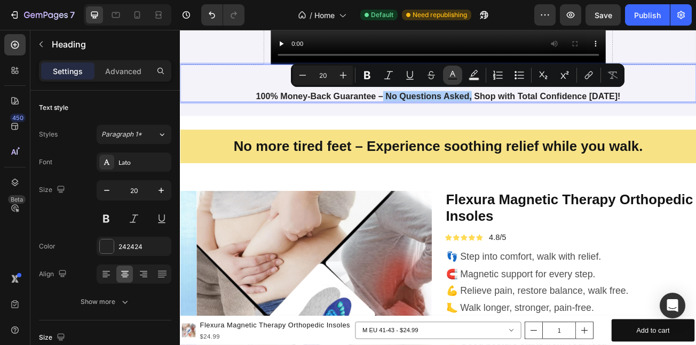
click at [456, 72] on icon "Editor contextual toolbar" at bounding box center [452, 75] width 11 height 11
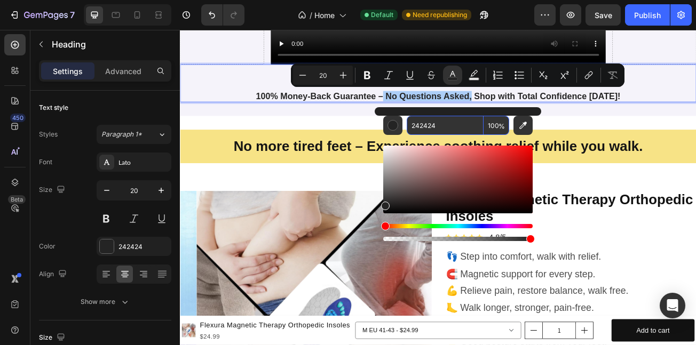
click at [460, 121] on input "242424" at bounding box center [445, 125] width 77 height 19
paste input "9646C"
type input "29646C"
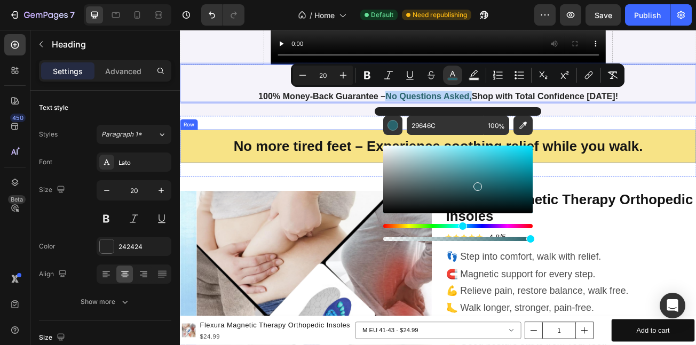
click at [296, 146] on div "No more tired feet – Experience soothing relief while you walk. Heading Row Sec…" at bounding box center [500, 175] width 641 height 76
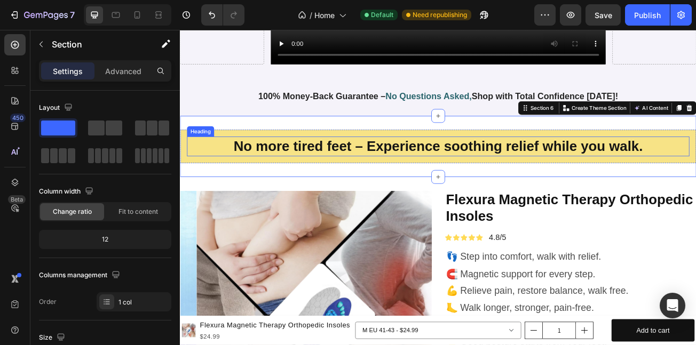
click at [402, 169] on h2 "No more tired feet – Experience soothing relief while you walk." at bounding box center [500, 174] width 624 height 25
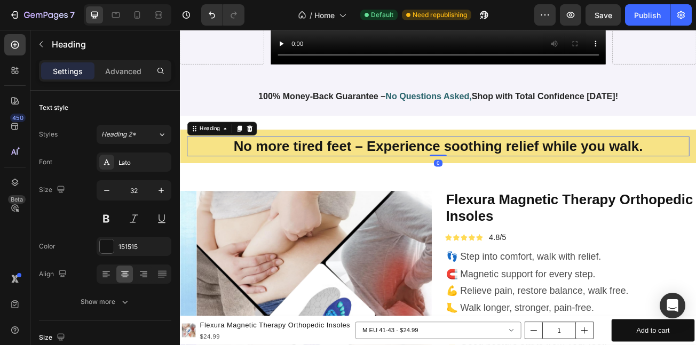
click at [397, 169] on h2 "No more tired feet – Experience soothing relief while you walk." at bounding box center [500, 174] width 624 height 25
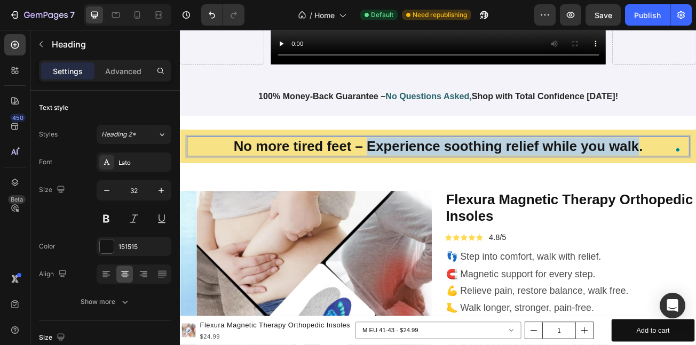
click at [696, 172] on p "No more tired feet – Experience soothing relief while you walk." at bounding box center [501, 174] width 622 height 22
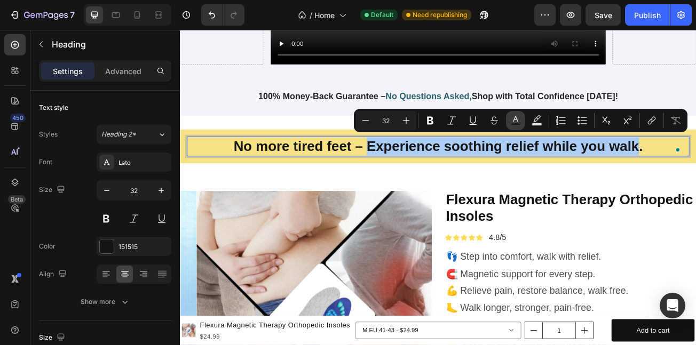
click at [518, 115] on button "Text Color" at bounding box center [515, 120] width 19 height 19
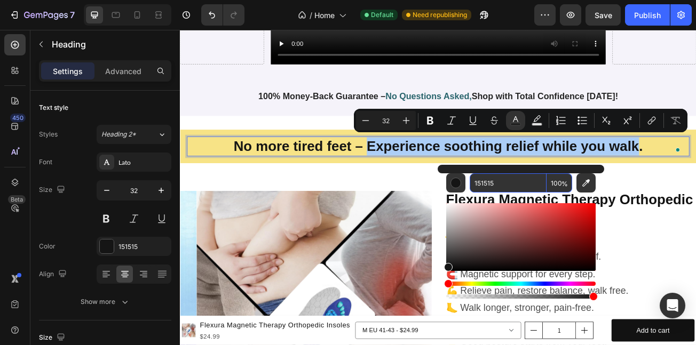
click at [512, 176] on input "151515" at bounding box center [508, 183] width 77 height 19
paste input "29646C"
type input "29646C"
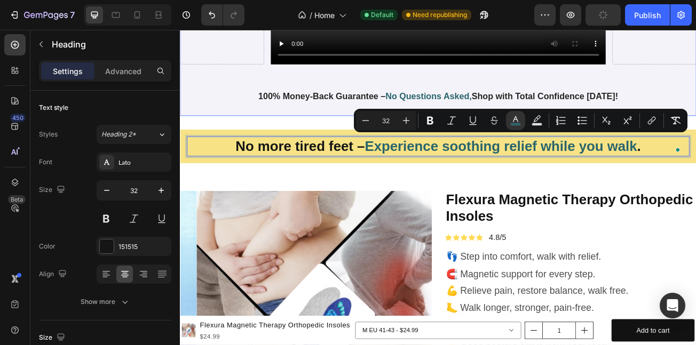
click at [656, 112] on p "100% Money-Back Guarantee – No Questions Asked, Shop with Total Confidence Toda…" at bounding box center [500, 112] width 530 height 13
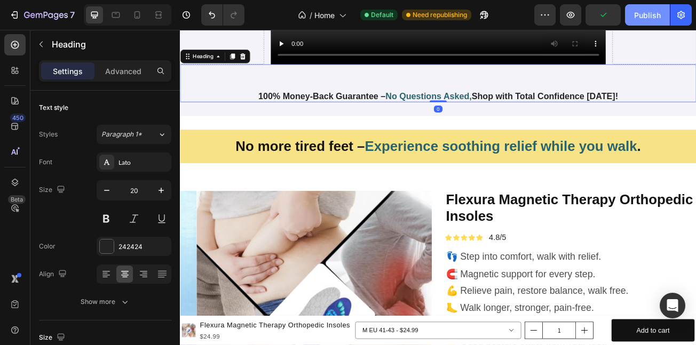
click at [657, 10] on div "Publish" at bounding box center [647, 15] width 27 height 11
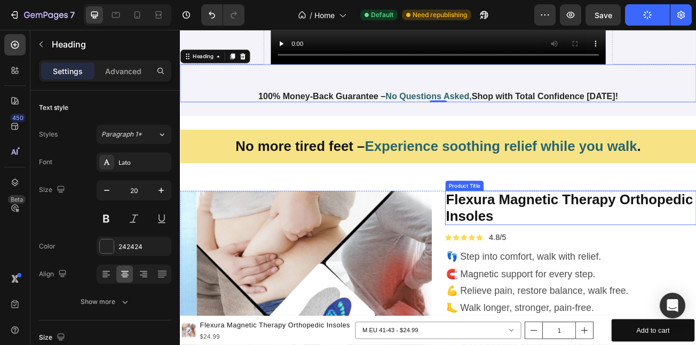
click at [586, 240] on h2 "Flexura Magnetic Therapy Orthopedic Insoles" at bounding box center [665, 251] width 312 height 43
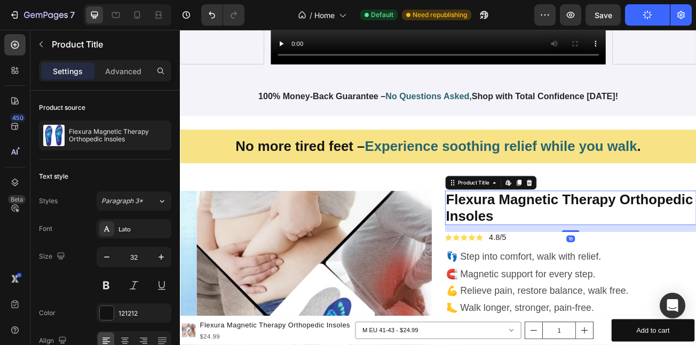
click at [586, 240] on h2 "Flexura Magnetic Therapy Orthopedic Insoles" at bounding box center [665, 251] width 312 height 43
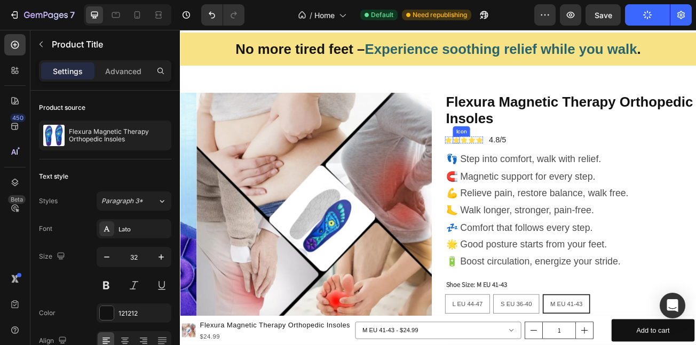
scroll to position [858, 0]
click at [668, 119] on h2 "Flexura Magnetic Therapy Orthopedic Insoles" at bounding box center [665, 130] width 312 height 43
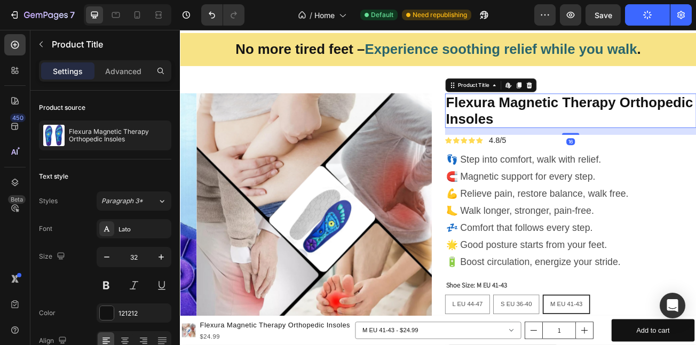
click at [654, 119] on h2 "Flexura Magnetic Therapy Orthopedic Insoles" at bounding box center [665, 130] width 312 height 43
click at [648, 119] on h2 "Flexura Magnetic Therapy Orthopedic Insoles" at bounding box center [665, 130] width 312 height 43
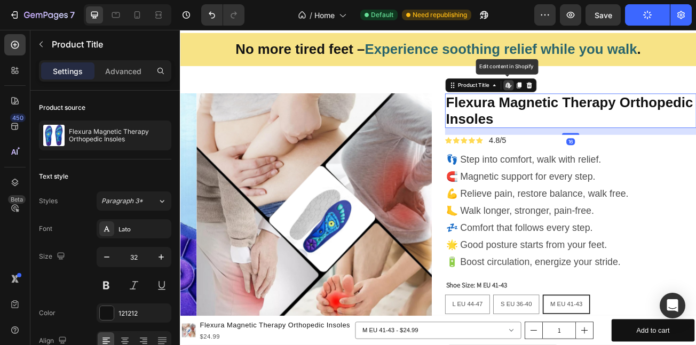
click at [648, 119] on h2 "Flexura Magnetic Therapy Orthopedic Insoles" at bounding box center [665, 130] width 312 height 43
click at [646, 119] on h2 "Flexura Magnetic Therapy Orthopedic Insoles" at bounding box center [665, 130] width 312 height 43
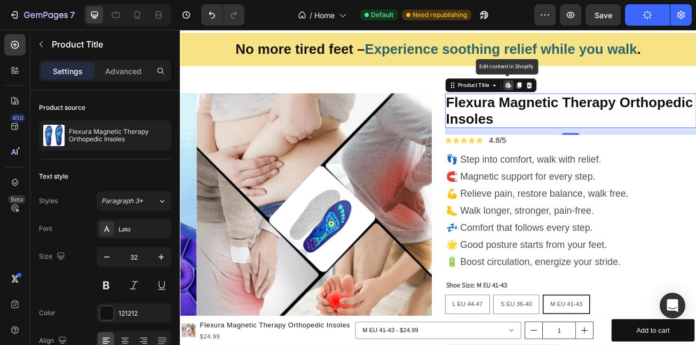
click at [646, 119] on h2 "Flexura Magnetic Therapy Orthopedic Insoles" at bounding box center [665, 130] width 312 height 43
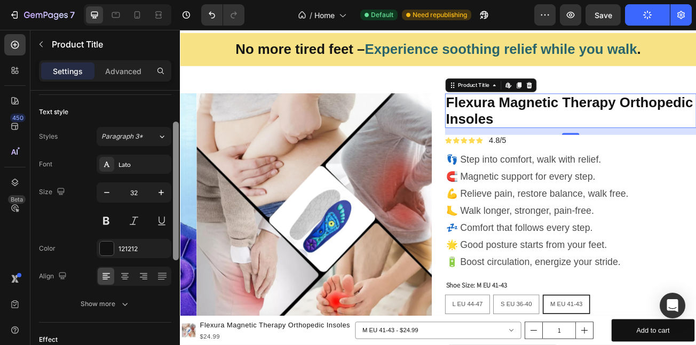
drag, startPoint x: 175, startPoint y: 188, endPoint x: 172, endPoint y: 219, distance: 31.7
click at [172, 219] on div at bounding box center [176, 233] width 8 height 285
drag, startPoint x: 172, startPoint y: 219, endPoint x: 172, endPoint y: 213, distance: 6.4
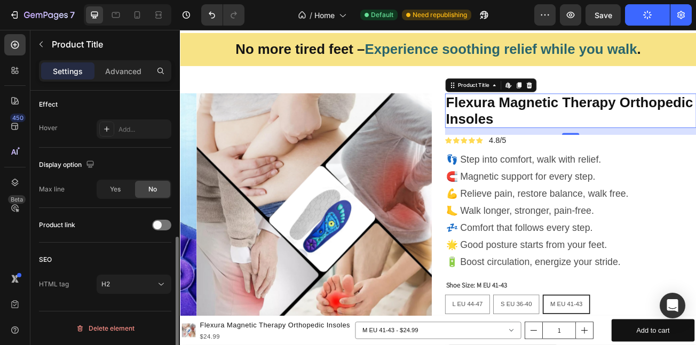
click at [579, 127] on h2 "Flexura Magnetic Therapy Orthopedic Insoles" at bounding box center [665, 130] width 312 height 43
click at [579, 128] on h2 "Flexura Magnetic Therapy Orthopedic Insoles" at bounding box center [665, 130] width 312 height 43
drag, startPoint x: 582, startPoint y: 130, endPoint x: 575, endPoint y: 130, distance: 7.5
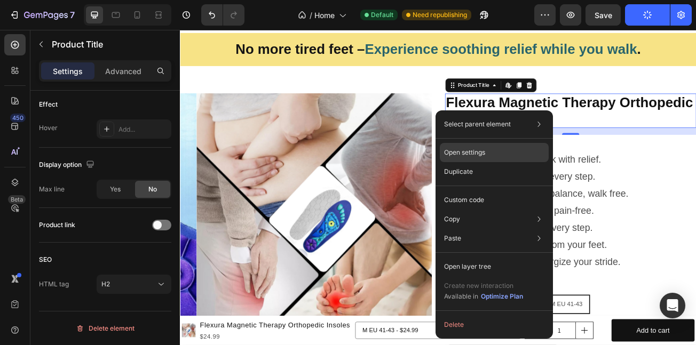
click at [470, 155] on p "Open settings" at bounding box center [464, 153] width 41 height 10
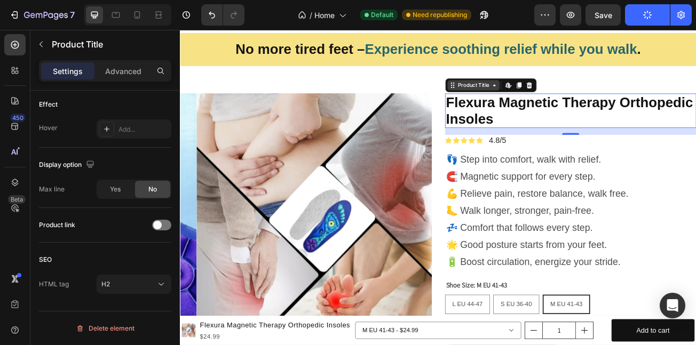
click at [563, 105] on div "Product Title" at bounding box center [544, 98] width 65 height 13
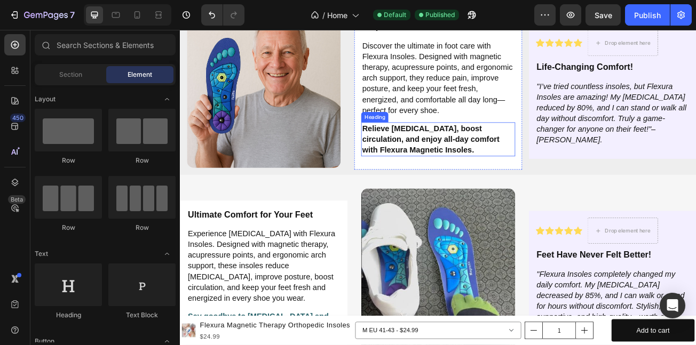
scroll to position [1836, 0]
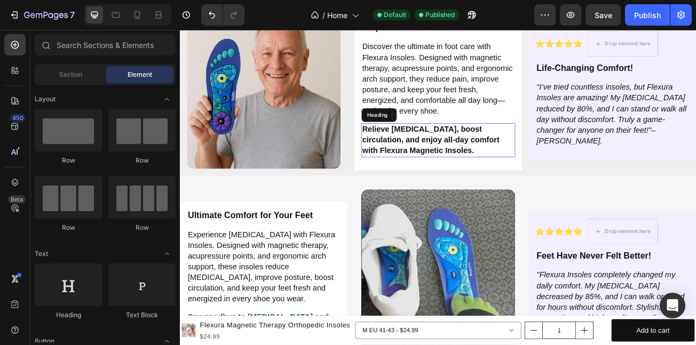
click at [405, 153] on h2 "Relieve foot pain, boost circulation, and enjoy all-day comfort with Flexura Ma…" at bounding box center [500, 167] width 191 height 42
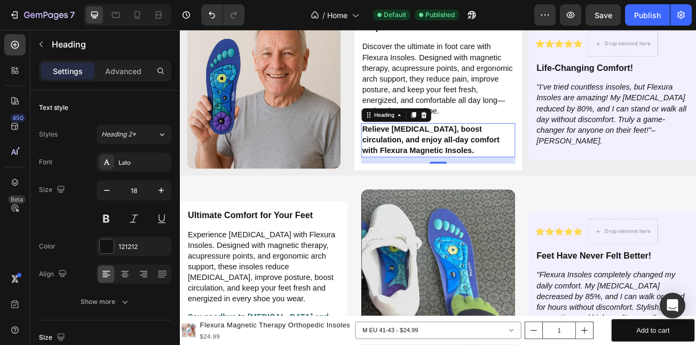
click at [502, 165] on h2 "Relieve foot pain, boost circulation, and enjoy all-day comfort with Flexura Ma…" at bounding box center [500, 167] width 191 height 42
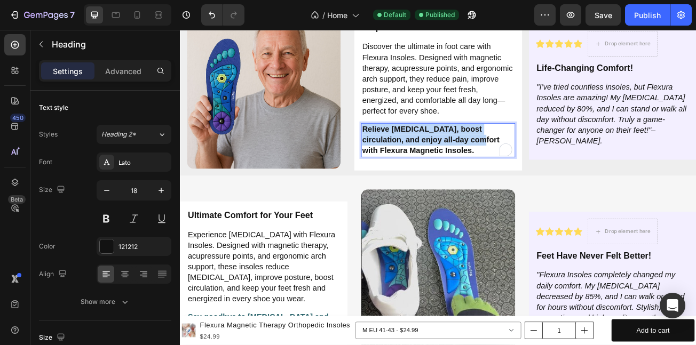
click at [406, 147] on p "Relieve foot pain, boost circulation, and enjoy all-day comfort with Flexura Ma…" at bounding box center [500, 167] width 188 height 40
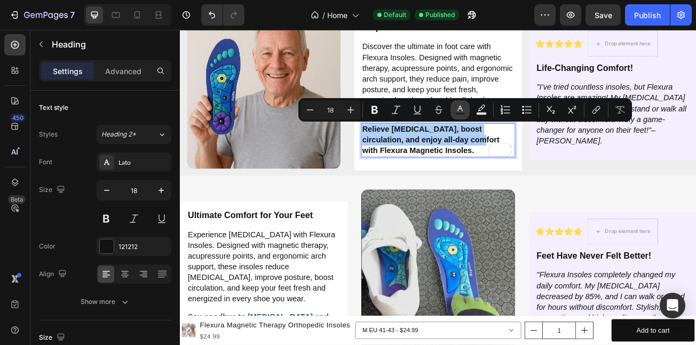
click at [462, 112] on icon "Editor contextual toolbar" at bounding box center [460, 110] width 11 height 11
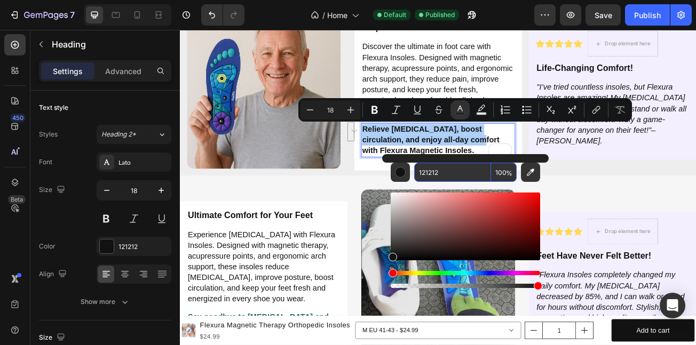
click at [465, 170] on input "121212" at bounding box center [452, 172] width 77 height 19
paste input "29646C"
type input "29646C"
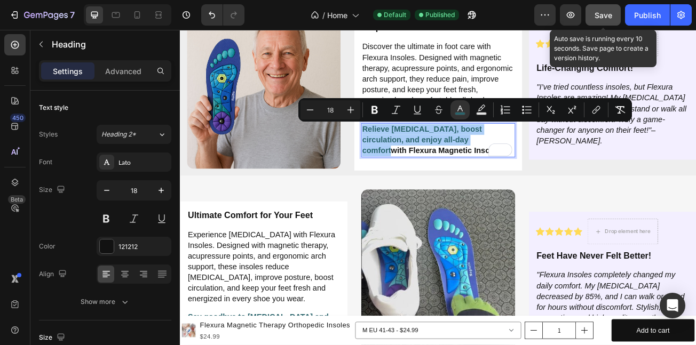
click at [601, 14] on span "Save" at bounding box center [604, 15] width 18 height 9
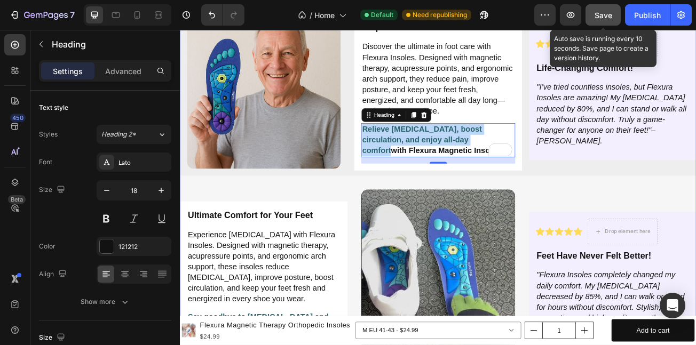
click at [627, 211] on div "Experience All-Day Comfort and Relief with Flexura Magnetic Insoles Heading Red…" at bounding box center [500, 288] width 641 height 736
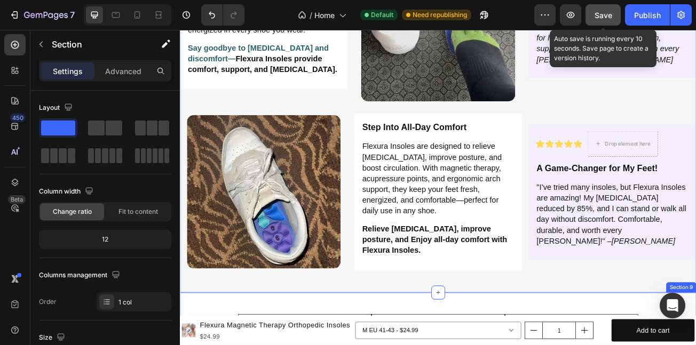
scroll to position [2153, 0]
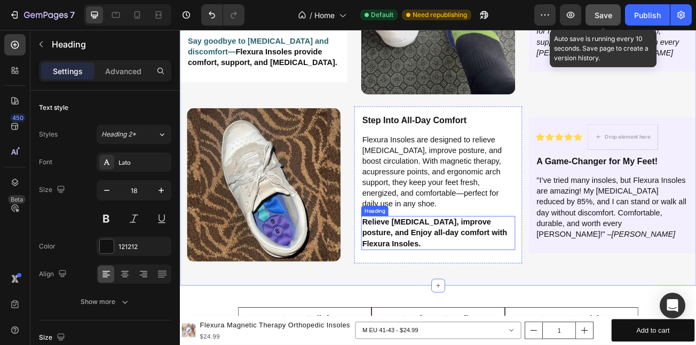
click at [406, 263] on strong "Relieve foot pain, improve posture, and Enjoy all-day comfort with Flexura Inso…" at bounding box center [496, 281] width 180 height 37
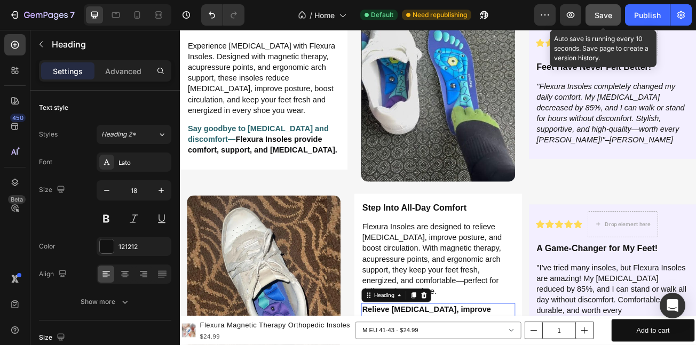
scroll to position [2046, 0]
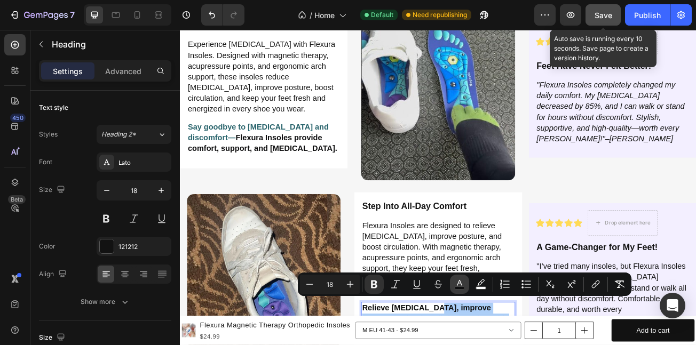
click at [467, 281] on button "color" at bounding box center [459, 284] width 19 height 19
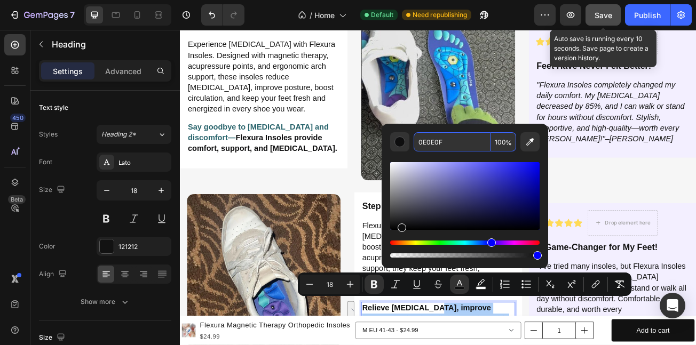
click at [446, 146] on input "0E0E0F" at bounding box center [452, 141] width 77 height 19
paste input "29646C"
type input "29646C"
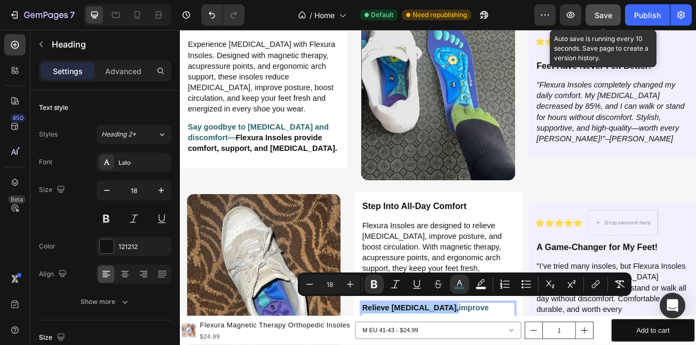
click at [594, 22] on button "Save" at bounding box center [603, 14] width 35 height 21
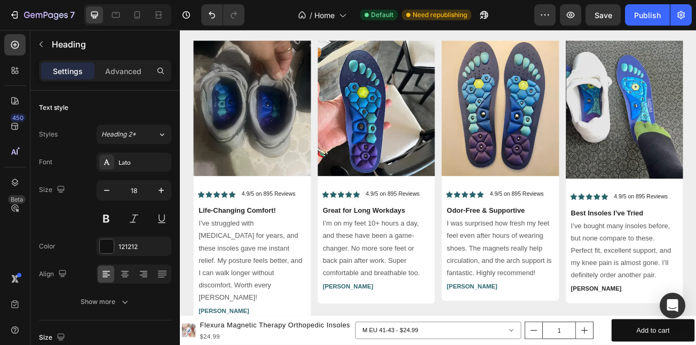
scroll to position [4716, 0]
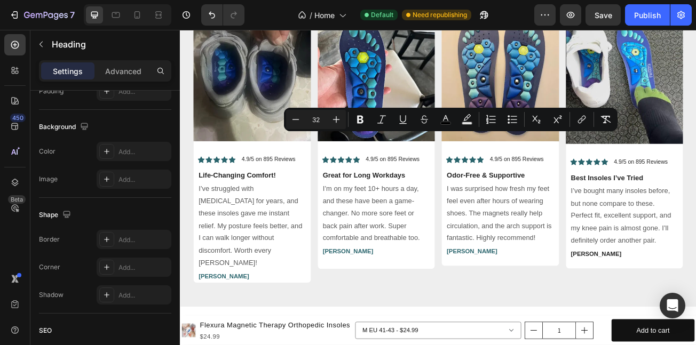
drag, startPoint x: 432, startPoint y: 174, endPoint x: 499, endPoint y: 174, distance: 67.3
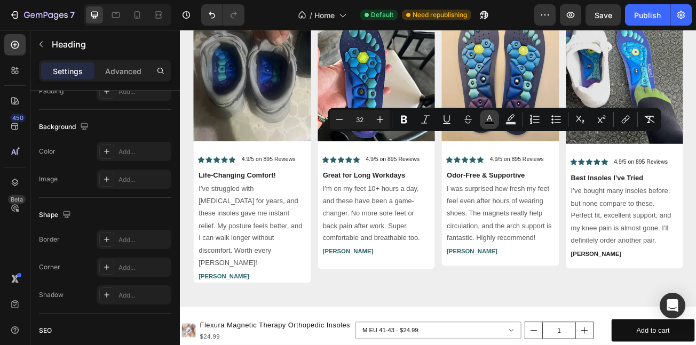
click at [491, 122] on rect "Editor contextual toolbar" at bounding box center [490, 123] width 10 height 3
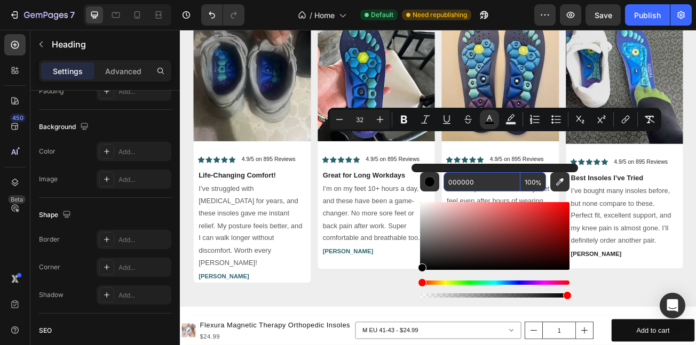
click at [493, 180] on input "000000" at bounding box center [482, 181] width 77 height 19
paste input "29646C"
type input "29646C"
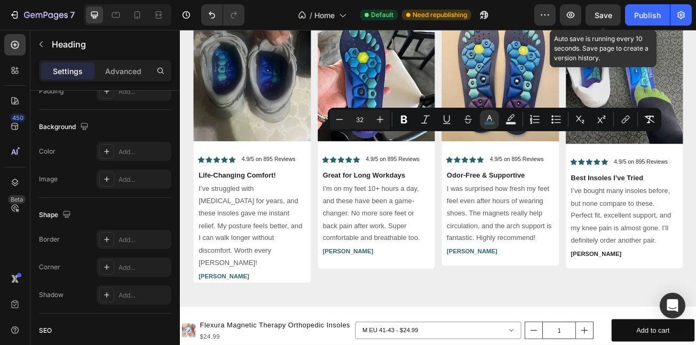
click at [601, 23] on button "Save" at bounding box center [603, 14] width 35 height 21
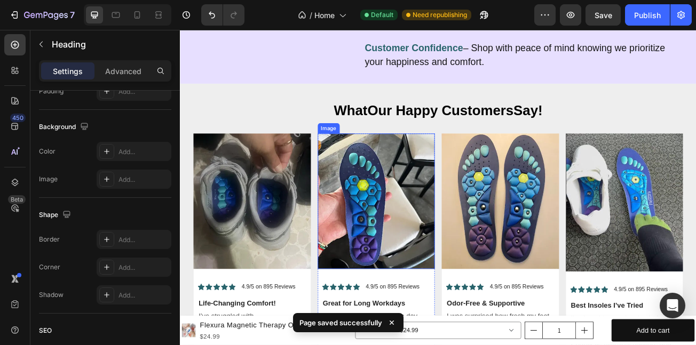
scroll to position [5007, 0]
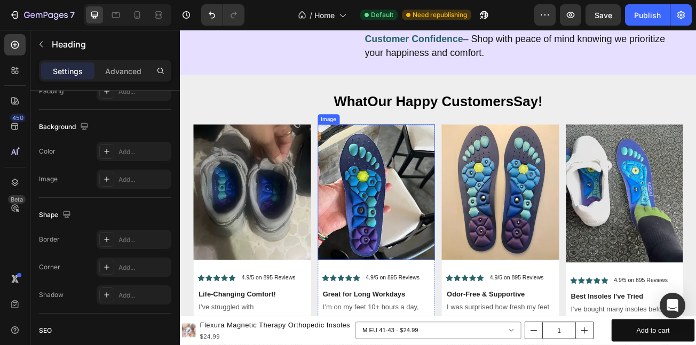
click at [448, 252] on img at bounding box center [424, 231] width 146 height 168
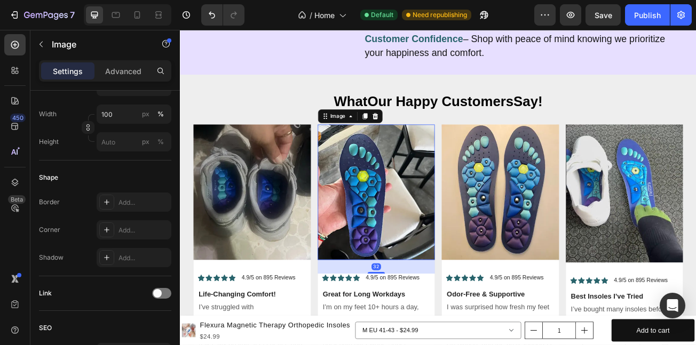
scroll to position [0, 0]
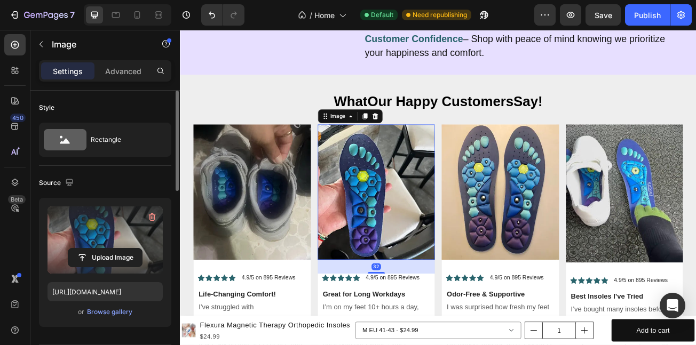
click at [106, 237] on label at bounding box center [105, 240] width 115 height 67
click at [106, 249] on input "file" at bounding box center [105, 258] width 74 height 18
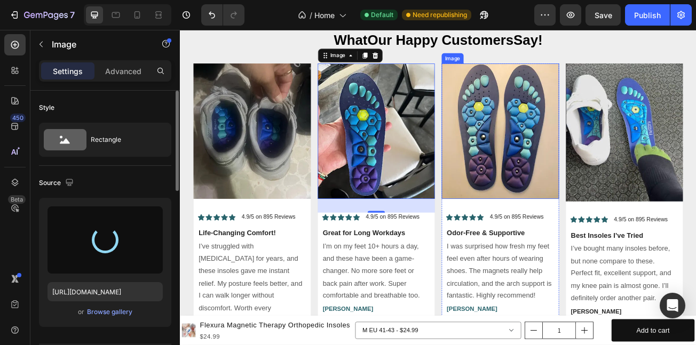
scroll to position [4659, 0]
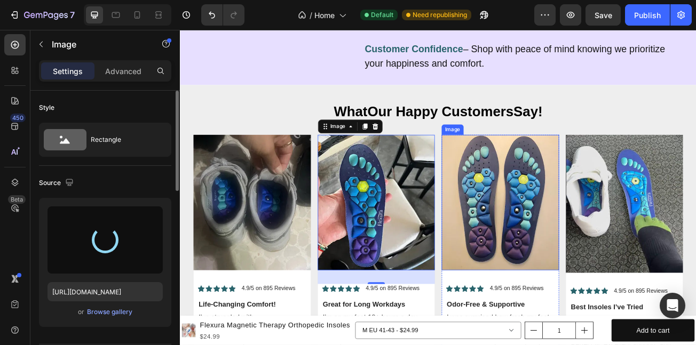
type input "https://cdn.shopify.com/s/files/1/0710/4669/3031/files/gempages_581287367915078…"
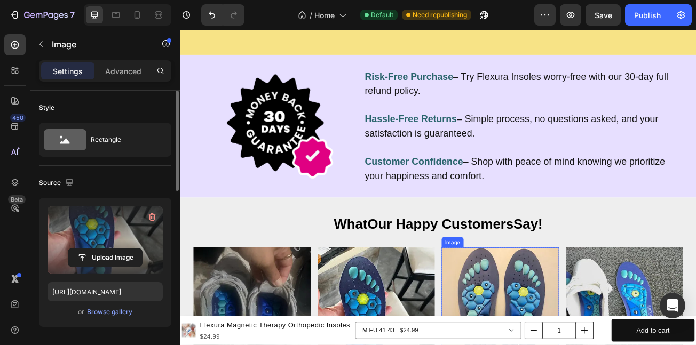
scroll to position [4905, 0]
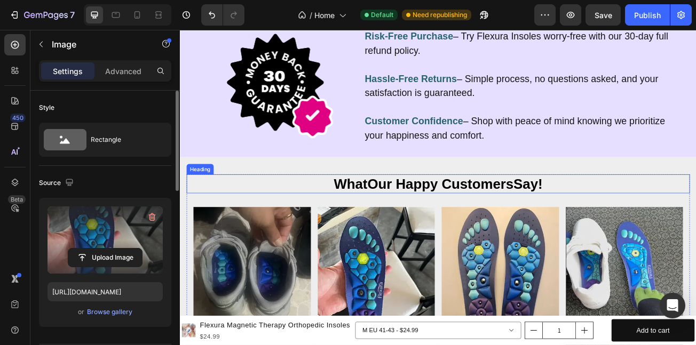
click at [415, 218] on strong "Our Happy Customers" at bounding box center [503, 220] width 182 height 19
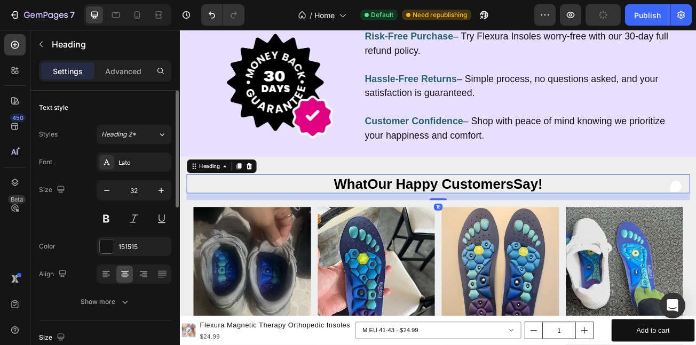
click at [406, 220] on span "What Our Happy Customers Say!" at bounding box center [500, 220] width 259 height 19
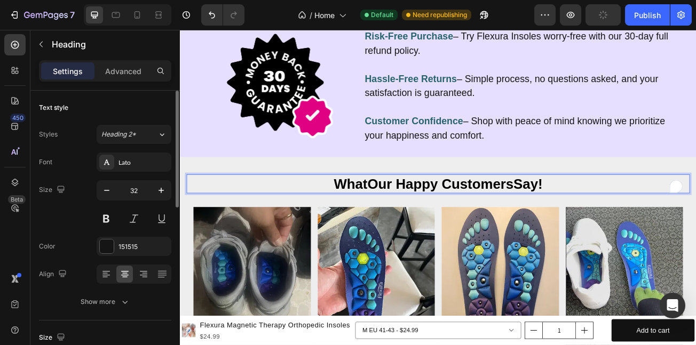
click at [650, 215] on p "What Our Happy Customers Say!" at bounding box center [500, 220] width 623 height 21
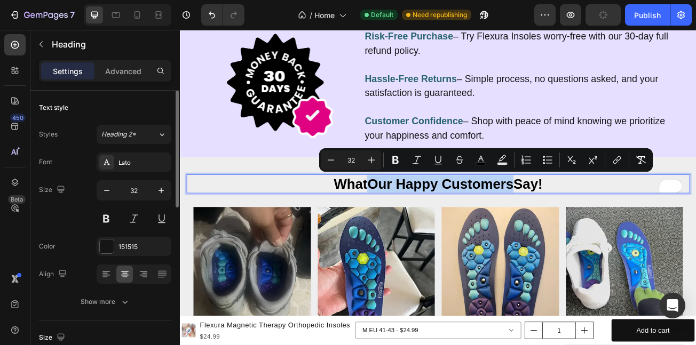
click at [590, 224] on strong "Our Happy Customers" at bounding box center [503, 220] width 182 height 19
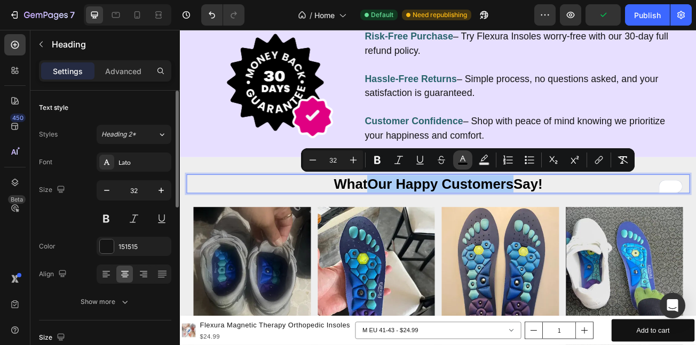
click at [463, 163] on rect "Editor contextual toolbar" at bounding box center [463, 164] width 10 height 3
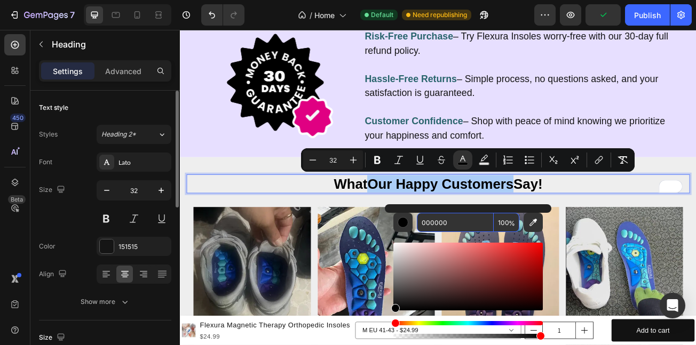
click at [454, 227] on input "000000" at bounding box center [455, 222] width 77 height 19
paste input "29646C"
type input "29646C"
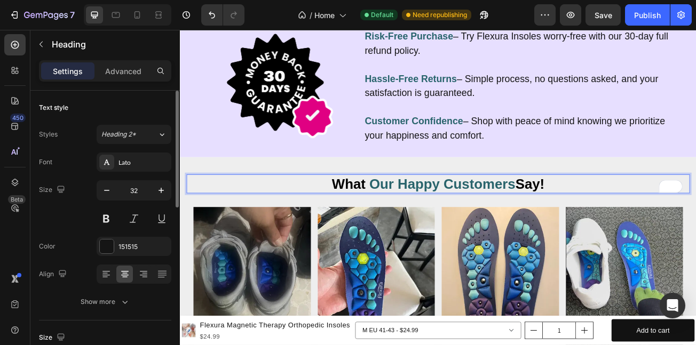
click at [619, 229] on span "Say!" at bounding box center [614, 220] width 36 height 19
click at [589, 224] on strong "Our Happy Customers" at bounding box center [506, 220] width 182 height 19
click at [415, 227] on strong "Our Happy Customers" at bounding box center [506, 220] width 182 height 19
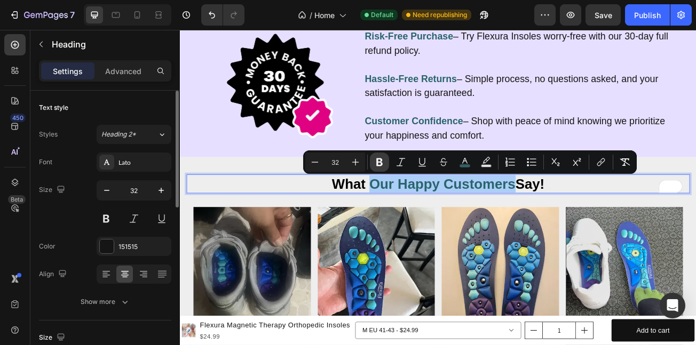
click at [384, 160] on icon "Editor contextual toolbar" at bounding box center [379, 162] width 11 height 11
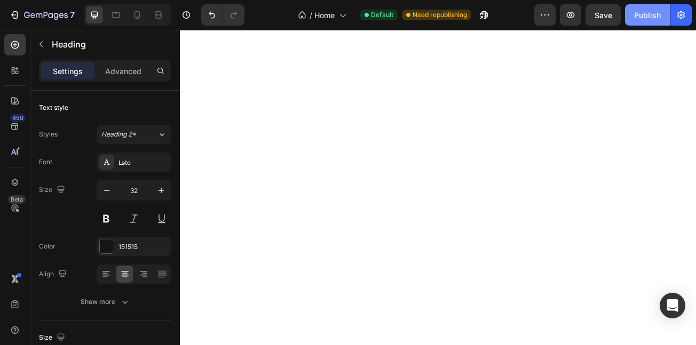
select select "581287377780474494"
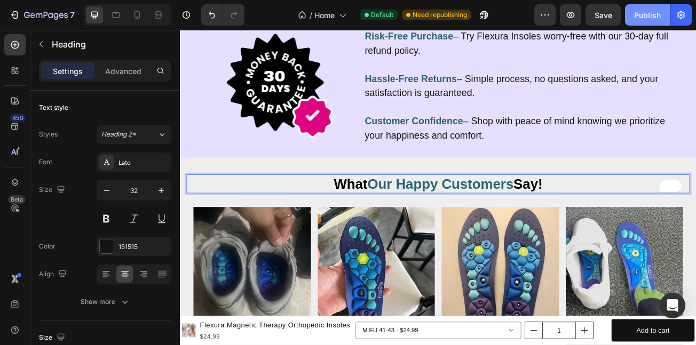
drag, startPoint x: 643, startPoint y: 12, endPoint x: 549, endPoint y: 2, distance: 94.5
click at [643, 12] on div "Publish" at bounding box center [647, 15] width 27 height 11
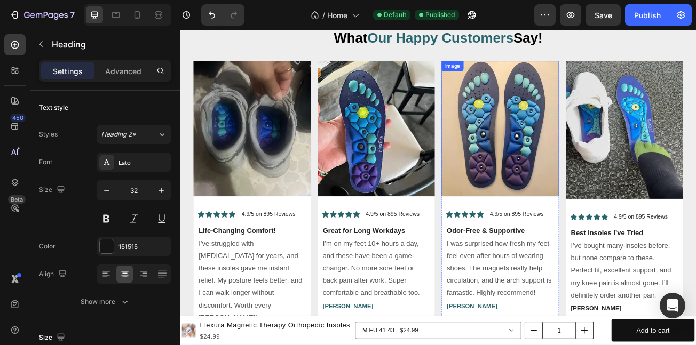
scroll to position [5083, 0]
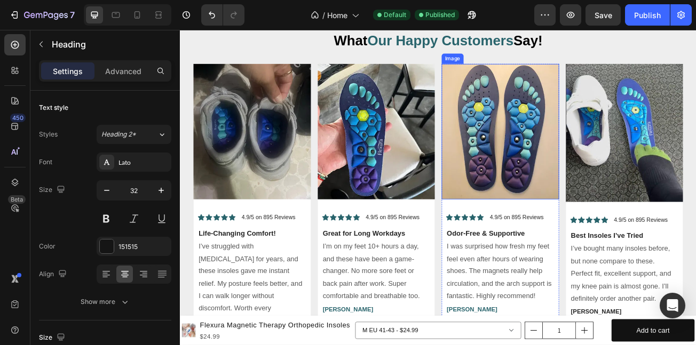
click at [576, 155] on img at bounding box center [578, 156] width 146 height 168
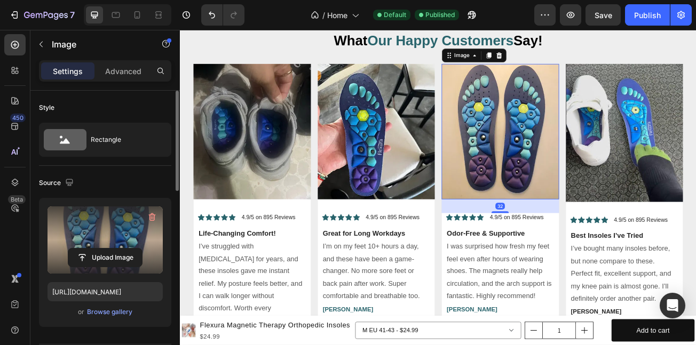
click at [119, 229] on label at bounding box center [105, 240] width 115 height 67
click at [119, 249] on input "file" at bounding box center [105, 258] width 74 height 18
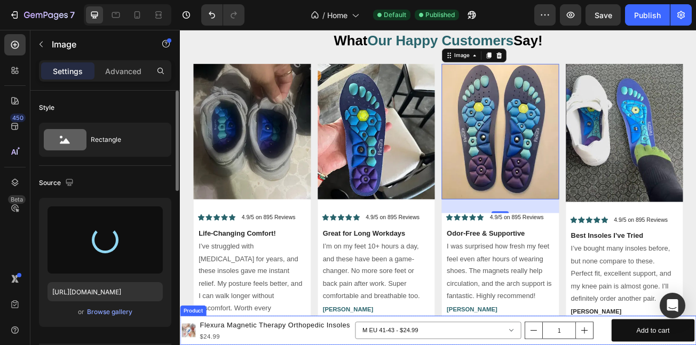
type input "https://cdn.shopify.com/s/files/1/0710/4669/3031/files/gempages_581287367915078…"
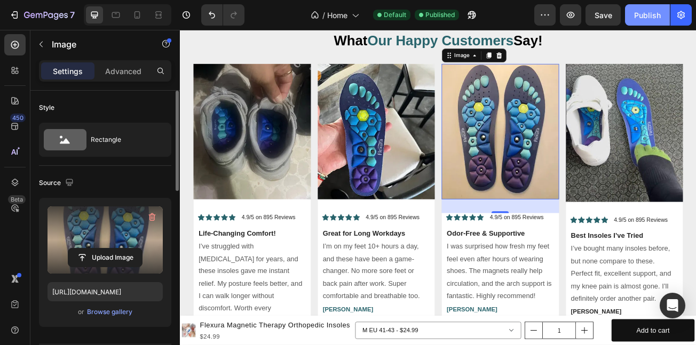
click at [644, 16] on div "Publish" at bounding box center [647, 15] width 27 height 11
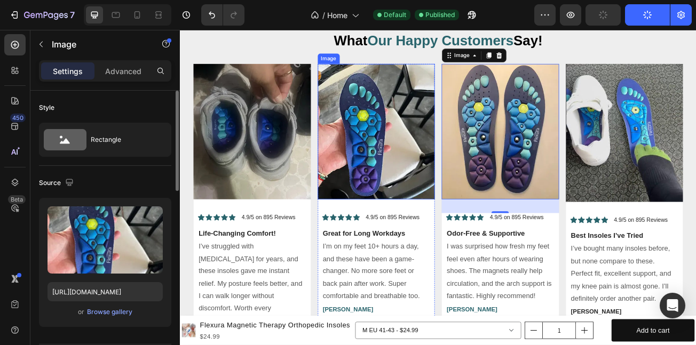
click at [445, 221] on img at bounding box center [424, 156] width 146 height 168
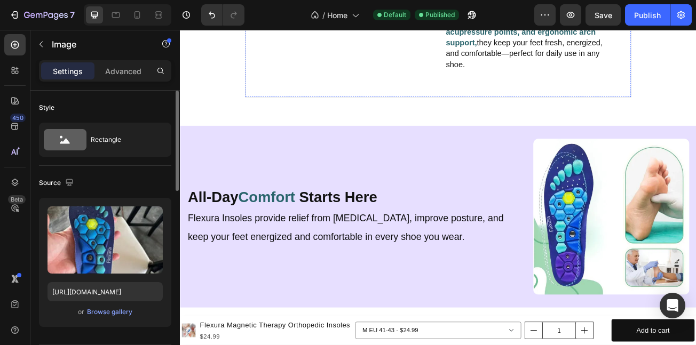
scroll to position [2459, 0]
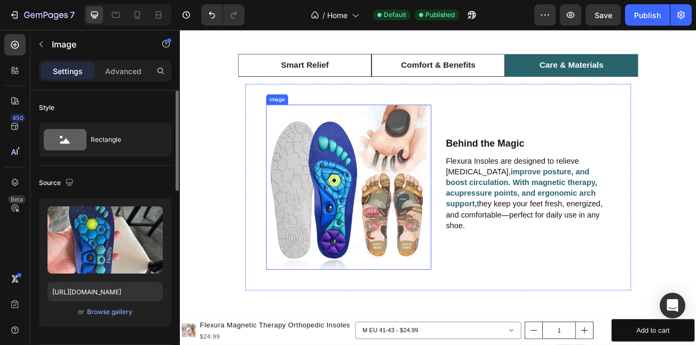
click at [417, 229] on img at bounding box center [389, 225] width 205 height 205
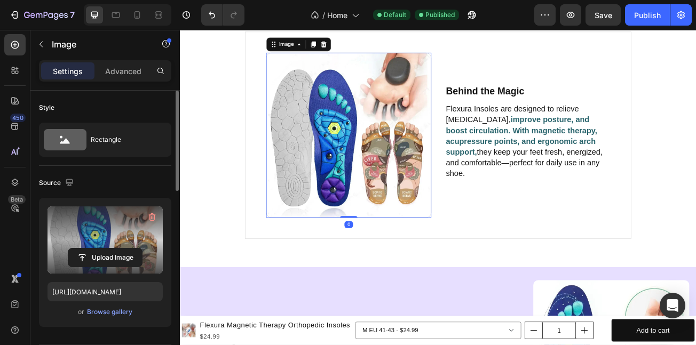
scroll to position [2424, 0]
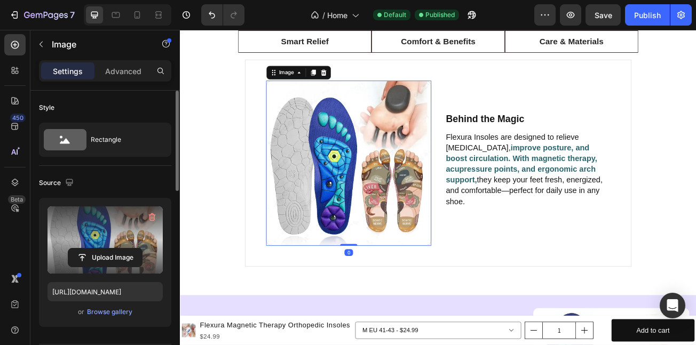
click at [101, 239] on label at bounding box center [105, 240] width 115 height 67
click at [101, 249] on input "file" at bounding box center [105, 258] width 74 height 18
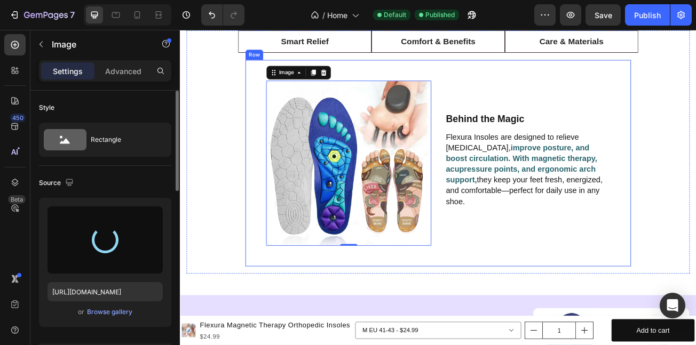
type input "https://cdn.shopify.com/s/files/1/0710/4669/3031/files/gempages_581287367915078…"
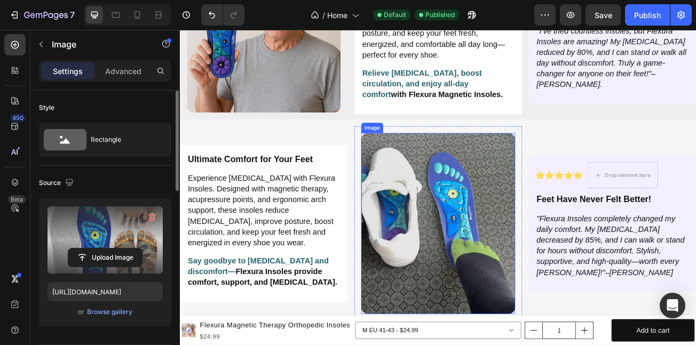
scroll to position [1876, 0]
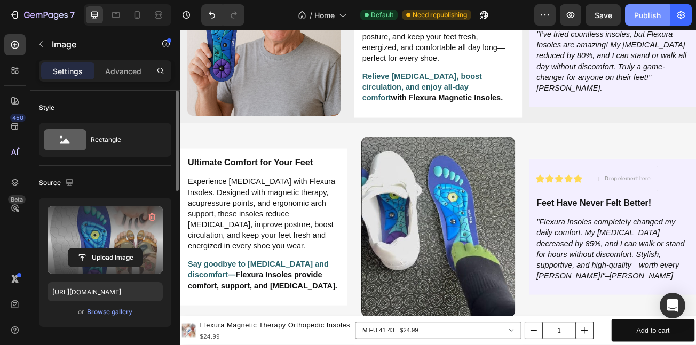
click at [633, 15] on button "Publish" at bounding box center [647, 14] width 45 height 21
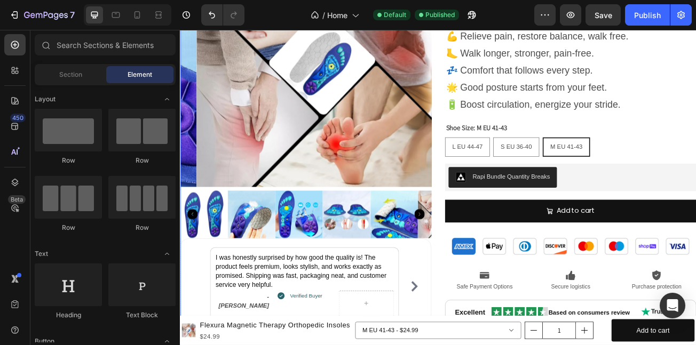
scroll to position [1246, 0]
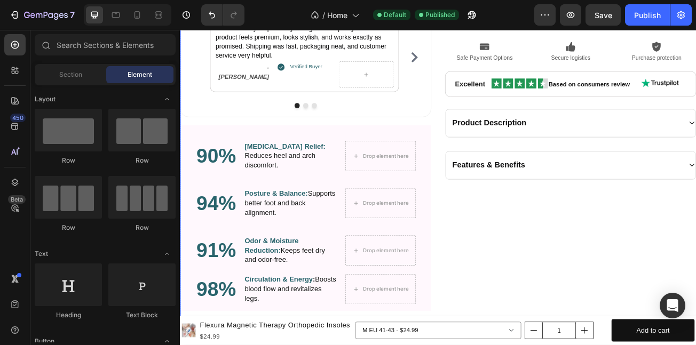
select select "581287377780933246"
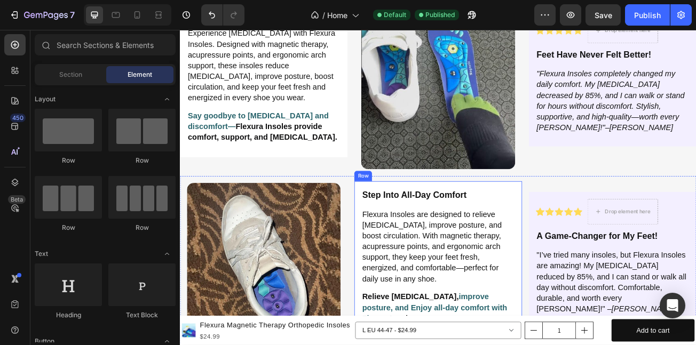
click at [294, 295] on img at bounding box center [283, 315] width 191 height 191
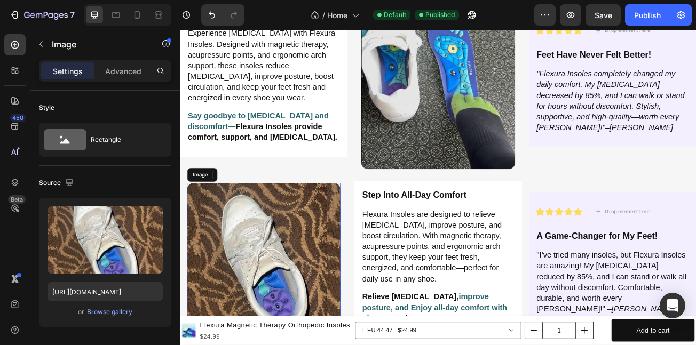
scroll to position [2100, 0]
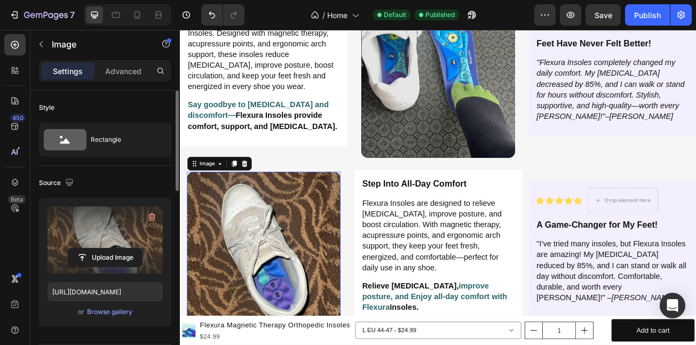
click at [82, 224] on label at bounding box center [105, 240] width 115 height 67
click at [82, 249] on input "file" at bounding box center [105, 258] width 74 height 18
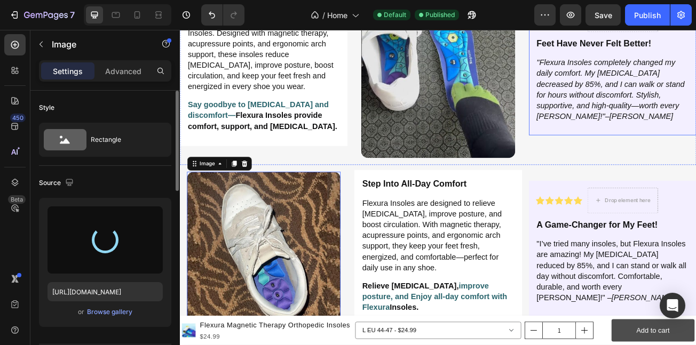
type input "https://cdn.shopify.com/s/files/1/0710/4669/3031/files/gempages_581287367915078…"
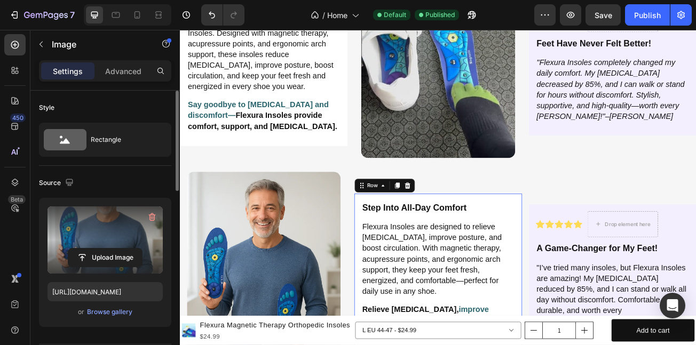
click at [506, 242] on div "Step Into All-Day Comfort Heading Flexura Insoles are designed to relieve foot …" at bounding box center [500, 331] width 191 height 178
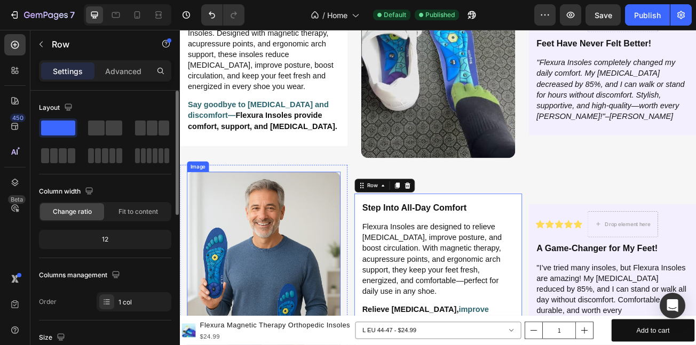
click at [305, 257] on img at bounding box center [283, 331] width 191 height 250
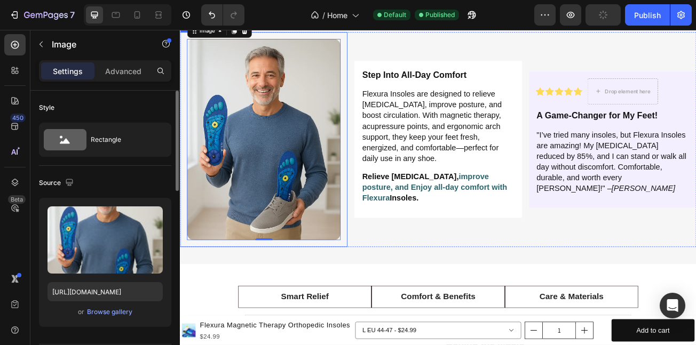
scroll to position [2178, 0]
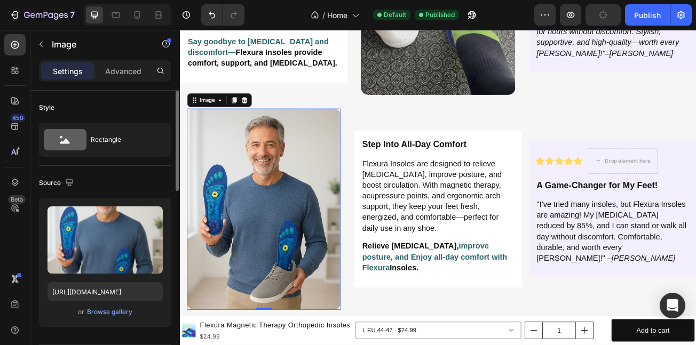
click at [274, 222] on img at bounding box center [283, 253] width 191 height 250
click at [137, 16] on icon at bounding box center [137, 15] width 11 height 11
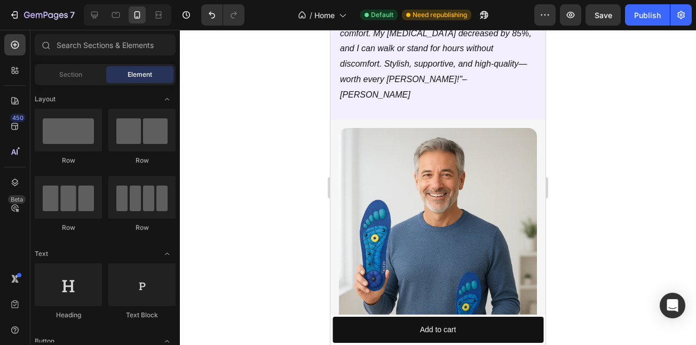
scroll to position [3083, 0]
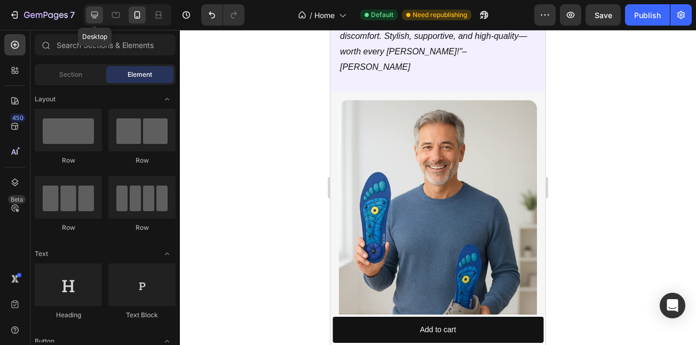
click at [95, 13] on icon at bounding box center [94, 15] width 11 height 11
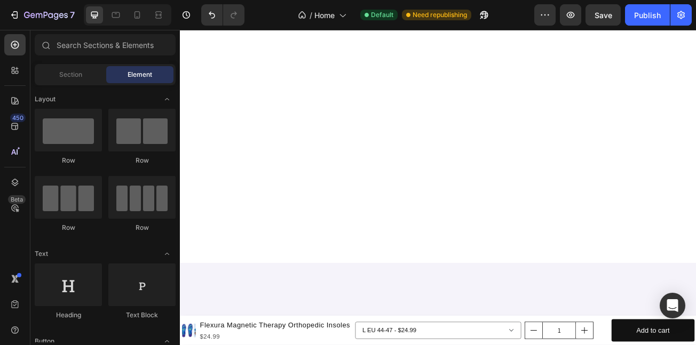
scroll to position [1911, 0]
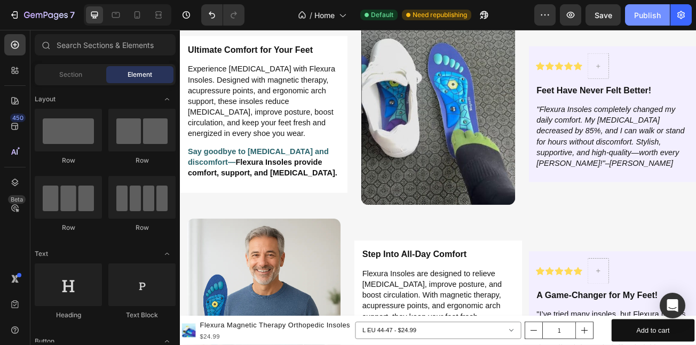
click at [651, 9] on button "Publish" at bounding box center [647, 14] width 45 height 21
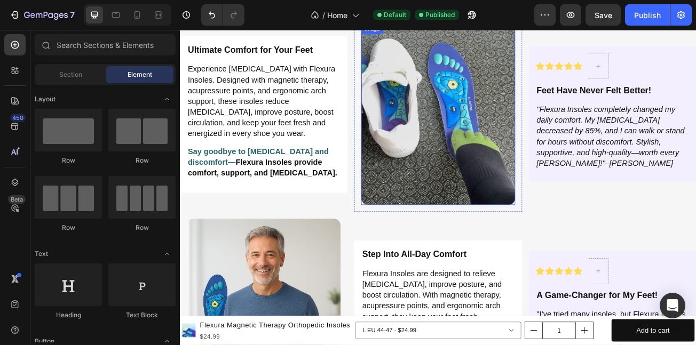
click at [498, 101] on img at bounding box center [500, 134] width 191 height 225
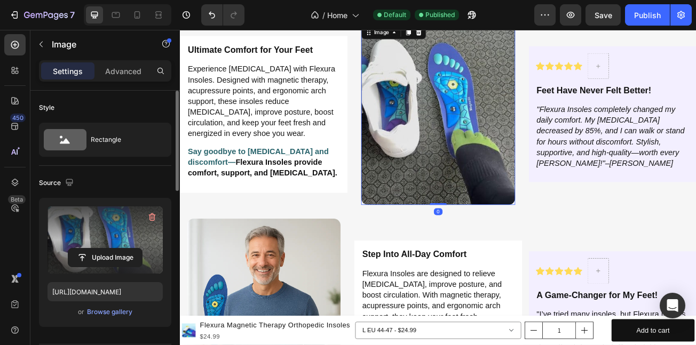
click at [97, 233] on label at bounding box center [105, 240] width 115 height 67
click at [97, 249] on input "file" at bounding box center [105, 258] width 74 height 18
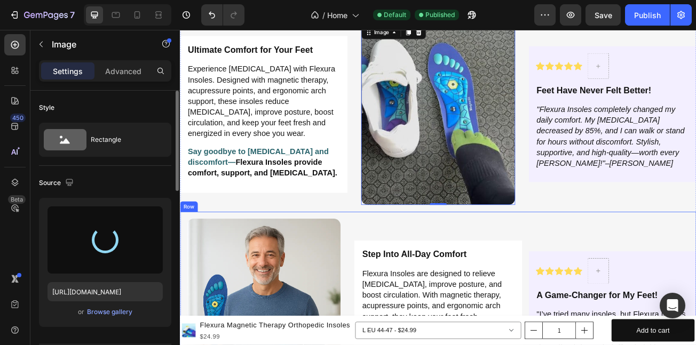
type input "https://cdn.shopify.com/s/files/1/0710/4669/3031/files/gempages_581287367915078…"
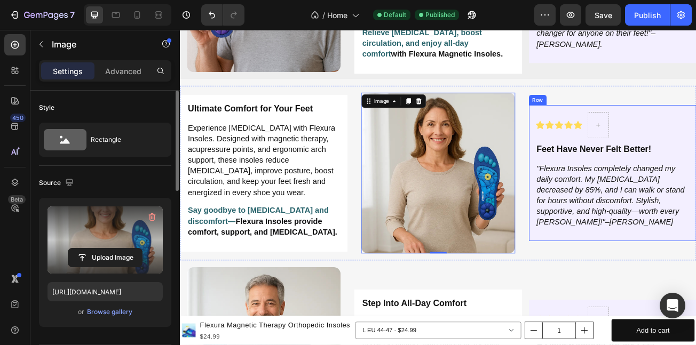
scroll to position [1819, 0]
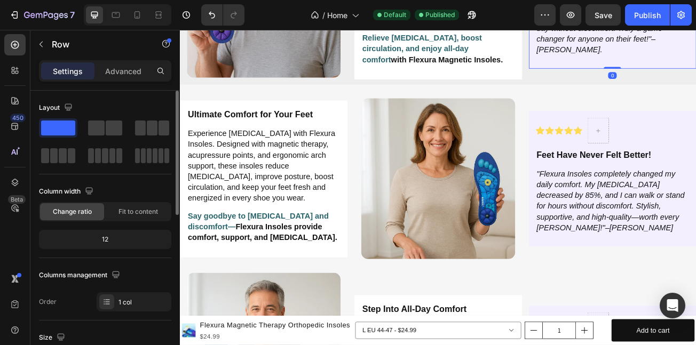
click at [652, 19] on div "Publish" at bounding box center [647, 15] width 27 height 11
click at [469, 11] on icon "button" at bounding box center [472, 15] width 11 height 11
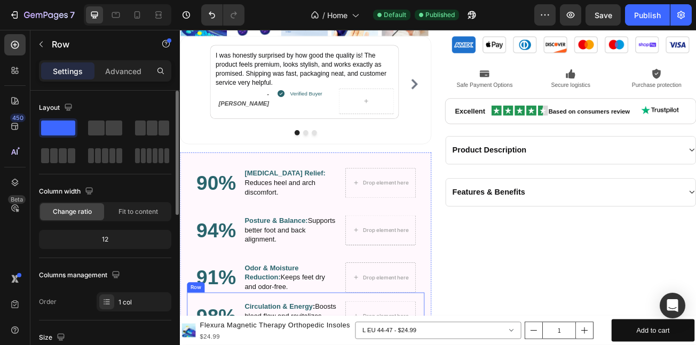
scroll to position [1343, 0]
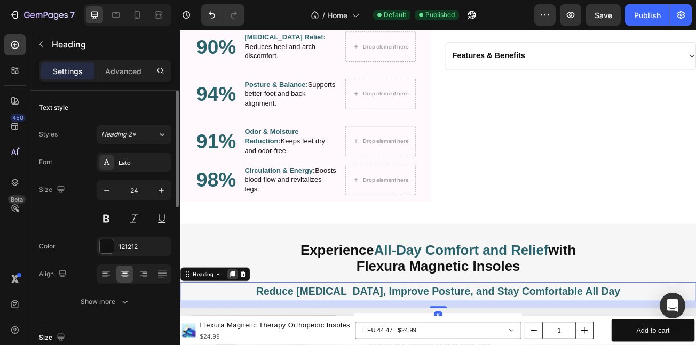
click at [242, 329] on icon at bounding box center [244, 333] width 9 height 9
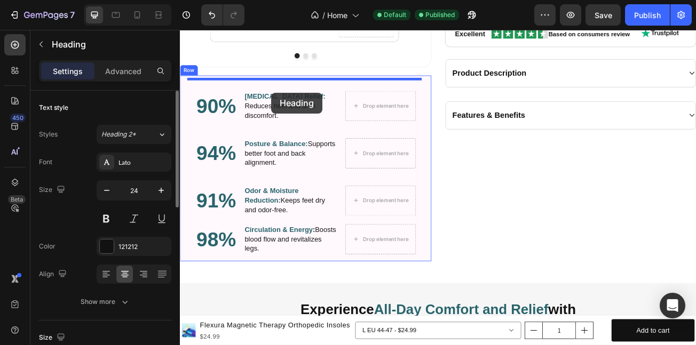
scroll to position [1245, 0]
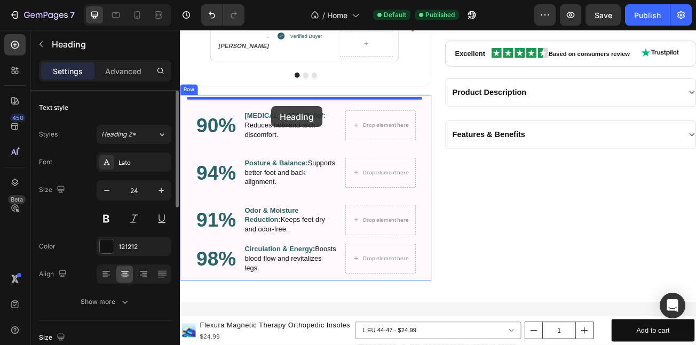
drag, startPoint x: 192, startPoint y: 356, endPoint x: 316, endPoint y: 316, distance: 129.7
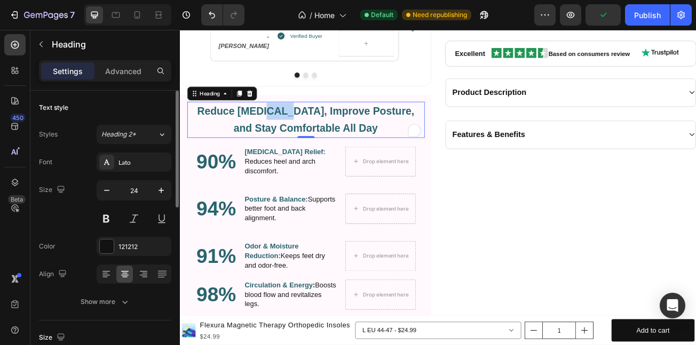
click at [293, 131] on span "Reduce Foot Pain, Improve Posture, and Stay Comfortable All Day" at bounding box center [336, 141] width 270 height 36
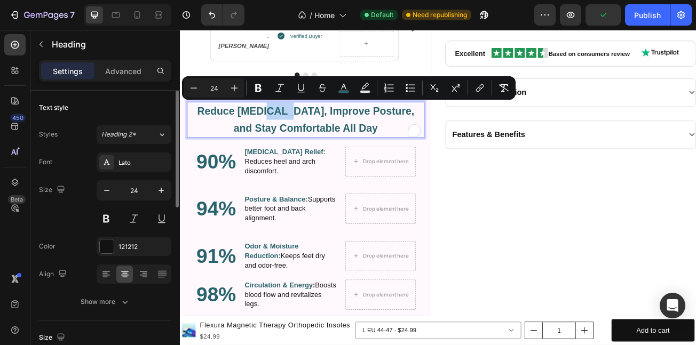
click at [293, 131] on span "Reduce Foot Pain, Improve Posture, and Stay Comfortable All Day" at bounding box center [336, 141] width 270 height 36
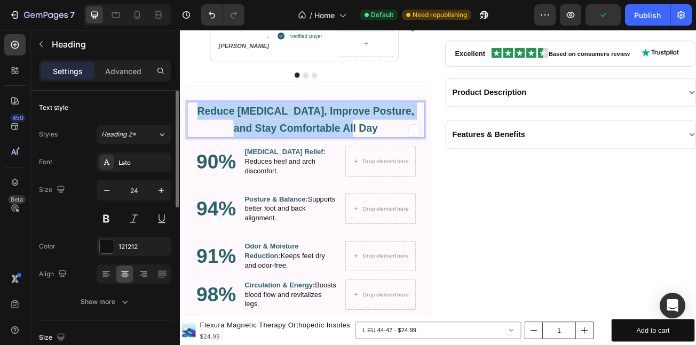
click at [293, 131] on span "Reduce Foot Pain, Improve Posture, and Stay Comfortable All Day" at bounding box center [336, 141] width 270 height 36
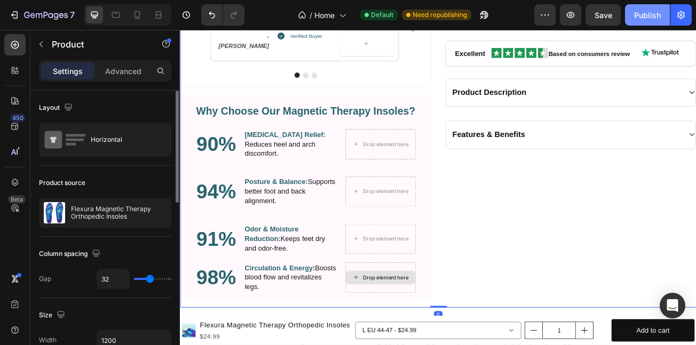
click at [644, 19] on div "Publish" at bounding box center [647, 15] width 27 height 11
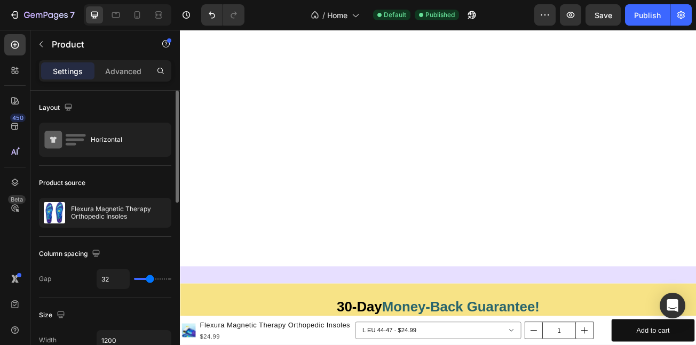
scroll to position [4738, 0]
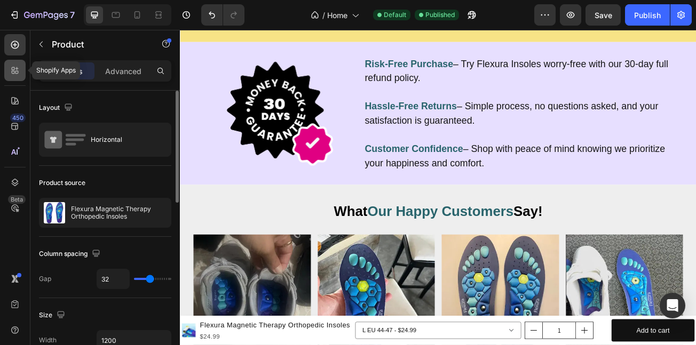
click at [11, 70] on icon at bounding box center [15, 70] width 11 height 11
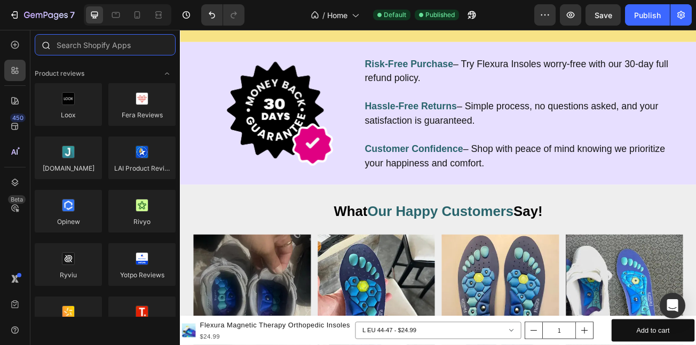
click at [80, 50] on input "text" at bounding box center [105, 44] width 141 height 21
click at [103, 48] on input "text" at bounding box center [105, 44] width 141 height 21
paste input "Okendo: Reviews & Loyalty"
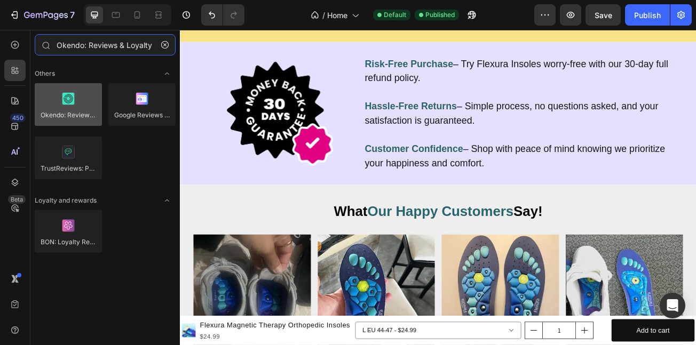
type input "Okendo: Reviews & Loyalty"
click at [59, 102] on div at bounding box center [68, 104] width 67 height 43
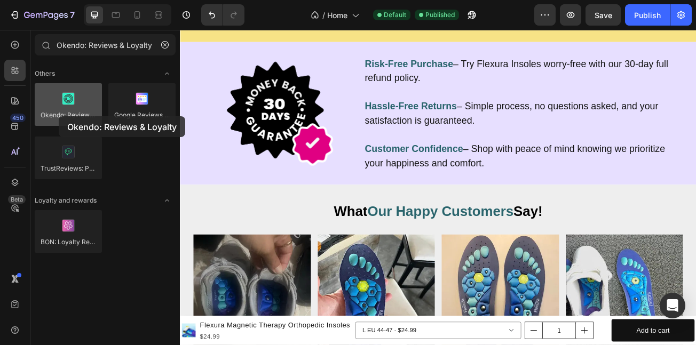
drag, startPoint x: 59, startPoint y: 103, endPoint x: 46, endPoint y: 100, distance: 12.7
click at [53, 109] on div at bounding box center [68, 104] width 67 height 43
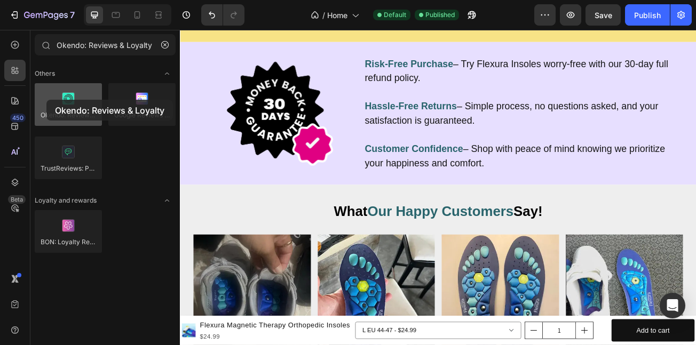
click at [46, 100] on div at bounding box center [68, 104] width 67 height 43
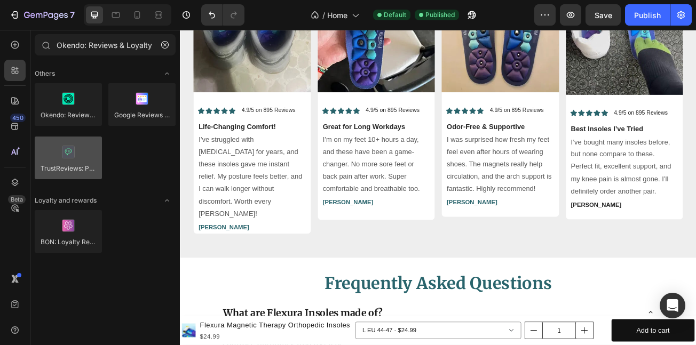
scroll to position [5085, 0]
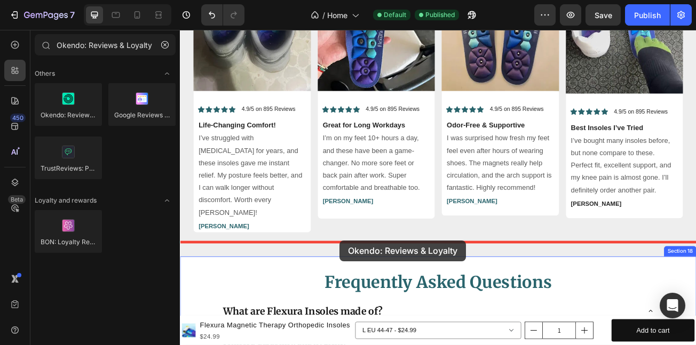
drag, startPoint x: 245, startPoint y: 133, endPoint x: 378, endPoint y: 290, distance: 205.3
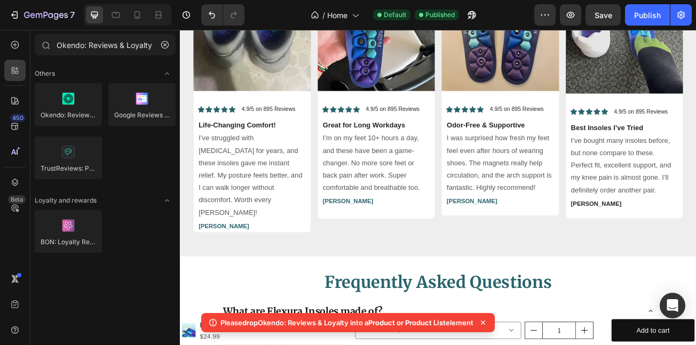
click at [412, 323] on span "Product or Product List" at bounding box center [406, 323] width 77 height 9
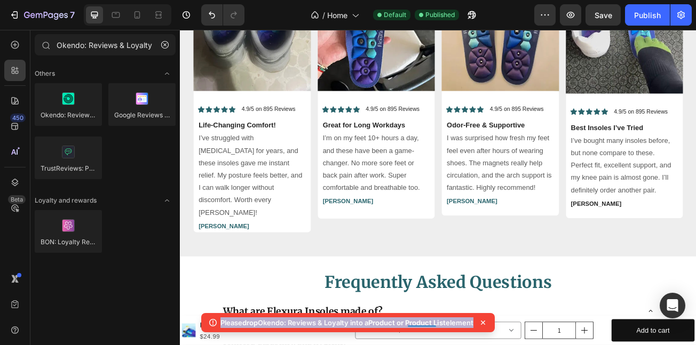
click at [412, 323] on span "Product or Product List" at bounding box center [406, 323] width 77 height 9
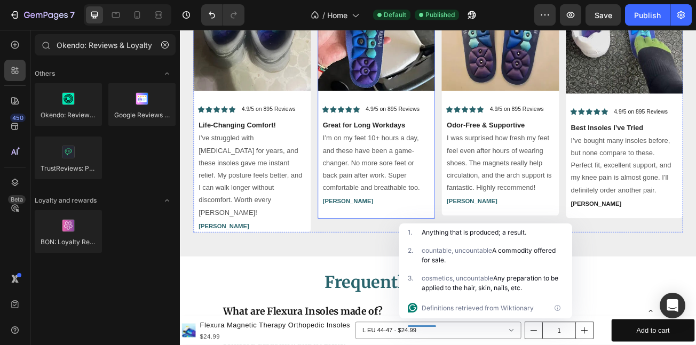
drag, startPoint x: 379, startPoint y: 257, endPoint x: 446, endPoint y: 292, distance: 75.9
click at [379, 258] on div "Image Icon Icon Icon Icon Icon Icon List 4.9/5 on 895 Reviews Text Block Row Gr…" at bounding box center [424, 101] width 146 height 327
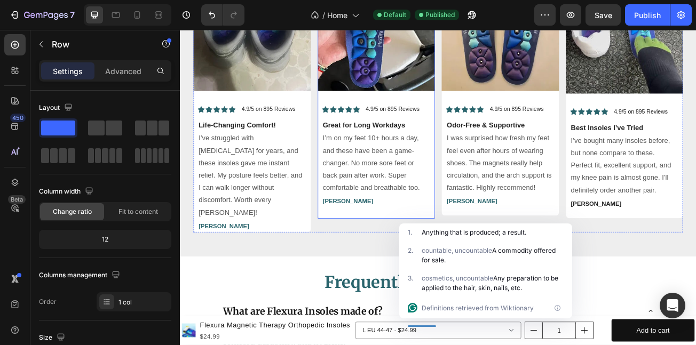
click at [446, 292] on div "What Our Happy Customers Say! Heading Image Icon Icon Icon Icon Icon Icon List …" at bounding box center [500, 94] width 641 height 436
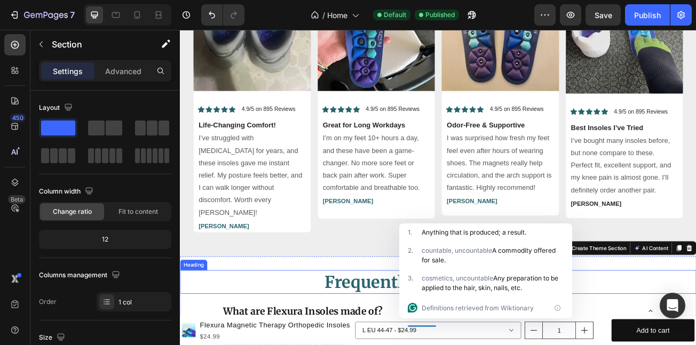
drag, startPoint x: 695, startPoint y: 339, endPoint x: 673, endPoint y: 344, distance: 22.7
click at [695, 339] on h2 "Frequently Asked Questions" at bounding box center [500, 342] width 641 height 29
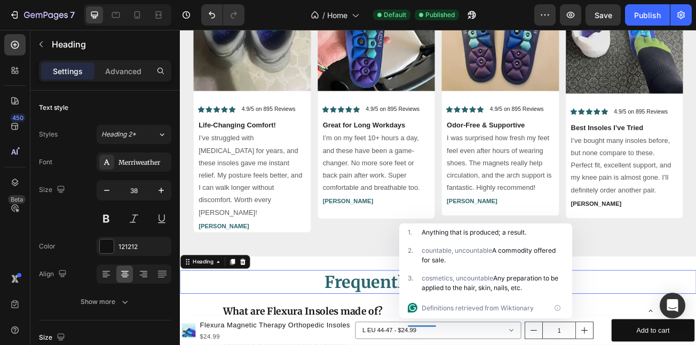
click at [394, 210] on p "I’m on my feet 10+ hours a day, and these have been a game-changer. No more sor…" at bounding box center [423, 195] width 133 height 77
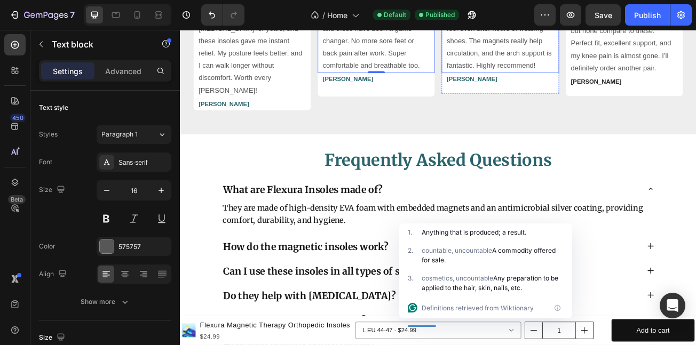
scroll to position [5256, 0]
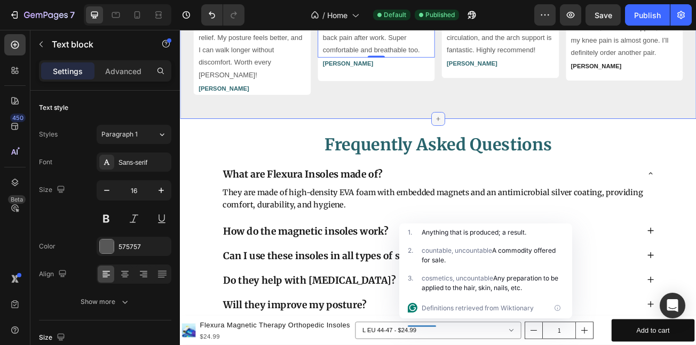
click at [492, 132] on div at bounding box center [500, 140] width 17 height 17
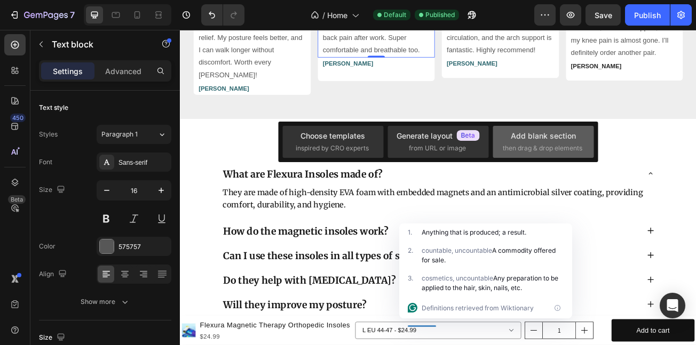
click at [550, 150] on span "then drag & drop elements" at bounding box center [543, 149] width 80 height 10
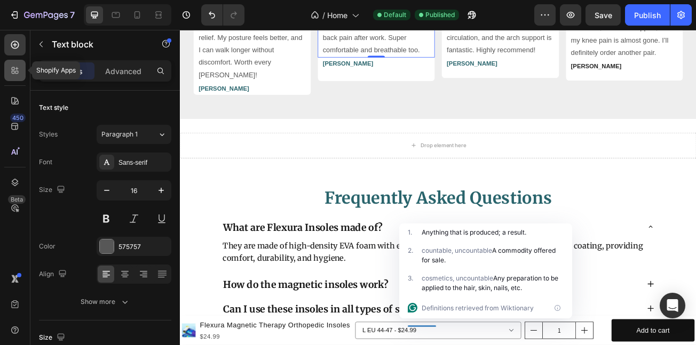
click at [9, 75] on div at bounding box center [14, 70] width 21 height 21
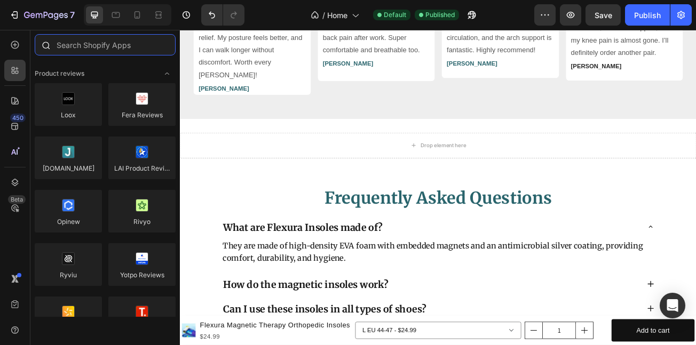
click at [103, 55] on input "text" at bounding box center [105, 44] width 141 height 21
paste input "Okendo: Reviews & Loyalty"
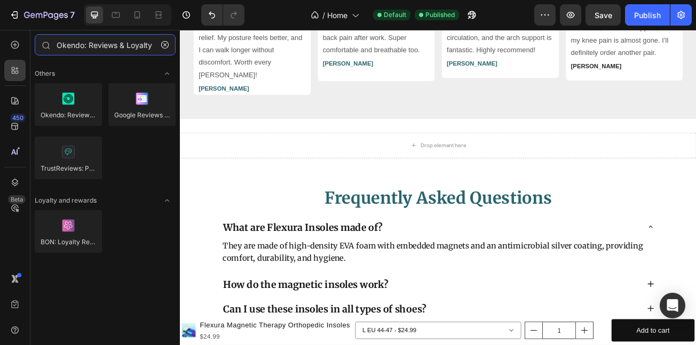
type input "Okendo: Reviews & Loyalty"
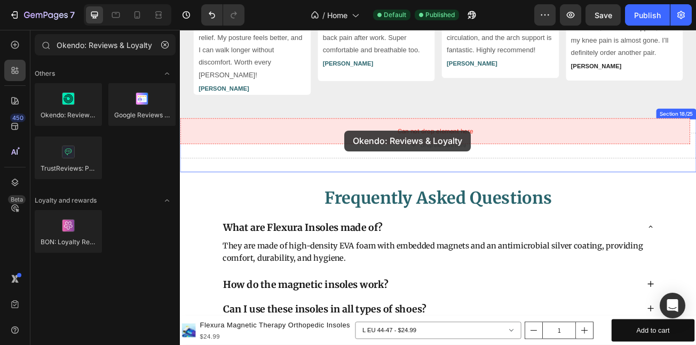
drag, startPoint x: 306, startPoint y: 166, endPoint x: 384, endPoint y: 155, distance: 78.2
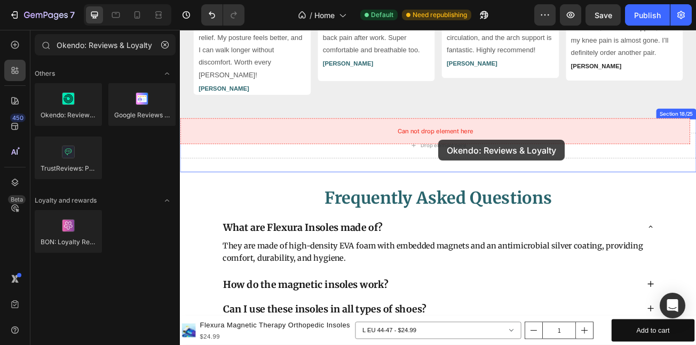
drag, startPoint x: 254, startPoint y: 139, endPoint x: 501, endPoint y: 167, distance: 248.7
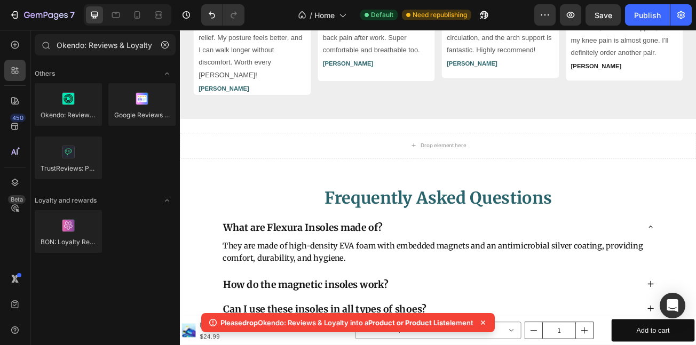
click at [274, 322] on p "Please drop Okendo: Reviews & Loyalty into a Product or Product List element" at bounding box center [347, 323] width 253 height 11
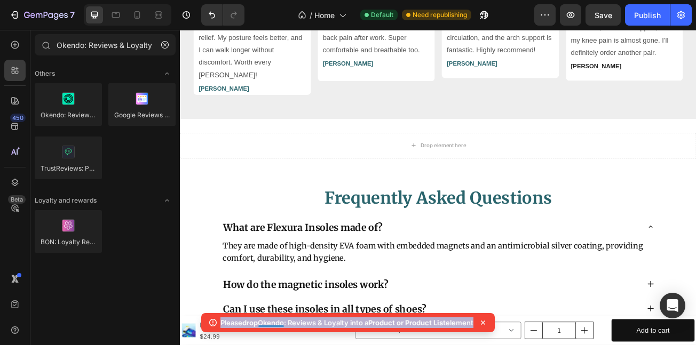
click at [274, 322] on p "Please drop Okendo: Reviews & Loyalty into a Product or Product List element" at bounding box center [347, 323] width 253 height 11
copy body "Please drop Okendo: Reviews & Loyalty into a Product or Product List element"
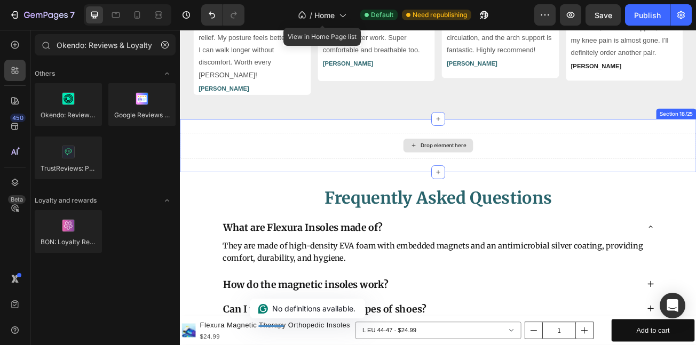
click at [342, 158] on div "Drop element here" at bounding box center [500, 174] width 641 height 32
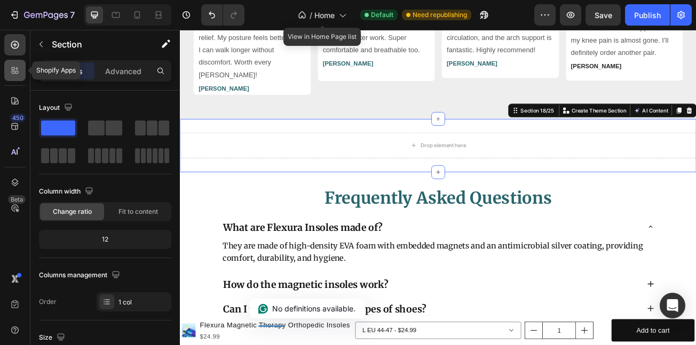
click at [14, 69] on icon at bounding box center [13, 68] width 3 height 3
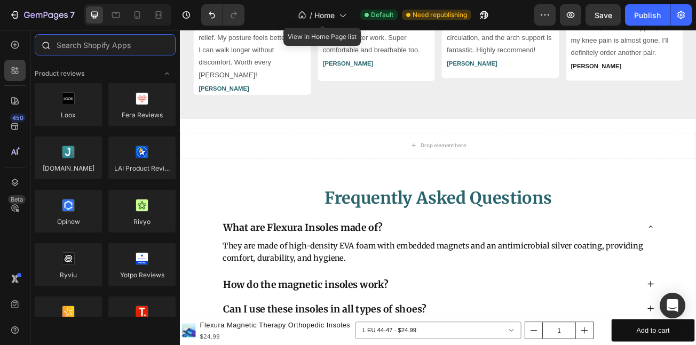
click at [84, 53] on input "text" at bounding box center [105, 44] width 141 height 21
paste input "Okendo: Reviews & Loyalty"
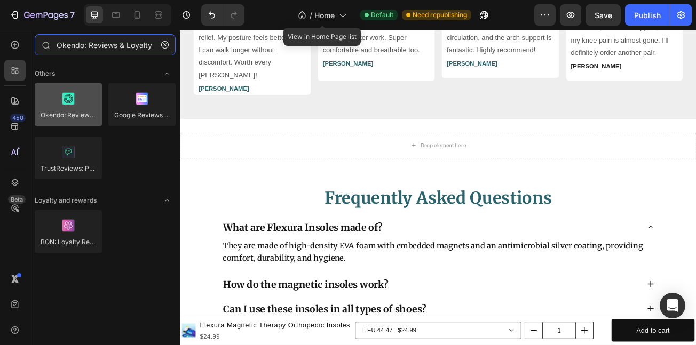
type input "Okendo: Reviews & Loyalty"
click at [83, 110] on div at bounding box center [68, 104] width 67 height 43
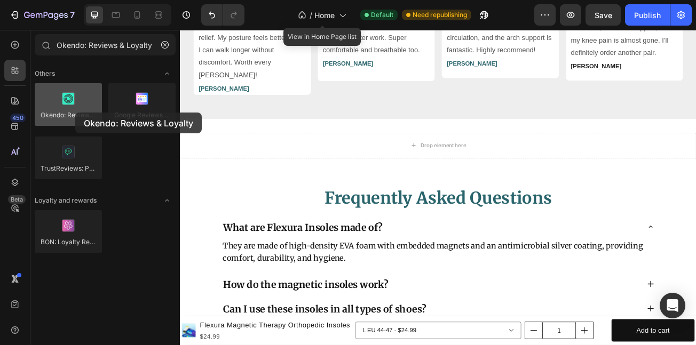
click at [75, 114] on div at bounding box center [68, 104] width 67 height 43
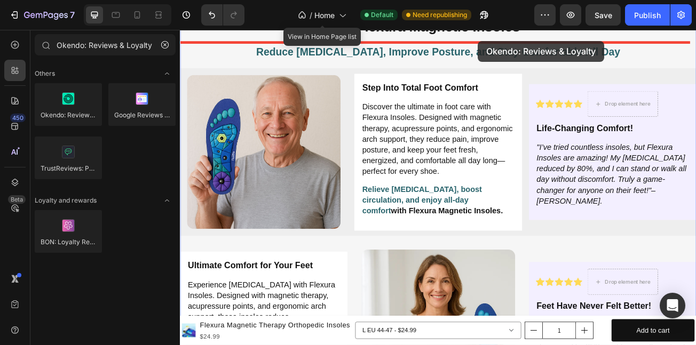
scroll to position [1610, 0]
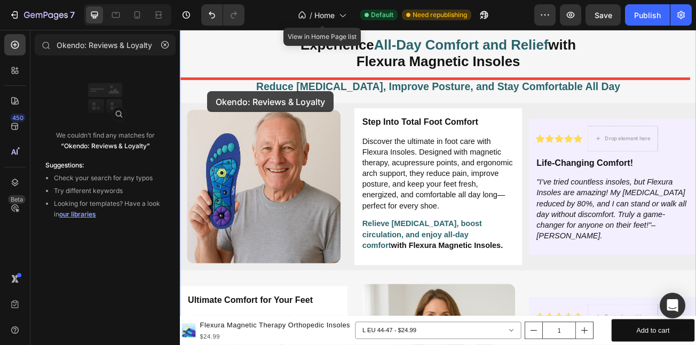
drag, startPoint x: 214, startPoint y: 106, endPoint x: 116, endPoint y: 208, distance: 140.9
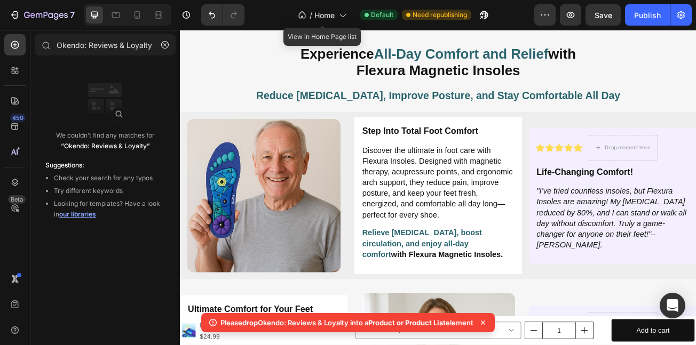
scroll to position [1557, 0]
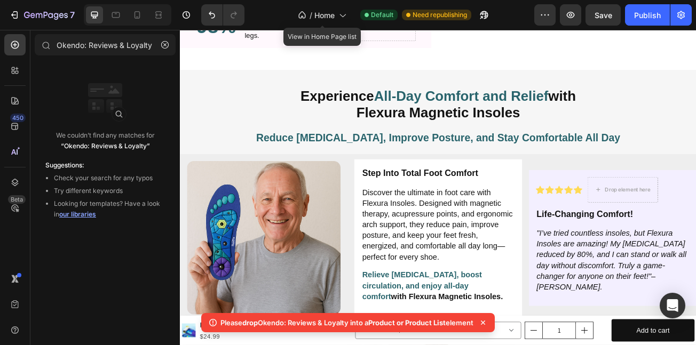
drag, startPoint x: 156, startPoint y: 174, endPoint x: 109, endPoint y: 304, distance: 139.2
click at [109, 304] on div "We couldn’t find any matches for “Okendo: Reviews & Loyalty” Suggestions: Check…" at bounding box center [105, 188] width 150 height 257
click at [349, 32] on p "Circulation & Energy : Boosts blood flow and revitalizes legs." at bounding box center [317, 24] width 115 height 35
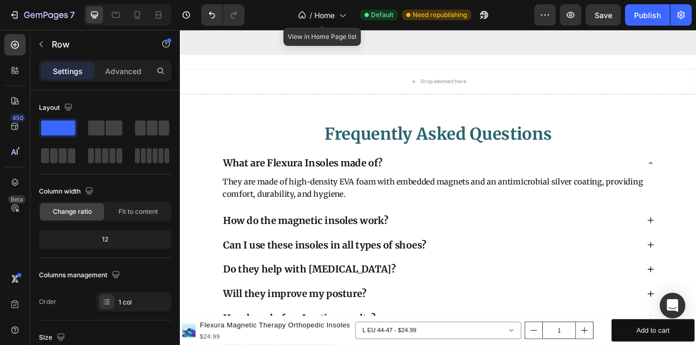
scroll to position [5086, 0]
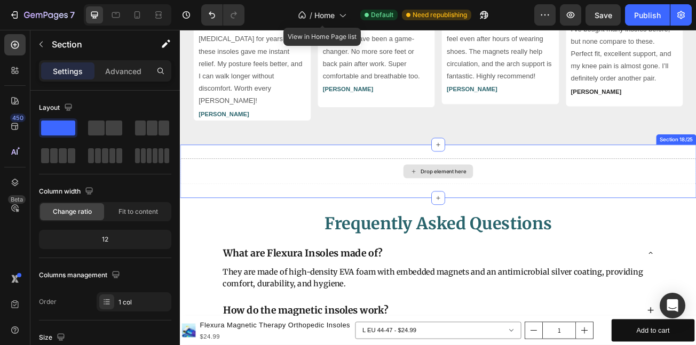
click at [350, 190] on div "Drop element here" at bounding box center [500, 206] width 641 height 32
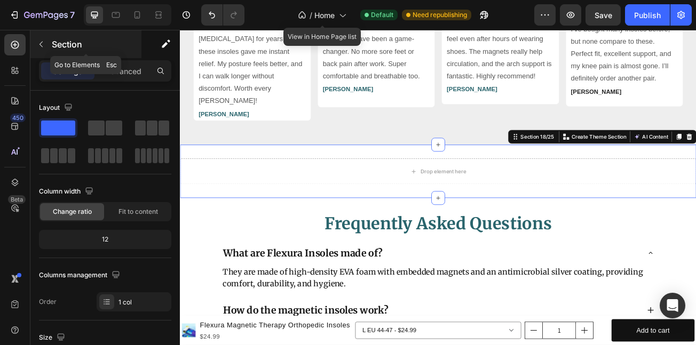
click at [41, 44] on icon "button" at bounding box center [41, 44] width 9 height 9
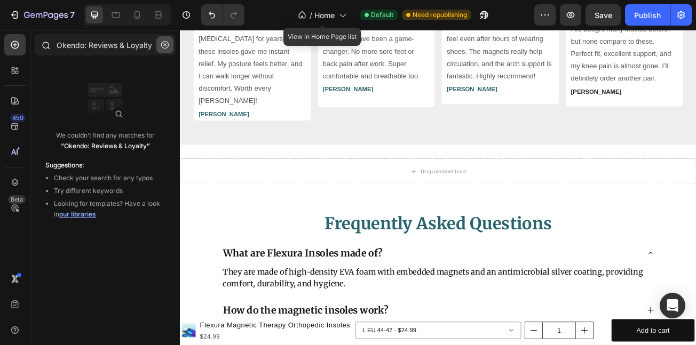
click at [160, 48] on button "button" at bounding box center [164, 44] width 17 height 17
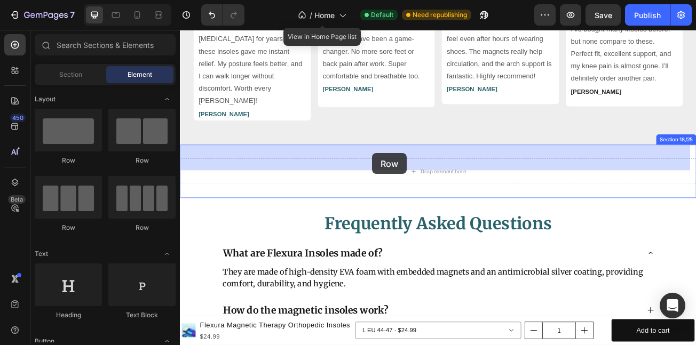
drag, startPoint x: 257, startPoint y: 162, endPoint x: 419, endPoint y: 183, distance: 162.6
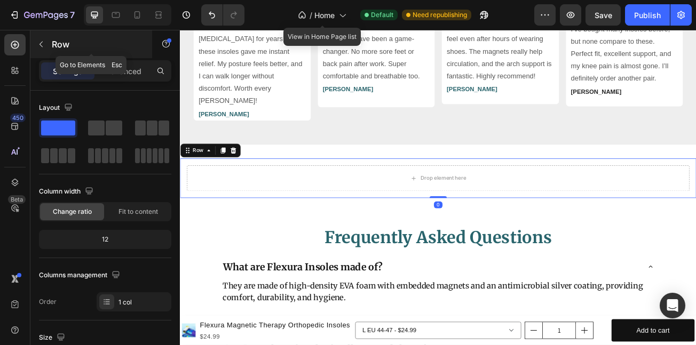
click at [37, 46] on icon "button" at bounding box center [41, 44] width 9 height 9
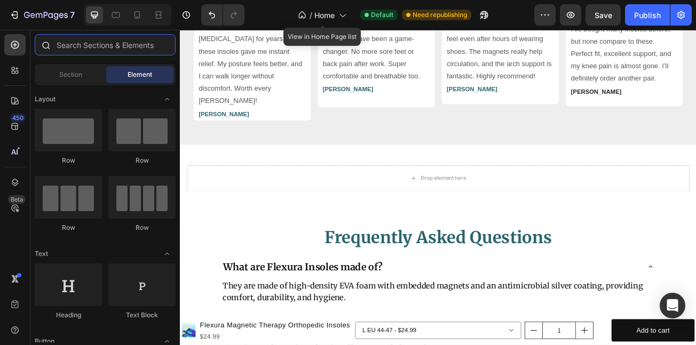
click at [85, 50] on input "text" at bounding box center [105, 44] width 141 height 21
paste input "Okendo: Reviews & Loyalty"
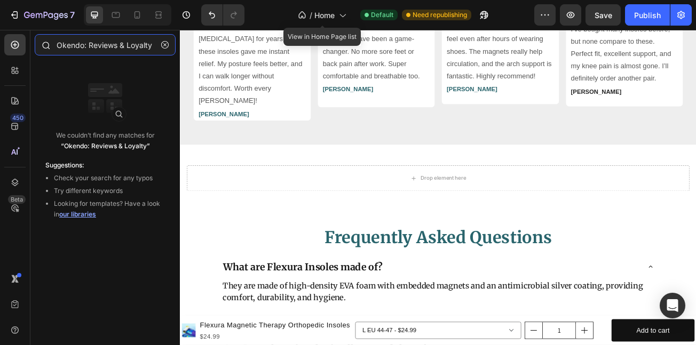
click at [155, 46] on input "Okendo: Reviews & Loyalty" at bounding box center [105, 44] width 141 height 21
type input "Okendo: Reviews & Loyalty"
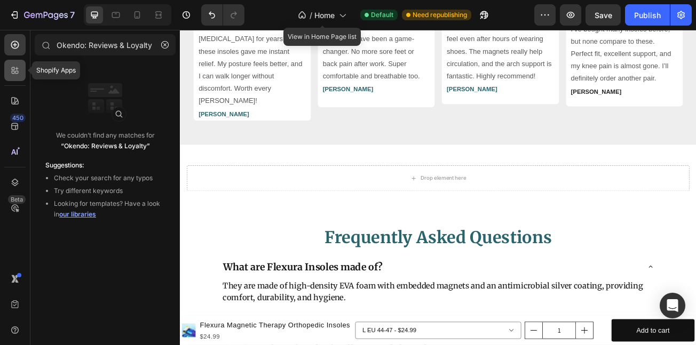
click at [9, 65] on div at bounding box center [14, 70] width 21 height 21
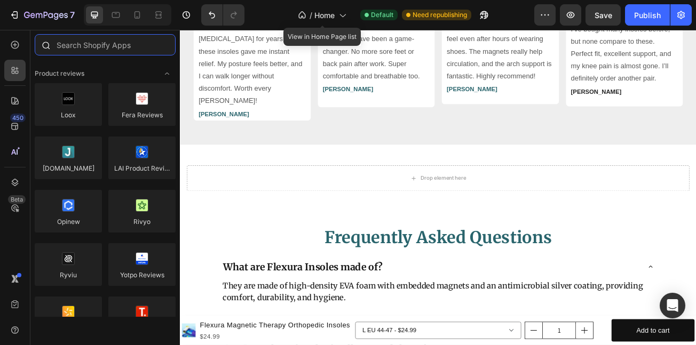
click at [84, 51] on input "text" at bounding box center [105, 44] width 141 height 21
paste input "Okendo: Reviews & Loyalty"
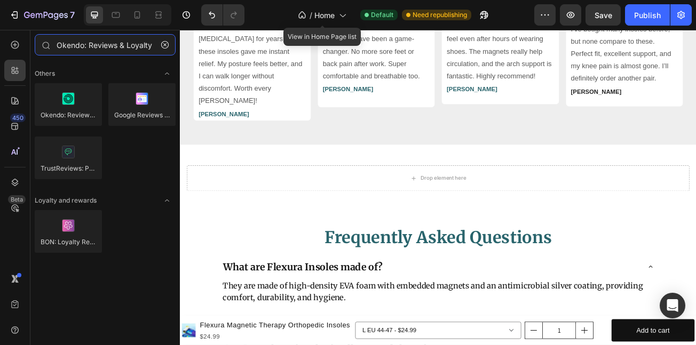
type input "Okendo: Reviews & Loyalty"
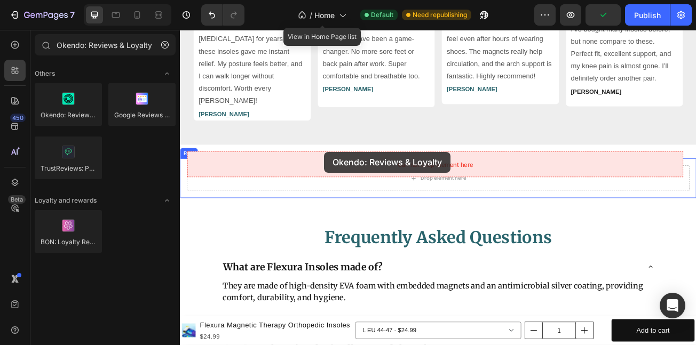
drag, startPoint x: 516, startPoint y: 166, endPoint x: 359, endPoint y: 182, distance: 158.3
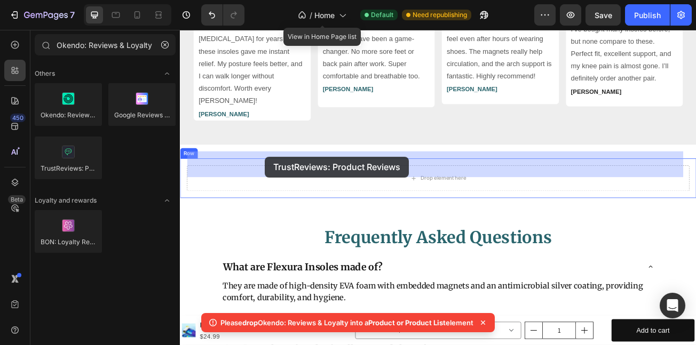
drag, startPoint x: 242, startPoint y: 191, endPoint x: 285, endPoint y: 187, distance: 42.9
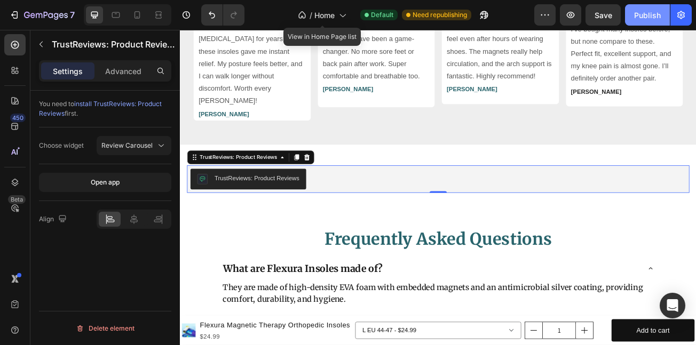
click at [655, 14] on div "Publish" at bounding box center [647, 15] width 27 height 11
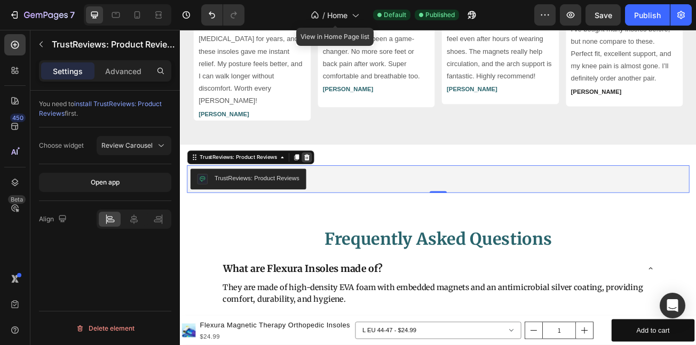
click at [336, 184] on icon at bounding box center [337, 187] width 7 height 7
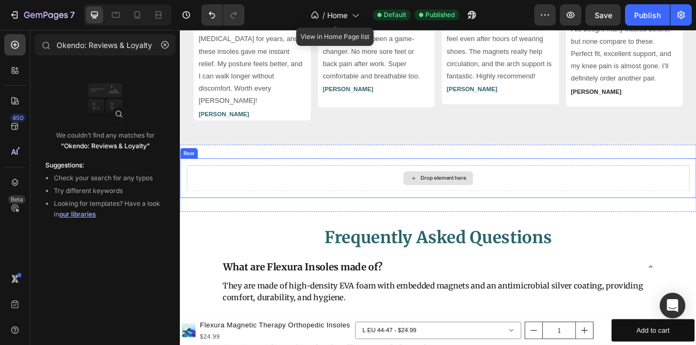
click at [364, 198] on div "Drop element here" at bounding box center [500, 214] width 624 height 32
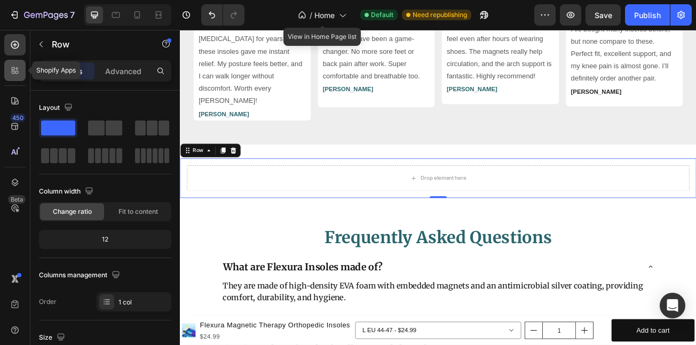
click at [8, 70] on div at bounding box center [14, 70] width 21 height 21
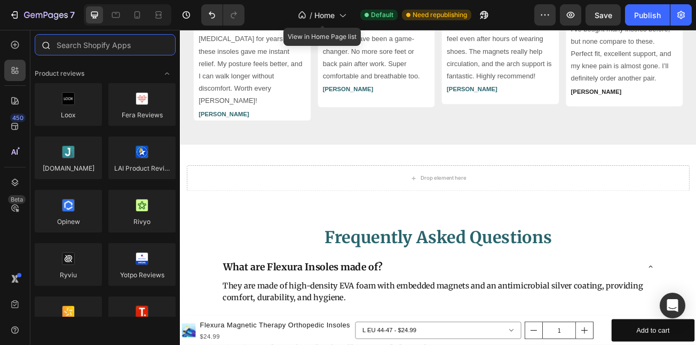
click at [92, 49] on input "text" at bounding box center [105, 44] width 141 height 21
paste input "Okendo: Reviews & Loyalty"
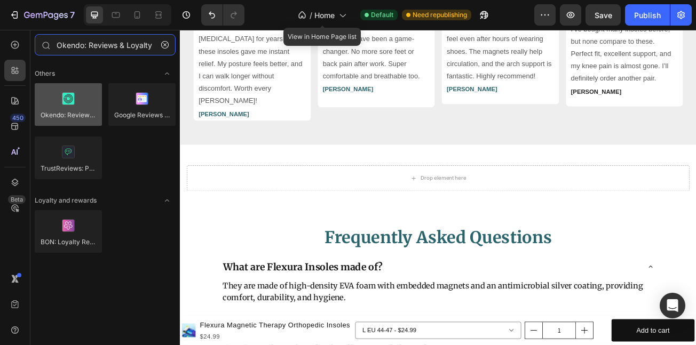
type input "Okendo: Reviews & Loyalty"
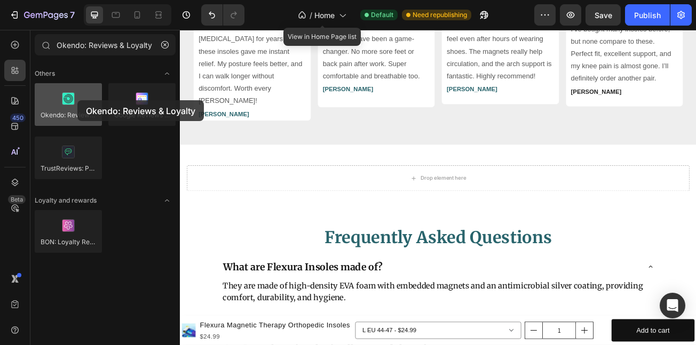
click at [77, 100] on div at bounding box center [68, 104] width 67 height 43
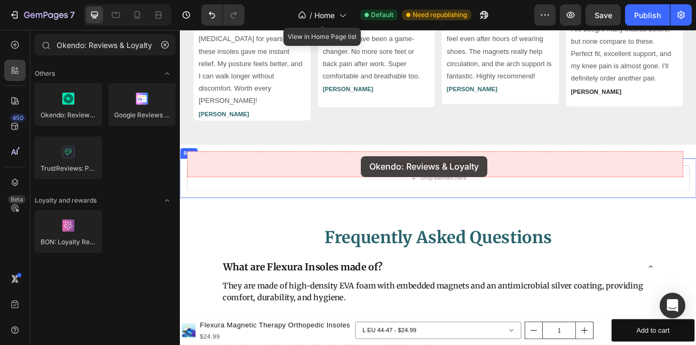
drag, startPoint x: 248, startPoint y: 139, endPoint x: 405, endPoint y: 187, distance: 163.5
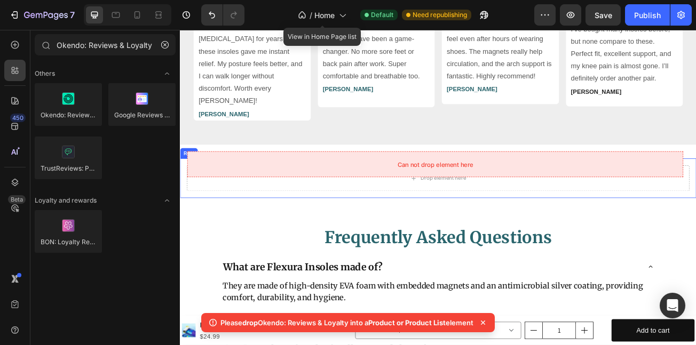
click at [406, 198] on div "Drop element here" at bounding box center [500, 214] width 624 height 32
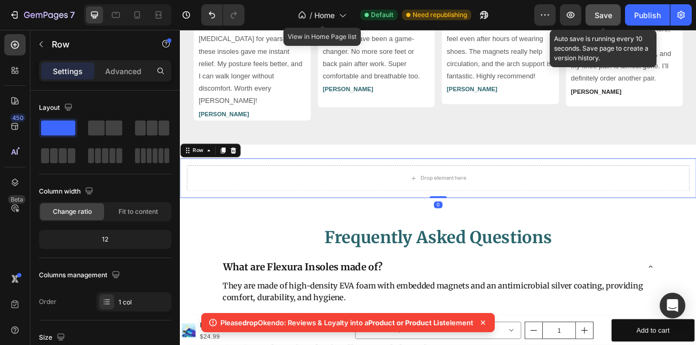
click at [610, 16] on span "Save" at bounding box center [604, 15] width 18 height 9
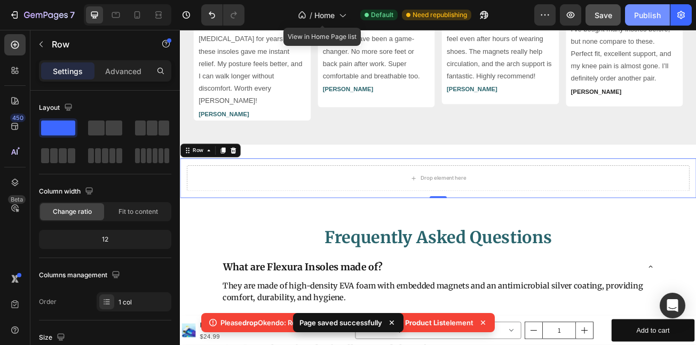
click at [642, 17] on div "Publish" at bounding box center [647, 15] width 27 height 11
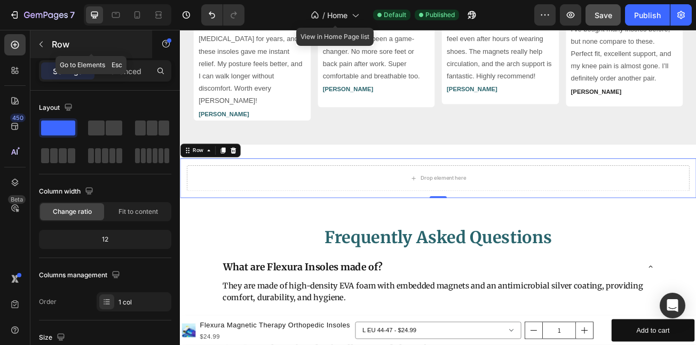
click at [39, 42] on icon "button" at bounding box center [41, 44] width 9 height 9
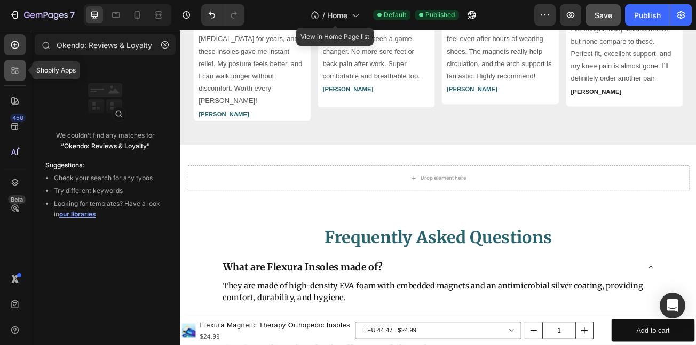
click at [17, 65] on icon at bounding box center [15, 70] width 11 height 11
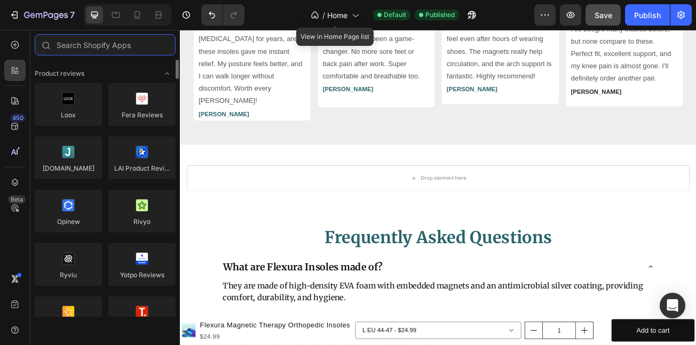
paste input "Okendo: Reviews & Loyalty"
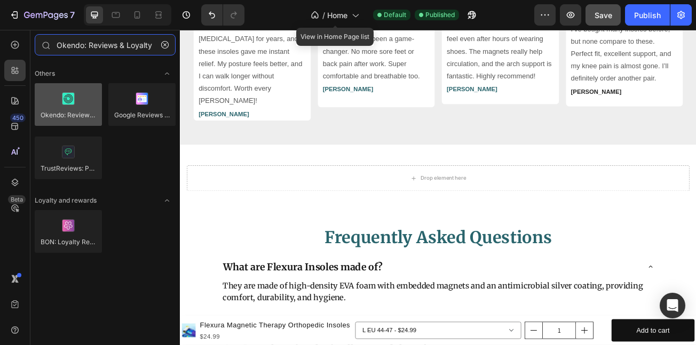
type input "Okendo: Reviews & Loyalty"
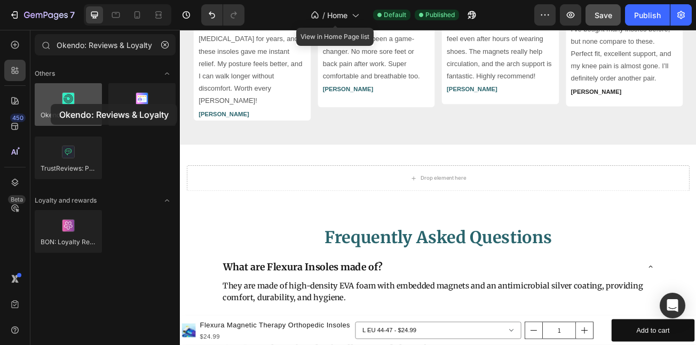
click at [51, 104] on div at bounding box center [68, 104] width 67 height 43
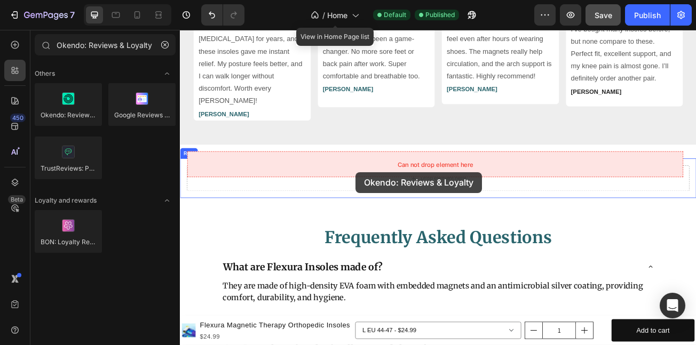
drag, startPoint x: 256, startPoint y: 147, endPoint x: 398, endPoint y: 207, distance: 154.1
click at [401, 207] on div "Drop element here" at bounding box center [500, 214] width 624 height 32
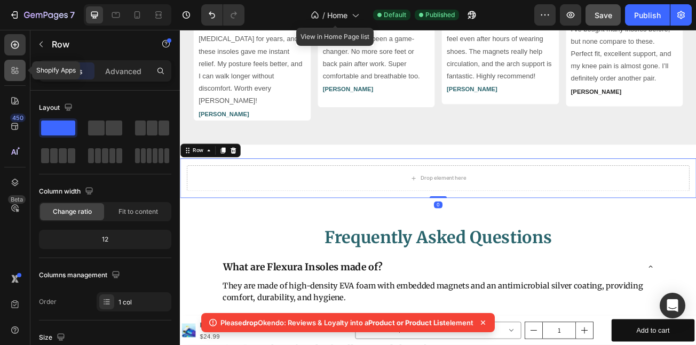
click at [13, 67] on icon at bounding box center [13, 68] width 3 height 3
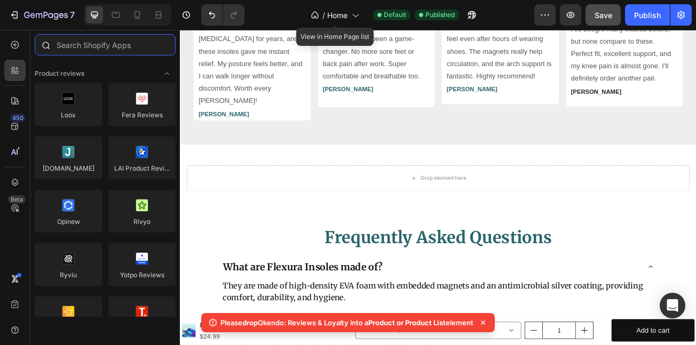
click at [128, 45] on input "text" at bounding box center [105, 44] width 141 height 21
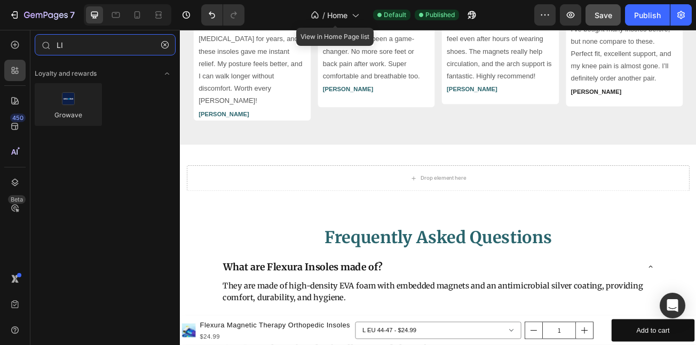
type input "L"
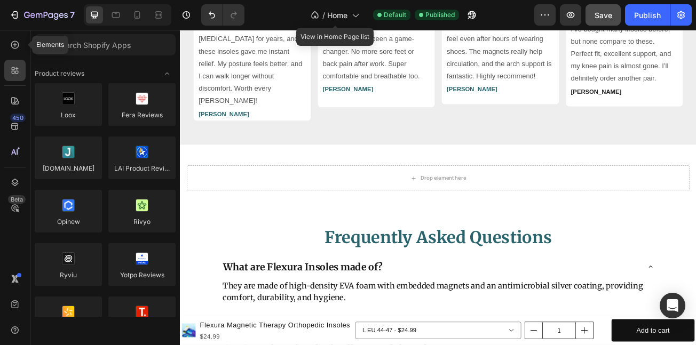
drag, startPoint x: 13, startPoint y: 47, endPoint x: 140, endPoint y: 60, distance: 127.7
click at [12, 46] on icon at bounding box center [15, 45] width 11 height 11
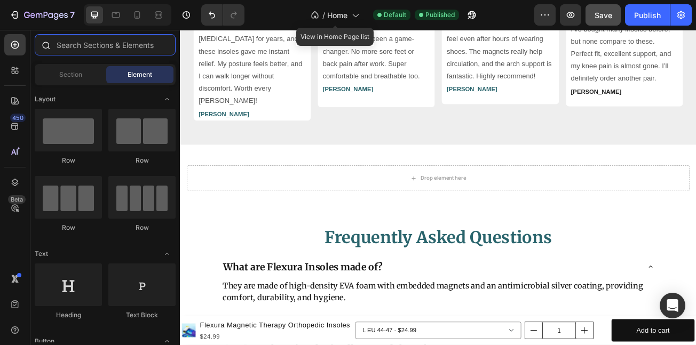
click at [137, 47] on input "text" at bounding box center [105, 44] width 141 height 21
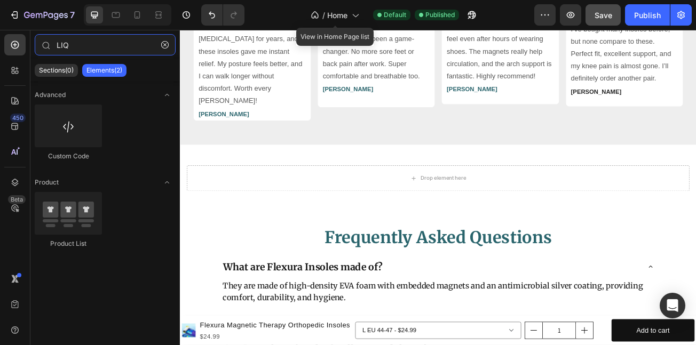
type input "LIQ"
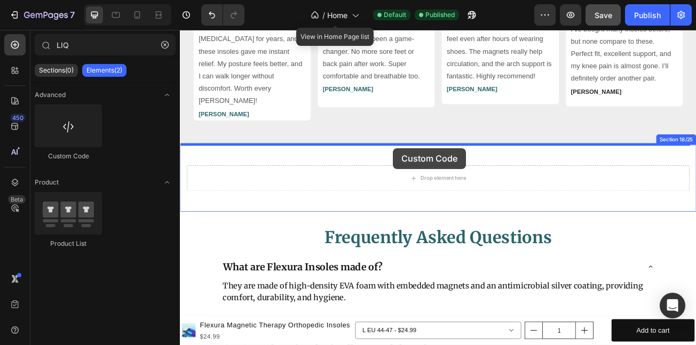
drag, startPoint x: 318, startPoint y: 163, endPoint x: 444, endPoint y: 177, distance: 127.3
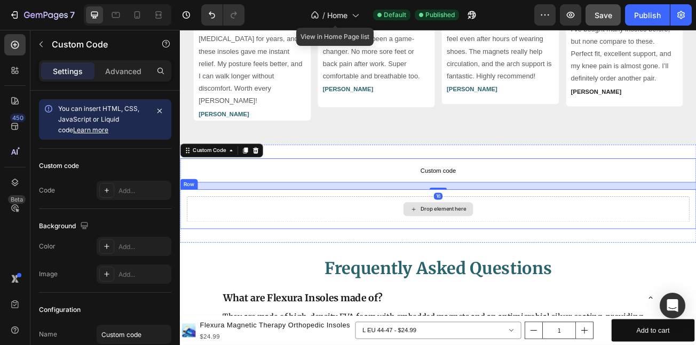
click at [440, 237] on div "Drop element here" at bounding box center [500, 253] width 624 height 32
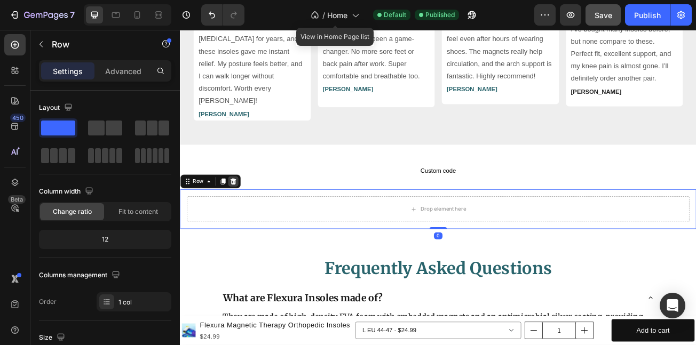
click at [249, 214] on icon at bounding box center [245, 218] width 9 height 9
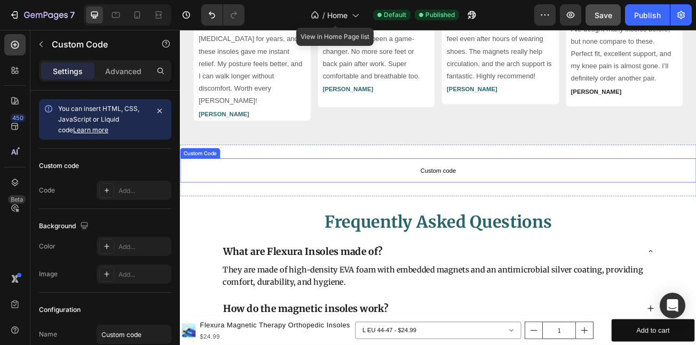
click at [327, 198] on span "Custom code" at bounding box center [500, 204] width 641 height 13
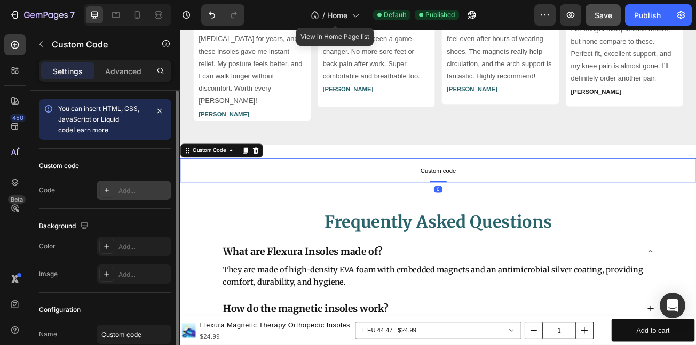
click at [129, 187] on div "Add..." at bounding box center [144, 191] width 50 height 10
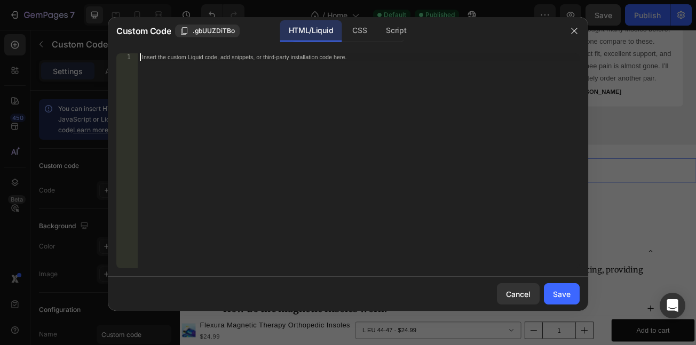
drag, startPoint x: 267, startPoint y: 99, endPoint x: 271, endPoint y: 86, distance: 12.8
click at [268, 97] on div "Insert the custom Liquid code, add snippets, or third-party installation code h…" at bounding box center [359, 168] width 442 height 230
paste textarea "Okendo: Reviews & Loyalty"
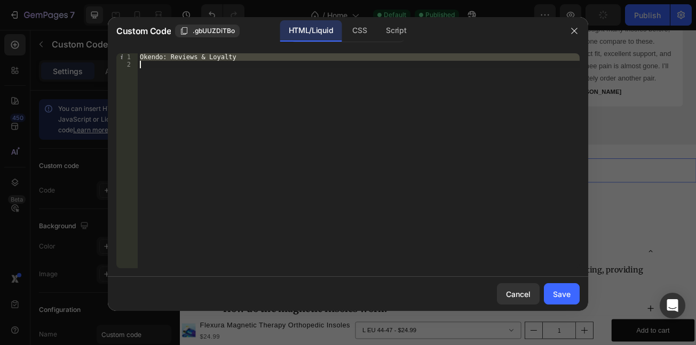
paste textarea "{% render 'okendo-reviews-widget', product: product %}"
type textarea "{% render 'okendo-reviews-widget', product: product %}"
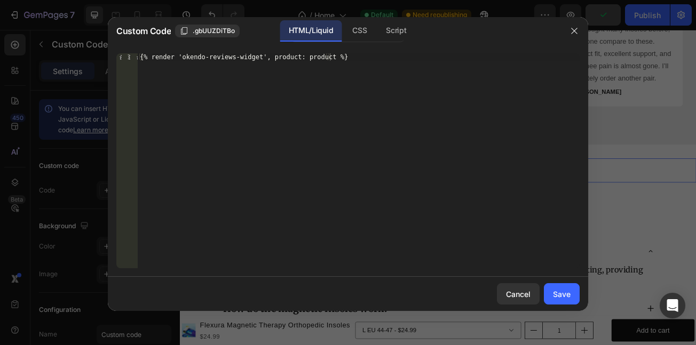
drag, startPoint x: 556, startPoint y: 288, endPoint x: 538, endPoint y: 284, distance: 18.6
click at [556, 288] on button "Save" at bounding box center [562, 294] width 36 height 21
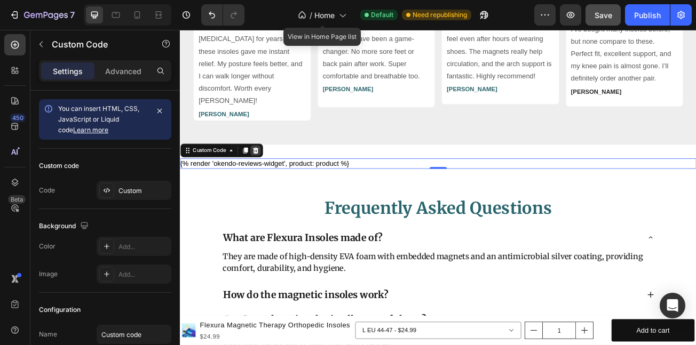
click at [277, 175] on icon at bounding box center [273, 179] width 9 height 9
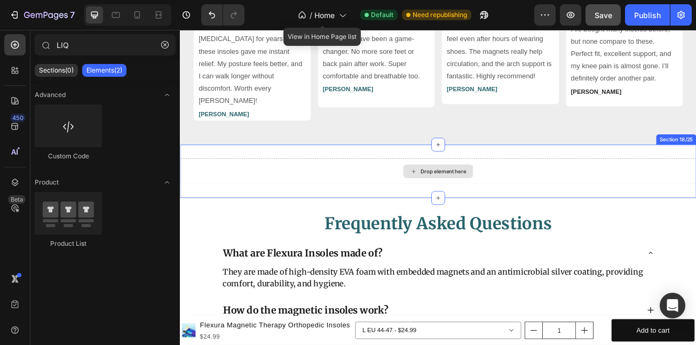
click at [277, 190] on div "Drop element here" at bounding box center [500, 206] width 641 height 32
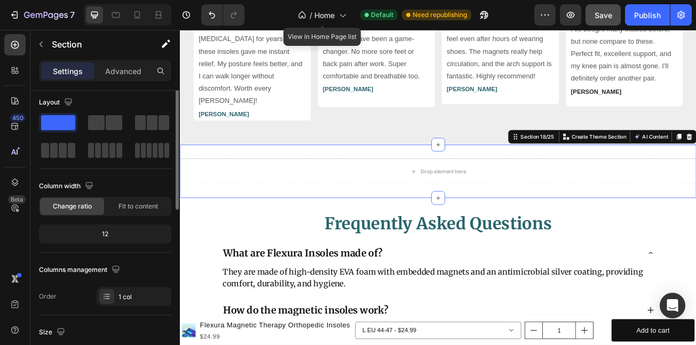
scroll to position [0, 0]
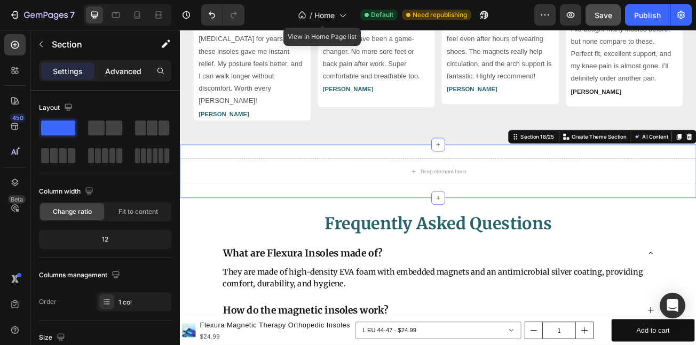
click at [119, 74] on p "Advanced" at bounding box center [123, 71] width 36 height 11
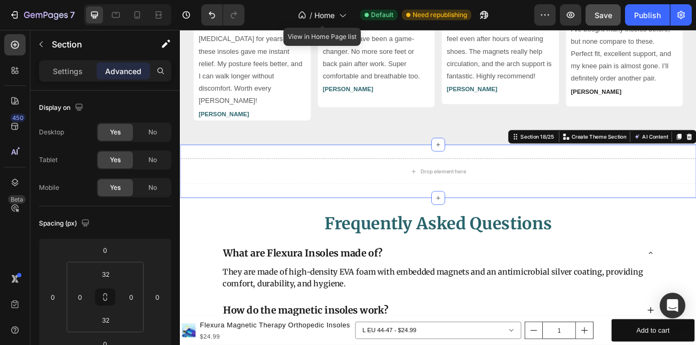
click at [119, 73] on p "Advanced" at bounding box center [123, 71] width 36 height 11
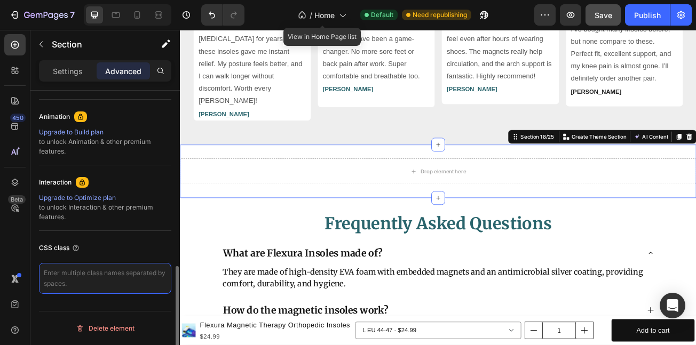
click at [81, 283] on textarea at bounding box center [105, 278] width 132 height 31
paste textarea "{% render 'okendo-reviews-widget', product: product %}"
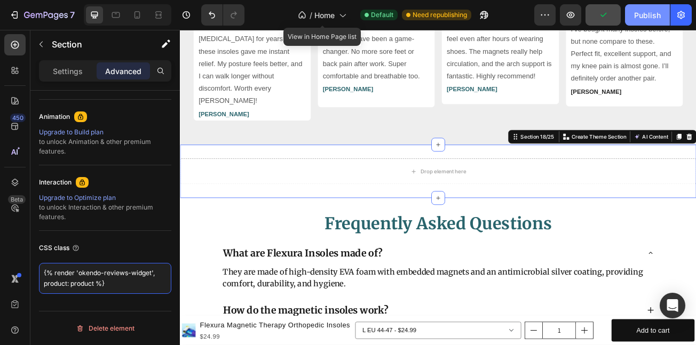
type textarea "{% render 'okendo-reviews-widget', product: product %}"
click at [643, 11] on div "Publish" at bounding box center [647, 15] width 27 height 11
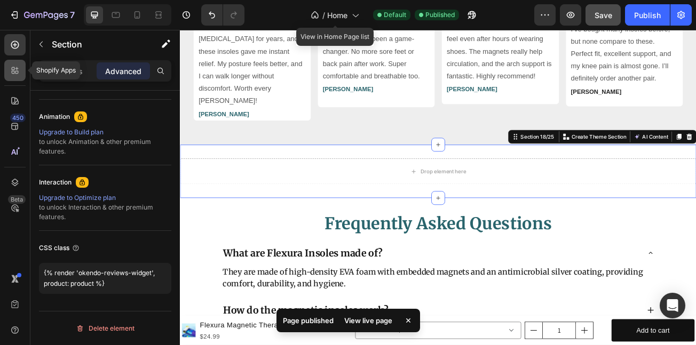
click at [17, 74] on icon at bounding box center [15, 70] width 11 height 11
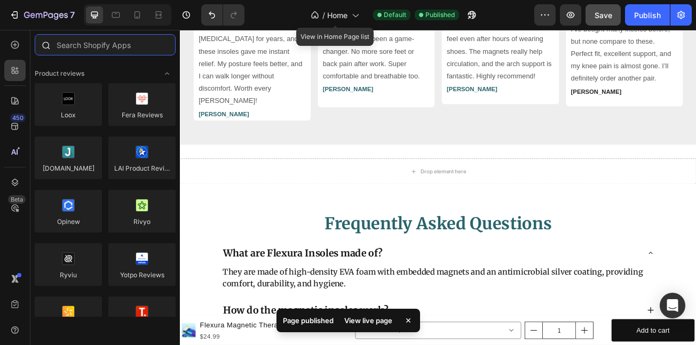
drag, startPoint x: 86, startPoint y: 38, endPoint x: 82, endPoint y: 48, distance: 9.8
click at [84, 44] on input "text" at bounding box center [105, 44] width 141 height 21
paste input "Okendo: Reviews & Loyalty"
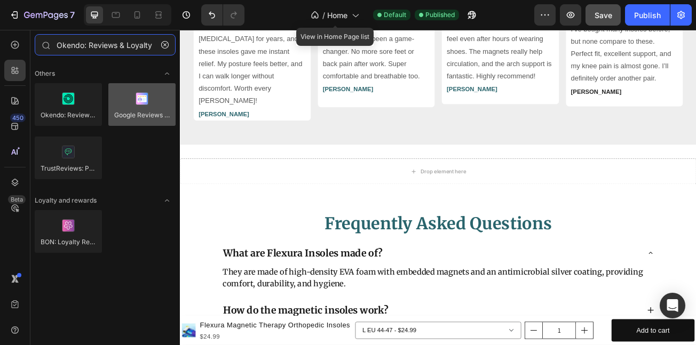
type input "Okendo: Reviews & Loyalty"
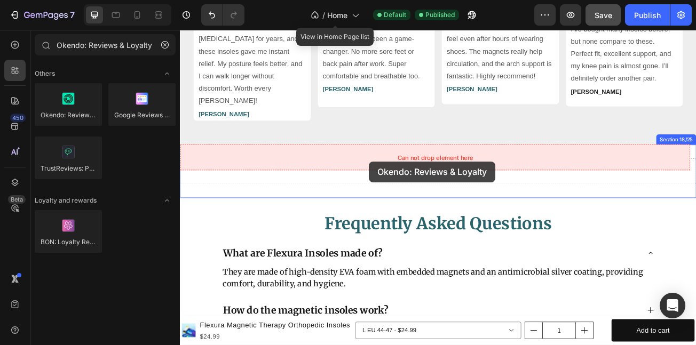
drag, startPoint x: 350, startPoint y: 141, endPoint x: 414, endPoint y: 193, distance: 82.8
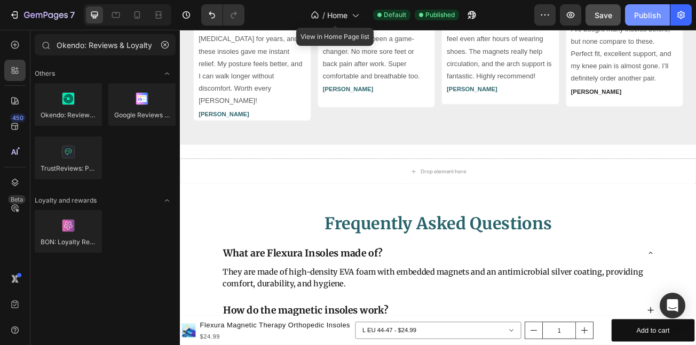
drag, startPoint x: 626, startPoint y: 22, endPoint x: 638, endPoint y: 22, distance: 12.3
click at [631, 22] on button "Publish" at bounding box center [647, 14] width 45 height 21
click at [469, 16] on icon "button" at bounding box center [469, 17] width 3 height 3
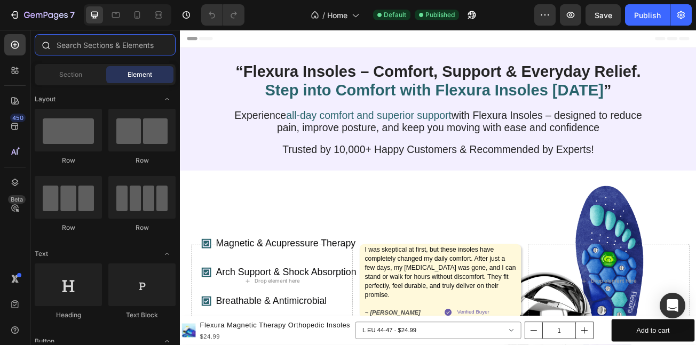
click at [115, 43] on input "text" at bounding box center [105, 44] width 141 height 21
click at [91, 80] on div "Section" at bounding box center [70, 74] width 67 height 17
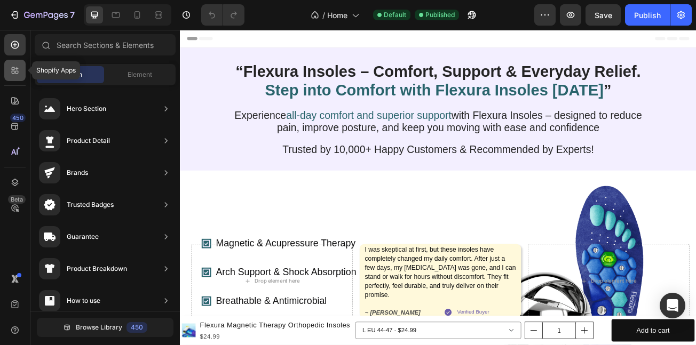
click at [9, 76] on div at bounding box center [14, 70] width 21 height 21
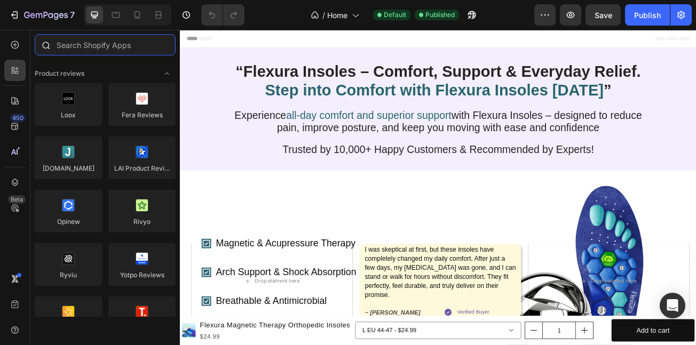
click at [91, 53] on input "text" at bounding box center [105, 44] width 141 height 21
paste input "Okendo: Reviews & Loyalty"
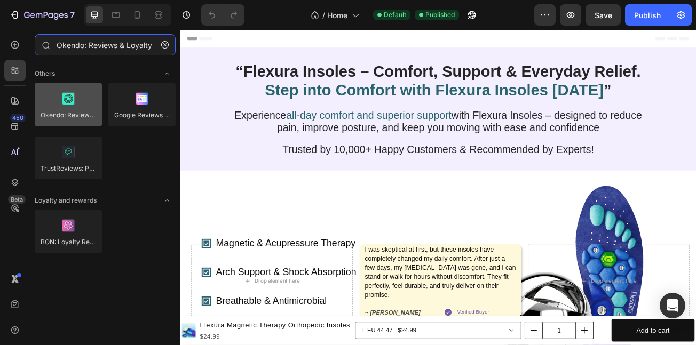
type input "Okendo: Reviews & Loyalty"
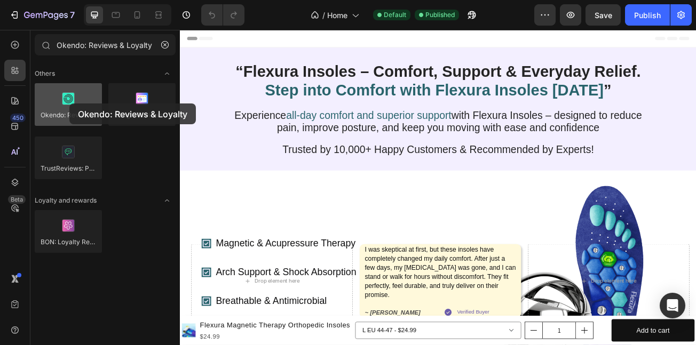
click at [69, 104] on div at bounding box center [68, 104] width 67 height 43
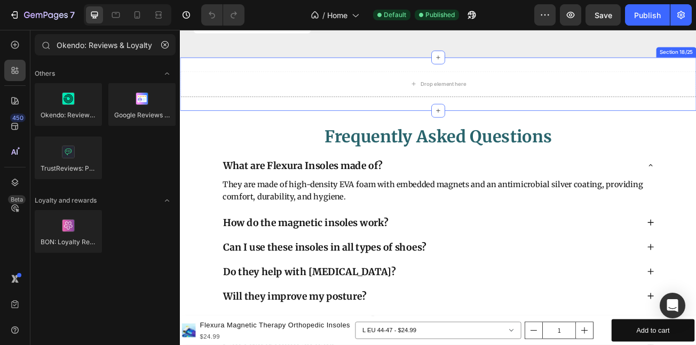
scroll to position [5382, 0]
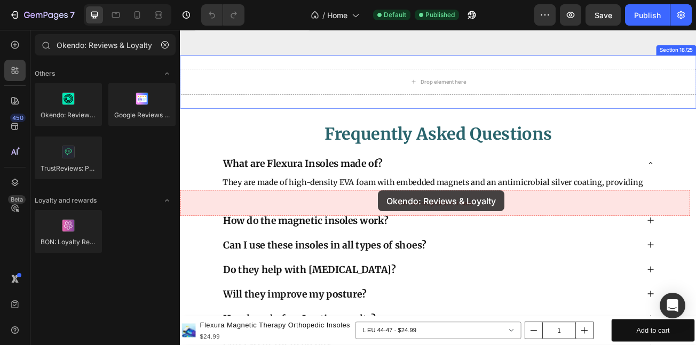
drag, startPoint x: 254, startPoint y: 128, endPoint x: 426, endPoint y: 228, distance: 198.8
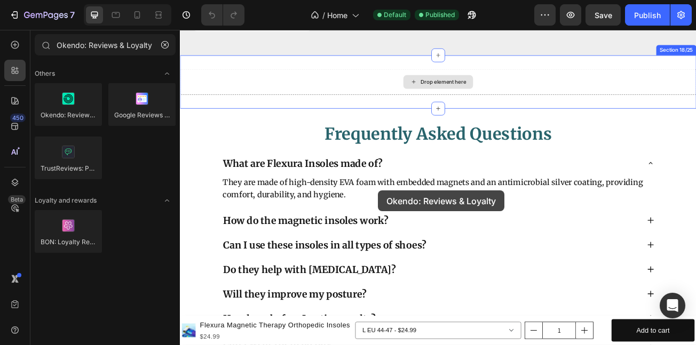
click at [426, 111] on div "Drop element here" at bounding box center [500, 94] width 641 height 32
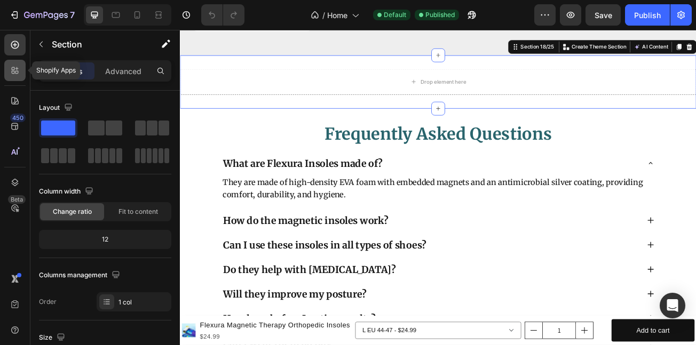
click at [14, 65] on icon at bounding box center [15, 70] width 11 height 11
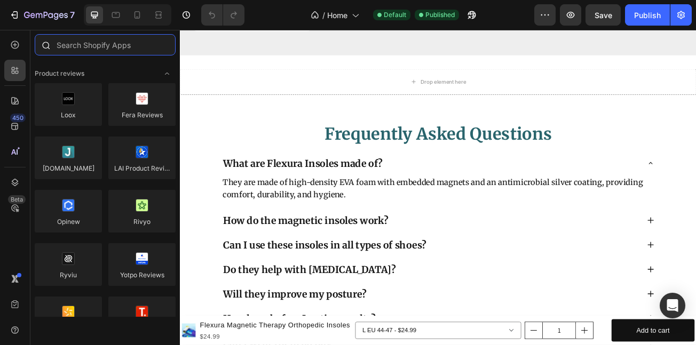
click at [88, 53] on input "text" at bounding box center [105, 44] width 141 height 21
paste input "Okendo: Reviews & Loyalty"
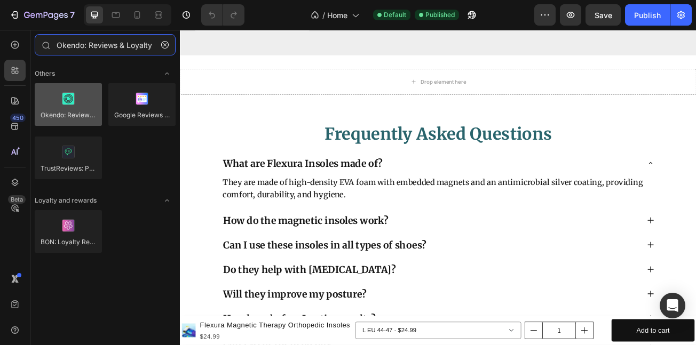
type input "Okendo: Reviews & Loyalty"
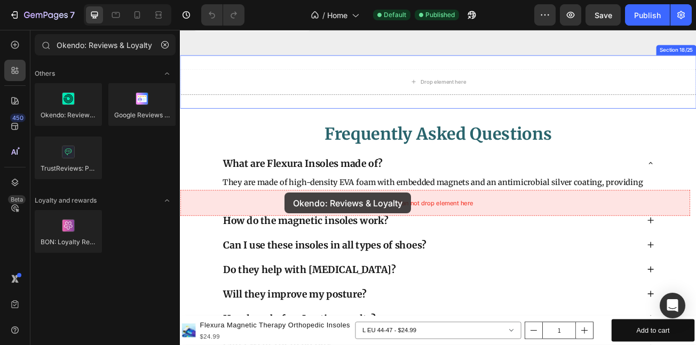
drag, startPoint x: 254, startPoint y: 137, endPoint x: 310, endPoint y: 233, distance: 110.8
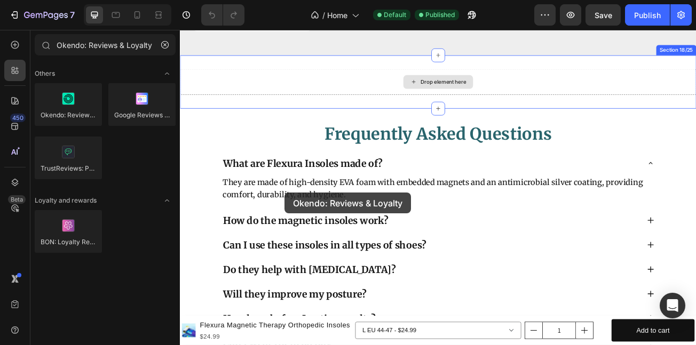
click at [310, 111] on div "Drop element here" at bounding box center [500, 94] width 641 height 32
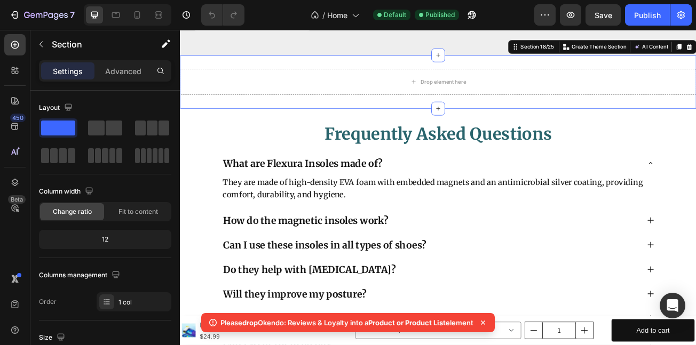
click at [270, 328] on p "Please drop Okendo: Reviews & Loyalty into a Product or Product List element" at bounding box center [347, 323] width 253 height 11
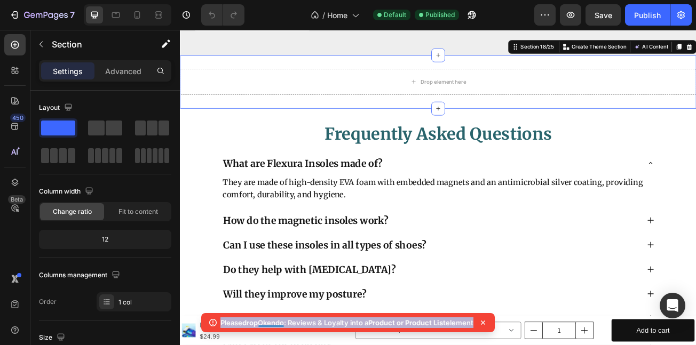
click at [270, 328] on p "Please drop Okendo: Reviews & Loyalty into a Product or Product List element" at bounding box center [347, 323] width 253 height 11
copy body "Please drop Okendo: Reviews & Loyalty into a Product or Product List element"
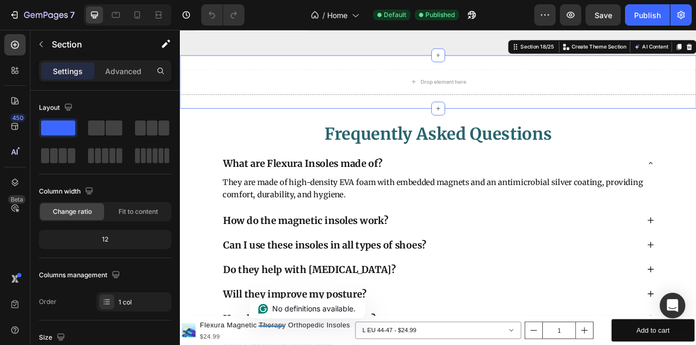
drag, startPoint x: 803, startPoint y: 201, endPoint x: 805, endPoint y: 211, distance: 10.9
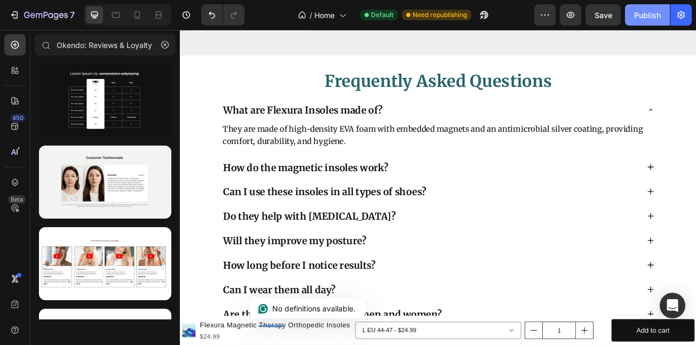
click at [642, 6] on button "Publish" at bounding box center [647, 14] width 45 height 21
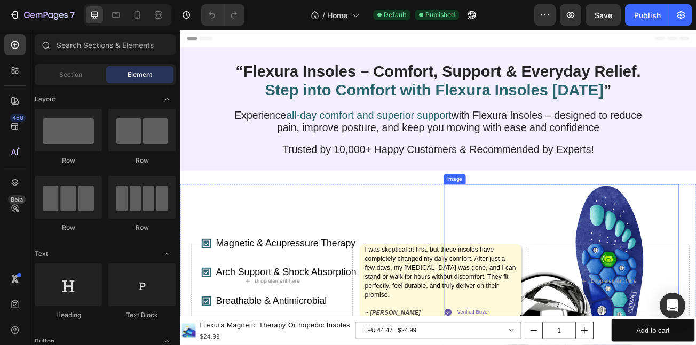
click at [657, 311] on img at bounding box center [654, 349] width 214 height 255
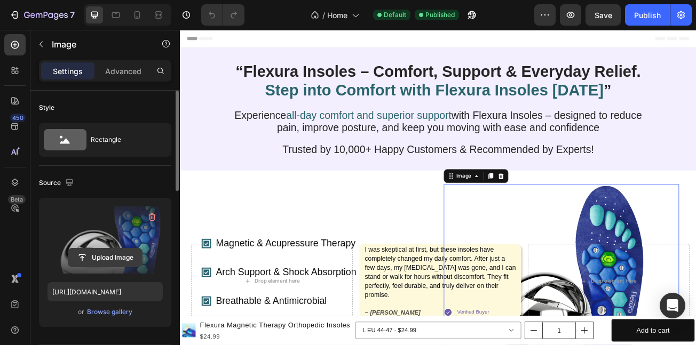
click at [117, 254] on input "file" at bounding box center [105, 258] width 74 height 18
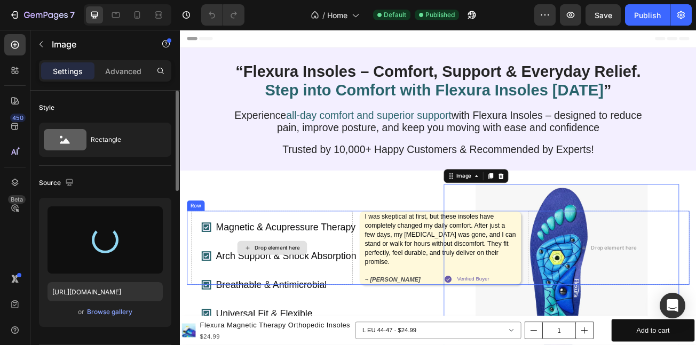
type input "[URL][DOMAIN_NAME]"
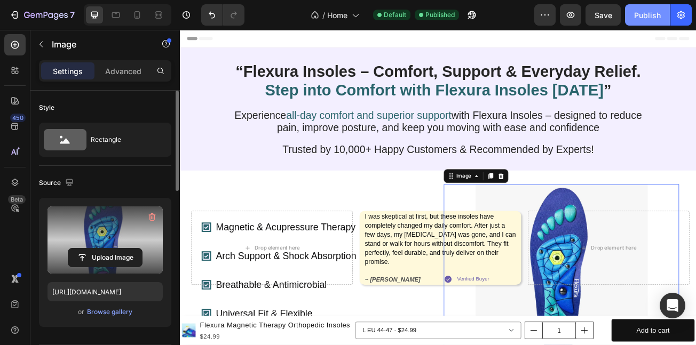
click at [646, 14] on div "Publish" at bounding box center [647, 15] width 27 height 11
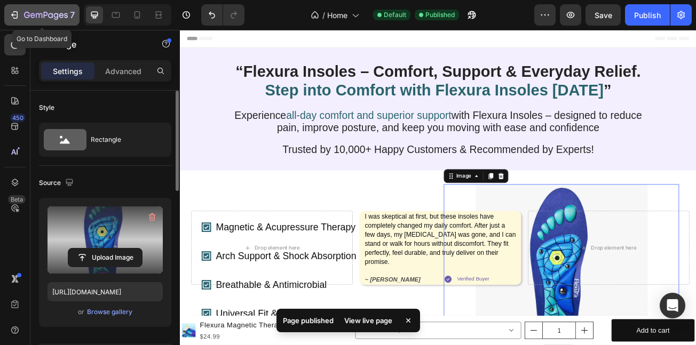
click at [18, 14] on icon "button" at bounding box center [14, 15] width 11 height 11
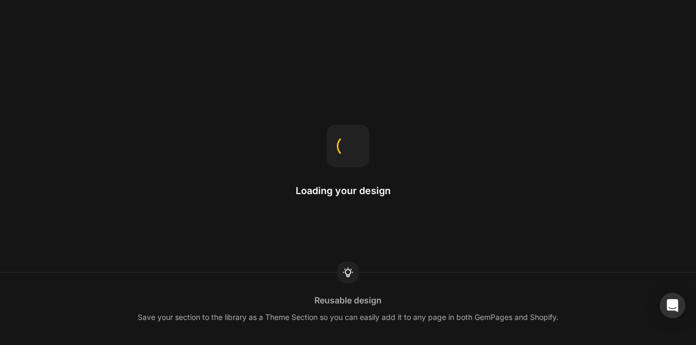
click at [368, 194] on h2 "Loading your design" at bounding box center [348, 191] width 105 height 13
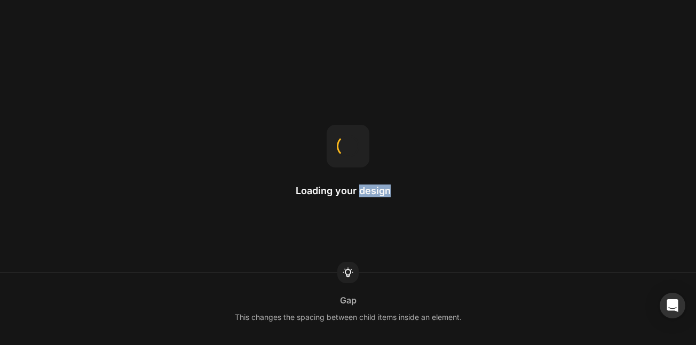
click at [369, 194] on h2 "Loading your design" at bounding box center [348, 191] width 105 height 13
click at [371, 196] on h2 "Loading your design" at bounding box center [348, 191] width 105 height 13
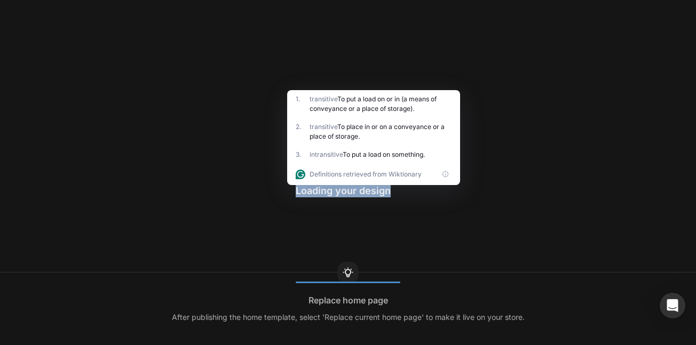
click at [308, 193] on h2 "Loading your design" at bounding box center [348, 191] width 105 height 13
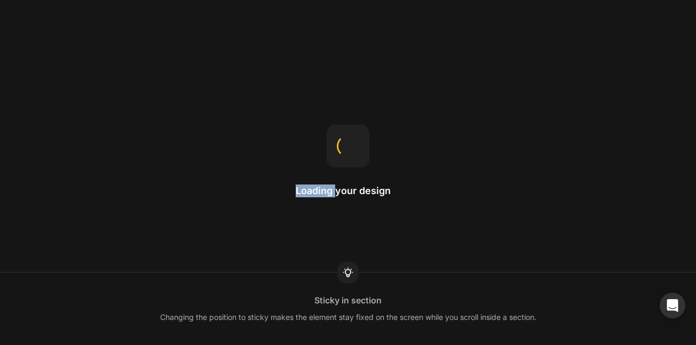
click at [308, 193] on h2 "Loading your design" at bounding box center [348, 191] width 105 height 13
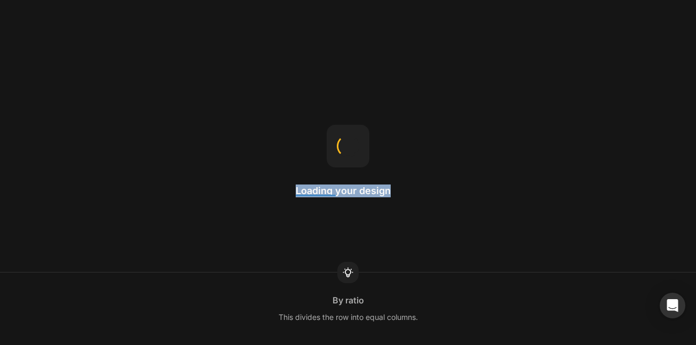
click at [308, 193] on h2 "Loading your design" at bounding box center [348, 191] width 105 height 13
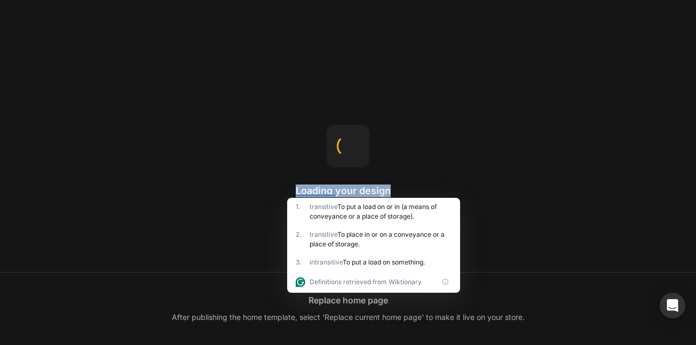
click at [346, 188] on h2 "Loading your design" at bounding box center [348, 191] width 105 height 13
click at [346, 191] on h2 "Loading your design" at bounding box center [348, 191] width 105 height 13
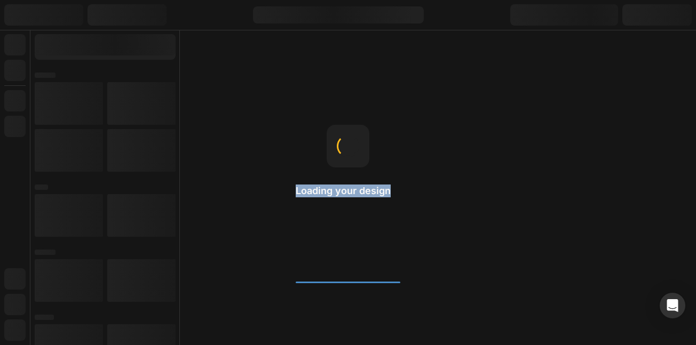
click at [346, 191] on h2 "Loading your design" at bounding box center [348, 191] width 105 height 13
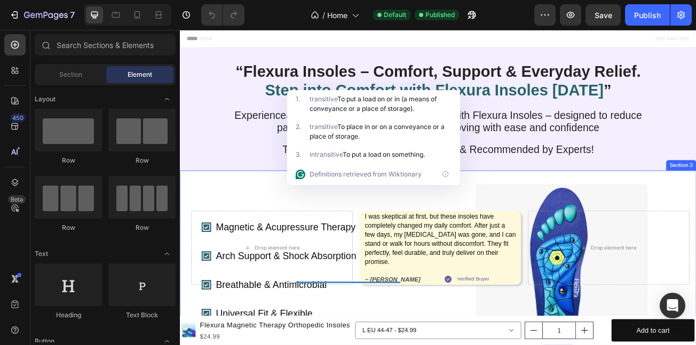
click at [613, 241] on div "Magnetic & Acupressure Therapy Arch Support & Shock Absorption Breathable & Ant…" at bounding box center [500, 340] width 641 height 272
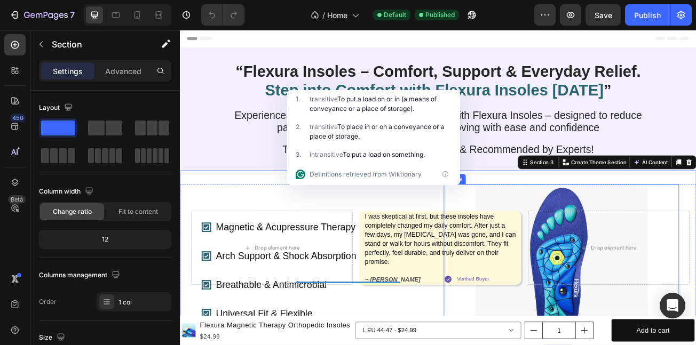
click at [591, 257] on img at bounding box center [654, 329] width 214 height 214
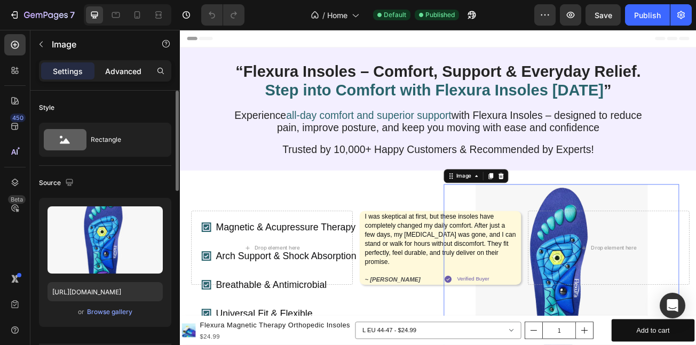
click at [139, 72] on p "Advanced" at bounding box center [123, 71] width 36 height 11
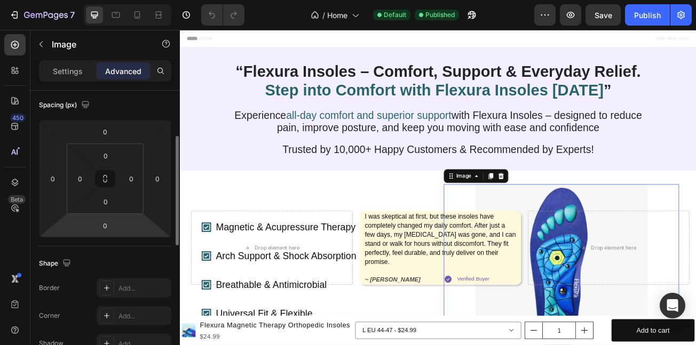
scroll to position [112, 0]
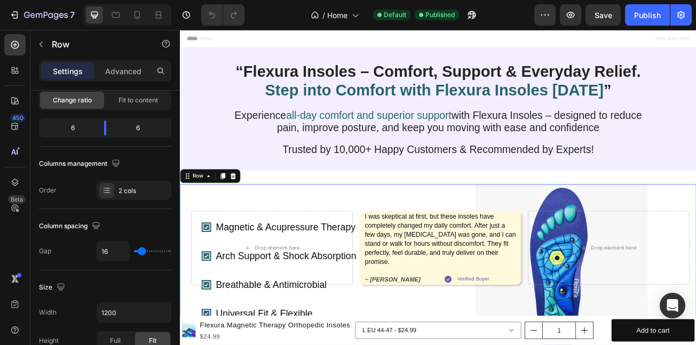
click at [388, 268] on div "Magnetic & Acupressure Therapy Arch Support & Shock Absorption Breathable & Ant…" at bounding box center [353, 329] width 292 height 214
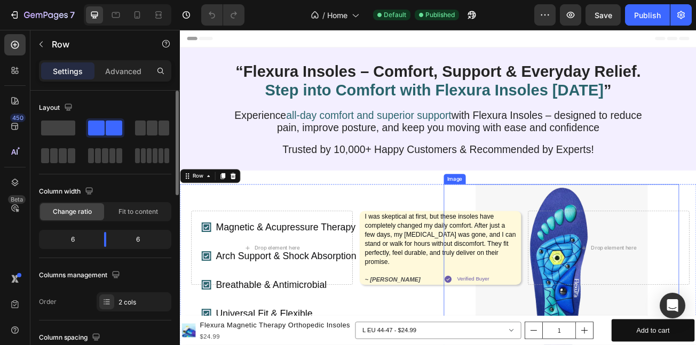
click at [582, 259] on img at bounding box center [654, 329] width 214 height 214
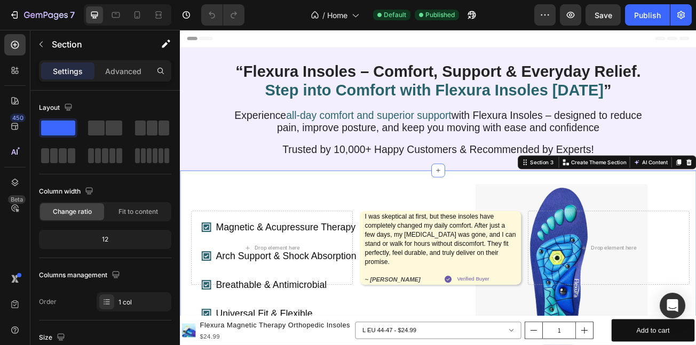
click at [493, 243] on div "Magnetic & Acupressure Therapy Arch Support & Shock Absorption Breathable & Ant…" at bounding box center [500, 340] width 641 height 272
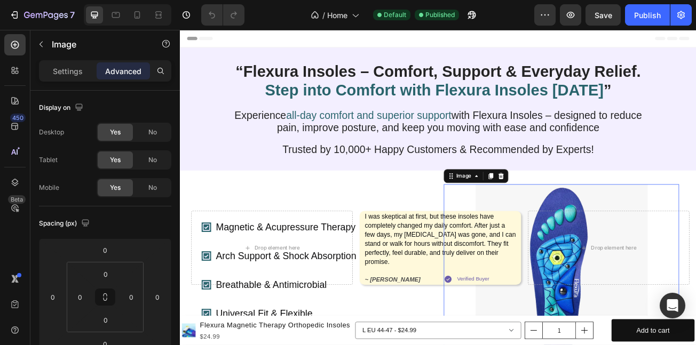
click at [604, 256] on img at bounding box center [654, 329] width 214 height 214
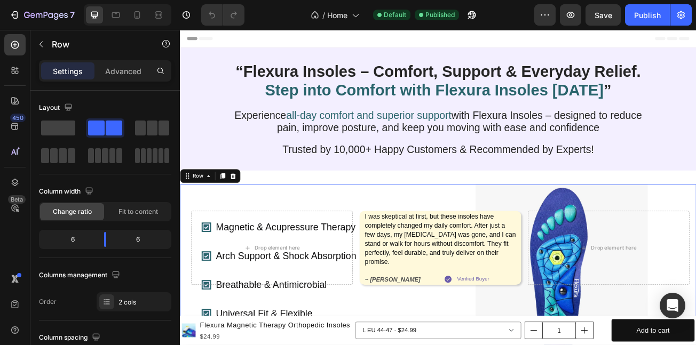
click at [323, 259] on div "Magnetic & Acupressure Therapy Arch Support & Shock Absorption Breathable & Ant…" at bounding box center [353, 329] width 292 height 214
click at [137, 14] on icon at bounding box center [137, 15] width 11 height 11
type input "100%"
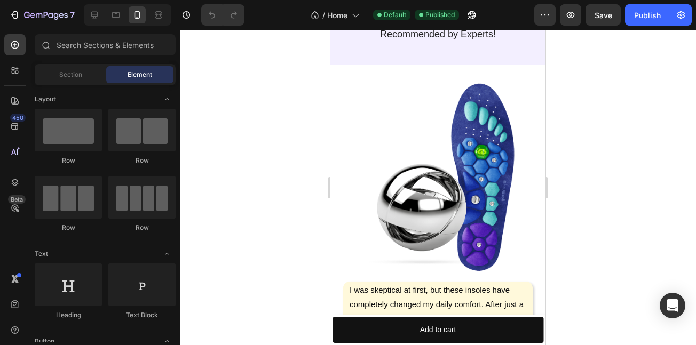
scroll to position [263, 0]
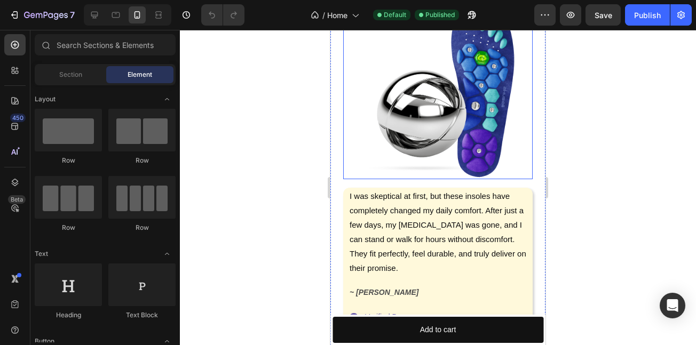
click at [380, 169] on img at bounding box center [438, 83] width 160 height 191
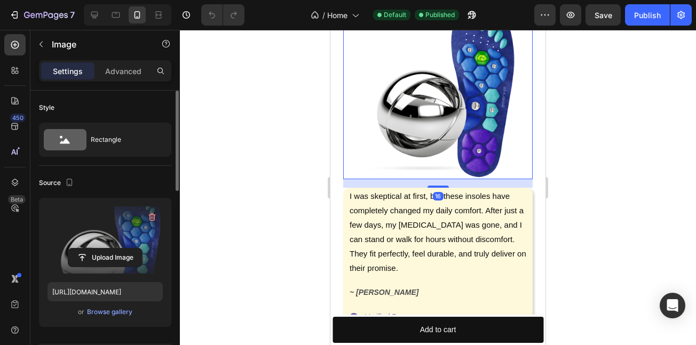
click at [106, 247] on label at bounding box center [105, 240] width 115 height 67
click at [106, 249] on input "file" at bounding box center [105, 258] width 74 height 18
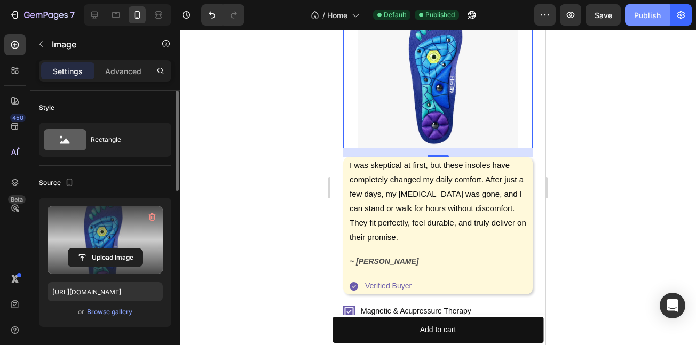
click at [635, 17] on div "Publish" at bounding box center [647, 15] width 27 height 11
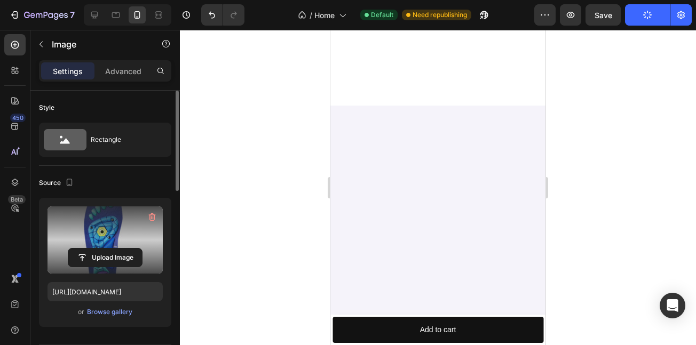
scroll to position [1203, 0]
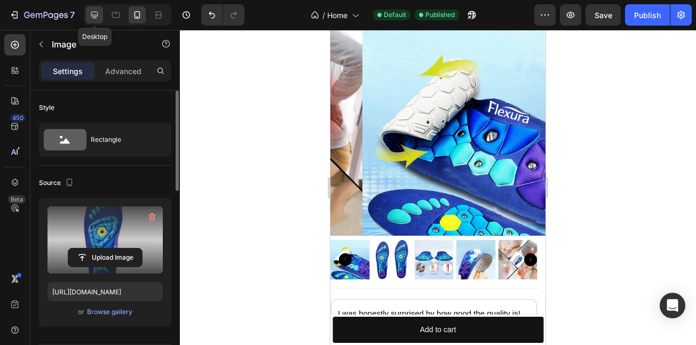
click at [88, 15] on div at bounding box center [94, 14] width 17 height 17
type input "[URL][DOMAIN_NAME]"
type input "100"
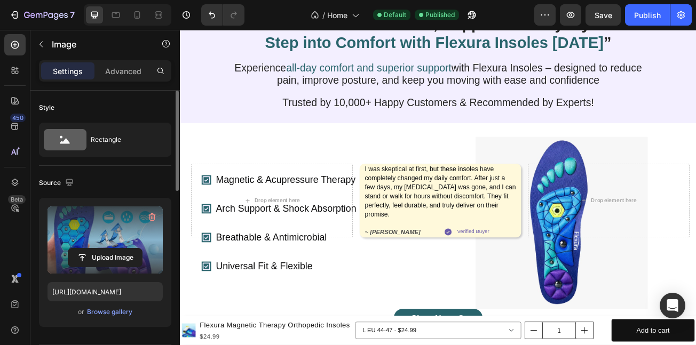
scroll to position [54, 0]
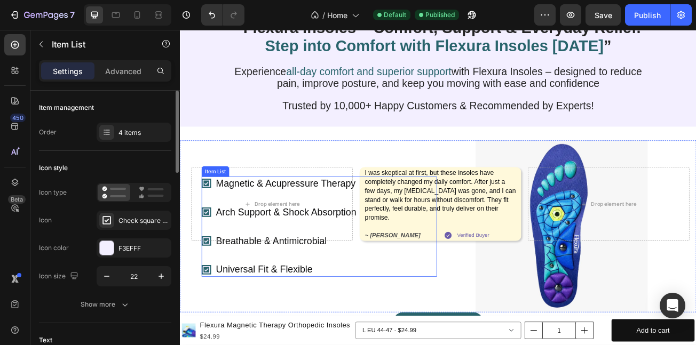
click at [209, 298] on icon at bounding box center [213, 292] width 12 height 12
click at [216, 333] on div "Magnetic & Acupressure Therapy Arch Support & Shock Absorption Breathable & Ant…" at bounding box center [304, 274] width 194 height 124
click at [269, 206] on icon at bounding box center [272, 201] width 6 height 7
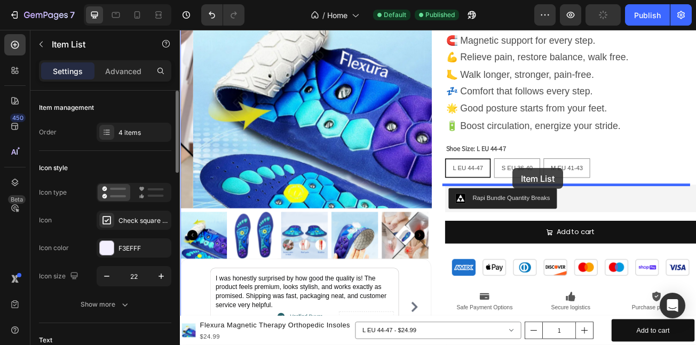
scroll to position [1012, 0]
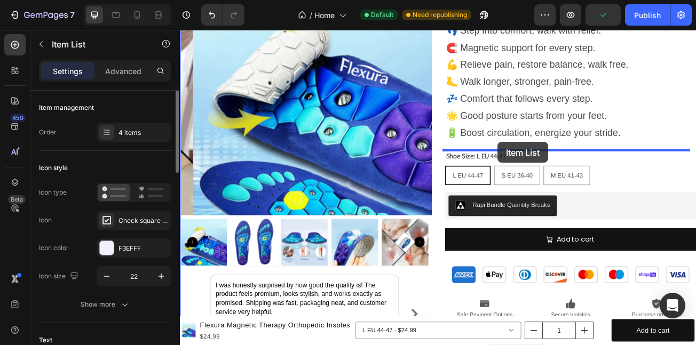
drag, startPoint x: 217, startPoint y: 304, endPoint x: 574, endPoint y: 169, distance: 381.4
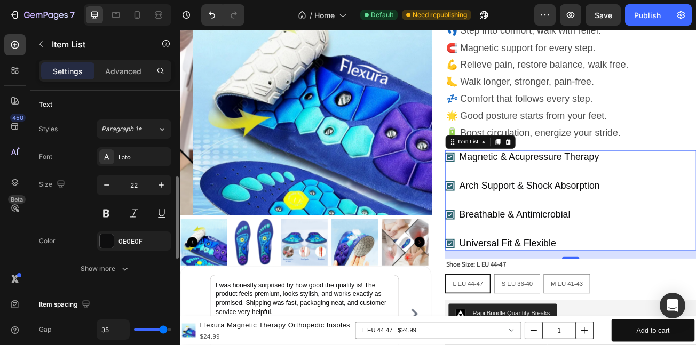
scroll to position [257, 0]
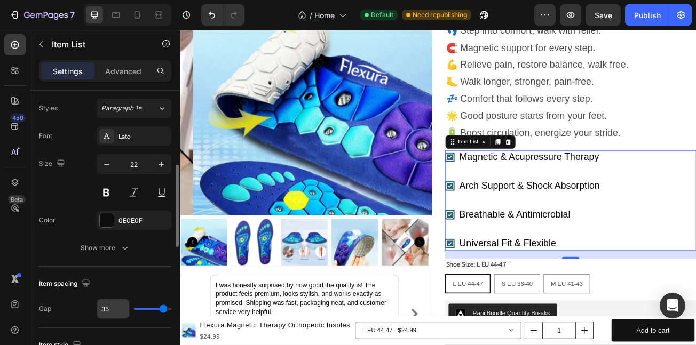
drag, startPoint x: 131, startPoint y: 306, endPoint x: 126, endPoint y: 309, distance: 5.5
click at [126, 309] on div "35" at bounding box center [134, 309] width 75 height 20
drag, startPoint x: 146, startPoint y: 311, endPoint x: 130, endPoint y: 311, distance: 16.6
click at [130, 311] on div "35" at bounding box center [134, 309] width 75 height 20
drag, startPoint x: 143, startPoint y: 307, endPoint x: 132, endPoint y: 307, distance: 10.1
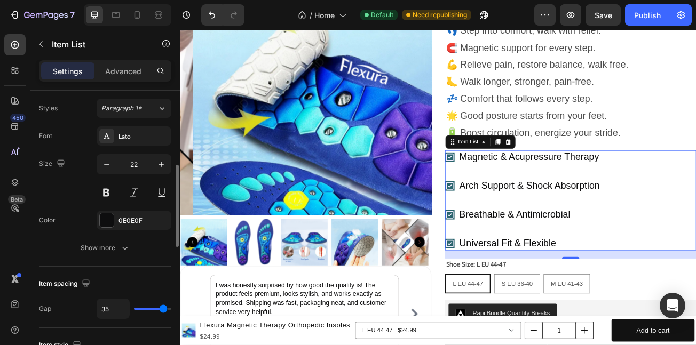
click at [132, 307] on div "35" at bounding box center [134, 309] width 75 height 20
click at [158, 307] on div "35" at bounding box center [134, 309] width 75 height 20
click at [110, 314] on input "35" at bounding box center [113, 309] width 32 height 19
drag, startPoint x: 110, startPoint y: 314, endPoint x: 119, endPoint y: 314, distance: 9.1
click at [113, 314] on input "35" at bounding box center [113, 309] width 32 height 19
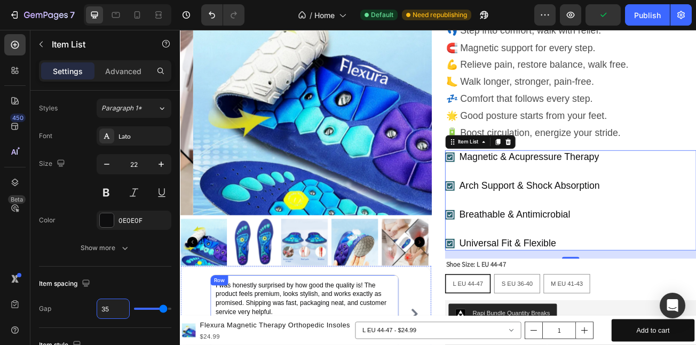
type input "2"
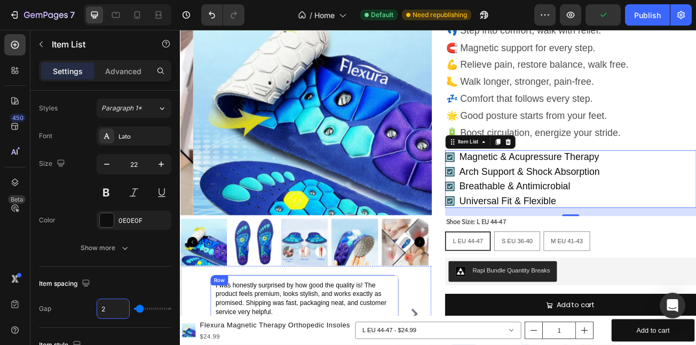
type input "20"
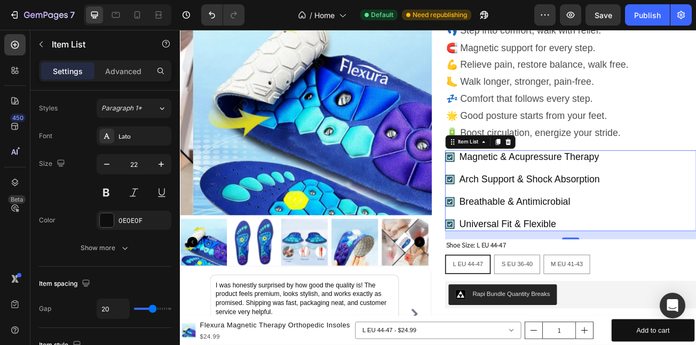
click at [0, 236] on div "450 Beta" at bounding box center [15, 188] width 30 height 316
type input "1"
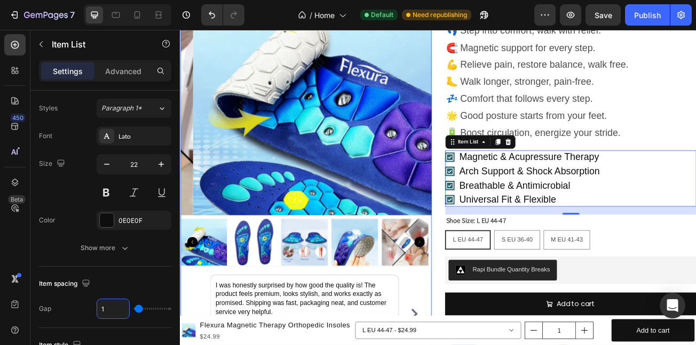
type input "12"
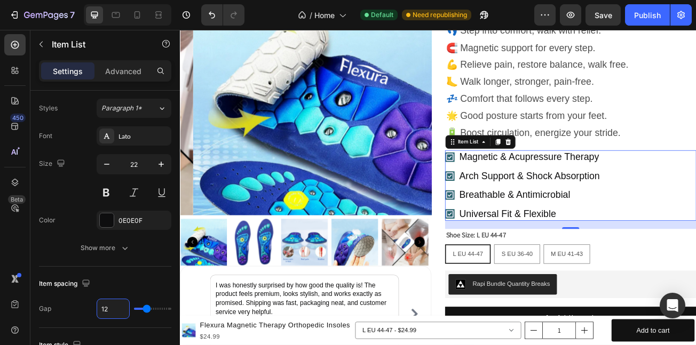
type input "12"
click at [11, 248] on div "450 Beta" at bounding box center [14, 151] width 21 height 234
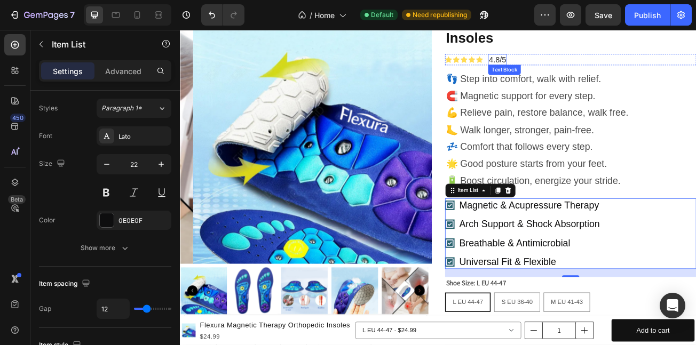
scroll to position [941, 0]
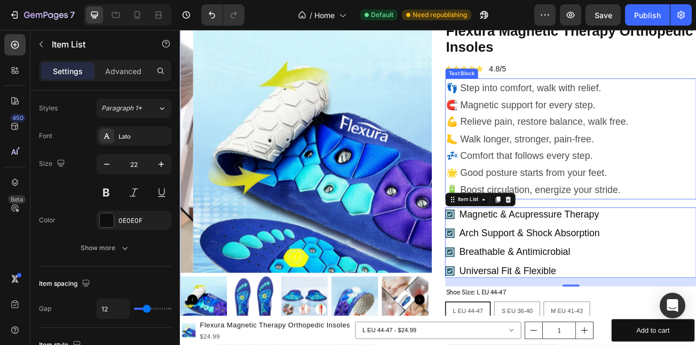
click at [538, 106] on p "👣 Step into comfort, walk with relief. 🧲 Magnetic support for every step. 💪 Rel…" at bounding box center [665, 165] width 310 height 148
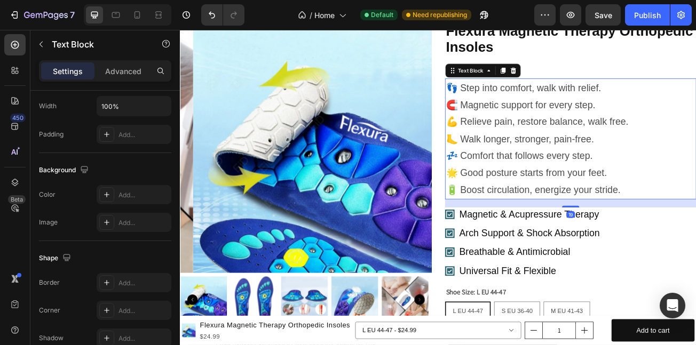
click at [538, 104] on p "👣 Step into comfort, walk with relief. 🧲 Magnetic support for every step. 💪 Rel…" at bounding box center [665, 165] width 310 height 148
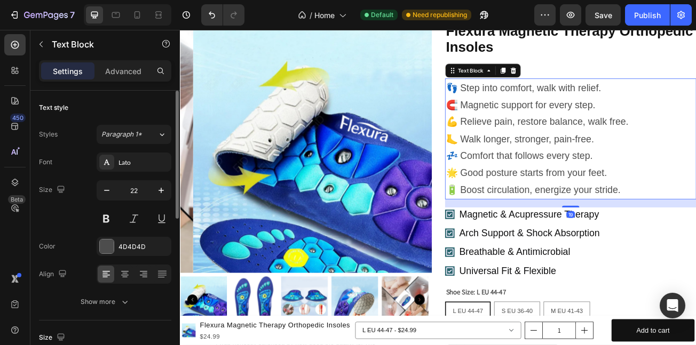
click at [538, 104] on p "👣 Step into comfort, walk with relief. 🧲 Magnetic support for every step. 💪 Rel…" at bounding box center [665, 165] width 310 height 148
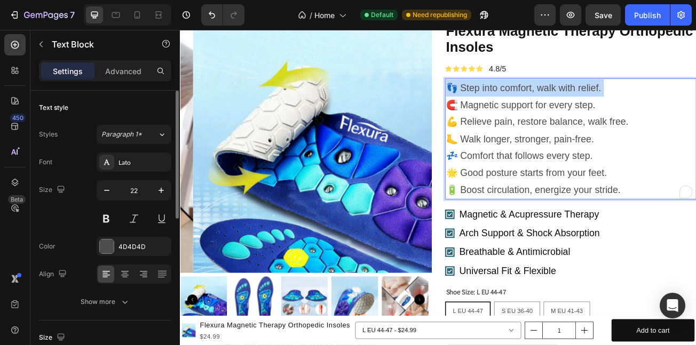
click at [538, 104] on p "👣 Step into comfort, walk with relief. 🧲 Magnetic support for every step. 💪 Rel…" at bounding box center [665, 165] width 310 height 148
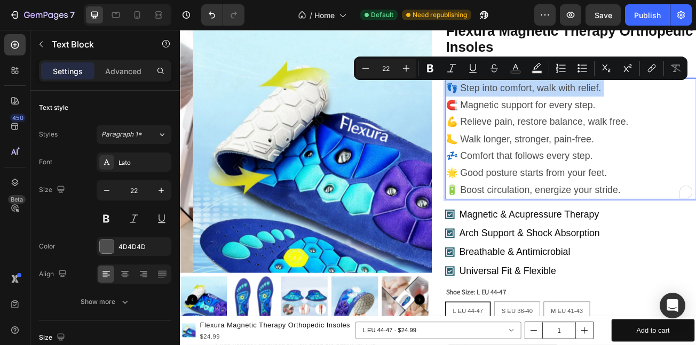
click at [530, 102] on p "👣 Step into comfort, walk with relief. 🧲 Magnetic support for every step. 💪 Rel…" at bounding box center [665, 165] width 310 height 148
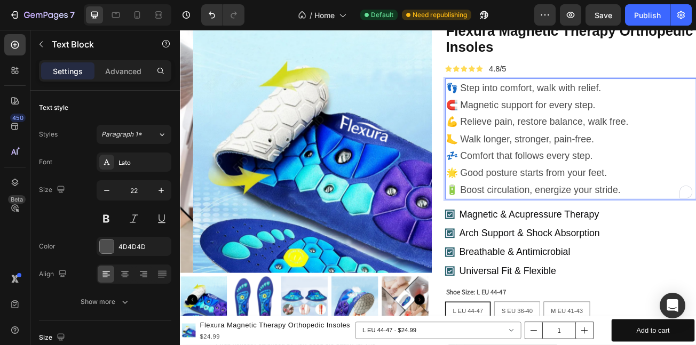
click at [528, 102] on p "👣 Step into comfort, walk with relief. 🧲 Magnetic support for every step. 💪 Rel…" at bounding box center [665, 165] width 310 height 148
drag, startPoint x: 525, startPoint y: 100, endPoint x: 634, endPoint y: 98, distance: 109.0
click at [525, 98] on p "👣 Step into comfort, walk with relief. 🧲 Magnetic support for every step. 💪 Rel…" at bounding box center [665, 165] width 310 height 148
click at [696, 95] on p "👣 Step into comfort, walk with relief. 🧲 Magnetic support for every step. 💪 Rel…" at bounding box center [665, 165] width 310 height 148
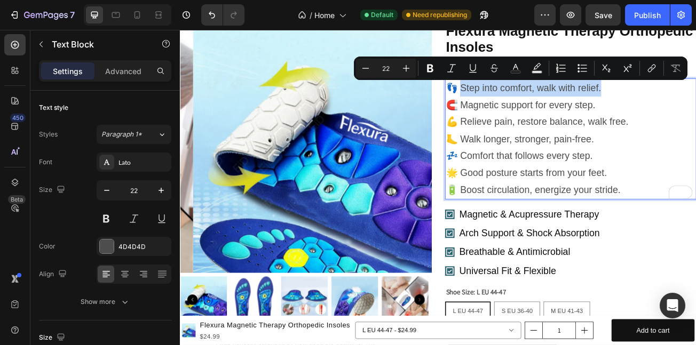
copy p "tep into comfort, walk with relief."
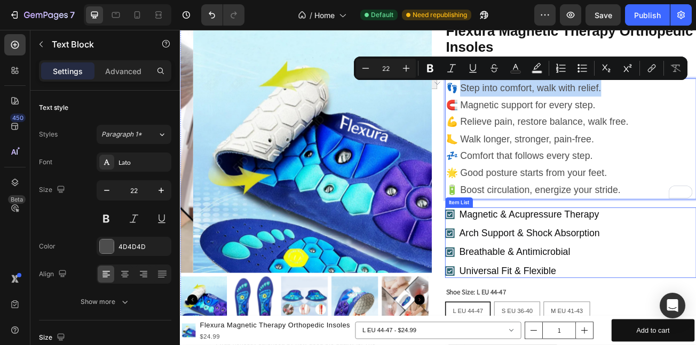
click at [560, 254] on p "Magnetic & Acupressure Therapy" at bounding box center [613, 259] width 175 height 14
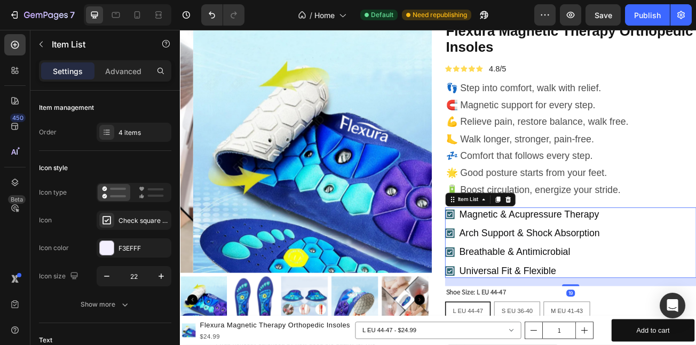
click at [560, 254] on p "Magnetic & Acupressure Therapy" at bounding box center [613, 259] width 175 height 14
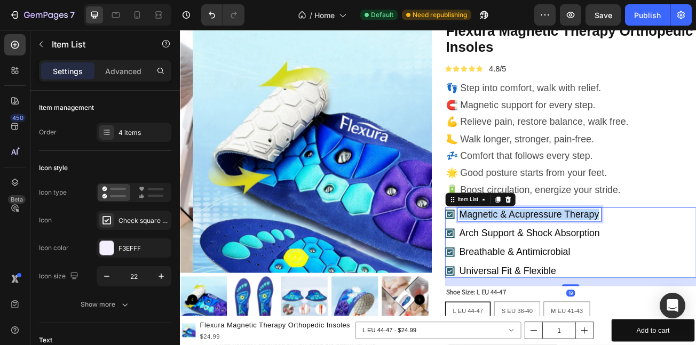
click at [558, 254] on p "Magnetic & Acupressure Therapy" at bounding box center [613, 259] width 175 height 14
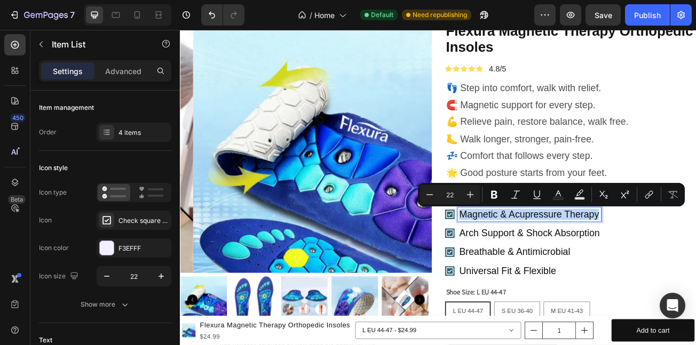
click at [558, 254] on p "Magnetic & Acupressure Therapy" at bounding box center [613, 259] width 175 height 14
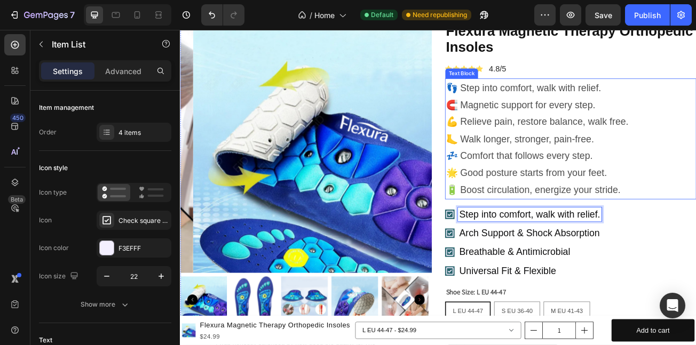
click at [544, 118] on p "👣 Step into comfort, walk with relief. 🧲 Magnetic support for every step. 💪 Rel…" at bounding box center [665, 165] width 310 height 148
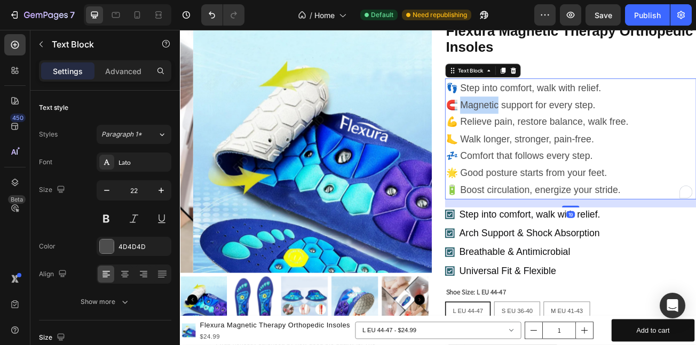
click at [541, 119] on p "👣 Step into comfort, walk with relief. 🧲 Magnetic support for every step. 💪 Rel…" at bounding box center [665, 165] width 310 height 148
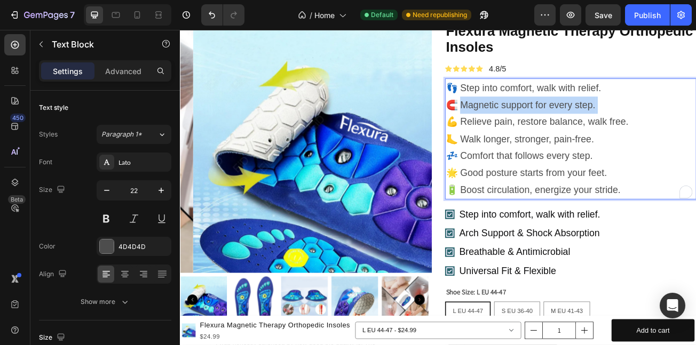
click at [696, 122] on p "👣 Step into comfort, walk with relief. 🧲 Magnetic support for every step. 💪 Rel…" at bounding box center [665, 165] width 310 height 148
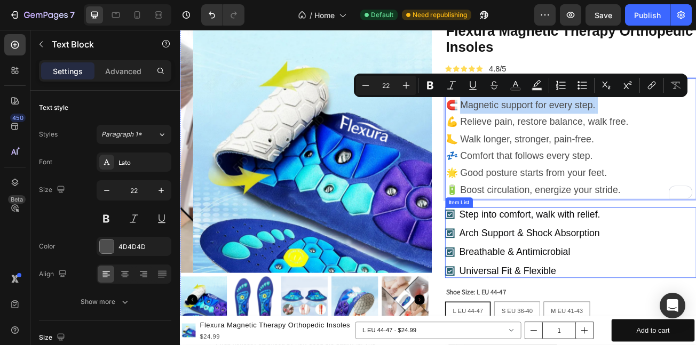
click at [569, 286] on p "Arch Support & Shock Absorption" at bounding box center [613, 283] width 175 height 14
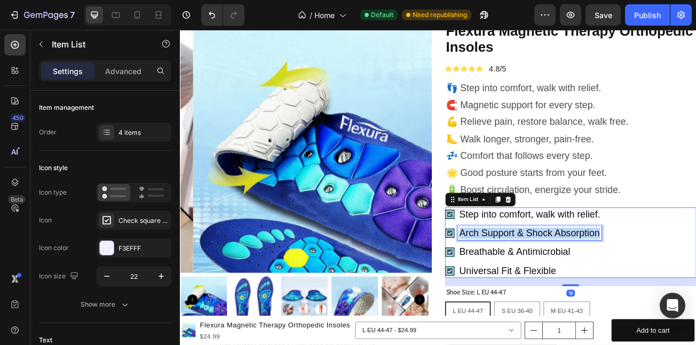
click at [569, 286] on p "Arch Support & Shock Absorption" at bounding box center [613, 283] width 175 height 14
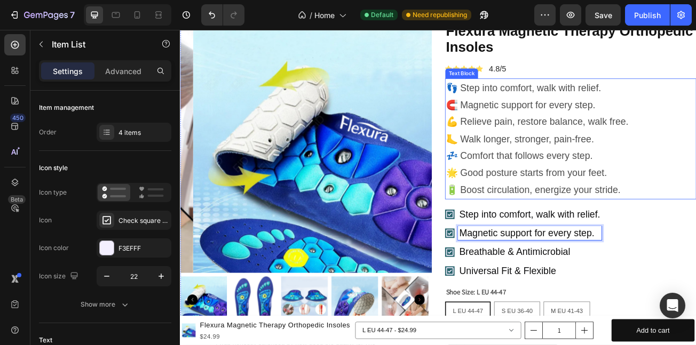
click at [528, 141] on p "👣 Step into comfort, walk with relief. 🧲 Magnetic support for every step. 💪 Rel…" at bounding box center [665, 165] width 310 height 148
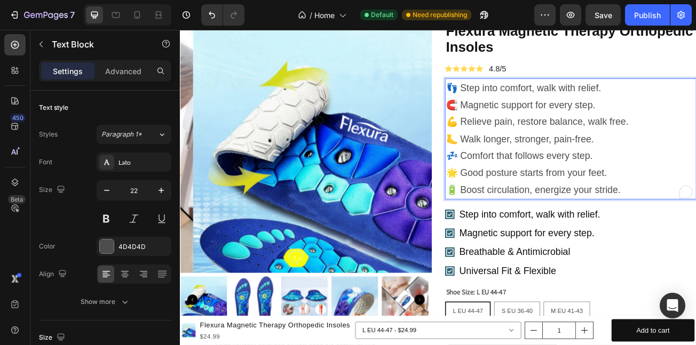
click at [545, 142] on p "👣 Step into comfort, walk with relief. 🧲 Magnetic support for every step. 💪 Rel…" at bounding box center [665, 165] width 310 height 148
drag, startPoint x: 545, startPoint y: 142, endPoint x: 643, endPoint y: 135, distance: 99.1
click at [612, 136] on p "👣 Step into comfort, walk with relief. 🧲 Magnetic support for every step. 💪 Rel…" at bounding box center [665, 165] width 310 height 148
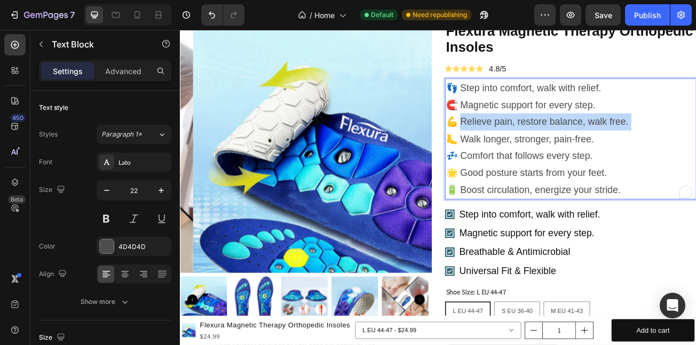
click at [696, 140] on p "👣 Step into comfort, walk with relief. 🧲 Magnetic support for every step. 💪 Rel…" at bounding box center [665, 165] width 310 height 148
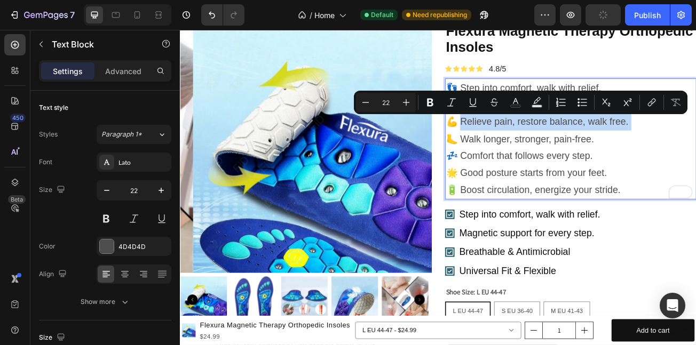
copy p "elieve pain, restore balance, walk free."
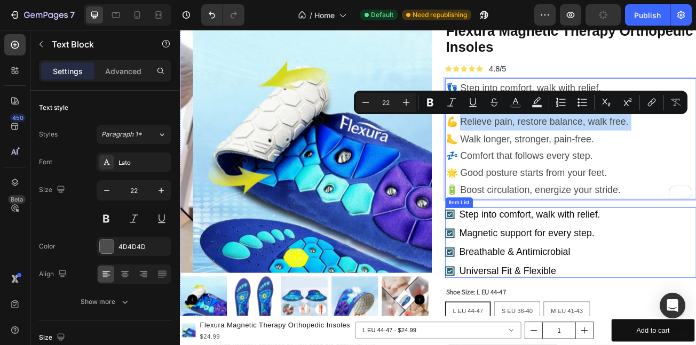
click at [567, 307] on p "Breathable & Antimicrobial" at bounding box center [613, 306] width 175 height 14
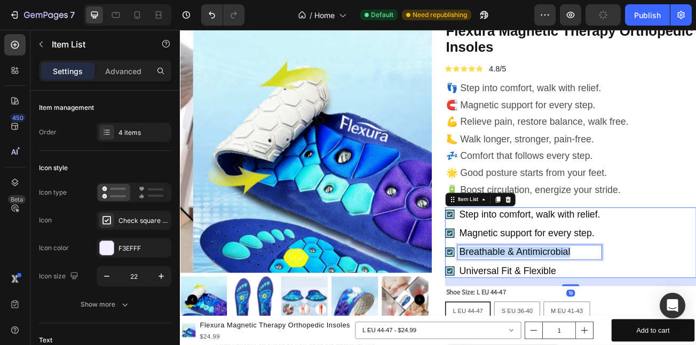
click at [567, 307] on p "Breathable & Antimicrobial" at bounding box center [613, 306] width 175 height 14
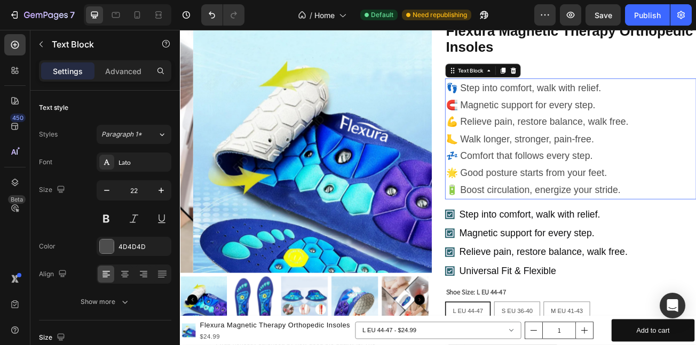
click at [534, 166] on p "👣 Step into comfort, walk with relief. 🧲 Magnetic support for every step. 💪 Rel…" at bounding box center [665, 165] width 310 height 148
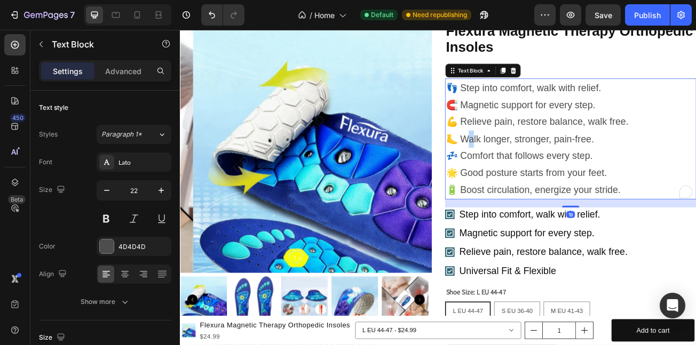
drag, startPoint x: 534, startPoint y: 166, endPoint x: 543, endPoint y: 166, distance: 9.1
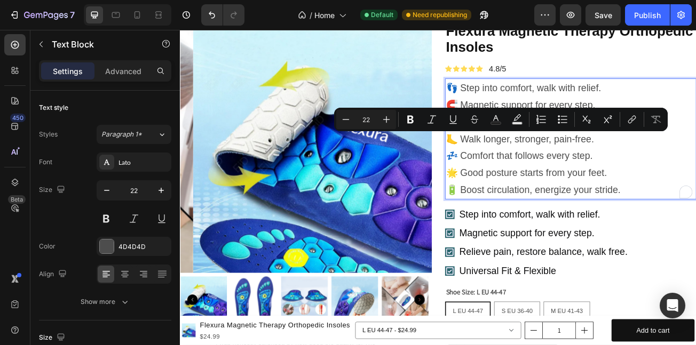
drag, startPoint x: 543, startPoint y: 166, endPoint x: 552, endPoint y: 169, distance: 9.8
click at [552, 166] on p "👣 Step into comfort, walk with relief. 🧲 Magnetic support for every step. 💪 Rel…" at bounding box center [665, 165] width 310 height 148
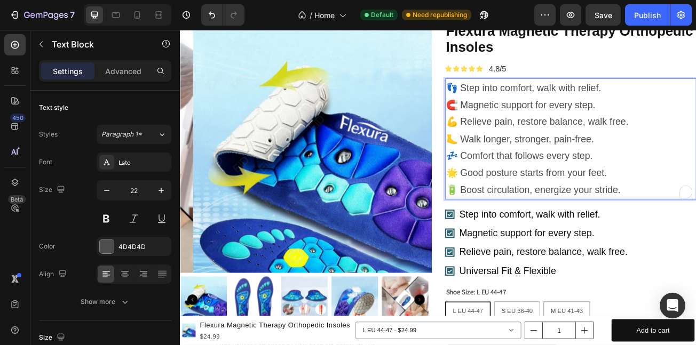
click at [525, 167] on p "👣 Step into comfort, walk with relief. 🧲 Magnetic support for every step. 💪 Rel…" at bounding box center [665, 165] width 310 height 148
drag, startPoint x: 525, startPoint y: 167, endPoint x: 705, endPoint y: 158, distance: 180.7
click at [696, 158] on p "👣 Step into comfort, walk with relief. 🧲 Magnetic support for every step. 💪 Rel…" at bounding box center [665, 165] width 310 height 148
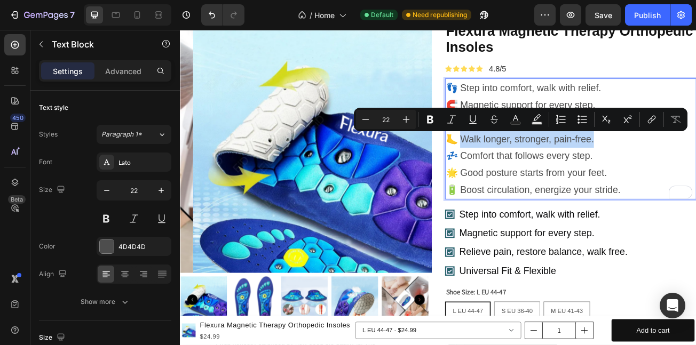
copy p "alk longer, stronger, pain-free."
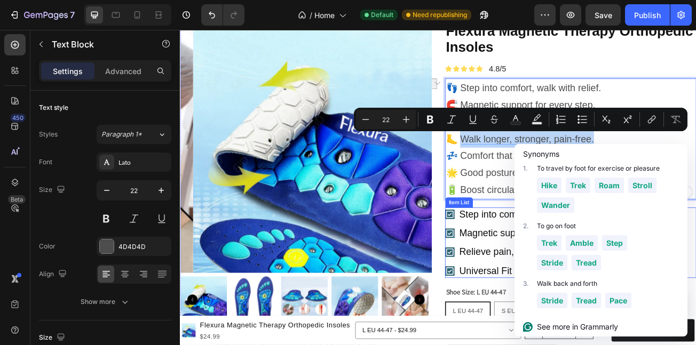
click at [544, 283] on p "Magnetic support for every step." at bounding box center [630, 283] width 209 height 14
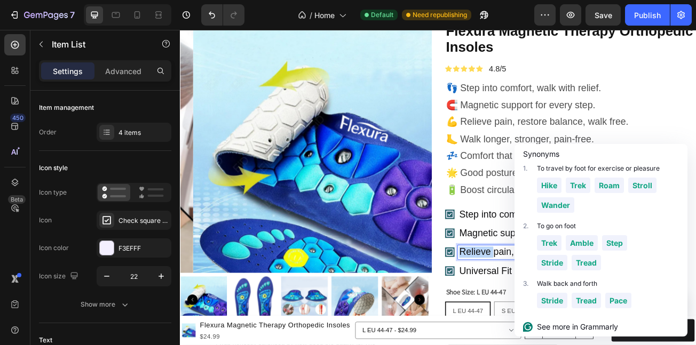
click at [545, 302] on p "Relieve pain, restore balance, walk free." at bounding box center [630, 306] width 209 height 14
click at [696, 127] on p "👣 Step into comfort, walk with relief. 🧲 Magnetic support for every step. 💪 Rel…" at bounding box center [665, 165] width 310 height 148
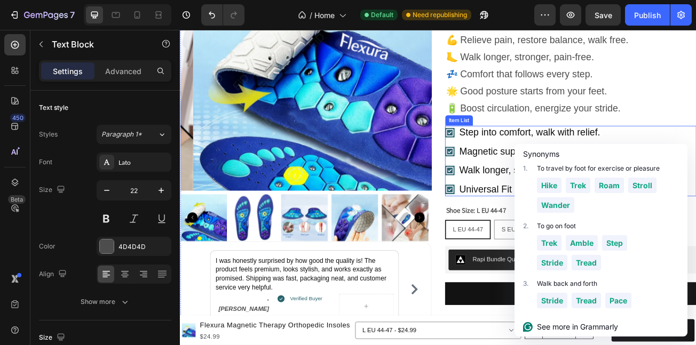
scroll to position [1012, 0]
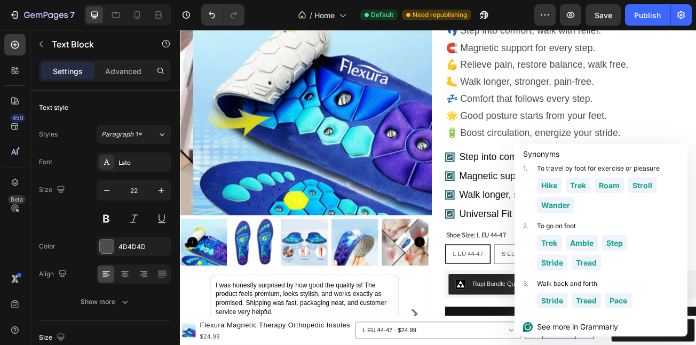
click at [547, 137] on p "👣 Step into comfort, walk with relief. 🧲 Magnetic support for every step. 💪 Rel…" at bounding box center [665, 94] width 310 height 148
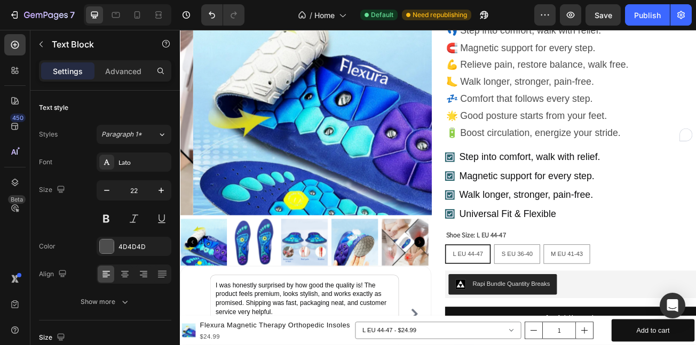
click at [528, 140] on p "👣 Step into comfort, walk with relief. 🧲 Magnetic support for every step. 💪 Rel…" at bounding box center [665, 94] width 310 height 148
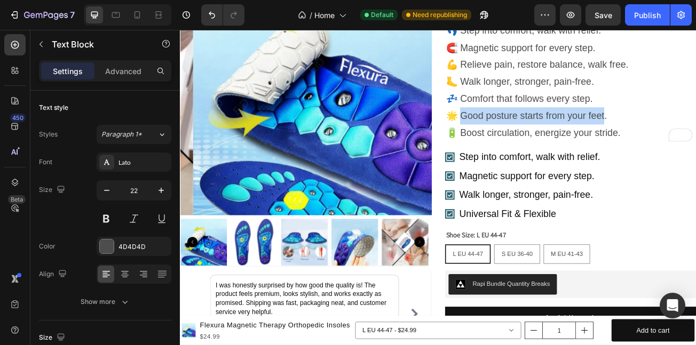
drag, startPoint x: 528, startPoint y: 140, endPoint x: 689, endPoint y: 132, distance: 160.9
click at [689, 132] on p "👣 Step into comfort, walk with relief. 🧲 Magnetic support for every step. 💪 Rel…" at bounding box center [665, 94] width 310 height 148
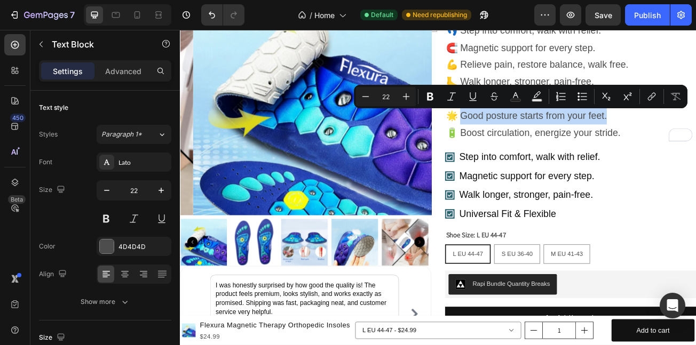
copy p "ood posture starts from your feet."
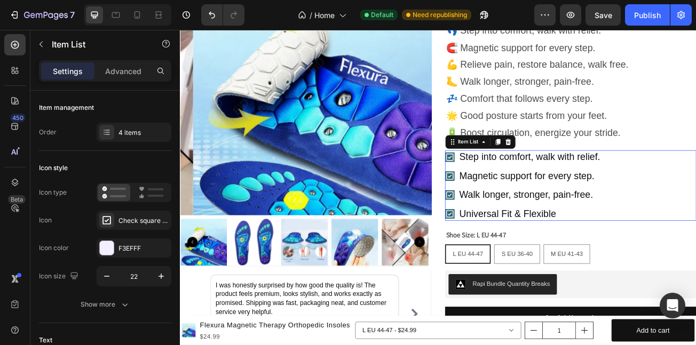
click at [553, 216] on p "Magnetic support for every step." at bounding box center [613, 211] width 175 height 14
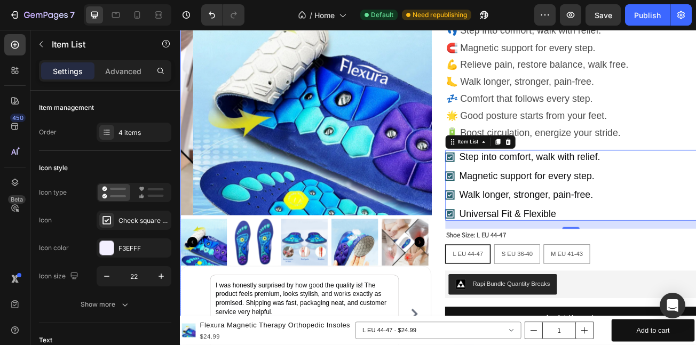
click at [610, 173] on div "Flexura Magnetic Therapy Orthopedic Insoles Product Title Icon Icon Icon Icon I…" at bounding box center [665, 340] width 312 height 783
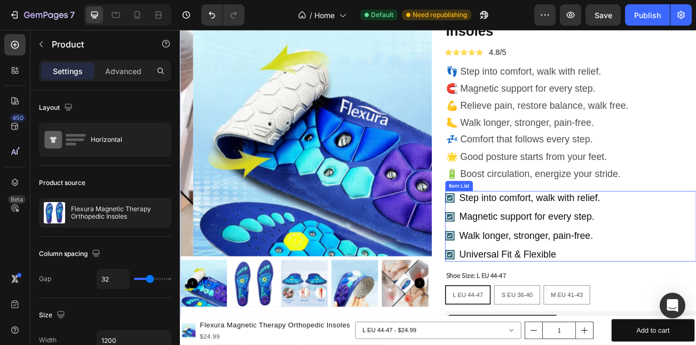
scroll to position [963, 0]
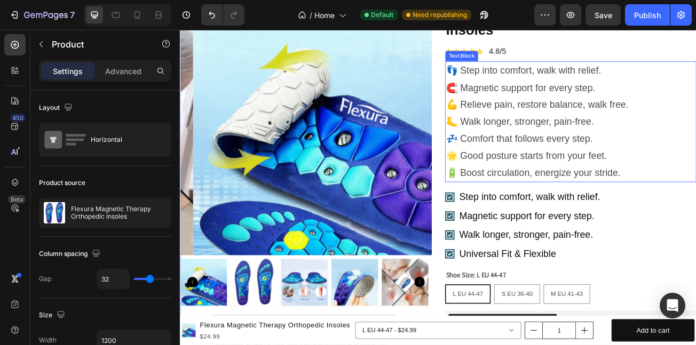
click at [540, 164] on p "👣 Step into comfort, walk with relief. 🧲 Magnetic support for every step. 💪 Rel…" at bounding box center [665, 144] width 310 height 148
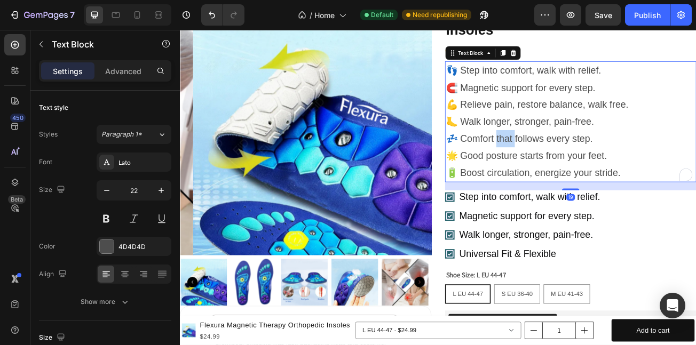
click at [579, 160] on p "👣 Step into comfort, walk with relief. 🧲 Magnetic support for every step. 💪 Rel…" at bounding box center [665, 144] width 310 height 148
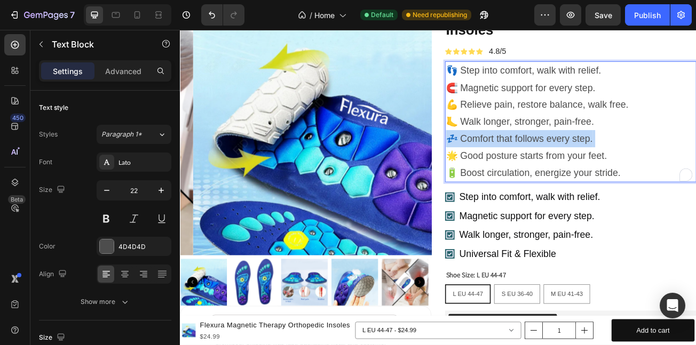
click at [579, 160] on p "👣 Step into comfort, walk with relief. 🧲 Magnetic support for every step. 💪 Rel…" at bounding box center [665, 144] width 310 height 148
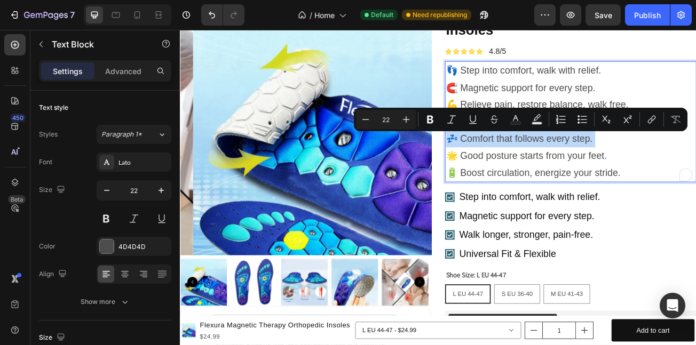
click at [539, 165] on p "👣 Step into comfort, walk with relief. 🧲 Magnetic support for every step. 💪 Rel…" at bounding box center [665, 144] width 310 height 148
click at [524, 163] on p "👣 Step into comfort, walk with relief. 🧲 Magnetic support for every step. 💪 Rel…" at bounding box center [665, 144] width 310 height 148
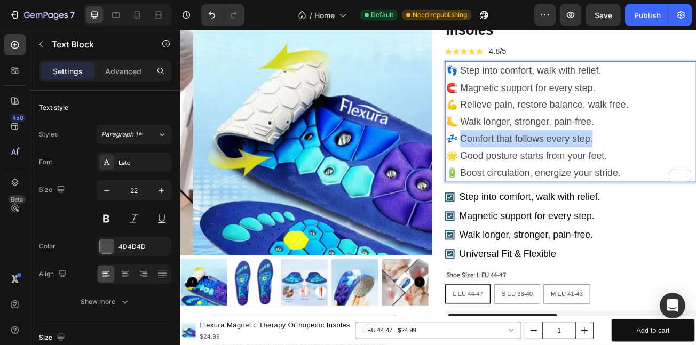
click at [696, 160] on p "👣 Step into comfort, walk with relief. 🧲 Magnetic support for every step. 💪 Rel…" at bounding box center [665, 144] width 310 height 148
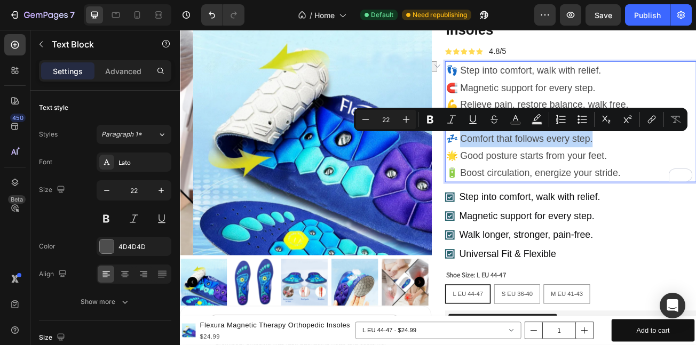
copy p "omfort that follows every step."
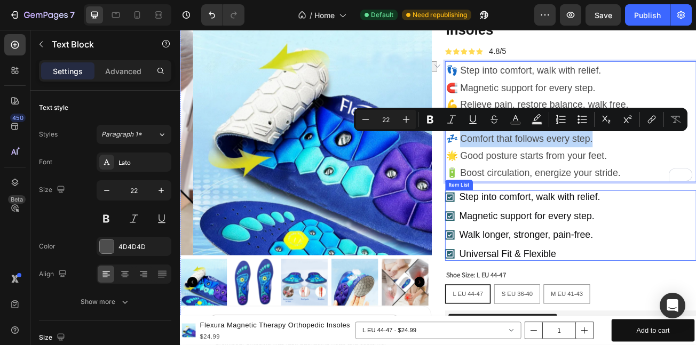
click at [544, 306] on p "Universal Fit & Flexible" at bounding box center [613, 308] width 175 height 14
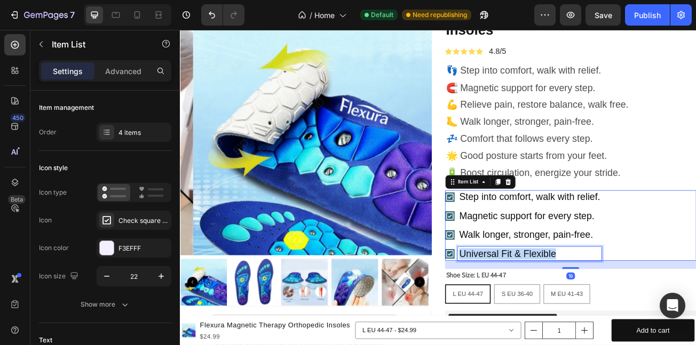
click at [544, 306] on p "Universal Fit & Flexible" at bounding box center [613, 308] width 175 height 14
click at [576, 237] on p "Step into comfort, walk with relief." at bounding box center [613, 238] width 175 height 14
click at [509, 247] on div "Step into comfort, walk with relief. Magnetic support for every step. Walk long…" at bounding box center [606, 273] width 194 height 88
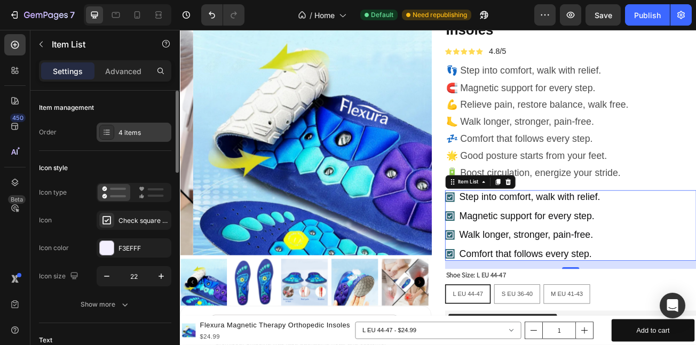
click at [129, 125] on div "4 items" at bounding box center [134, 132] width 75 height 19
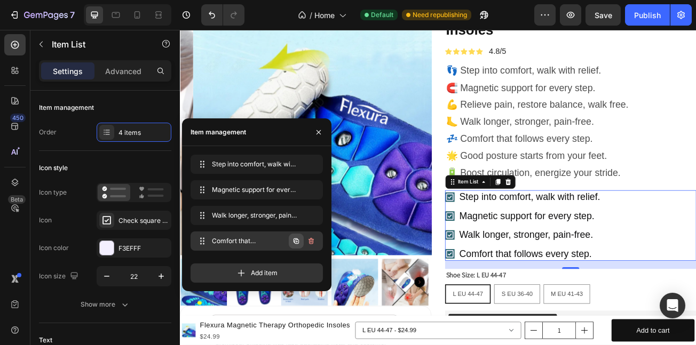
click at [296, 238] on icon "button" at bounding box center [296, 241] width 9 height 9
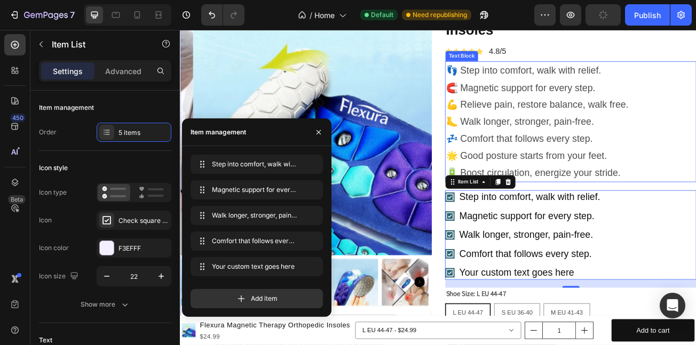
click at [533, 201] on p "👣 Step into comfort, walk with relief. 🧲 Magnetic support for every step. 💪 Rel…" at bounding box center [665, 144] width 310 height 148
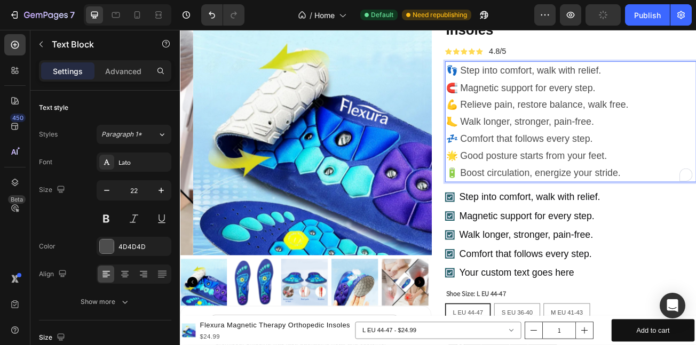
click at [533, 184] on p "👣 Step into comfort, walk with relief. 🧲 Magnetic support for every step. 💪 Rel…" at bounding box center [665, 144] width 310 height 148
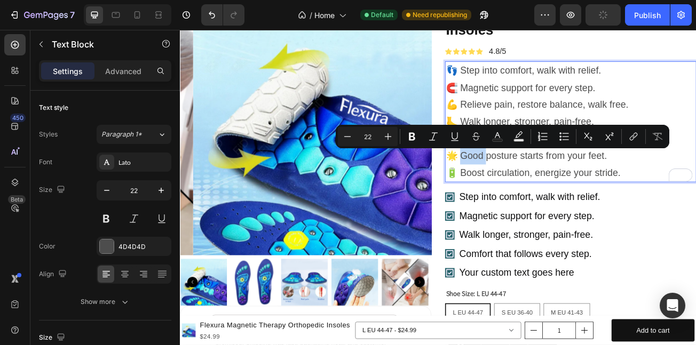
click at [533, 184] on p "👣 Step into comfort, walk with relief. 🧲 Magnetic support for every step. 💪 Rel…" at bounding box center [665, 144] width 310 height 148
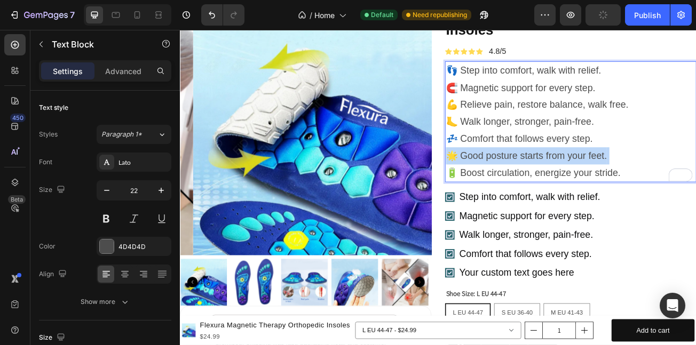
click at [533, 184] on p "👣 Step into comfort, walk with relief. 🧲 Magnetic support for every step. 💪 Rel…" at bounding box center [665, 144] width 310 height 148
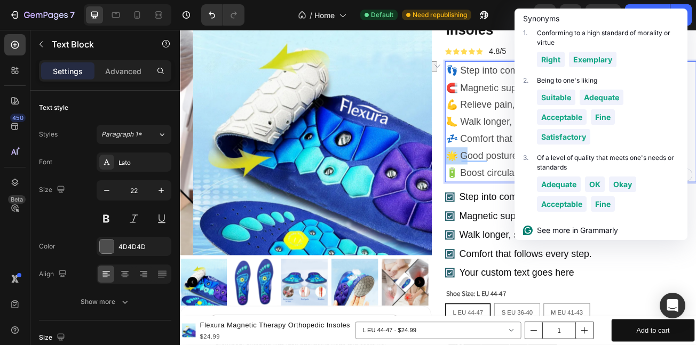
click at [531, 190] on p "👣 Step into comfort, walk with relief. 🧲 Magnetic support for every step. 💪 Rel…" at bounding box center [665, 144] width 310 height 148
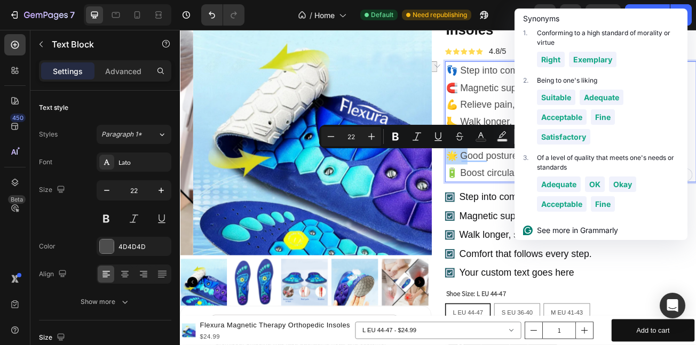
click at [528, 186] on p "👣 Step into comfort, walk with relief. 🧲 Magnetic support for every step. 💪 Rel…" at bounding box center [665, 144] width 310 height 148
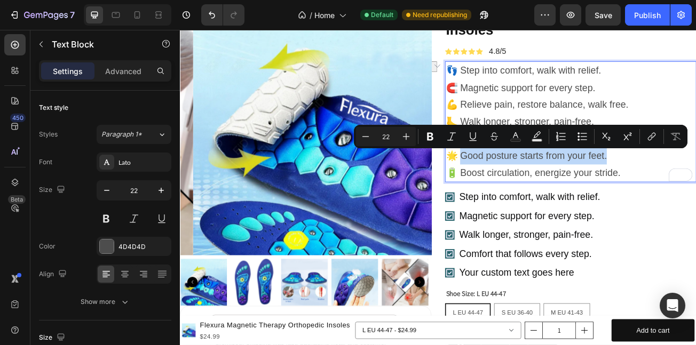
copy p "ood posture starts from your feet."
click at [591, 301] on p "Comfort that follows every step." at bounding box center [613, 308] width 175 height 14
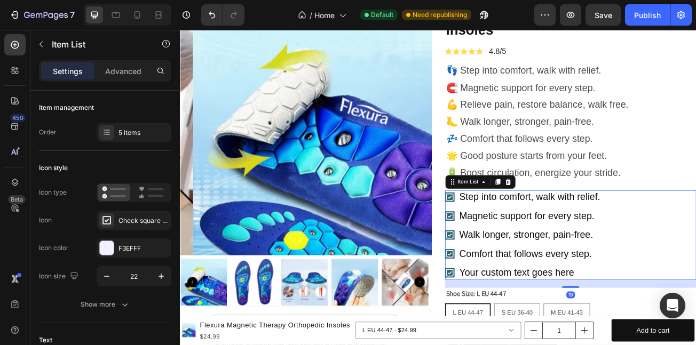
click at [560, 328] on div "Your custom text goes here" at bounding box center [614, 331] width 178 height 17
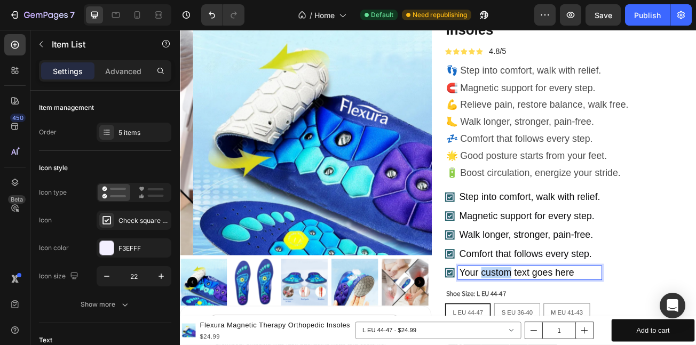
click at [561, 328] on p "Your custom text goes here" at bounding box center [613, 332] width 175 height 14
click at [564, 328] on p "Your custom text goes here" at bounding box center [613, 332] width 175 height 14
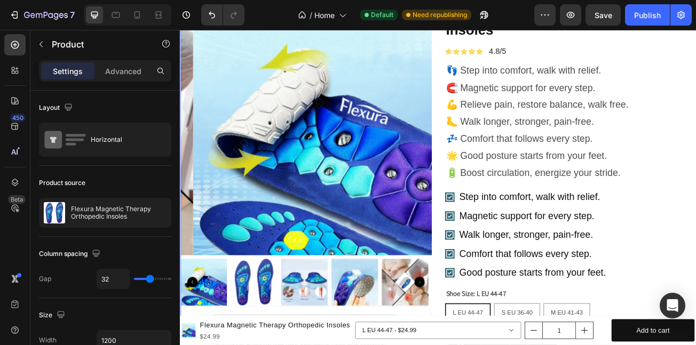
click at [510, 247] on div "Step into comfort, walk with relief. Magnetic support for every step. Walk long…" at bounding box center [609, 284] width 201 height 111
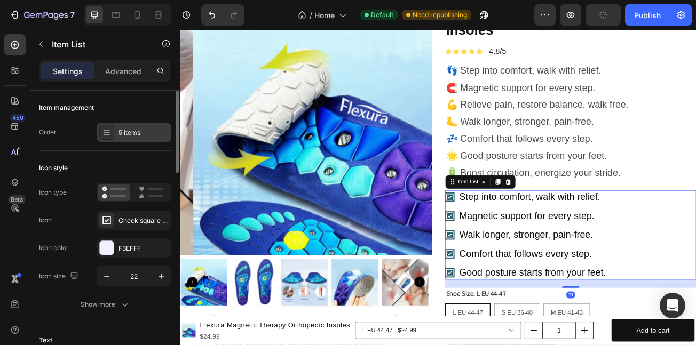
click at [119, 128] on div "5 items" at bounding box center [144, 133] width 50 height 10
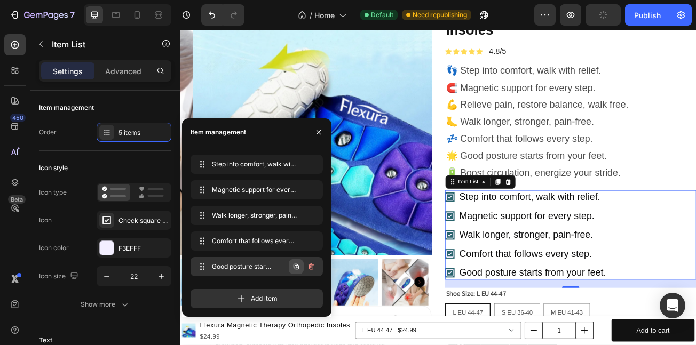
click at [293, 264] on icon "button" at bounding box center [296, 267] width 9 height 9
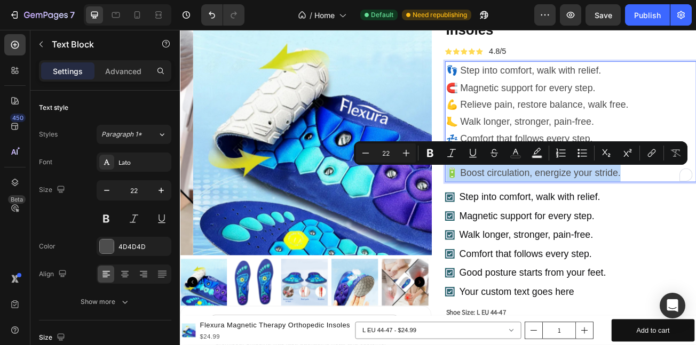
click at [524, 209] on p "👣 Step into comfort, walk with relief. 🧲 Magnetic support for every step. 💪 Rel…" at bounding box center [665, 144] width 310 height 148
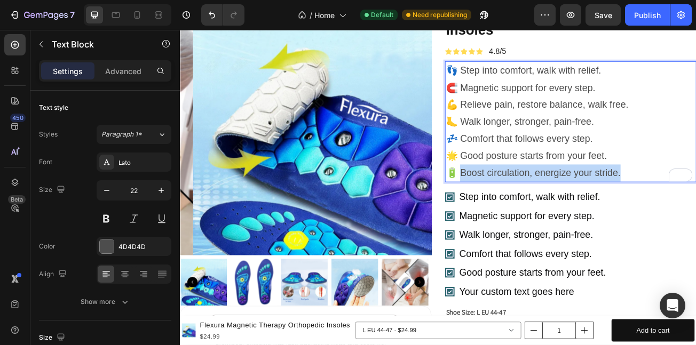
click at [696, 209] on p "👣 Step into comfort, walk with relief. 🧲 Magnetic support for every step. 💪 Rel…" at bounding box center [665, 144] width 310 height 148
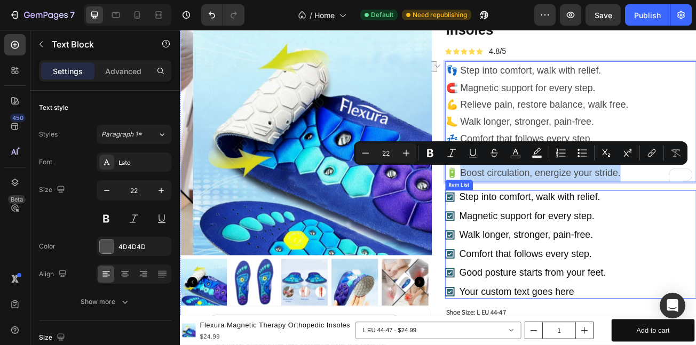
copy p "oost circulation, energize your stride."
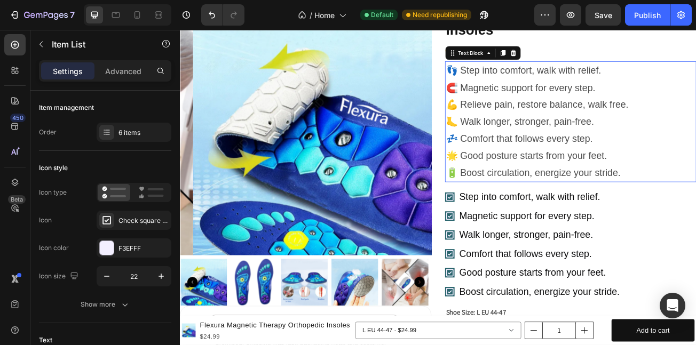
click at [514, 179] on p "👣 Step into comfort, walk with relief. 🧲 Magnetic support for every step. 💪 Rel…" at bounding box center [665, 144] width 310 height 148
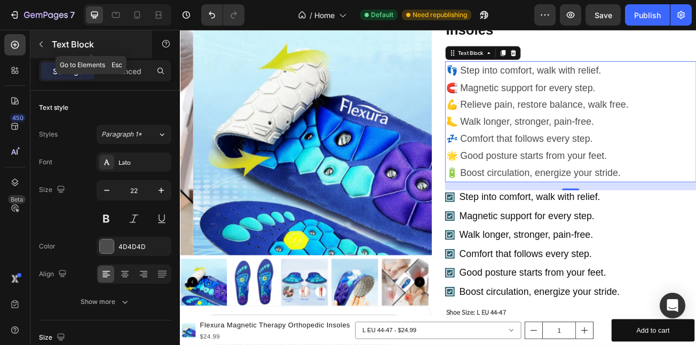
click at [43, 42] on icon "button" at bounding box center [41, 44] width 9 height 9
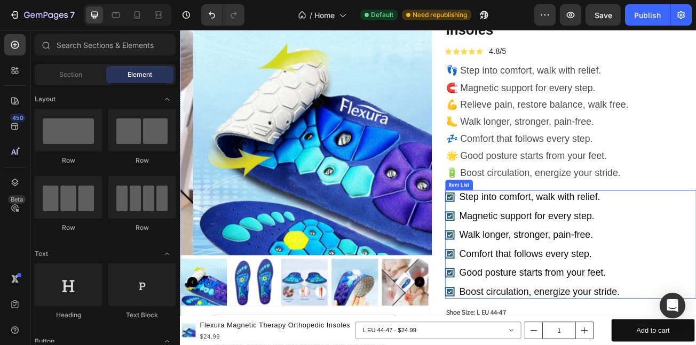
drag, startPoint x: 780, startPoint y: 251, endPoint x: 770, endPoint y: 252, distance: 9.6
click at [696, 251] on div "Step into comfort, walk with relief. Magnetic support for every step. Walk long…" at bounding box center [665, 296] width 312 height 135
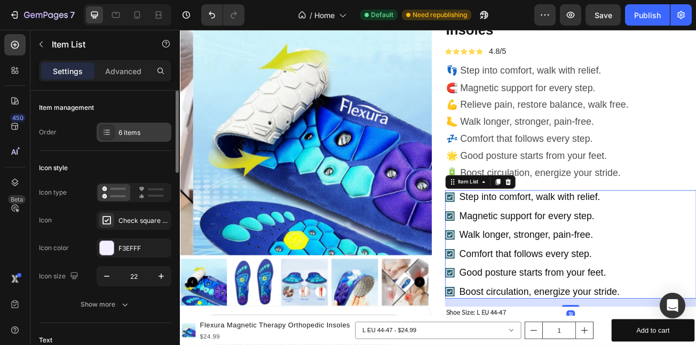
click at [120, 133] on div "6 items" at bounding box center [144, 133] width 50 height 10
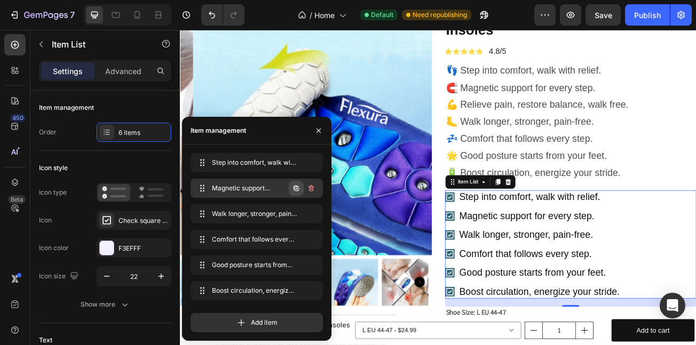
click at [295, 190] on icon "button" at bounding box center [296, 188] width 5 height 5
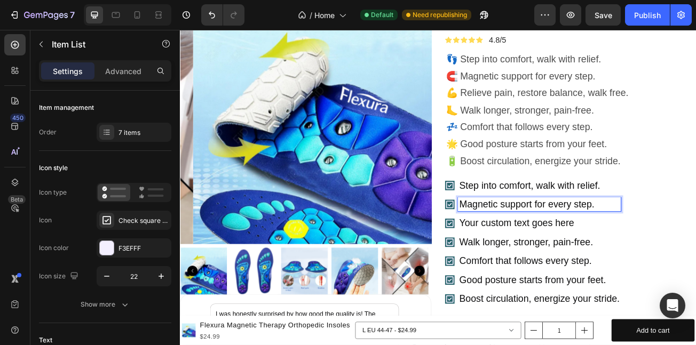
scroll to position [984, 0]
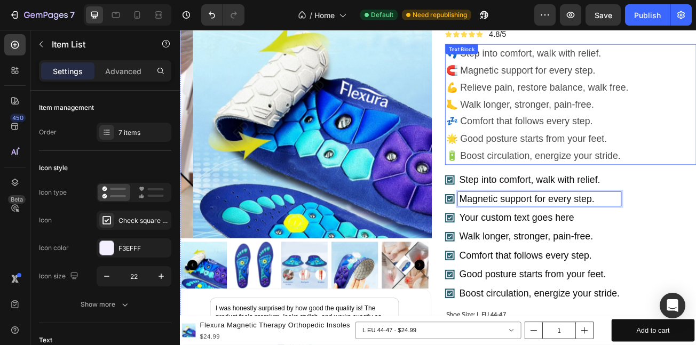
click at [579, 103] on p "👣 Step into comfort, walk with relief. 🧲 Magnetic support for every step. 💪 Rel…" at bounding box center [665, 123] width 310 height 148
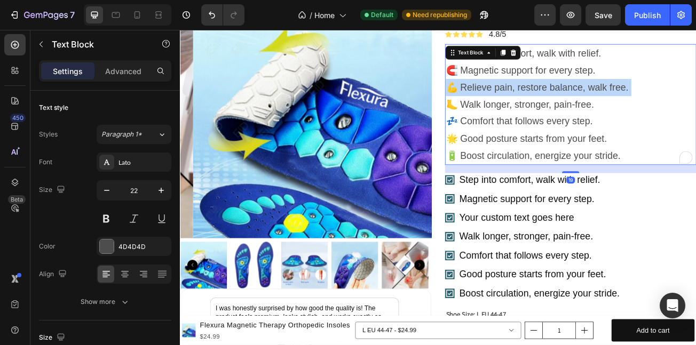
click at [579, 103] on p "👣 Step into comfort, walk with relief. 🧲 Magnetic support for every step. 💪 Rel…" at bounding box center [665, 123] width 310 height 148
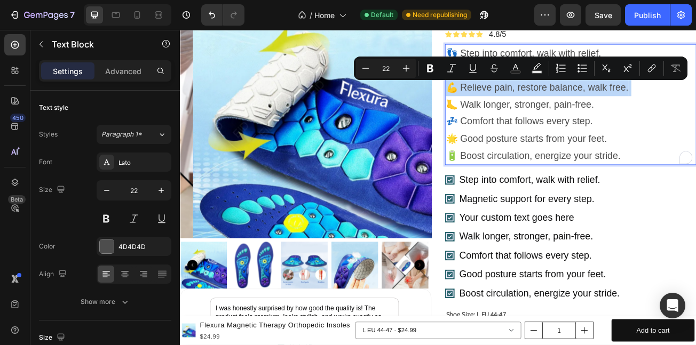
copy p "💪 Relieve pain, restore balance, walk free."
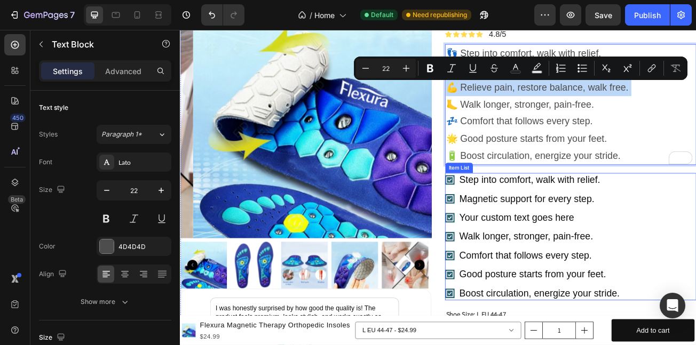
click at [541, 265] on p "Your custom text goes here" at bounding box center [625, 263] width 199 height 14
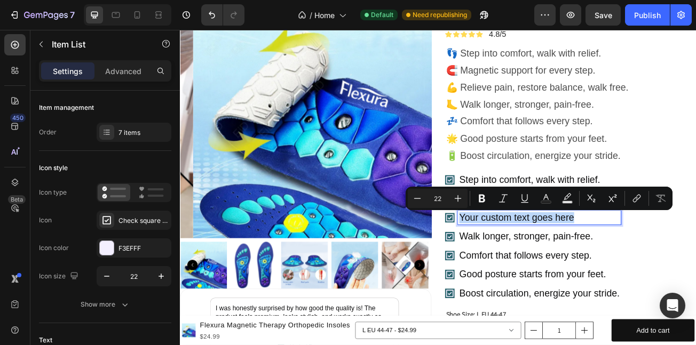
click at [544, 265] on p "Your custom text goes here" at bounding box center [625, 263] width 199 height 14
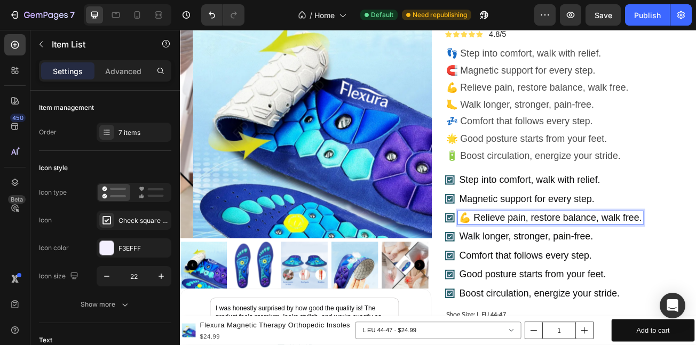
click at [538, 264] on p "💪 Relieve pain, restore balance, walk free." at bounding box center [639, 263] width 226 height 14
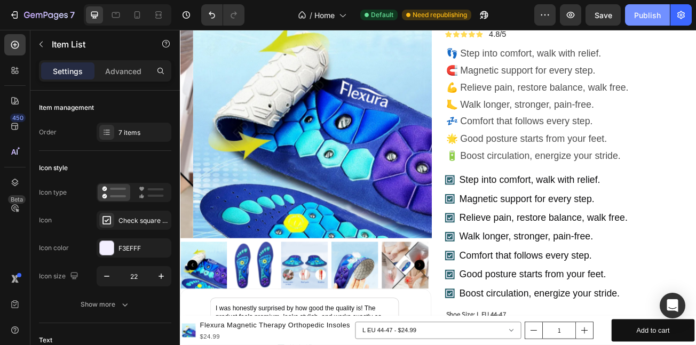
click at [654, 18] on div "Publish" at bounding box center [647, 15] width 27 height 11
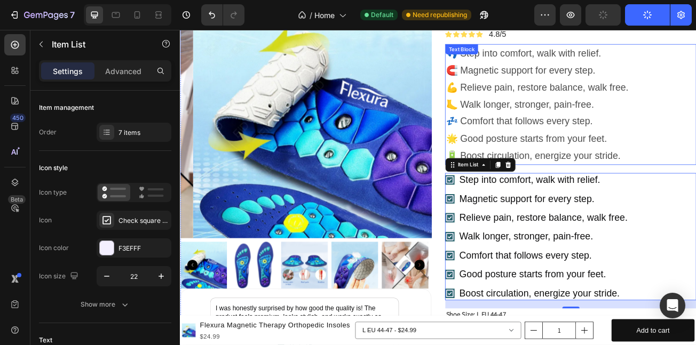
click at [696, 174] on p "👣 Step into comfort, walk with relief. 🧲 Magnetic support for every step. 💪 Rel…" at bounding box center [665, 123] width 310 height 148
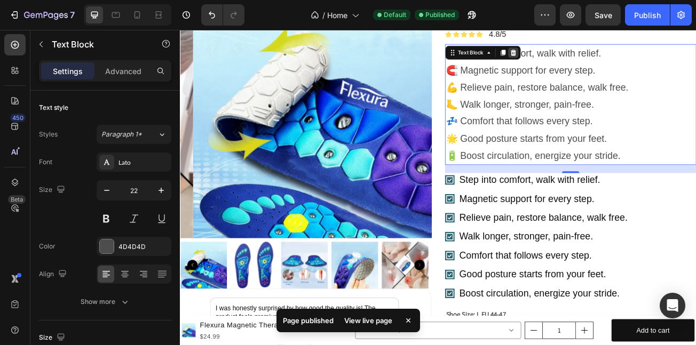
click at [590, 56] on icon at bounding box center [593, 57] width 7 height 7
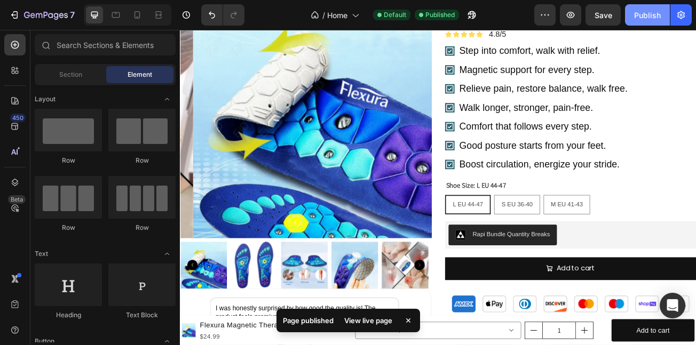
click at [652, 14] on div "Publish" at bounding box center [647, 15] width 27 height 11
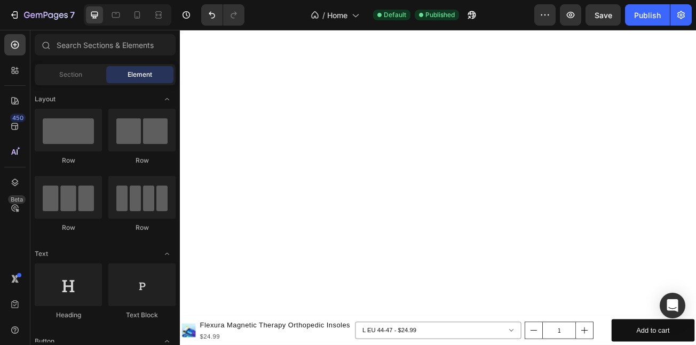
scroll to position [0, 0]
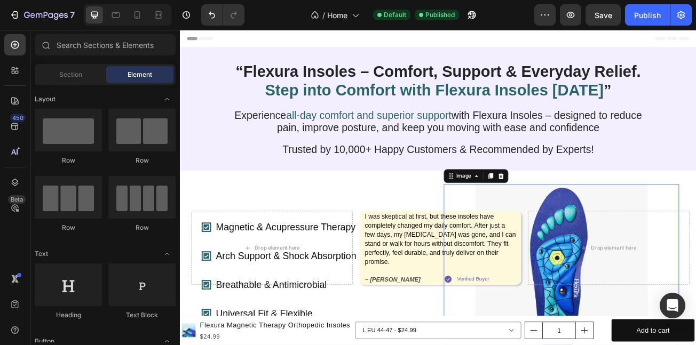
click at [618, 254] on img at bounding box center [654, 329] width 214 height 214
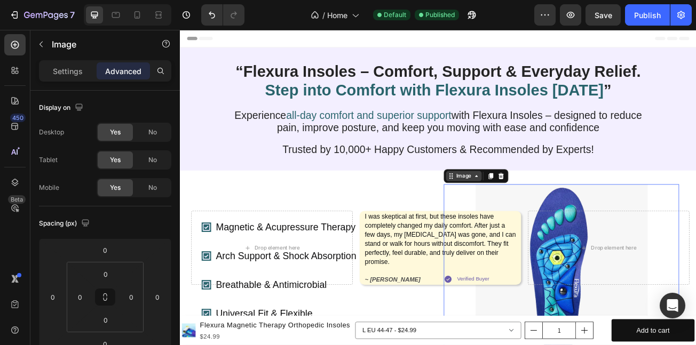
click at [547, 216] on icon at bounding box center [548, 211] width 9 height 9
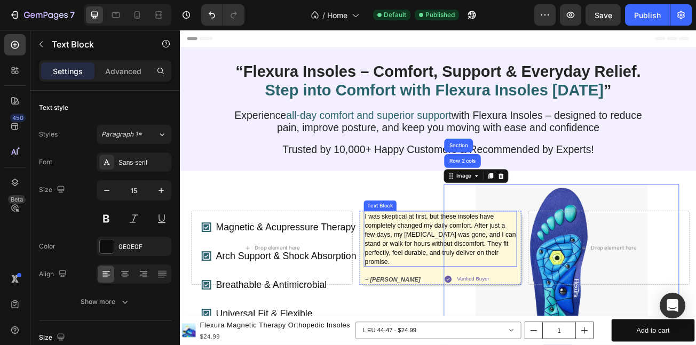
click at [538, 279] on p "I was skeptical at first, but these insoles have completely changed my daily co…" at bounding box center [502, 289] width 187 height 67
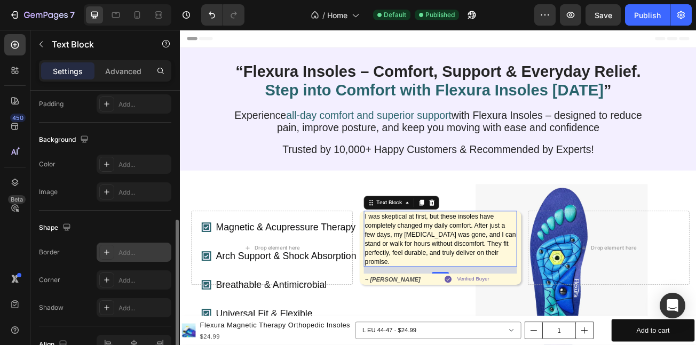
scroll to position [294, 0]
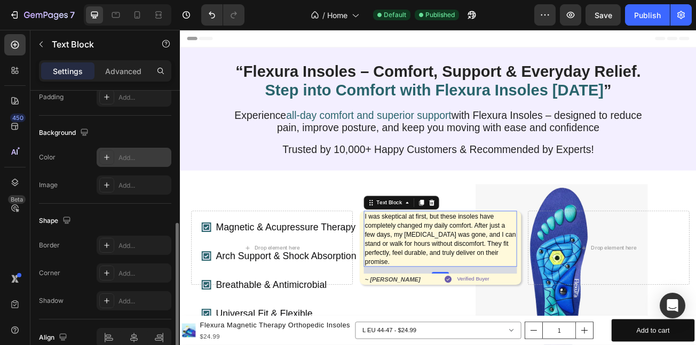
click at [121, 158] on div "Add..." at bounding box center [144, 158] width 50 height 10
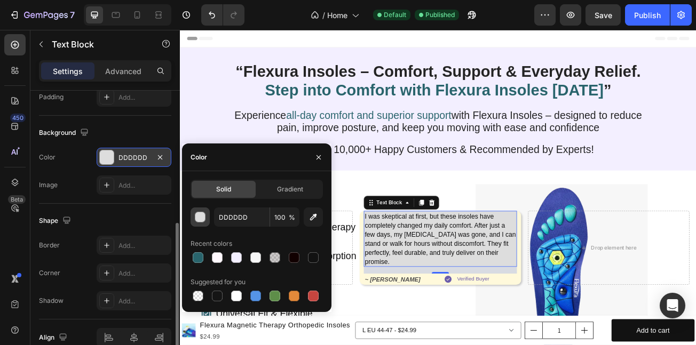
click at [201, 222] on div "button" at bounding box center [200, 218] width 11 height 11
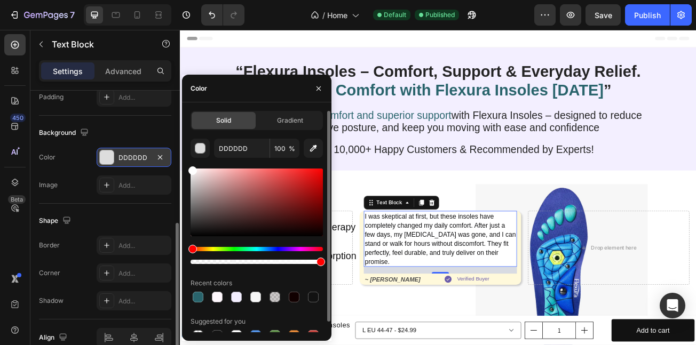
drag, startPoint x: 200, startPoint y: 182, endPoint x: 183, endPoint y: 154, distance: 32.3
click at [183, 154] on div "Solid Gradient DDDDDD 100 % Recent colors Suggested for you" at bounding box center [257, 227] width 150 height 232
type input "FFFFFF"
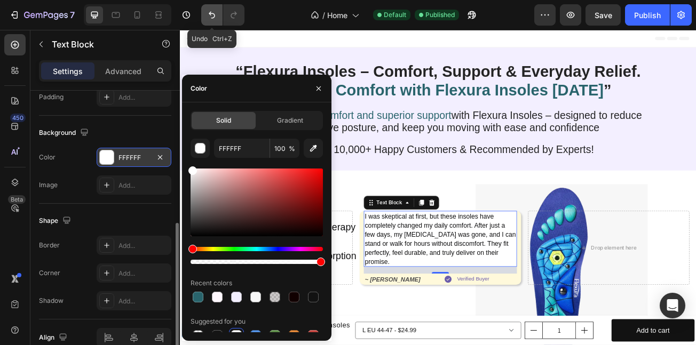
click at [204, 13] on button "Undo/Redo" at bounding box center [211, 14] width 21 height 21
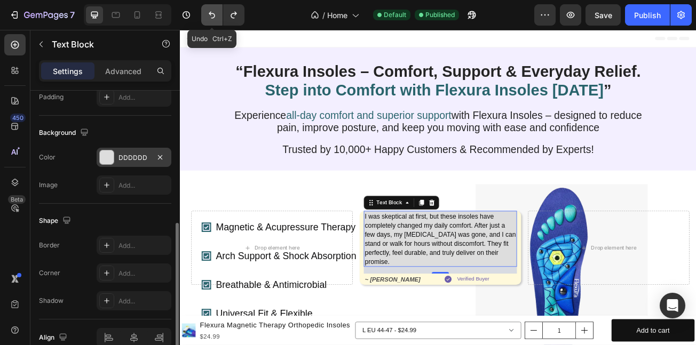
click at [204, 13] on button "Undo/Redo" at bounding box center [211, 14] width 21 height 21
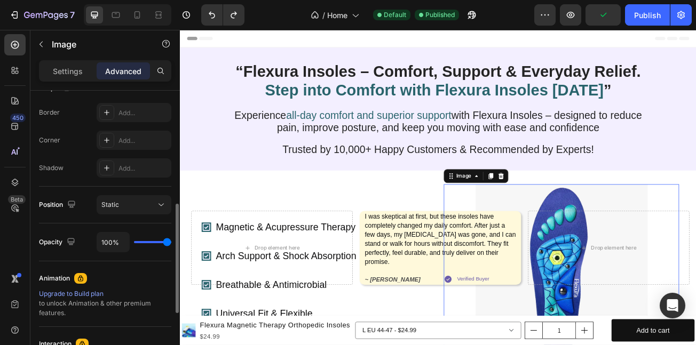
click at [689, 254] on img at bounding box center [654, 329] width 214 height 214
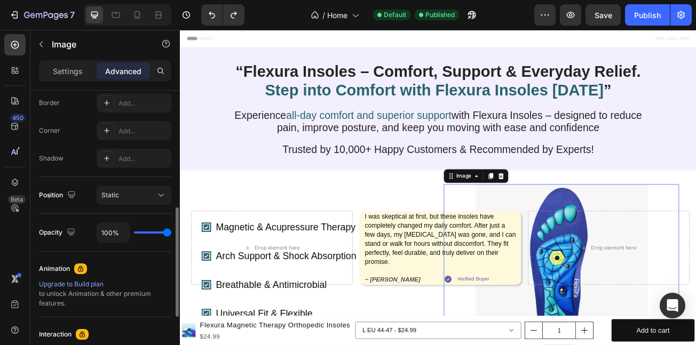
scroll to position [311, 0]
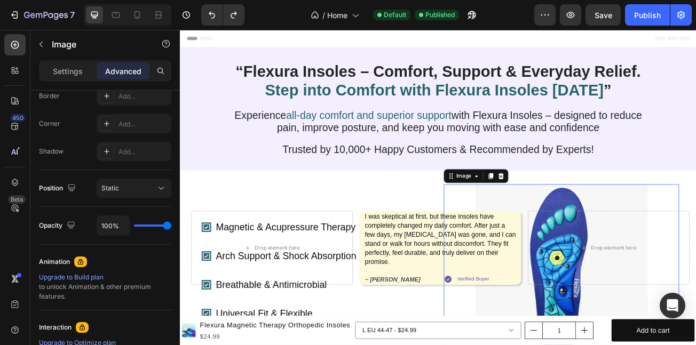
click at [75, 87] on div "Settings Advanced" at bounding box center [105, 75] width 150 height 30
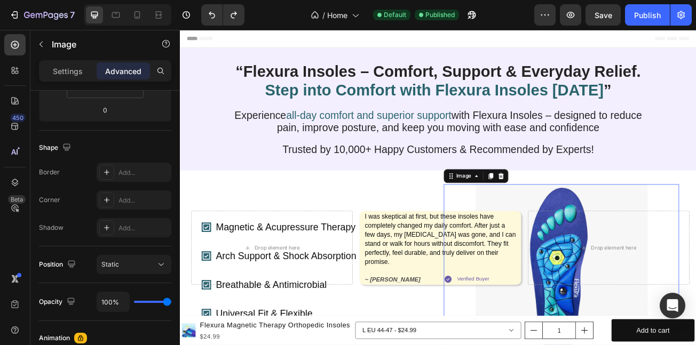
scroll to position [0, 0]
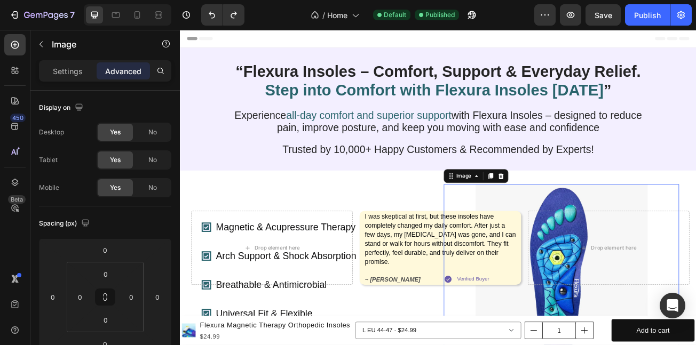
click at [632, 262] on img at bounding box center [654, 329] width 214 height 214
drag, startPoint x: 63, startPoint y: 72, endPoint x: 78, endPoint y: 112, distance: 43.2
click at [64, 72] on p "Settings" at bounding box center [68, 71] width 30 height 11
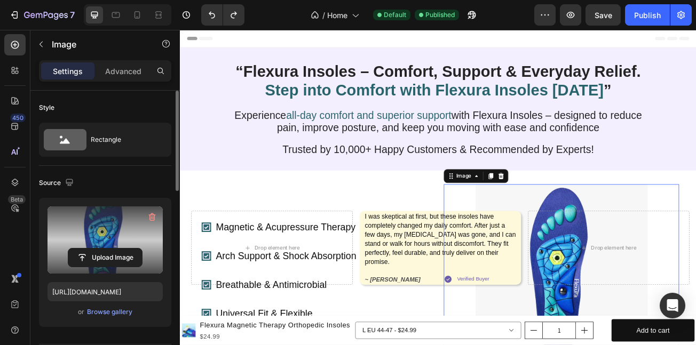
click at [88, 217] on label at bounding box center [105, 240] width 115 height 67
click at [88, 249] on input "file" at bounding box center [105, 258] width 74 height 18
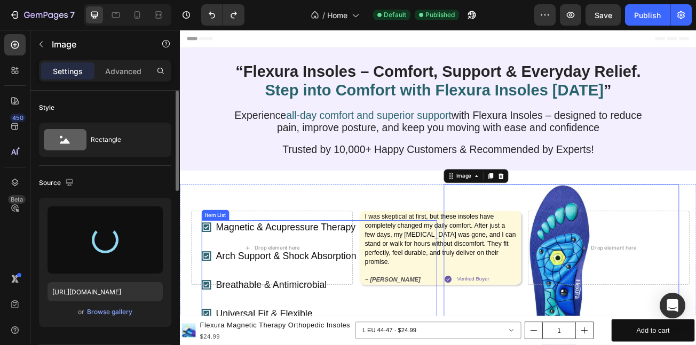
type input "[URL][DOMAIN_NAME]"
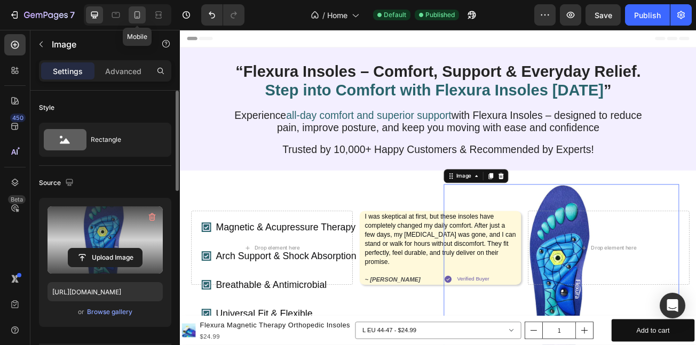
click at [135, 11] on icon at bounding box center [137, 15] width 11 height 11
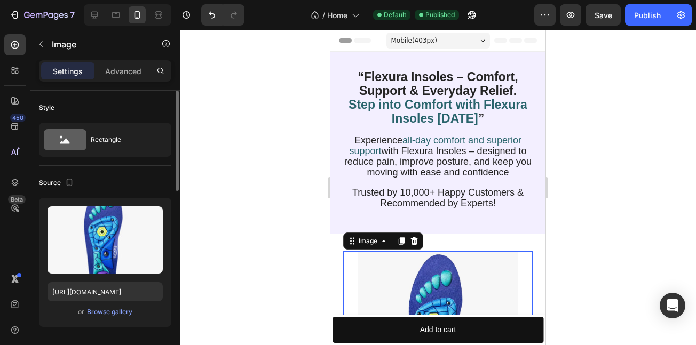
click at [386, 261] on img at bounding box center [438, 331] width 160 height 160
click at [382, 270] on img at bounding box center [438, 331] width 160 height 160
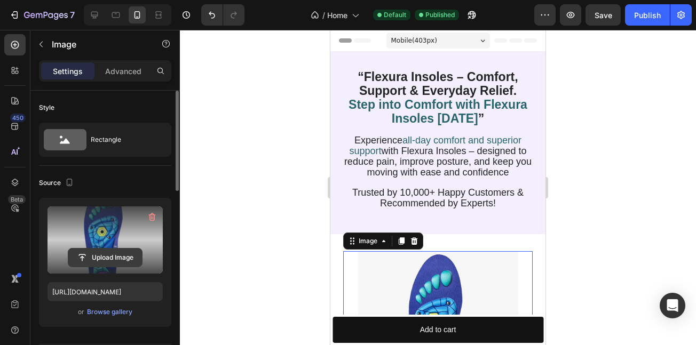
click at [120, 249] on input "file" at bounding box center [105, 258] width 74 height 18
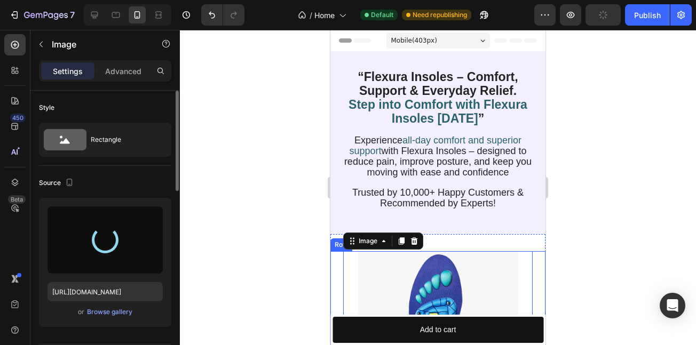
type input "[URL][DOMAIN_NAME]"
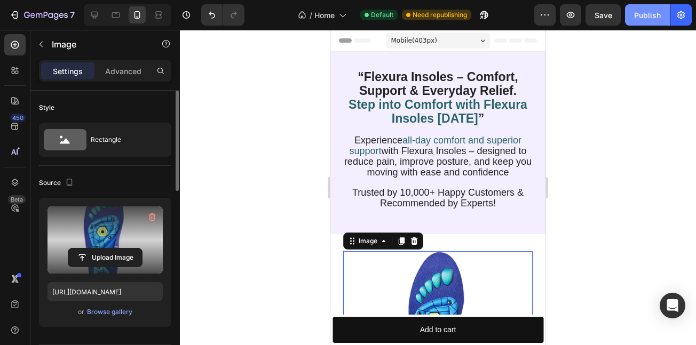
click at [634, 15] on button "Publish" at bounding box center [647, 14] width 45 height 21
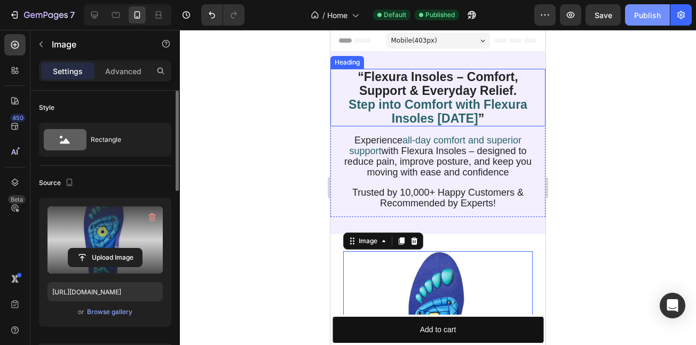
click at [655, 20] on div "Publish" at bounding box center [647, 15] width 27 height 11
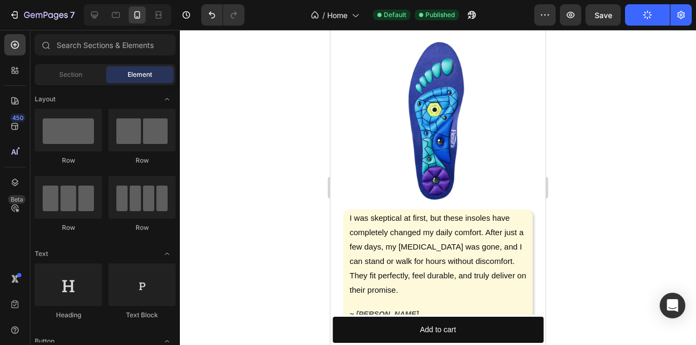
scroll to position [366, 0]
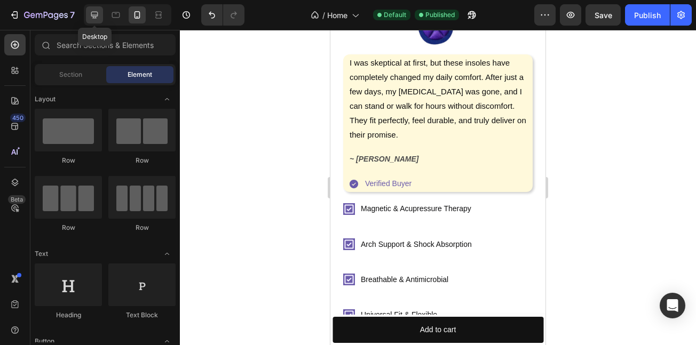
click at [91, 6] on div at bounding box center [94, 14] width 17 height 17
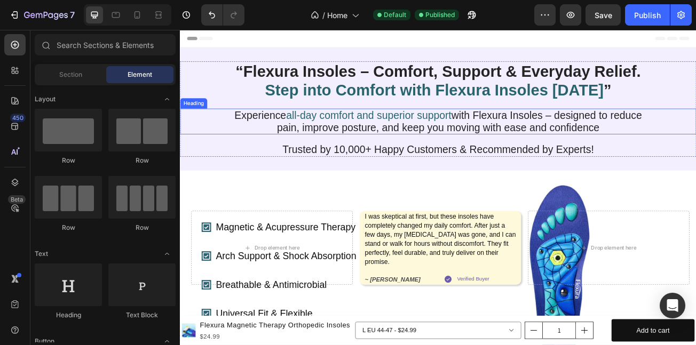
click at [376, 143] on span "all-day comfort and superior support" at bounding box center [413, 136] width 205 height 14
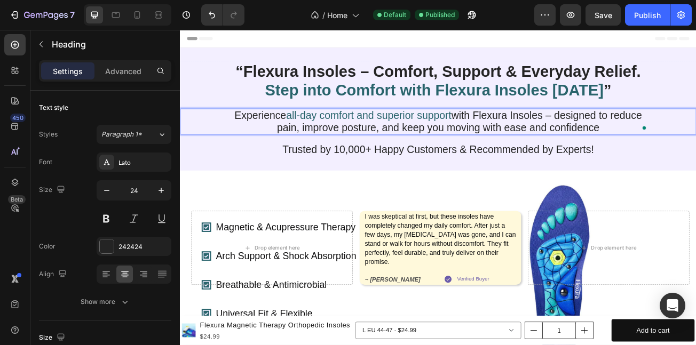
click at [374, 143] on span "all-day comfort and superior support" at bounding box center [413, 136] width 205 height 14
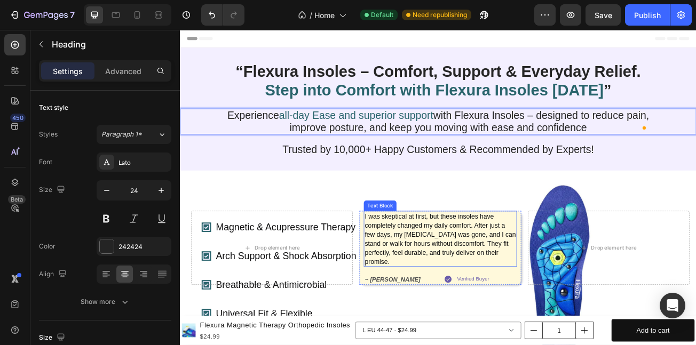
click at [528, 290] on p "I was skeptical at first, but these insoles have completely changed my daily co…" at bounding box center [502, 289] width 187 height 67
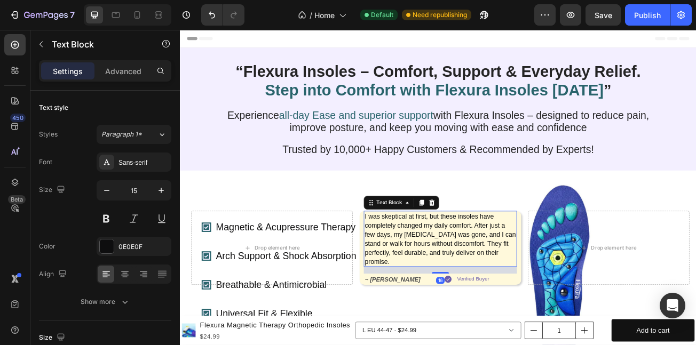
click at [528, 292] on p "I was skeptical at first, but these insoles have completely changed my daily co…" at bounding box center [502, 289] width 187 height 67
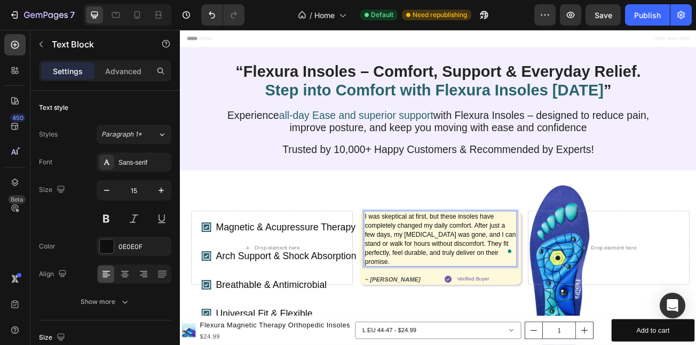
click at [528, 295] on p "I was skeptical at first, but these insoles have completely changed my daily co…" at bounding box center [502, 289] width 187 height 67
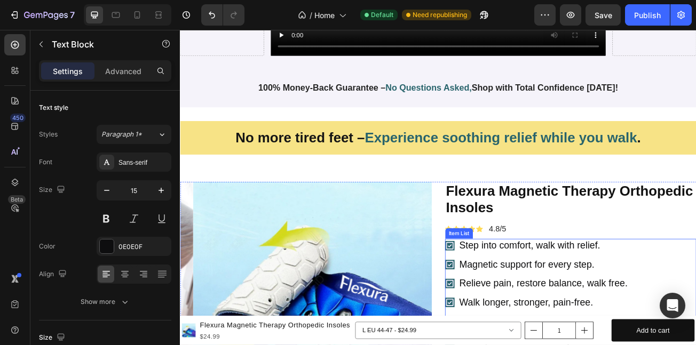
scroll to position [712, 0]
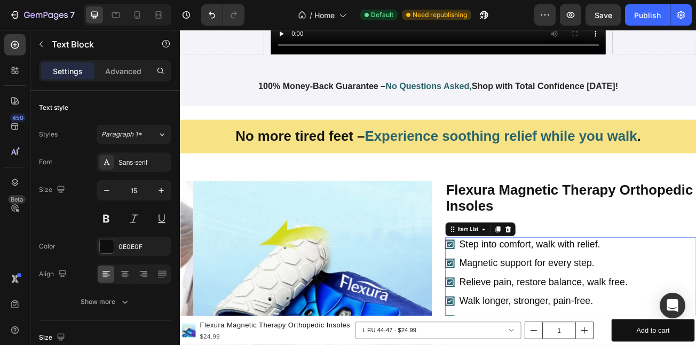
click at [581, 297] on p "Step into comfort, walk with relief." at bounding box center [630, 296] width 209 height 14
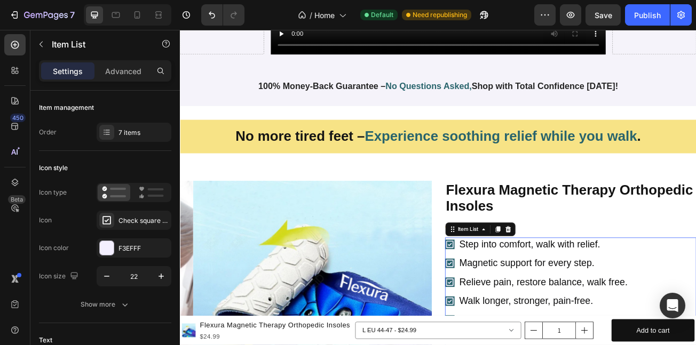
click at [581, 297] on p "Step into comfort, walk with relief." at bounding box center [630, 296] width 209 height 14
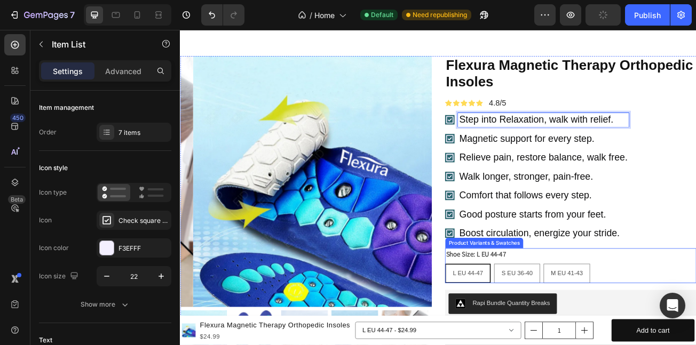
scroll to position [869, 0]
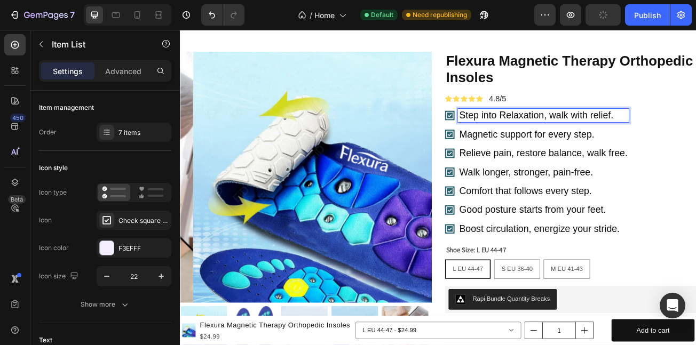
click at [550, 234] on p "Comfort that follows every step." at bounding box center [630, 230] width 209 height 14
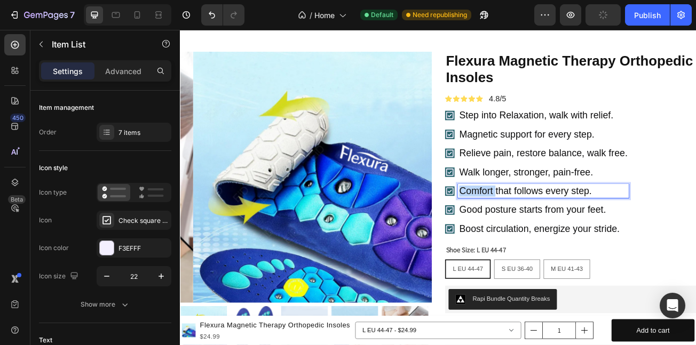
click at [550, 234] on p "Comfort that follows every step." at bounding box center [630, 230] width 209 height 14
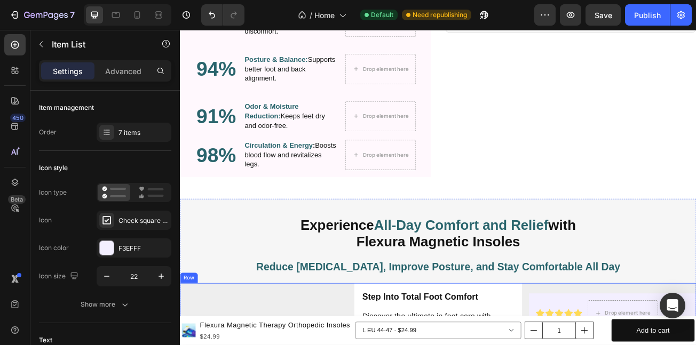
scroll to position [1523, 0]
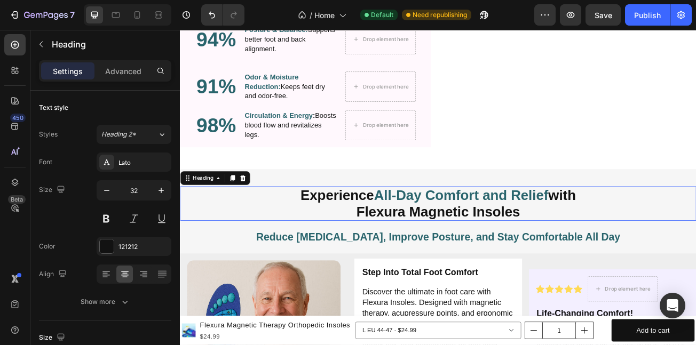
click at [508, 228] on span "All-Day Comfort and Relief" at bounding box center [529, 235] width 216 height 19
click at [505, 228] on span "All-Day Comfort and Relief" at bounding box center [529, 235] width 216 height 19
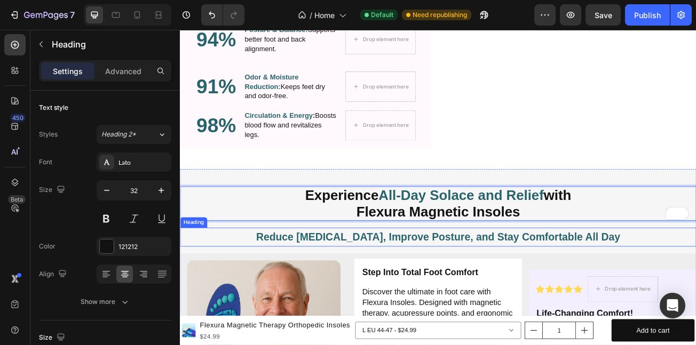
click at [602, 282] on span "Reduce [MEDICAL_DATA], Improve Posture, and Stay Comfortable All Day" at bounding box center [500, 287] width 452 height 14
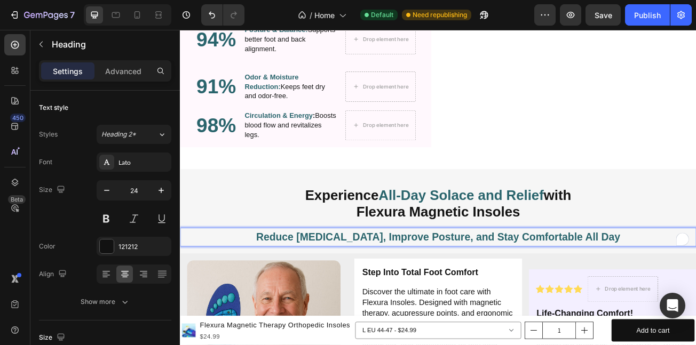
click at [601, 280] on span "Reduce [MEDICAL_DATA], Improve Posture, and Stay Comfortable All Day" at bounding box center [500, 287] width 452 height 14
click at [529, 322] on h2 "Step Into Total Foot Comfort" at bounding box center [500, 330] width 191 height 17
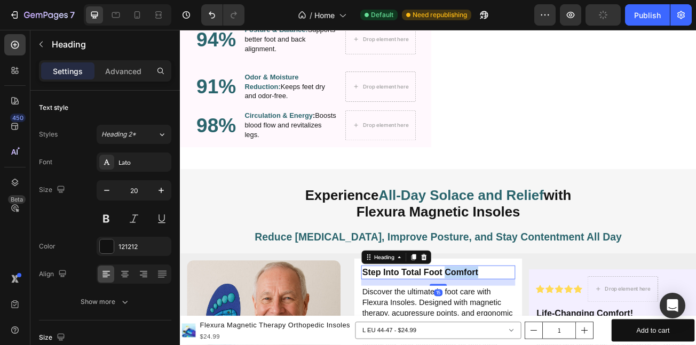
click at [529, 322] on h2 "Step Into Total Foot Comfort" at bounding box center [500, 330] width 191 height 17
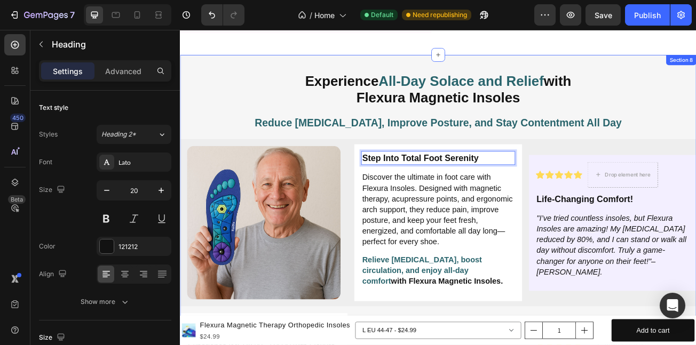
scroll to position [1673, 0]
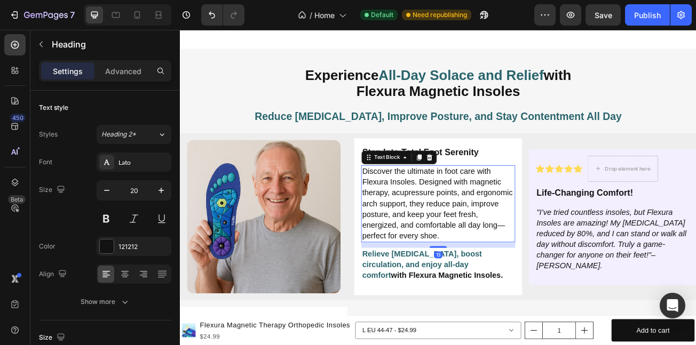
click at [488, 260] on p "Discover the ultimate in foot care with Flexura Insoles. Designed with magnetic…" at bounding box center [500, 245] width 188 height 93
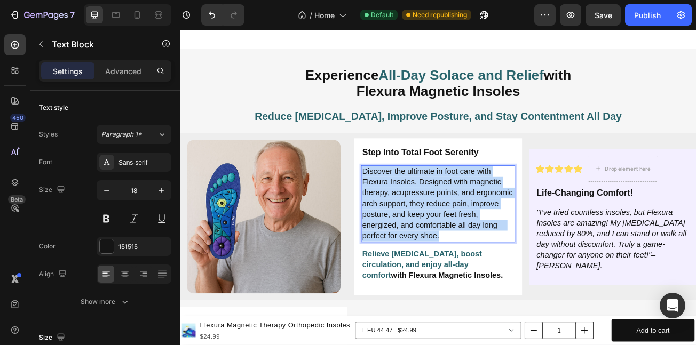
click at [486, 260] on p "Discover the ultimate in foot care with Flexura Insoles. Designed with magnetic…" at bounding box center [500, 245] width 188 height 93
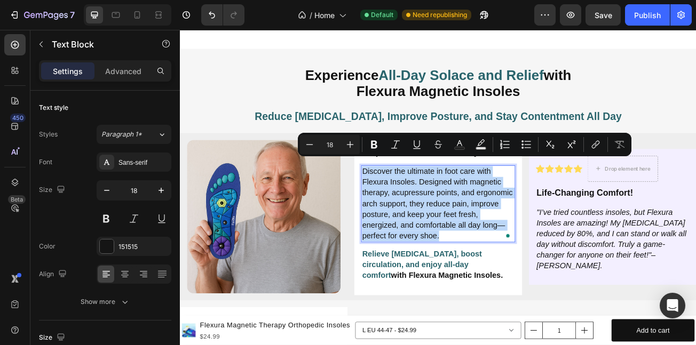
click at [484, 260] on p "Discover the ultimate in foot care with Flexura Insoles. Designed with magnetic…" at bounding box center [500, 245] width 188 height 93
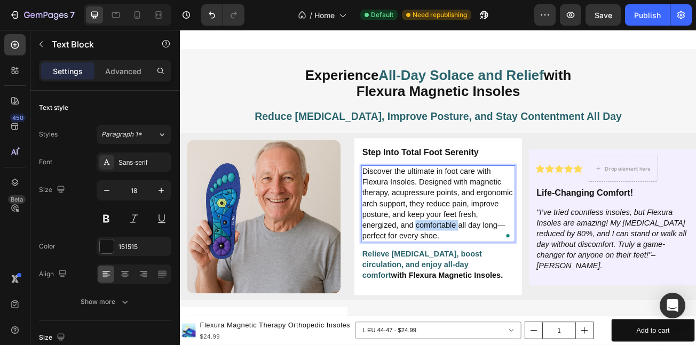
click at [484, 260] on p "Discover the ultimate in foot care with Flexura Insoles. Designed with magnetic…" at bounding box center [500, 245] width 188 height 93
click at [477, 307] on span "Relieve foot pain, boost circulation, and enjoy all-day comfort" at bounding box center [480, 321] width 148 height 37
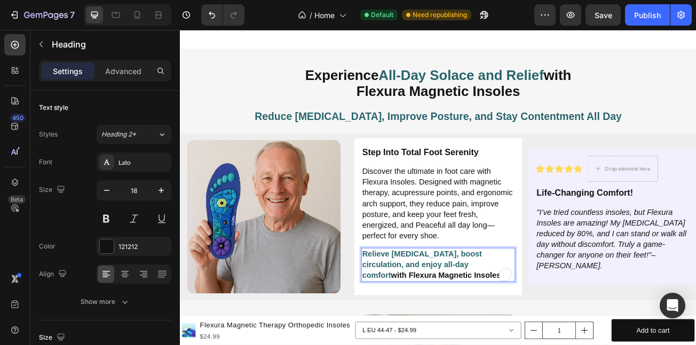
click at [477, 307] on span "Relieve foot pain, boost circulation, and enjoy all-day comfort" at bounding box center [480, 321] width 148 height 37
click at [474, 317] on p "Relieve foot pain, boost circulation, and enjoy all-day comfort with Flexura Ma…" at bounding box center [500, 322] width 188 height 40
click at [476, 309] on span "Relieve foot pain, boost circulation, and enjoy all-day comfort" at bounding box center [480, 321] width 148 height 37
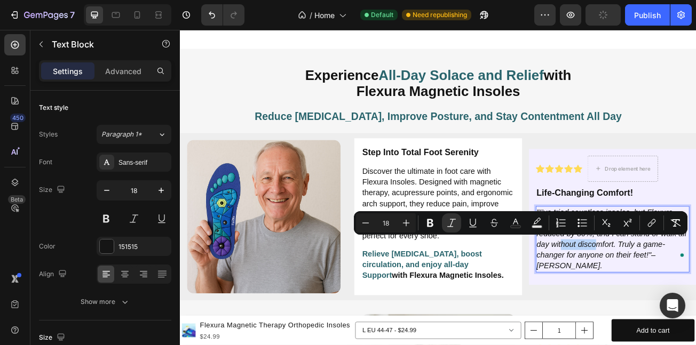
copy icon "discomfort"
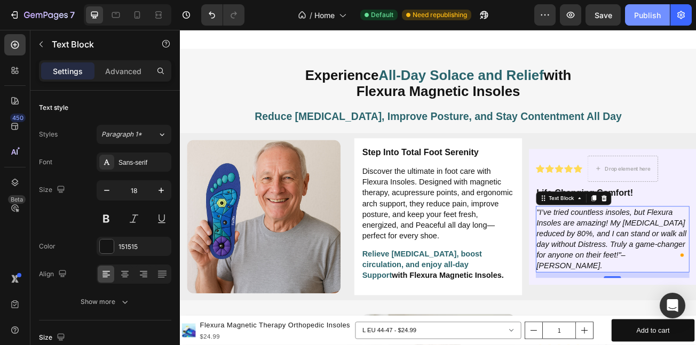
click at [645, 17] on div "Publish" at bounding box center [647, 15] width 27 height 11
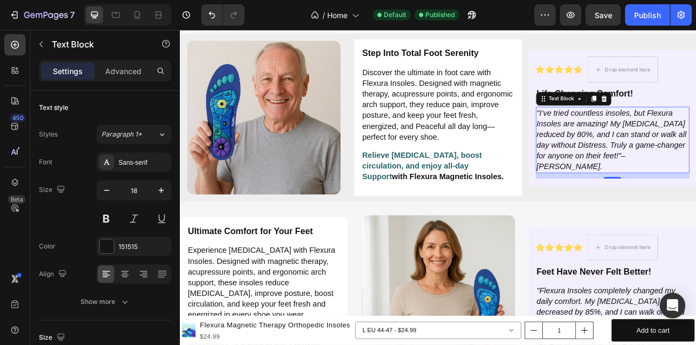
scroll to position [1801, 0]
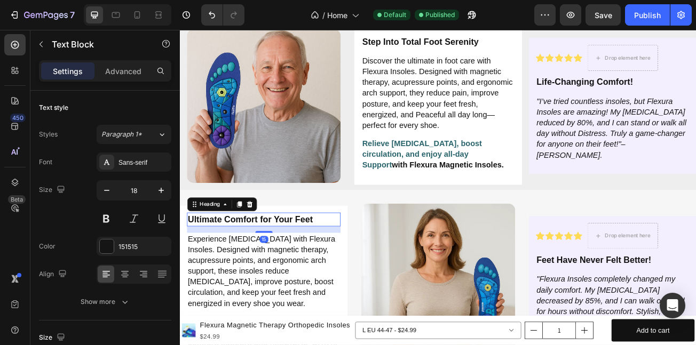
click at [269, 264] on h2 "Ultimate Comfort for Your Feet" at bounding box center [283, 265] width 191 height 17
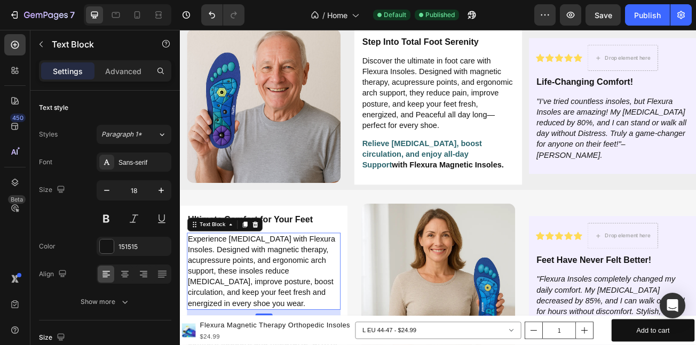
click at [354, 309] on p "Experience [MEDICAL_DATA] with Flexura Insoles. Designed with magnetic therapy,…" at bounding box center [284, 329] width 188 height 93
click at [328, 313] on p "Experience [MEDICAL_DATA] with Flexura Insoles. Designed with magnetic therapy,…" at bounding box center [284, 329] width 188 height 93
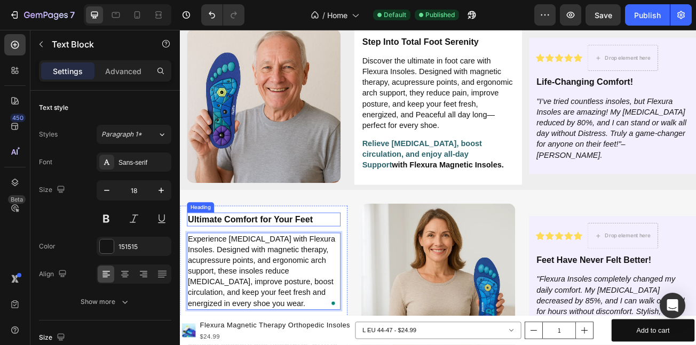
click at [271, 262] on h2 "Ultimate Comfort for Your Feet" at bounding box center [283, 265] width 191 height 17
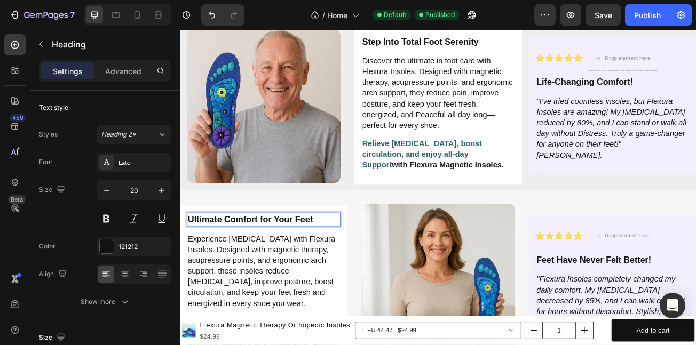
click at [255, 262] on h2 "Ultimate Comfort for Your Feet" at bounding box center [283, 265] width 191 height 17
click at [255, 262] on p "Ultimate Comfort for Your Feet" at bounding box center [284, 265] width 188 height 15
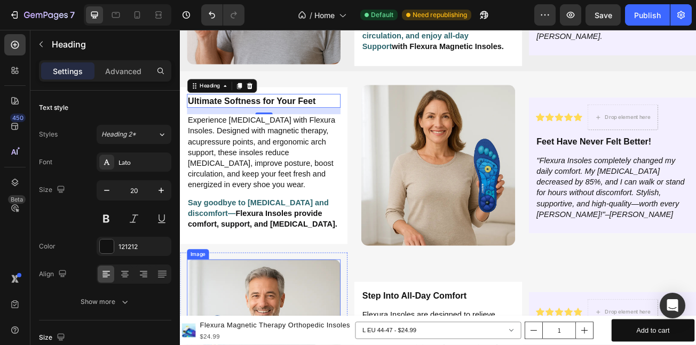
scroll to position [1950, 0]
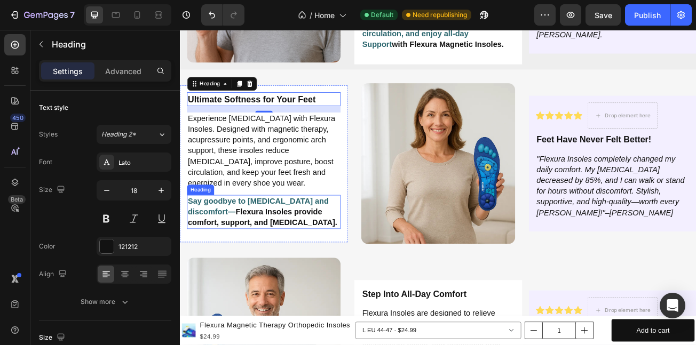
click at [218, 242] on strong "Say goodbye to [MEDICAL_DATA] and discomfort—" at bounding box center [277, 249] width 175 height 24
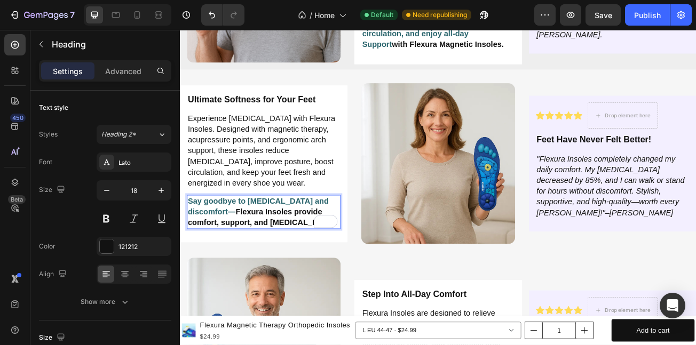
click at [214, 251] on strong "Say goodbye to foot pain and discomfort—" at bounding box center [277, 249] width 175 height 24
click at [214, 253] on strong "Say goodbye to foot pain and discomfort—" at bounding box center [277, 249] width 175 height 24
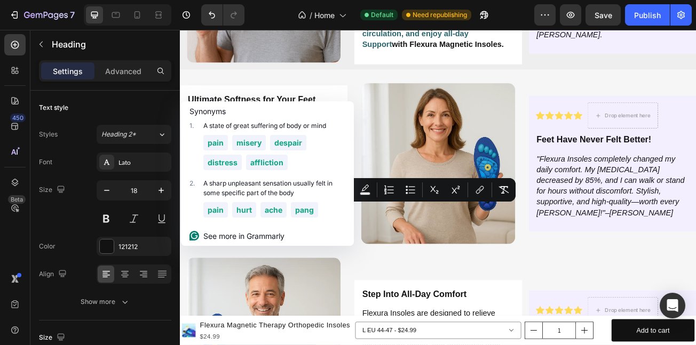
click at [280, 103] on div "Synonyms" at bounding box center [267, 111] width 173 height 20
click at [297, 108] on p "Ultimate Softness for Your Feet" at bounding box center [284, 115] width 188 height 15
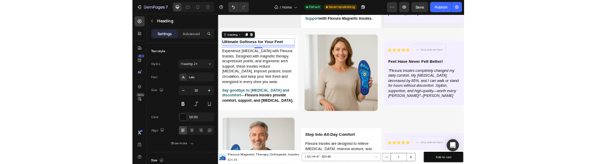
scroll to position [1950, 0]
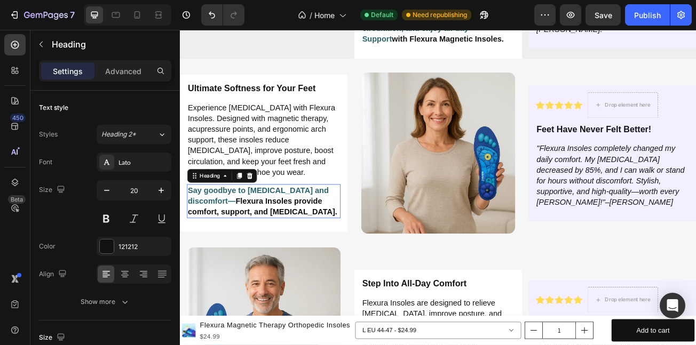
click at [209, 248] on strong "Say goodbye to [MEDICAL_DATA] and discomfort—" at bounding box center [277, 236] width 175 height 24
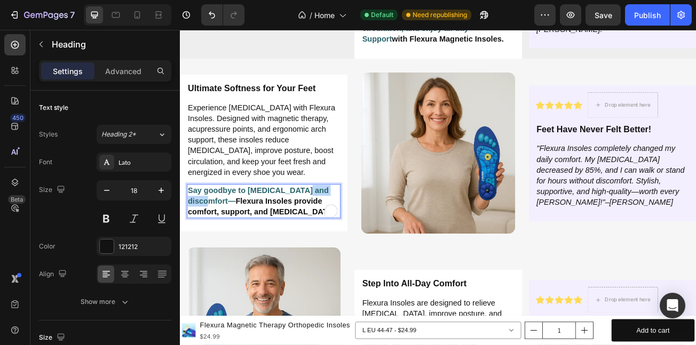
click at [209, 248] on strong "Say goodbye to [MEDICAL_DATA] and discomfort—" at bounding box center [277, 236] width 175 height 24
click at [263, 263] on p "Say goodbye to [MEDICAL_DATA] and discomfort— Flexura Insoles provide comfort, …" at bounding box center [284, 243] width 188 height 40
click at [249, 261] on strong "Flexura Insoles provide comfort, support, and [MEDICAL_DATA]." at bounding box center [282, 249] width 185 height 24
click at [249, 260] on strong "Flexura Insoles provide comfort, support, and [MEDICAL_DATA]." at bounding box center [282, 249] width 185 height 24
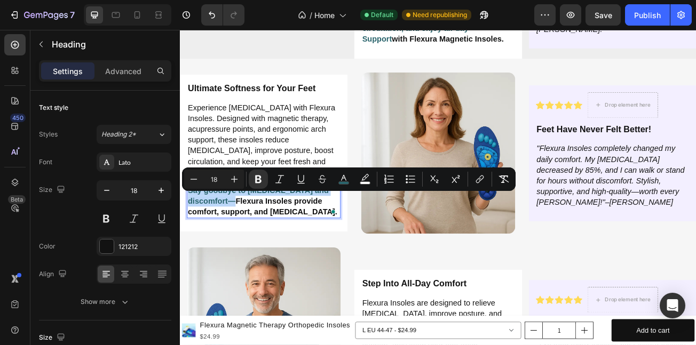
copy strong "Say goodbye to [MEDICAL_DATA] and discomfort—"
click at [191, 248] on strong "Say goodbye to [MEDICAL_DATA] and discomfort—" at bounding box center [277, 236] width 175 height 24
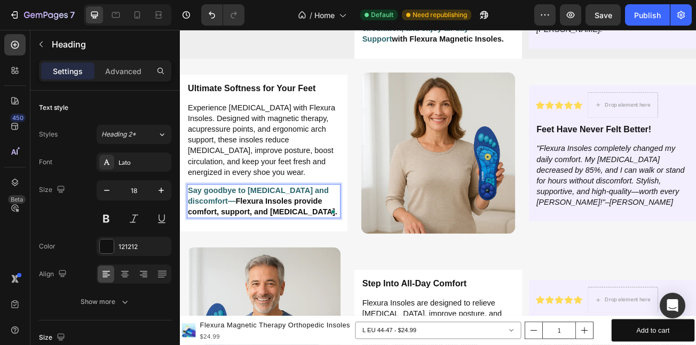
click at [203, 248] on strong "Say goodbye to [MEDICAL_DATA] and discomfort—" at bounding box center [277, 236] width 175 height 24
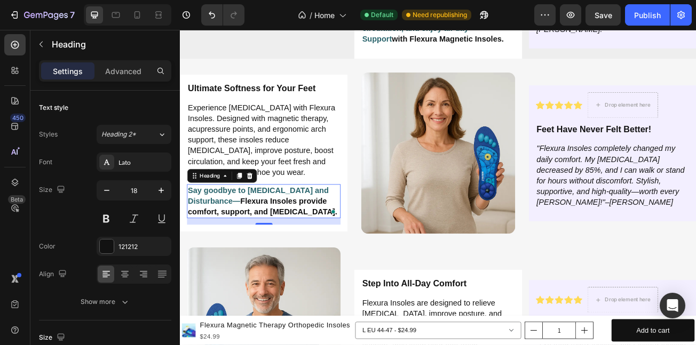
click at [204, 272] on div "15" at bounding box center [283, 268] width 191 height 8
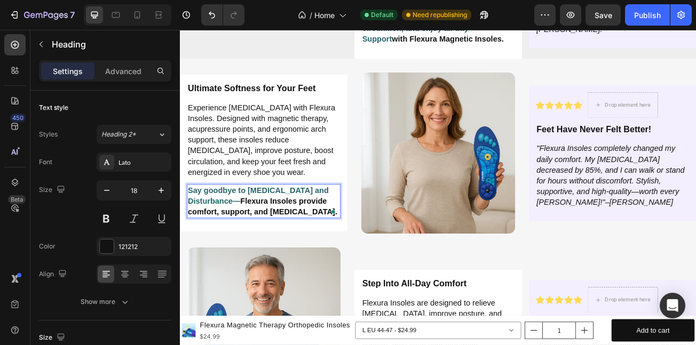
click at [208, 261] on strong "Flexura Insoles provide comfort, support, and [MEDICAL_DATA]." at bounding box center [282, 249] width 185 height 24
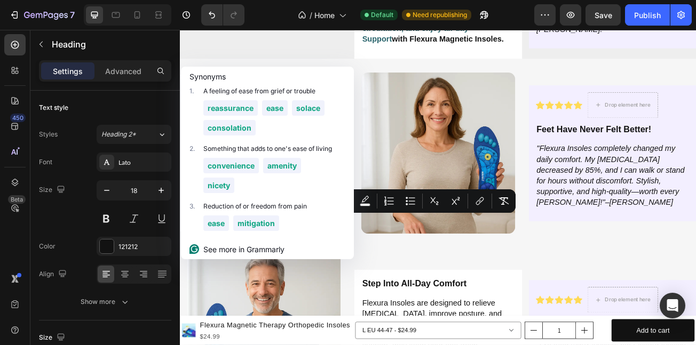
click at [202, 215] on div "ease mitigation" at bounding box center [267, 225] width 173 height 28
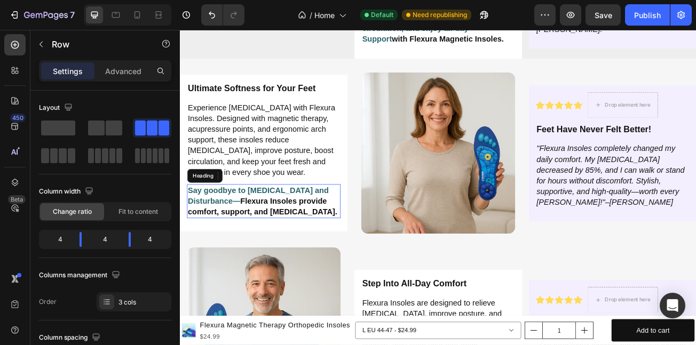
click at [200, 261] on strong "Flexura Insoles provide comfort, support, and [MEDICAL_DATA]." at bounding box center [282, 249] width 185 height 24
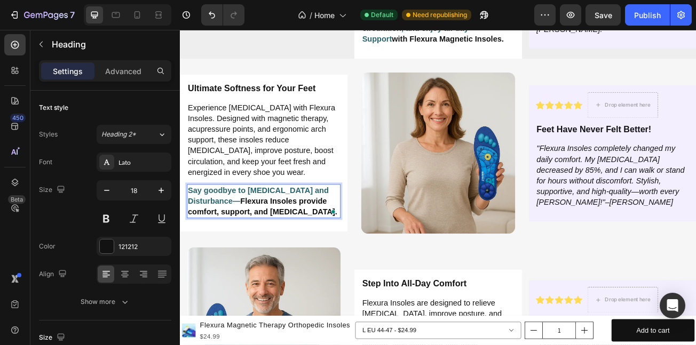
click at [201, 261] on strong "Flexura Insoles provide comfort, support, and [MEDICAL_DATA]." at bounding box center [282, 249] width 185 height 24
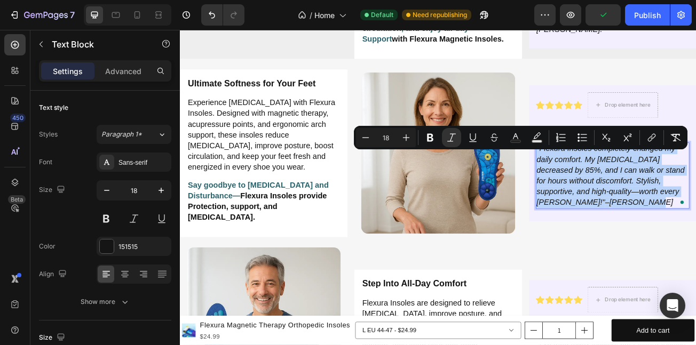
copy p ""Flexura Insoles completely changed my daily comfort. My [MEDICAL_DATA] decreas…"
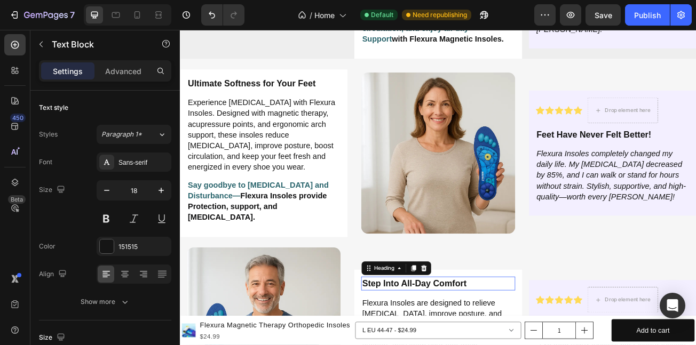
click at [494, 345] on h2 "Step Into All-Day Comfort" at bounding box center [500, 344] width 191 height 17
click at [492, 345] on h2 "Step Into All-Day Comfort" at bounding box center [500, 344] width 191 height 17
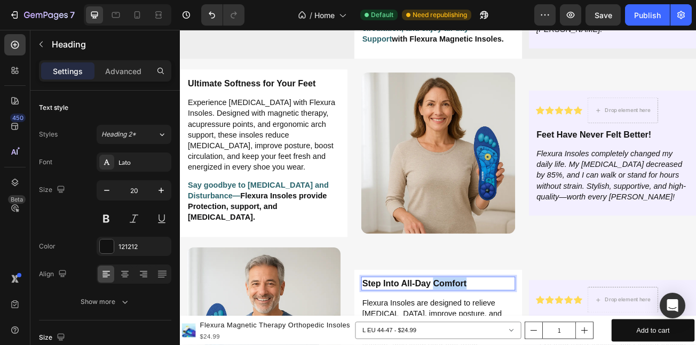
click at [492, 345] on p "Step Into All-Day Comfort" at bounding box center [500, 344] width 188 height 15
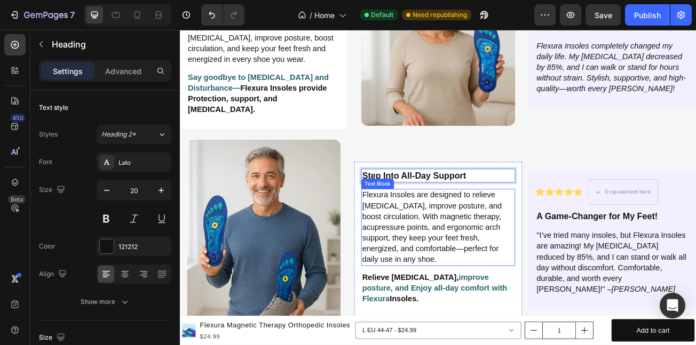
scroll to position [2093, 0]
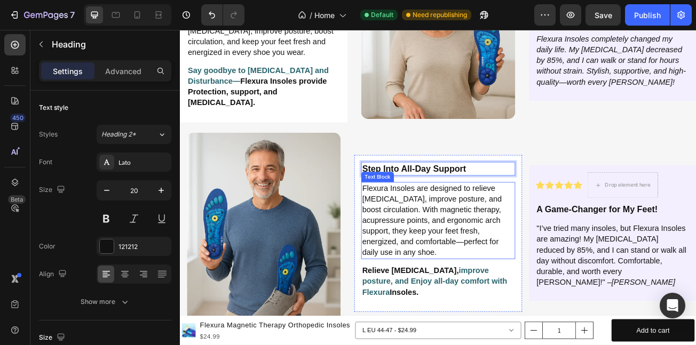
click at [486, 300] on p "Flexura Insoles are designed to relieve [MEDICAL_DATA], improve posture, and bo…" at bounding box center [500, 266] width 188 height 93
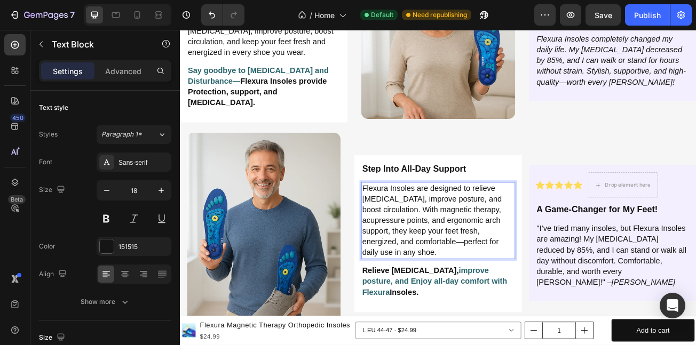
click at [483, 298] on p "Flexura Insoles are designed to relieve [MEDICAL_DATA], improve posture, and bo…" at bounding box center [500, 266] width 188 height 93
click at [482, 298] on p "Flexura Insoles are designed to relieve [MEDICAL_DATA], improve posture, and bo…" at bounding box center [500, 266] width 188 height 93
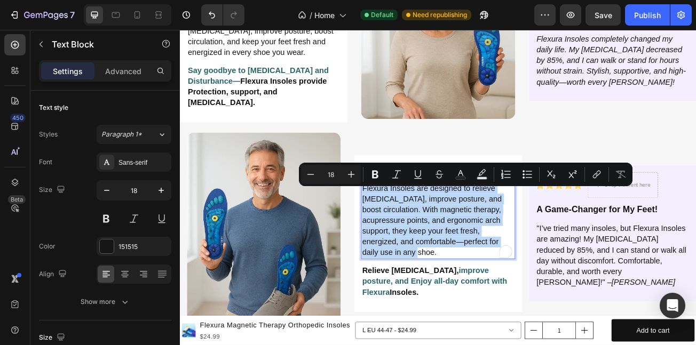
click at [482, 298] on p "Flexura Insoles are designed to relieve [MEDICAL_DATA], improve posture, and bo…" at bounding box center [500, 266] width 188 height 93
copy p "Flexura Insoles are designed to relieve [MEDICAL_DATA], improve posture, and bo…"
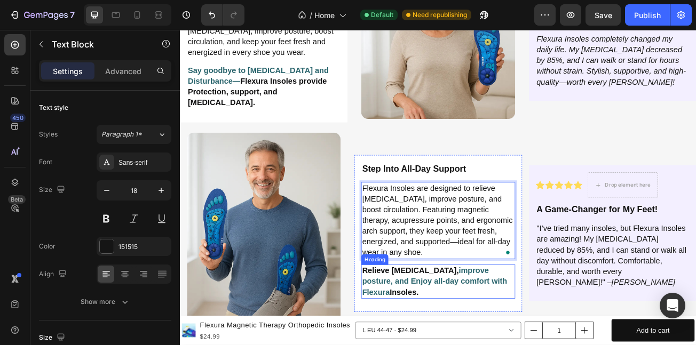
click at [491, 345] on strong "improve posture, and Enjoy all-day comfort with Flexura" at bounding box center [496, 342] width 180 height 37
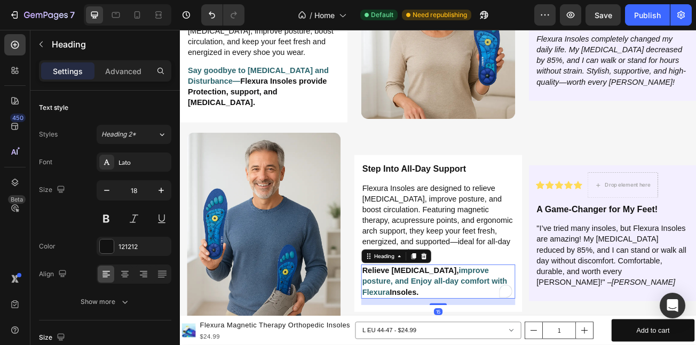
click at [489, 345] on strong "improve posture, and Enjoy all-day comfort with Flexura" at bounding box center [496, 342] width 180 height 37
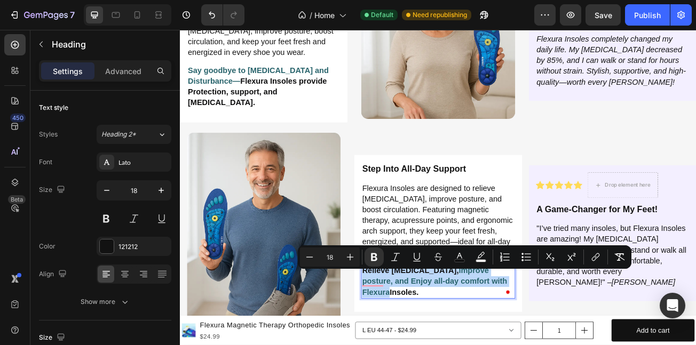
copy p "Relieve [MEDICAL_DATA], improve posture, and Enjoy all-day comfort with Flexura"
click at [528, 345] on strong "improve posture, and Enjoy all-day comfort with Flexura" at bounding box center [496, 342] width 180 height 37
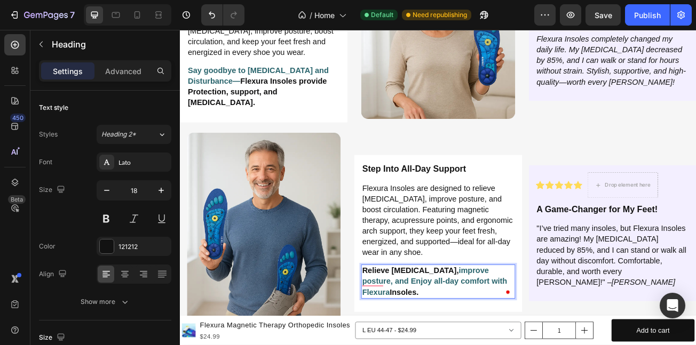
click at [477, 345] on strong "improve posture, and Enjoy all-day comfort with Flexura" at bounding box center [496, 342] width 180 height 37
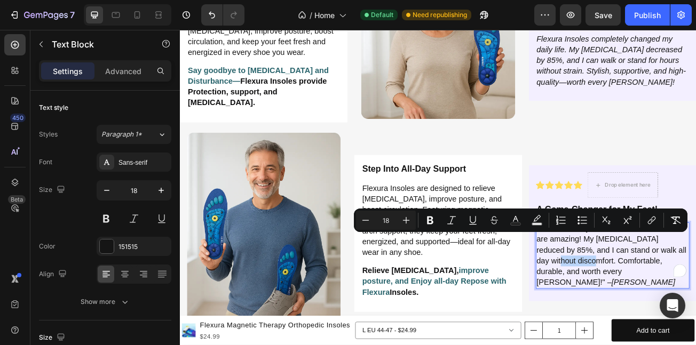
copy p ""I’ve tried many insoles, but Flexura Insoles are amazing! My [MEDICAL_DATA] re…"
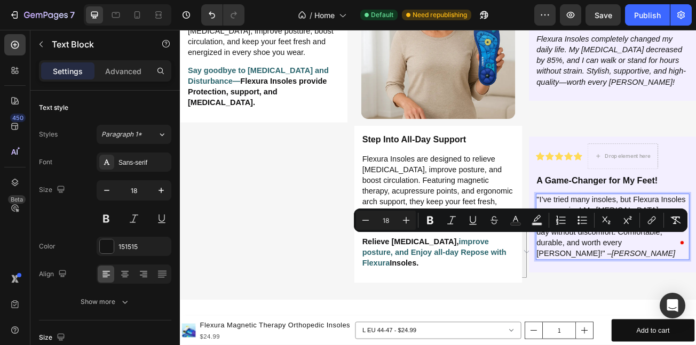
scroll to position [2093, 0]
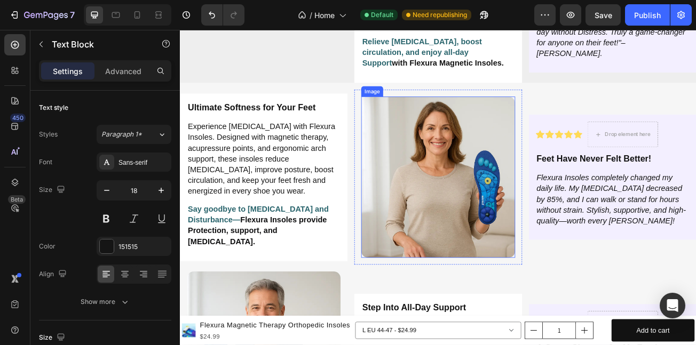
scroll to position [1922, 0]
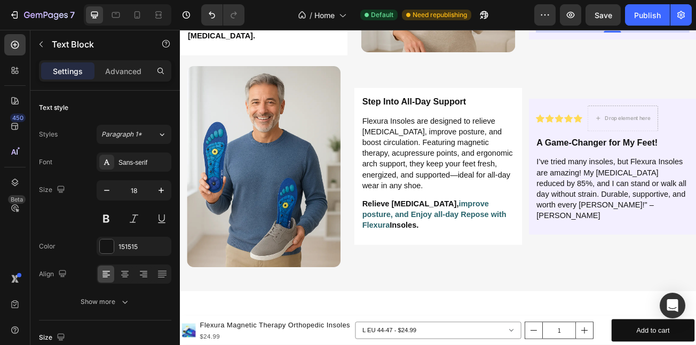
scroll to position [1675, 0]
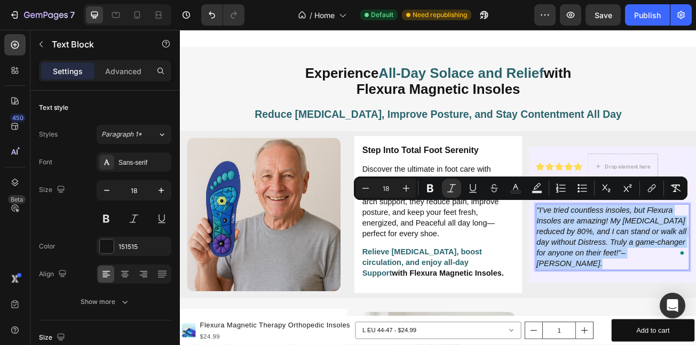
copy p ""I’ve tried countless insoles, but Flexura Insoles are amazing! My foot pain re…"
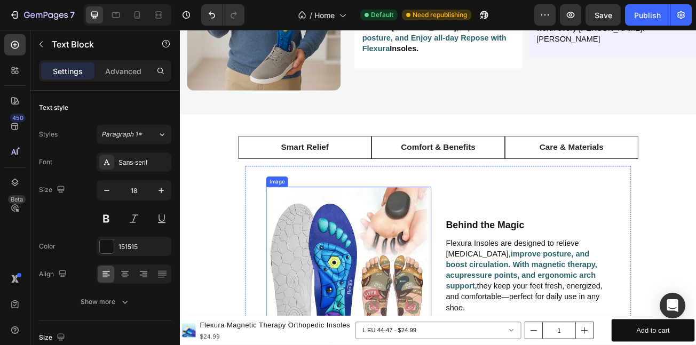
scroll to position [2412, 0]
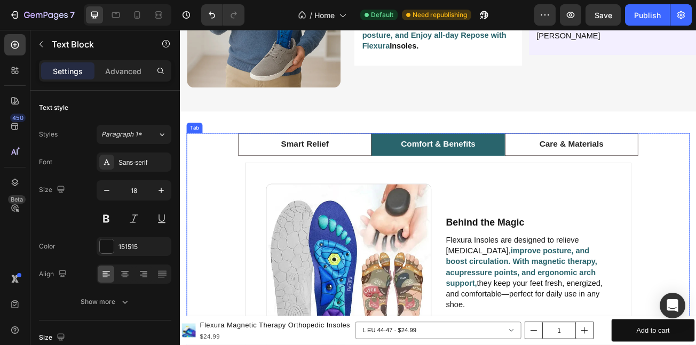
click at [478, 164] on p "Comfort & Benefits" at bounding box center [500, 171] width 92 height 15
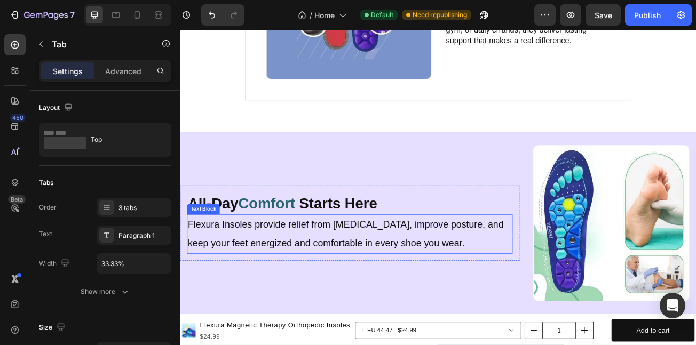
scroll to position [2747, 0]
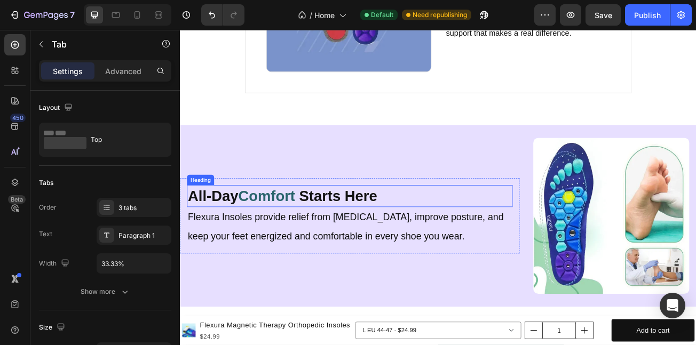
click at [305, 226] on span "Comfort" at bounding box center [287, 236] width 70 height 20
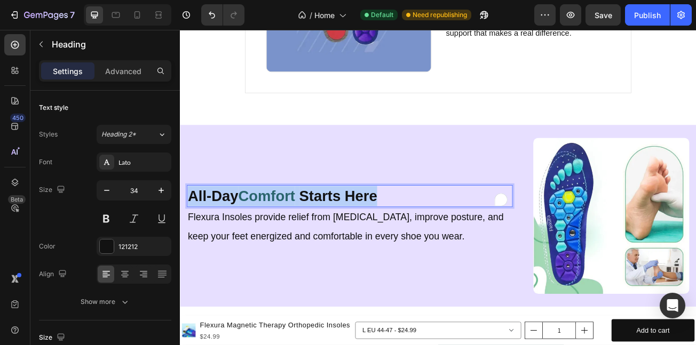
click at [308, 226] on span "Comfort" at bounding box center [287, 236] width 70 height 20
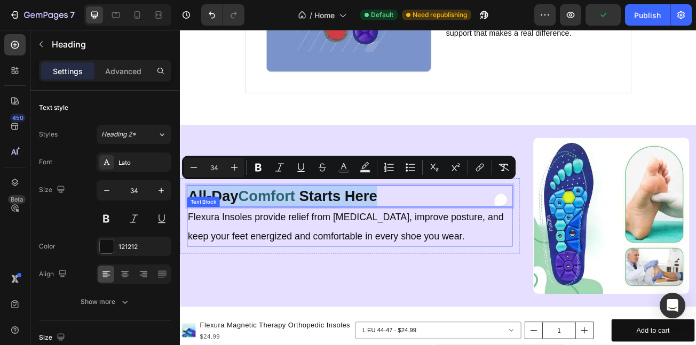
copy p "All-Day Comfort Starts Here"
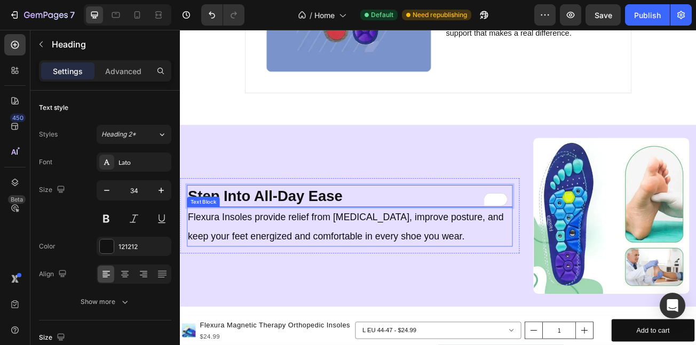
click at [399, 281] on p "Flexura Insoles provide relief from foot pain, improve posture, and keep your f…" at bounding box center [391, 274] width 402 height 47
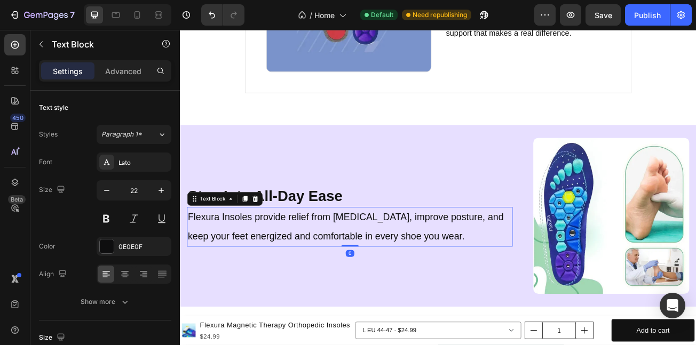
click at [399, 281] on p "Flexura Insoles provide relief from foot pain, improve posture, and keep your f…" at bounding box center [391, 274] width 402 height 47
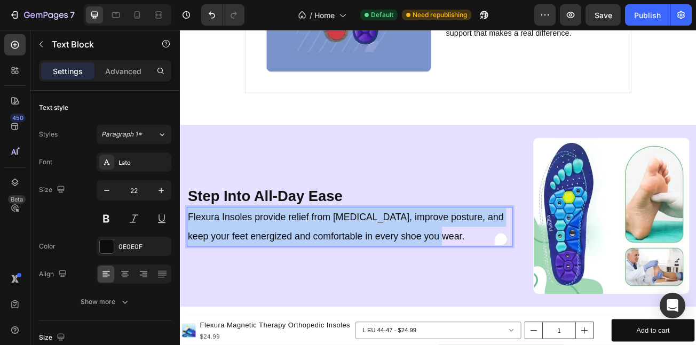
click at [399, 281] on p "Flexura Insoles provide relief from foot pain, improve posture, and keep your f…" at bounding box center [391, 274] width 402 height 47
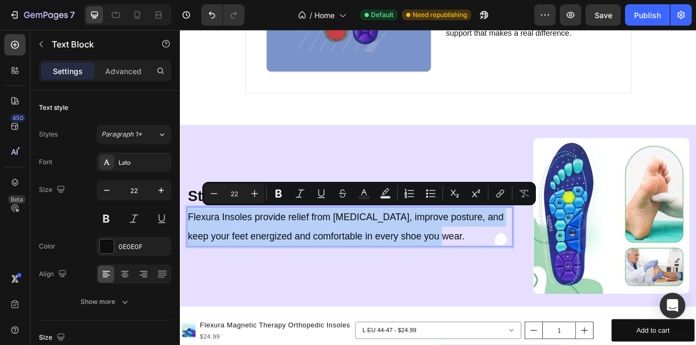
copy p "Flexura Insoles provide relief from foot pain, improve posture, and keep your f…"
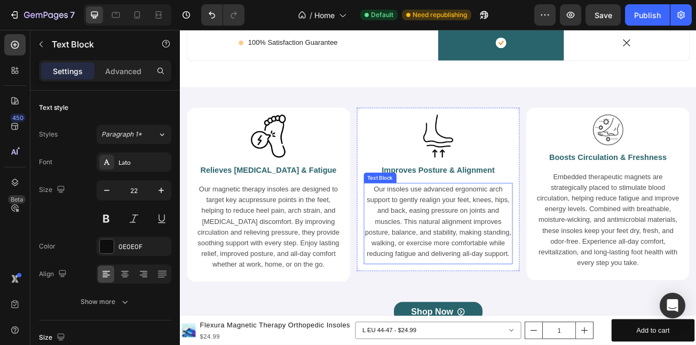
scroll to position [3337, 0]
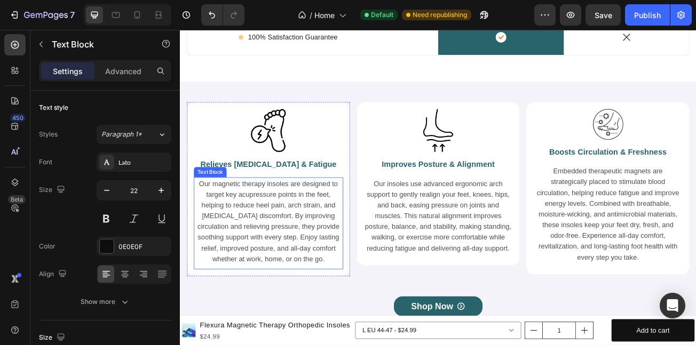
click at [293, 247] on p "Our magnetic therapy insoles are designed to target key acupressure points in t…" at bounding box center [289, 267] width 183 height 107
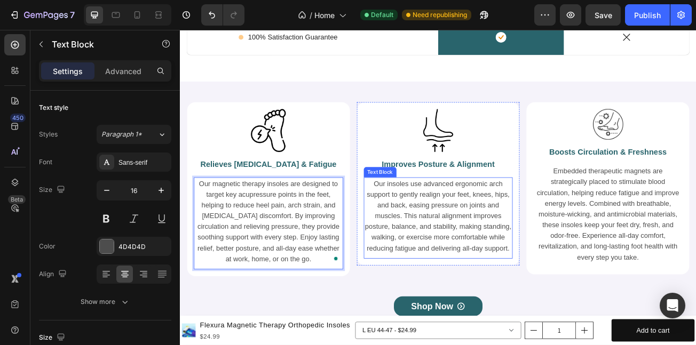
click at [504, 262] on p "Our insoles use advanced ergonomic arch support to gently realign your feet, kn…" at bounding box center [500, 260] width 183 height 93
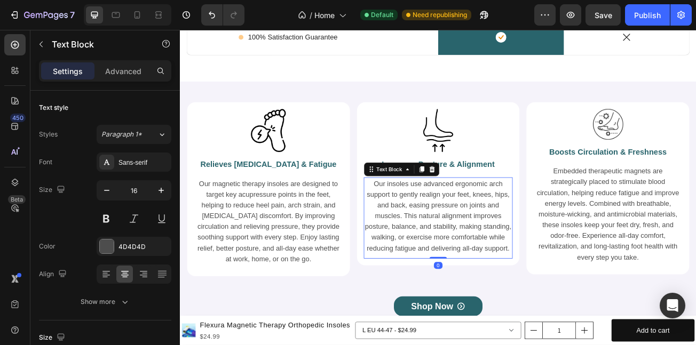
click at [504, 262] on p "Our insoles use advanced ergonomic arch support to gently realign your feet, kn…" at bounding box center [500, 260] width 183 height 93
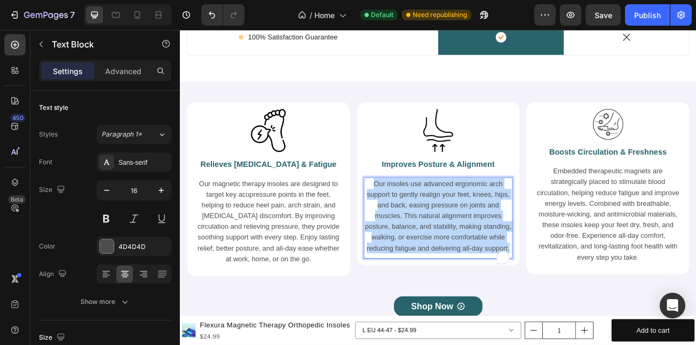
click at [504, 262] on p "Our insoles use advanced ergonomic arch support to gently realign your feet, kn…" at bounding box center [500, 260] width 183 height 93
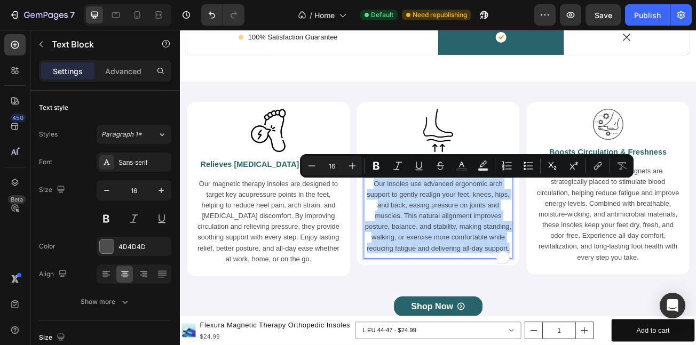
copy p "Our insoles use advanced ergonomic arch support to gently realign your feet, kn…"
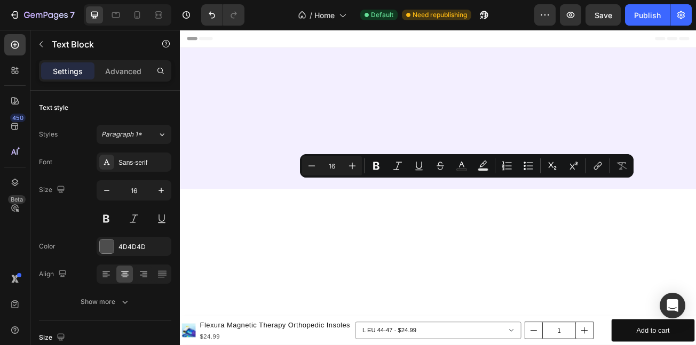
scroll to position [3337, 0]
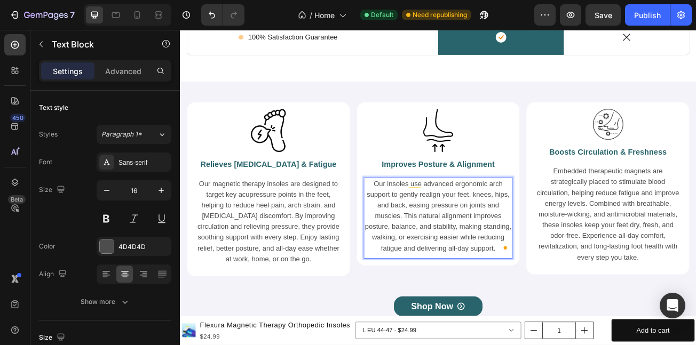
click at [454, 257] on p "Our insoles use advanced ergonomic arch support to gently realign your feet, kn…" at bounding box center [500, 260] width 183 height 93
click at [545, 278] on p "Our insoles use advanced ergonomic arch support to gently realign your feet, kn…" at bounding box center [500, 260] width 183 height 93
click at [570, 237] on p "Our insoles use advanced ergonomic arch support to gently realign your feet, kn…" at bounding box center [500, 260] width 183 height 93
click at [569, 237] on p "Our insoles use advanced ergonomic arch support to gently realign your feet, kn…" at bounding box center [500, 260] width 183 height 93
click at [564, 234] on p "Our insoles use advanced ergonomic arch support to gently realign your feet, kn…" at bounding box center [500, 260] width 183 height 93
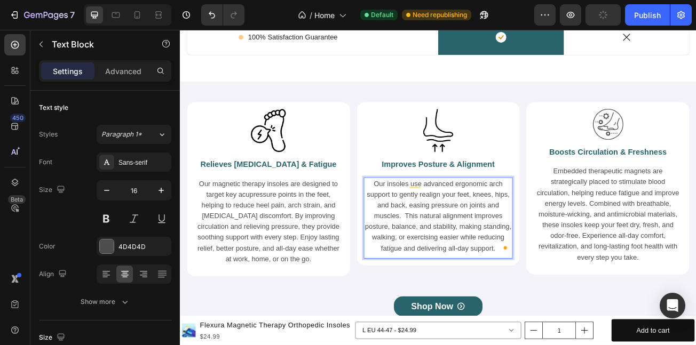
click at [568, 234] on p "Our insoles use advanced ergonomic arch support to gently realign your feet, kn…" at bounding box center [500, 260] width 183 height 93
click at [544, 278] on p "hips, and back, easing pressure on joints and muscles. This natural alignment i…" at bounding box center [500, 274] width 183 height 67
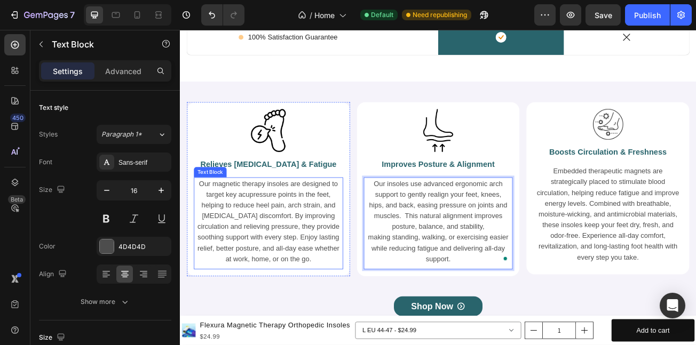
click at [311, 326] on div "Our magnetic therapy insoles are designed to target key acupressure points in t…" at bounding box center [289, 270] width 185 height 114
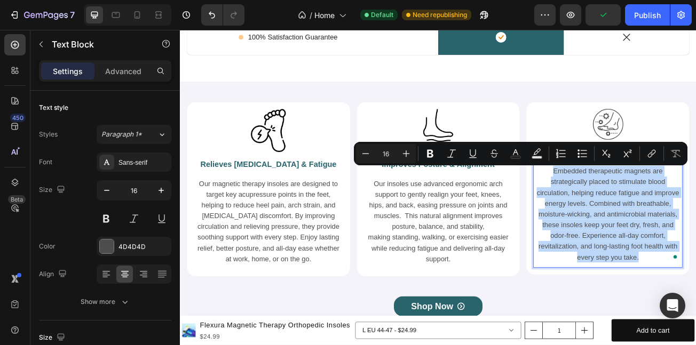
copy p "Embedded therapeutic magnets are strategically placed to stimulate blood circul…"
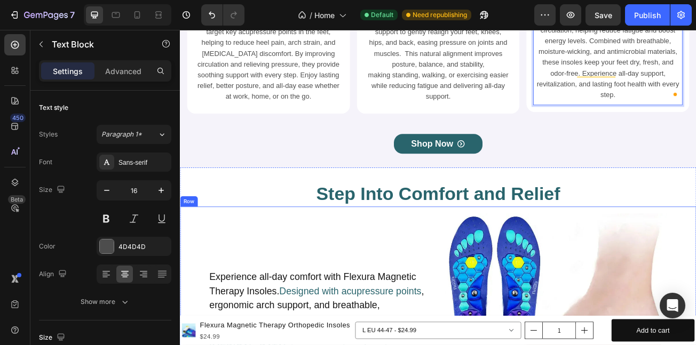
scroll to position [3544, 0]
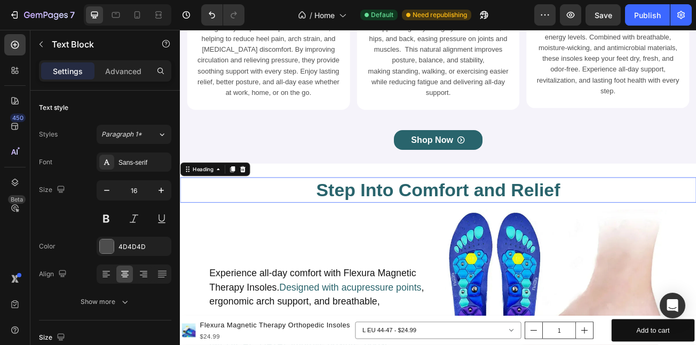
click at [442, 226] on h2 "Step Into Comfort and Relief" at bounding box center [500, 229] width 641 height 32
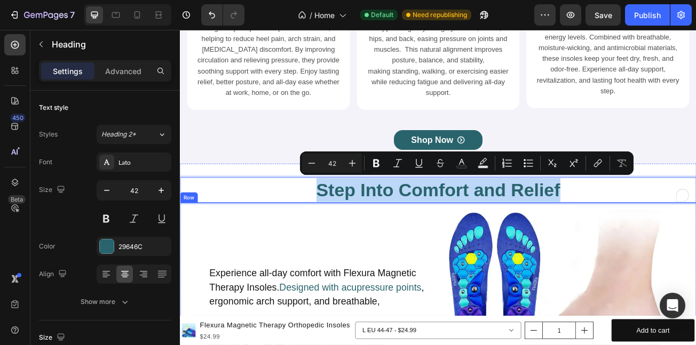
copy p "Step Into Comfort and Relief"
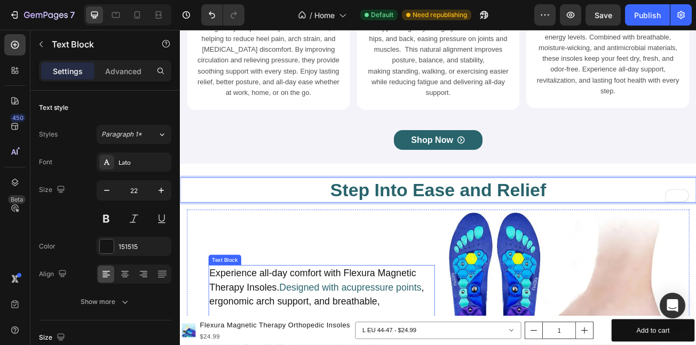
click at [321, 340] on p "Experience all-day comfort with Flexura Magnetic Therapy Insoles. Designed with…" at bounding box center [355, 349] width 279 height 53
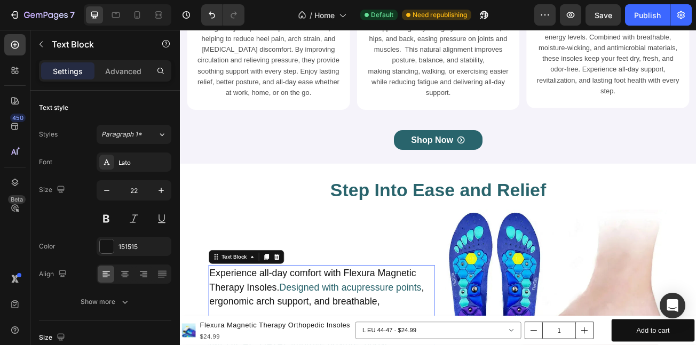
click at [319, 340] on p "Experience all-day comfort with Flexura Magnetic Therapy Insoles. Designed with…" at bounding box center [355, 349] width 279 height 53
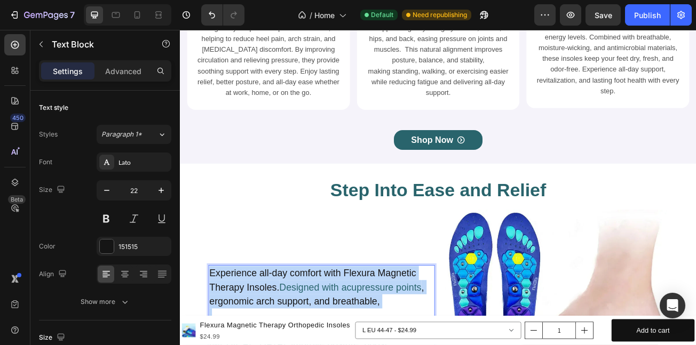
click at [319, 340] on p "Experience all-day comfort with Flexura Magnetic Therapy Insoles. Designed with…" at bounding box center [355, 349] width 279 height 53
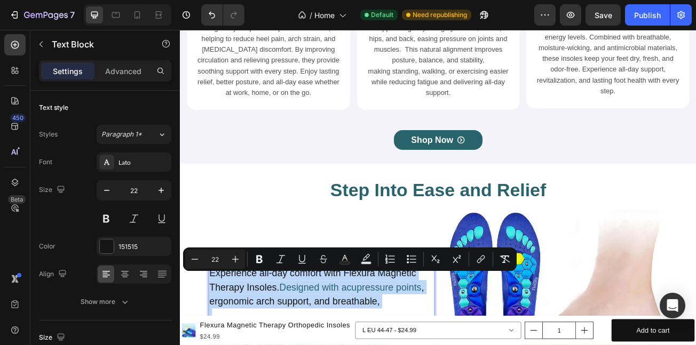
click at [369, 341] on p "Experience all-day comfort with Flexura Magnetic Therapy Insoles. Designed with…" at bounding box center [355, 349] width 279 height 53
click at [468, 336] on p "Experience all-day comfort with Flexura Magnetic Therapy Insoles. Designed with…" at bounding box center [355, 349] width 279 height 53
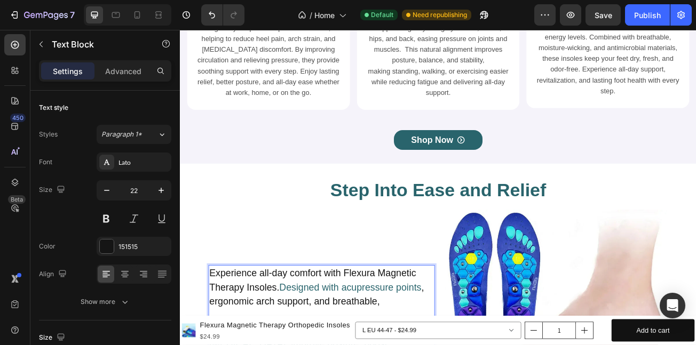
click at [302, 345] on p "Experience all-day comfort with Flexura Magnetic Therapy Insoles. Designed with…" at bounding box center [355, 349] width 279 height 53
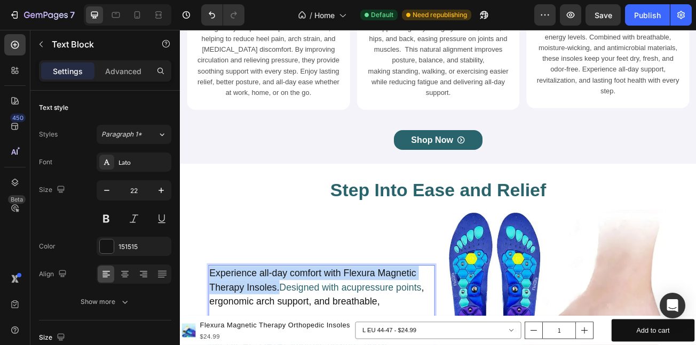
click at [219, 338] on p "Experience all-day comfort with Flexura Magnetic Therapy Insoles. Designed with…" at bounding box center [355, 349] width 279 height 53
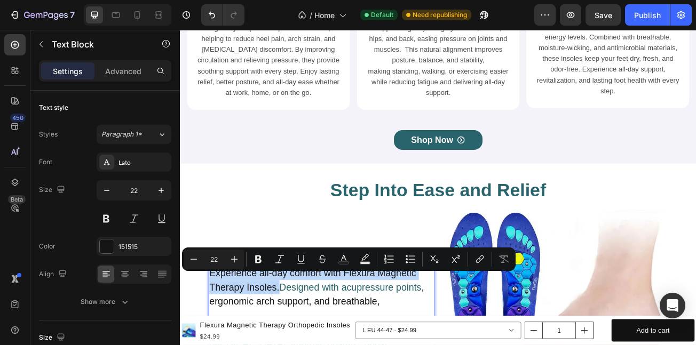
copy p "Experience all-day comfort with Flexura Magnetic Therapy Insoles."
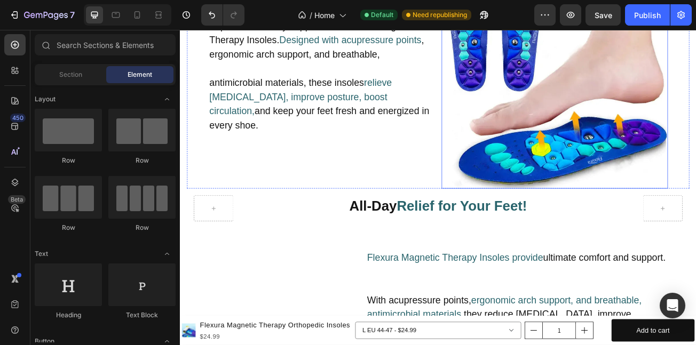
scroll to position [3873, 0]
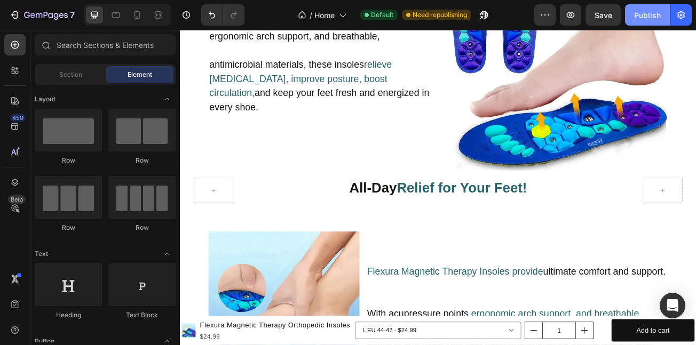
click at [647, 16] on div "Publish" at bounding box center [647, 15] width 27 height 11
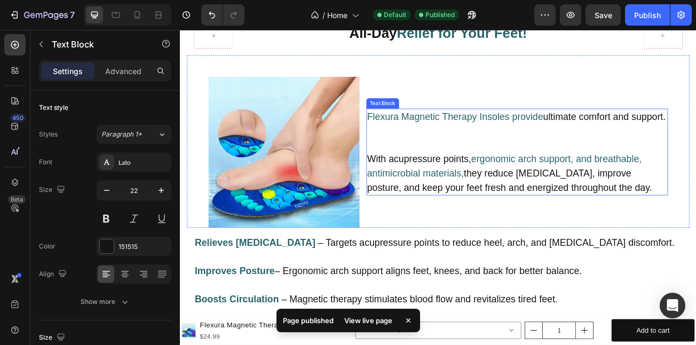
click at [458, 138] on p "Flexura Magnetic Therapy Insoles provide ultimate comfort and support." at bounding box center [598, 138] width 372 height 18
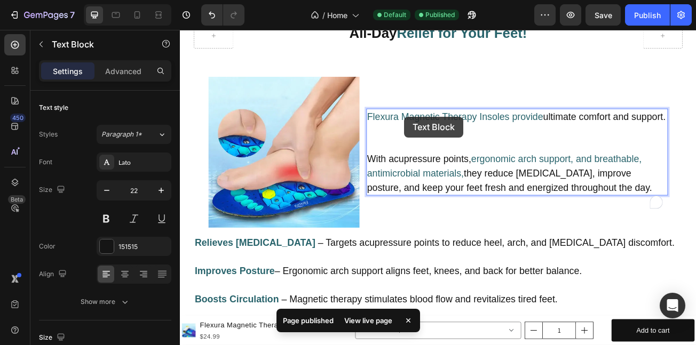
scroll to position [4036, 0]
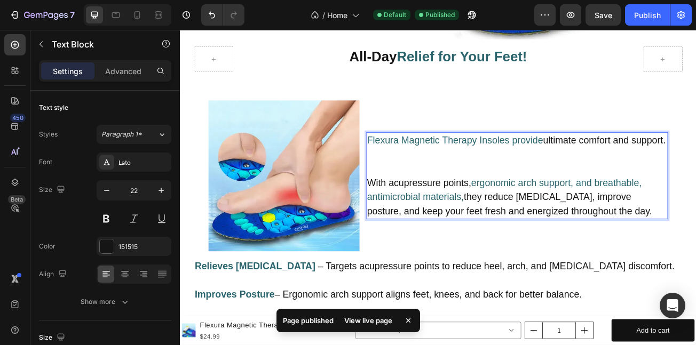
click at [455, 172] on p "Flexura Magnetic Therapy Insoles provide ultimate comfort and support." at bounding box center [598, 167] width 372 height 18
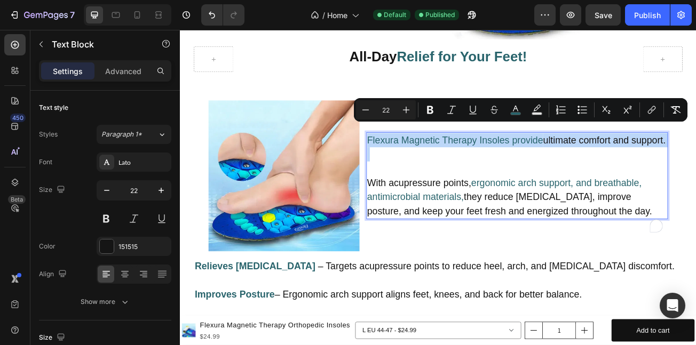
drag, startPoint x: 455, startPoint y: 172, endPoint x: 412, endPoint y: 153, distance: 47.8
click at [412, 158] on p "Flexura Magnetic Therapy Insoles provide ultimate comfort and support." at bounding box center [598, 167] width 372 height 18
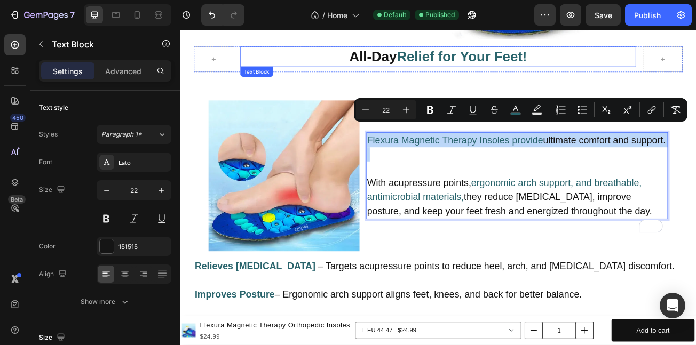
copy p "Flexura Magnetic Therapy Insoles provide ultimate comfort and support."
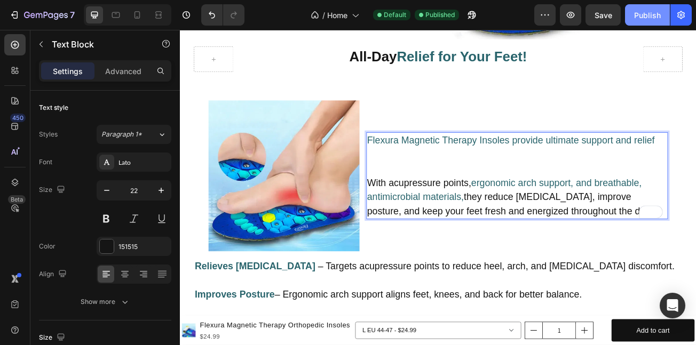
click at [647, 20] on div "Publish" at bounding box center [647, 15] width 27 height 11
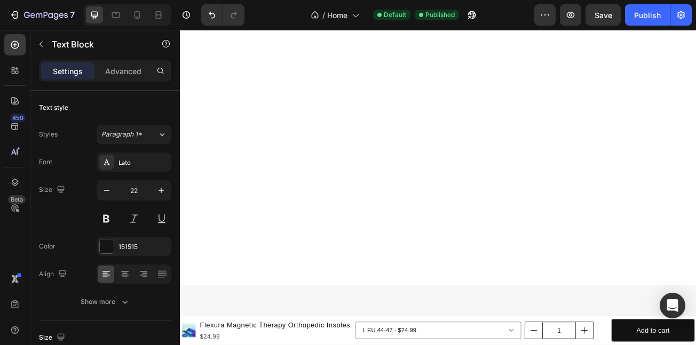
scroll to position [0, 0]
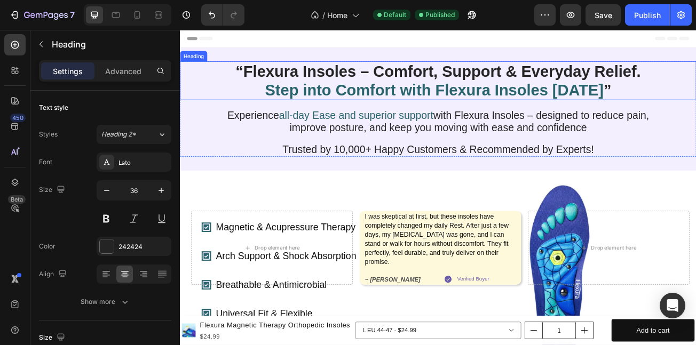
click at [458, 114] on span "Step into Comfort with Flexura Insoles [DATE]" at bounding box center [495, 104] width 420 height 22
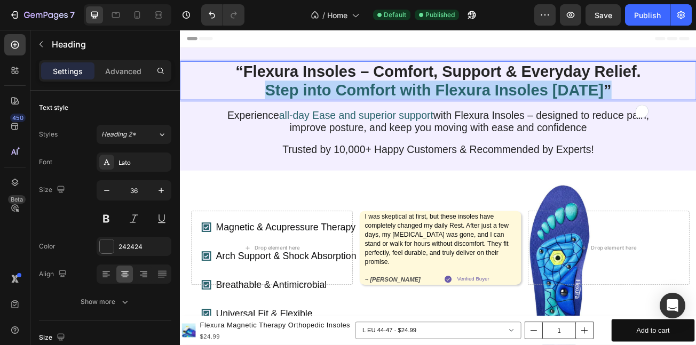
click at [458, 114] on span "Step into Comfort with Flexura Insoles [DATE]" at bounding box center [495, 104] width 420 height 22
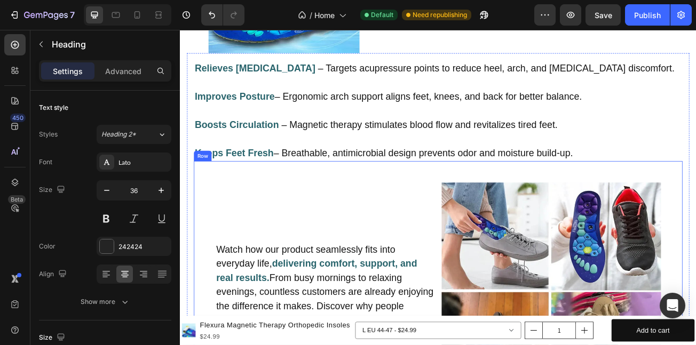
scroll to position [4278, 0]
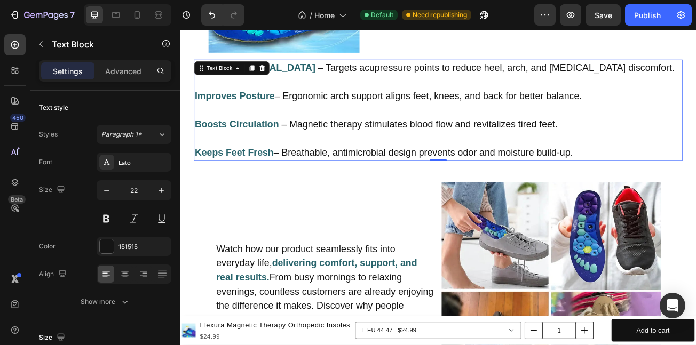
click at [321, 74] on p "Relieves [MEDICAL_DATA] – Targets acupressure points to reduce heel, arch, and …" at bounding box center [500, 77] width 604 height 18
click at [319, 69] on p "Relieves Foot Pain – Targets acupressure points to reduce heel, arch, and sciat…" at bounding box center [500, 77] width 604 height 18
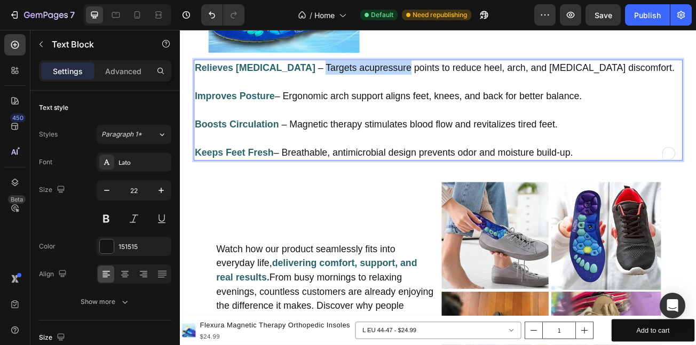
drag, startPoint x: 319, startPoint y: 68, endPoint x: 444, endPoint y: 84, distance: 126.0
click at [423, 80] on div "Relieves Foot Pain – Targets acupressure points to reduce heel, arch, and sciat…" at bounding box center [500, 129] width 607 height 125
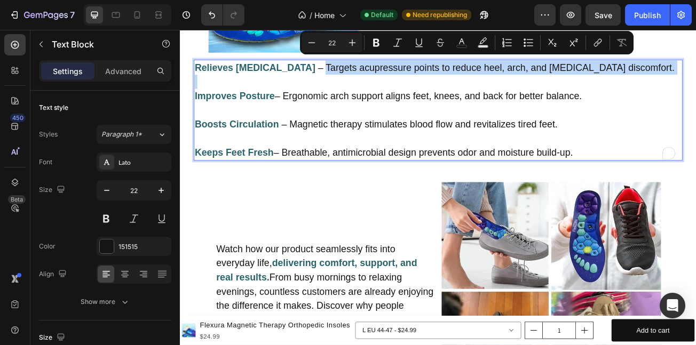
click at [696, 68] on p "Relieves Foot Pain – Targets acupressure points to reduce heel, arch, and sciat…" at bounding box center [500, 77] width 604 height 18
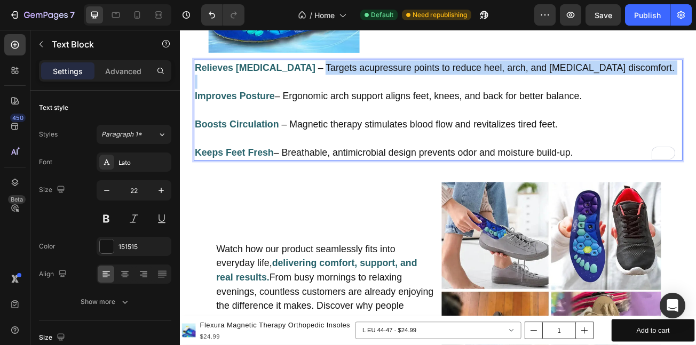
click at [320, 69] on p "Relieves Foot Pain – Targets acupressure points to reduce heel, arch, and sciat…" at bounding box center [500, 77] width 604 height 18
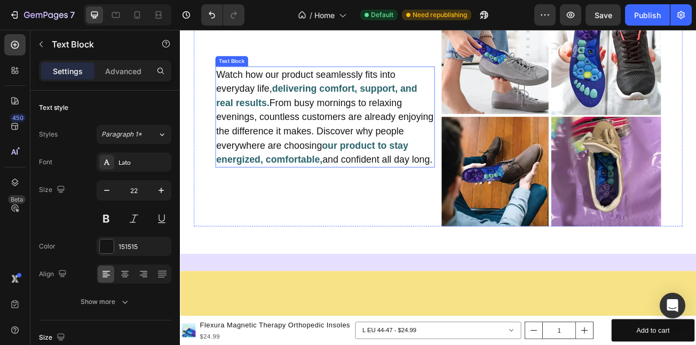
click at [335, 127] on strong "delivering comfort, support, and real results." at bounding box center [349, 111] width 249 height 31
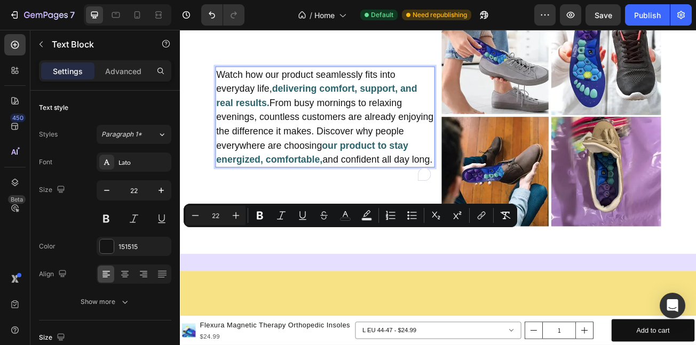
copy p "Watch how our product seamlessly fits into everyday life, delivering comfort, s…"
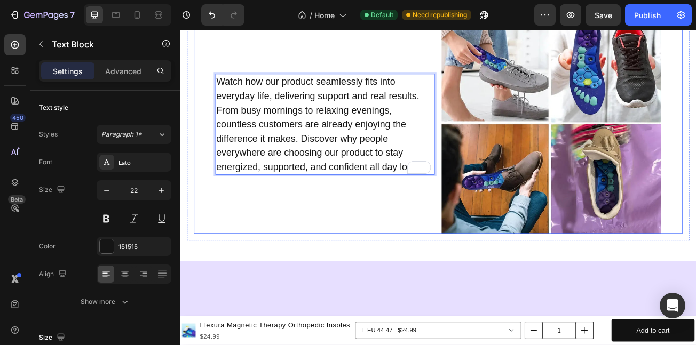
scroll to position [4265, 0]
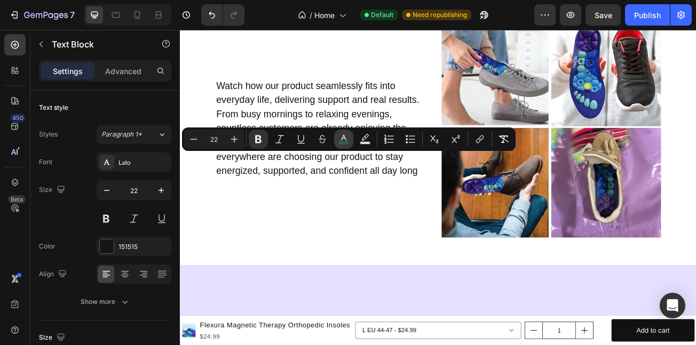
click at [347, 136] on icon "Editor contextual toolbar" at bounding box center [344, 139] width 11 height 11
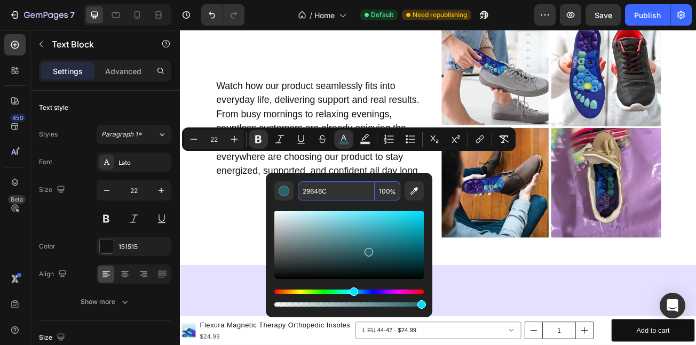
click at [352, 190] on input "29646C" at bounding box center [336, 191] width 77 height 19
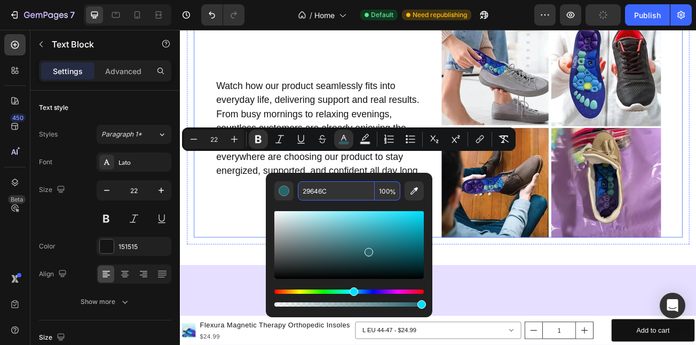
click at [215, 285] on div "Watch how our product seamlessly fits into everyday life, delivering support an…" at bounding box center [500, 138] width 607 height 299
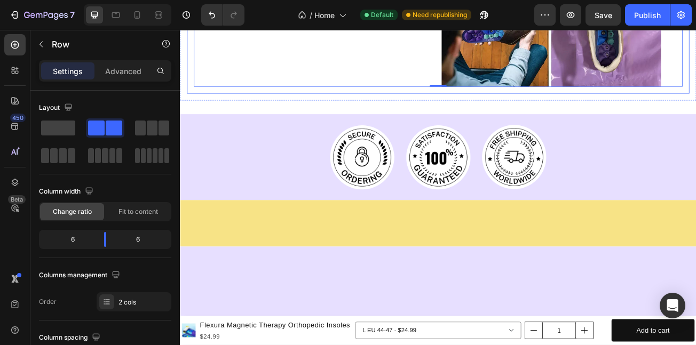
scroll to position [4471, 0]
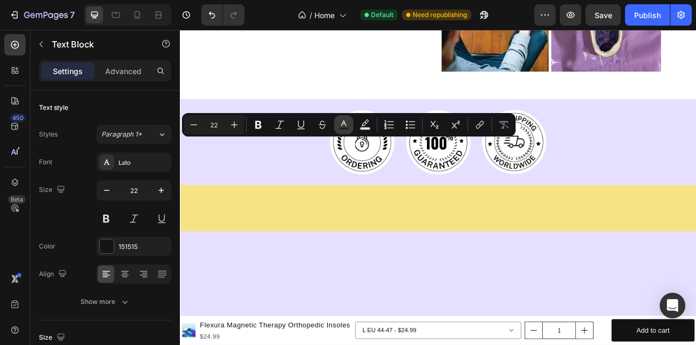
click at [346, 126] on icon "Editor contextual toolbar" at bounding box center [343, 124] width 5 height 6
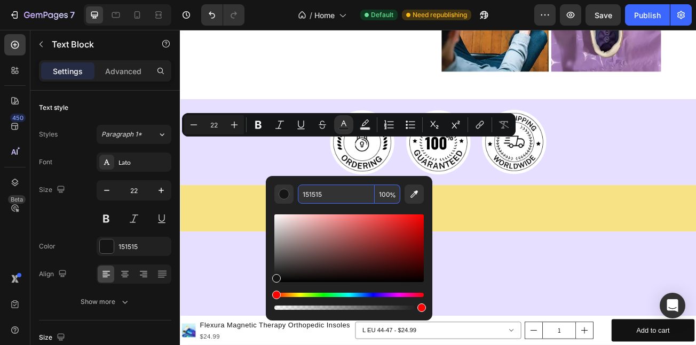
click at [350, 197] on input "151515" at bounding box center [336, 194] width 77 height 19
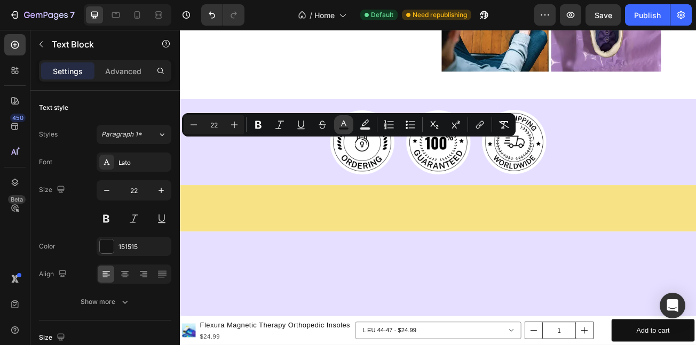
click at [338, 126] on button "color" at bounding box center [343, 124] width 19 height 19
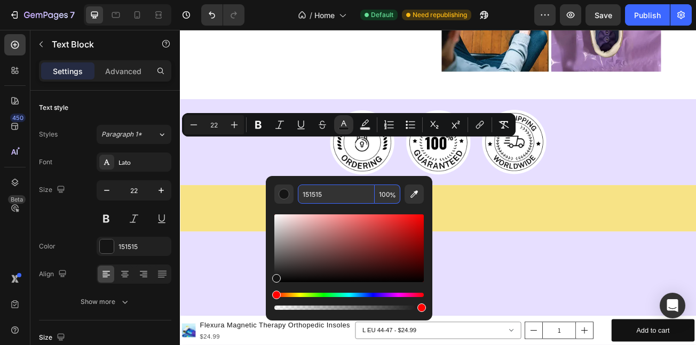
click at [350, 186] on input "151515" at bounding box center [336, 194] width 77 height 19
paste input "29646C"
type input "29646C"
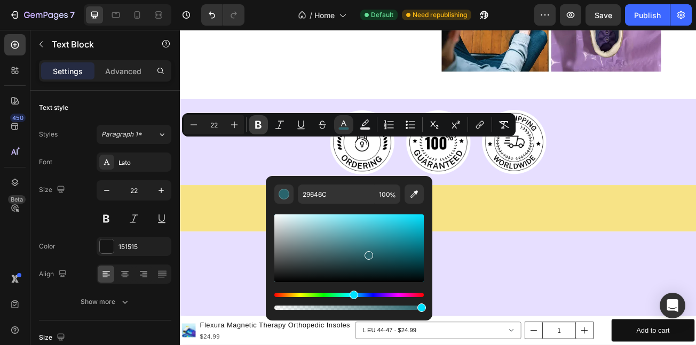
click at [259, 124] on icon "Editor contextual toolbar" at bounding box center [258, 125] width 11 height 11
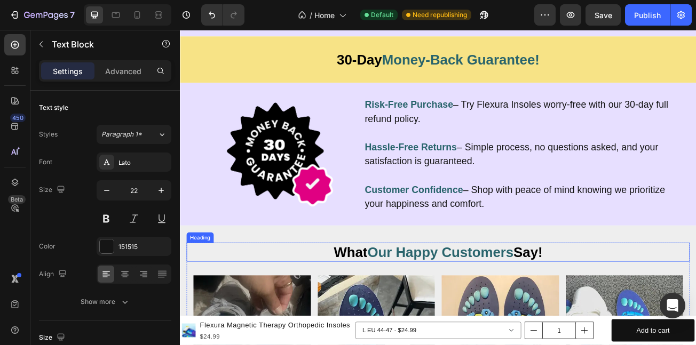
scroll to position [4863, 0]
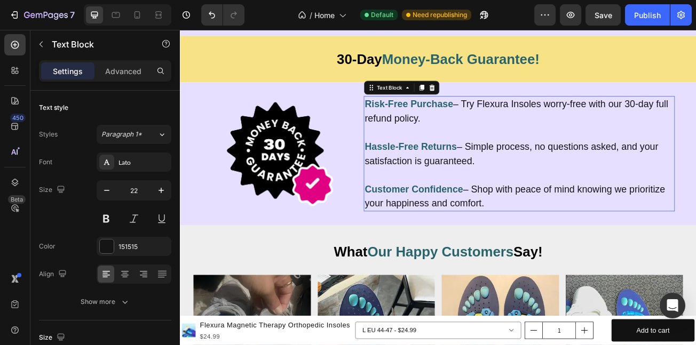
click at [540, 227] on p "Customer Confidence – Shop with peace of mind knowing we prioritize your happin…" at bounding box center [601, 236] width 384 height 35
click at [546, 227] on p "Customer Confidence – Shop with peace of mind knowing we prioritize your happin…" at bounding box center [601, 236] width 384 height 35
click at [544, 219] on p "Customer Confidence – Shop with peace of mind knowing we prioritize your happin…" at bounding box center [601, 236] width 384 height 35
click at [556, 250] on p "Customer Confidence – Shop with peace of mind knowing we prioritize your happin…" at bounding box center [601, 236] width 384 height 35
